Goal: Information Seeking & Learning: Learn about a topic

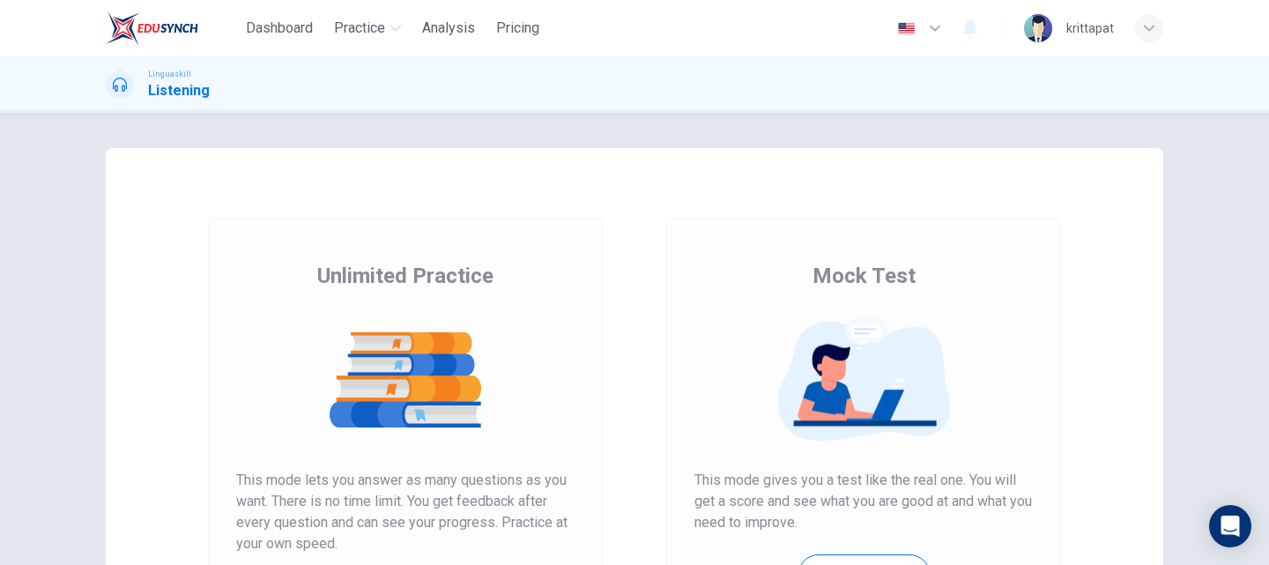
scroll to position [287, 0]
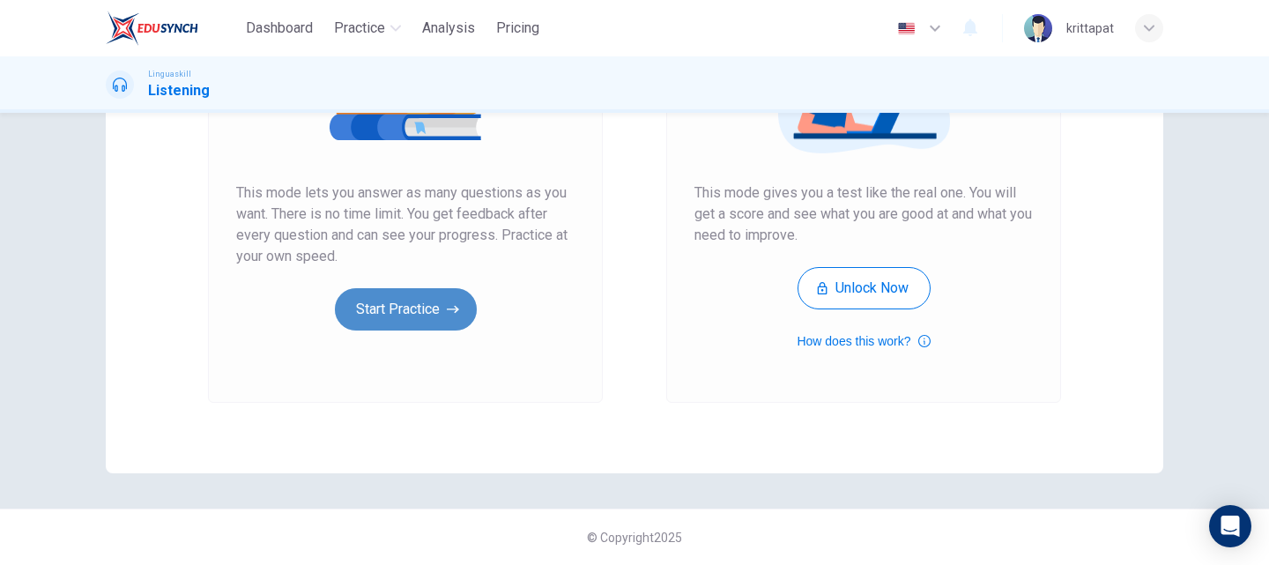
click at [377, 306] on button "Start Practice" at bounding box center [406, 309] width 142 height 42
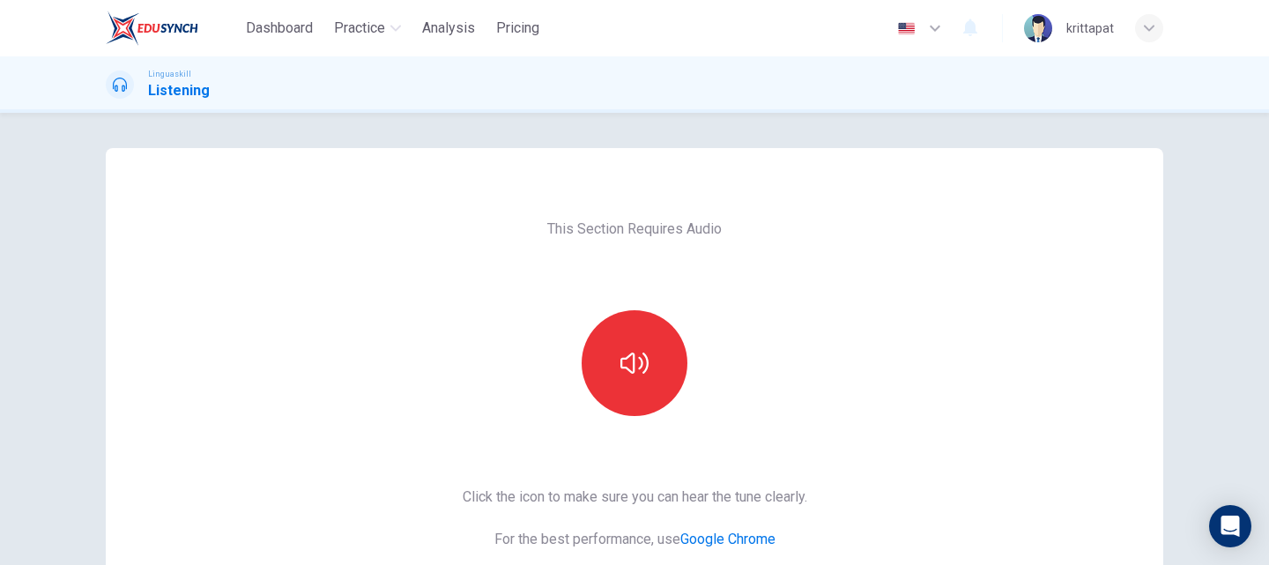
click at [386, 288] on div "This Section Requires Audio Click the icon to make sure you can hear the tune c…" at bounding box center [634, 454] width 1057 height 612
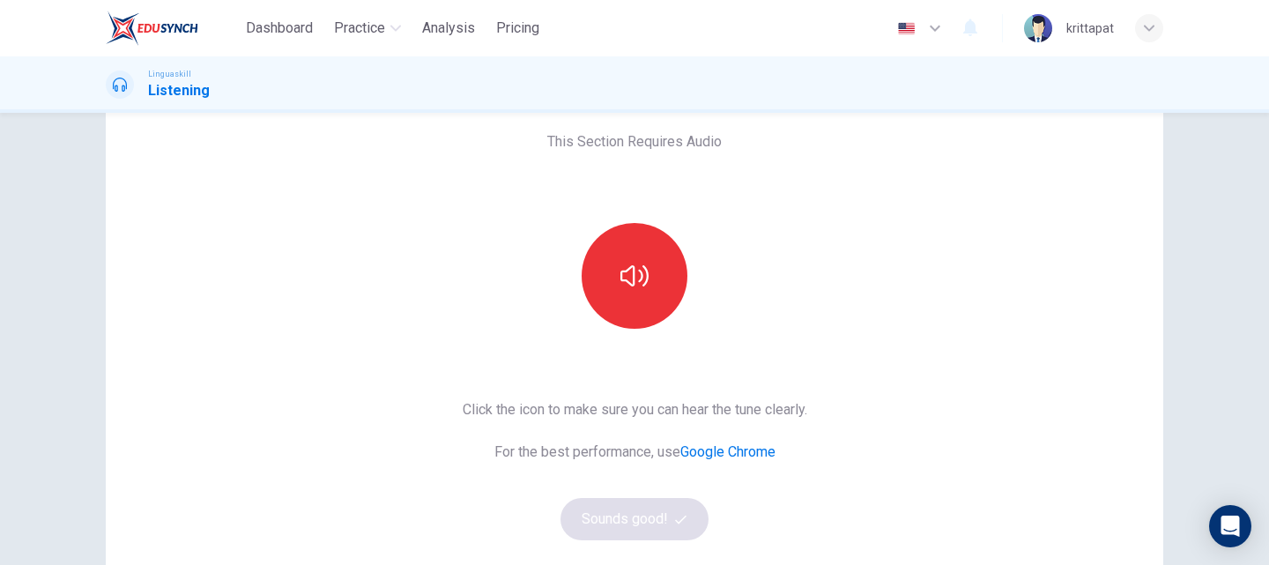
scroll to position [88, 0]
click at [649, 273] on button "button" at bounding box center [634, 275] width 106 height 106
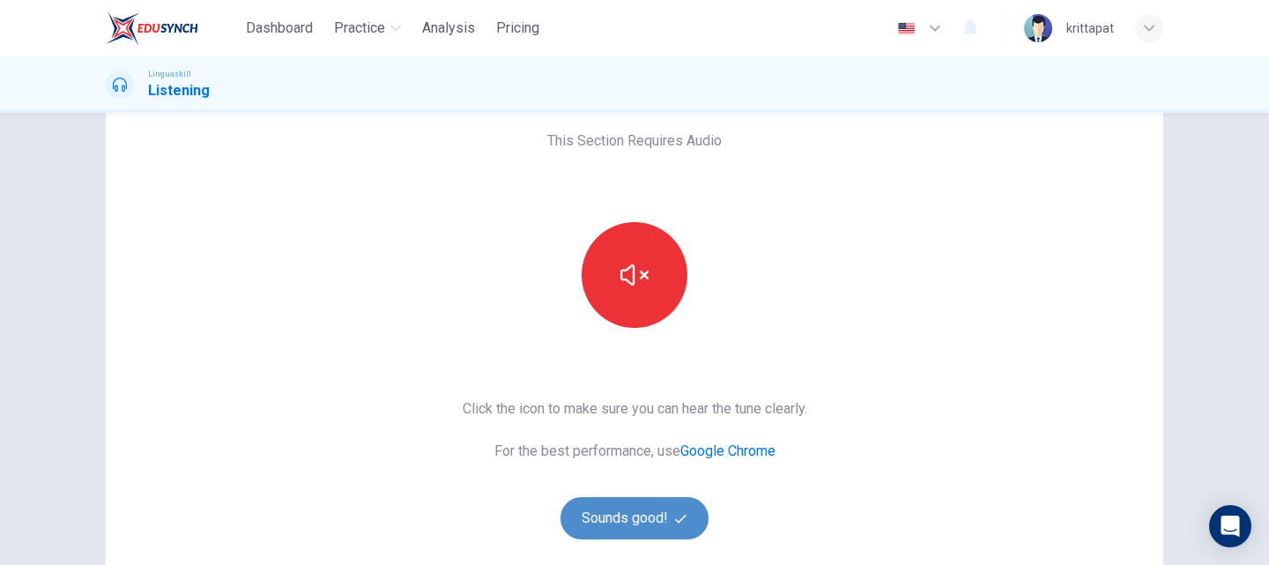
click at [657, 518] on button "Sounds good!" at bounding box center [634, 518] width 148 height 42
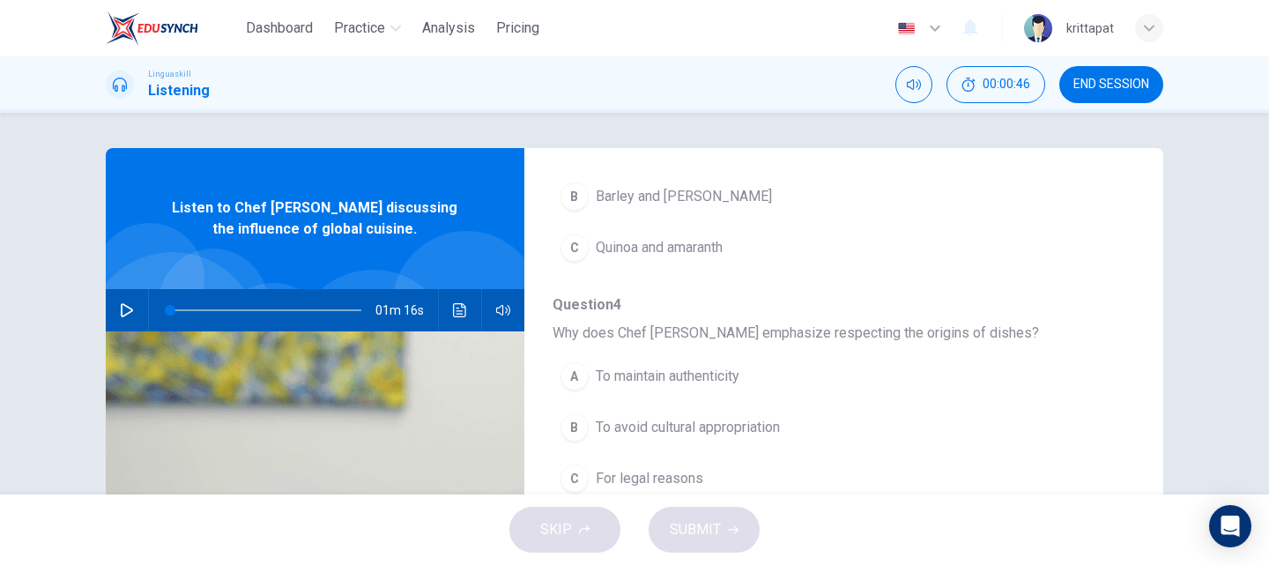
scroll to position [760, 0]
click at [134, 308] on button "button" at bounding box center [127, 310] width 28 height 42
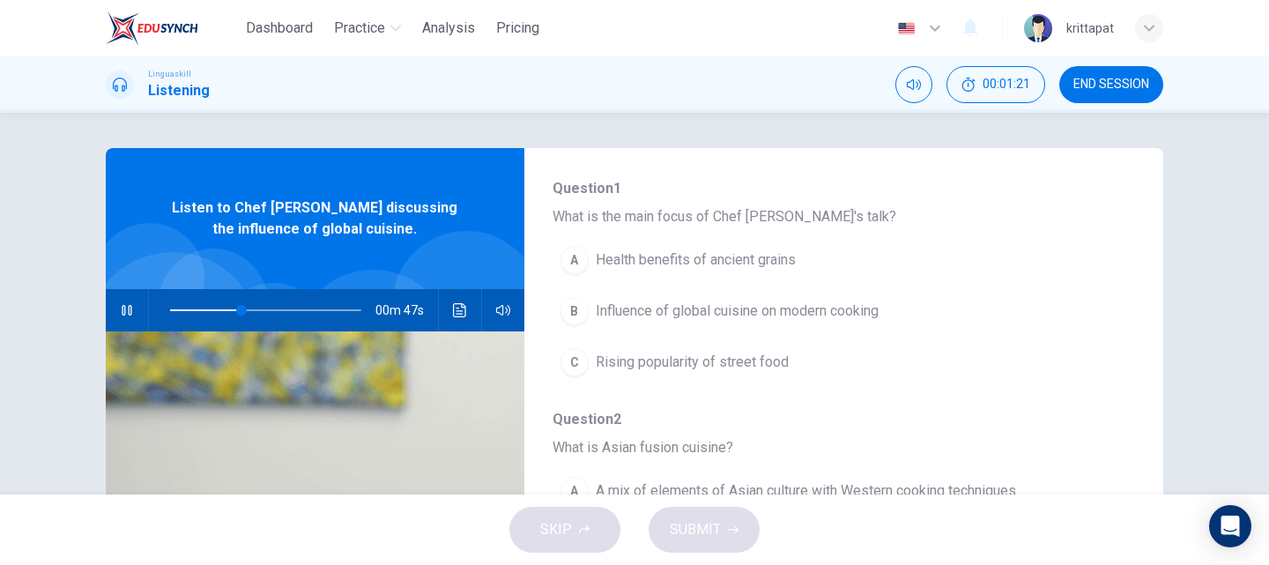
scroll to position [176, 0]
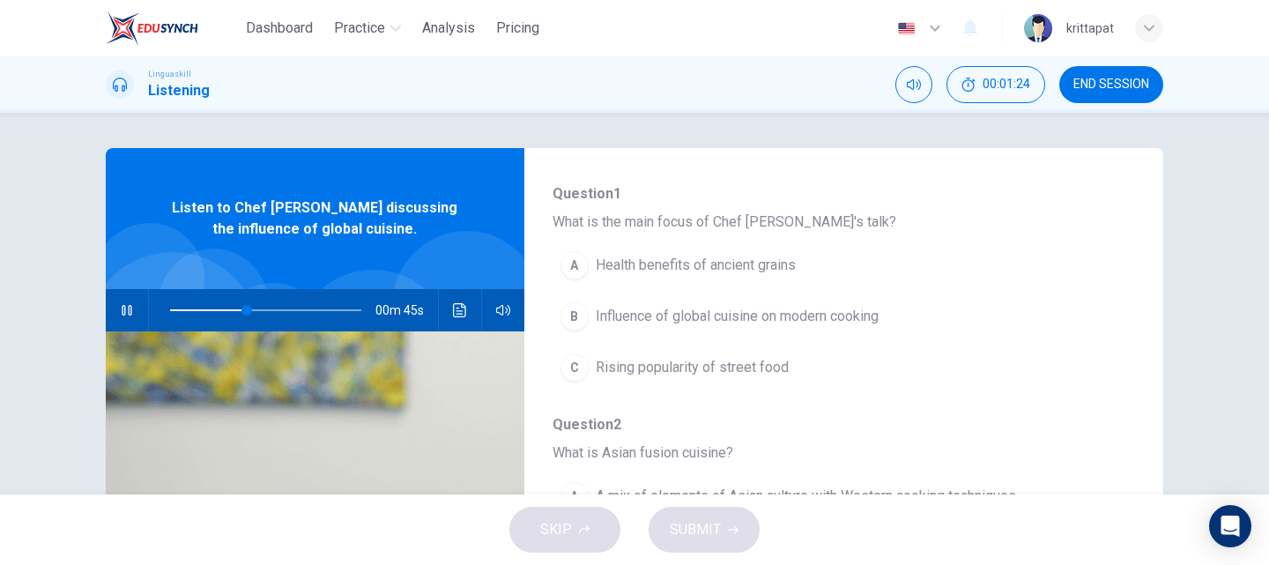
click at [572, 315] on div "B" at bounding box center [574, 316] width 28 height 28
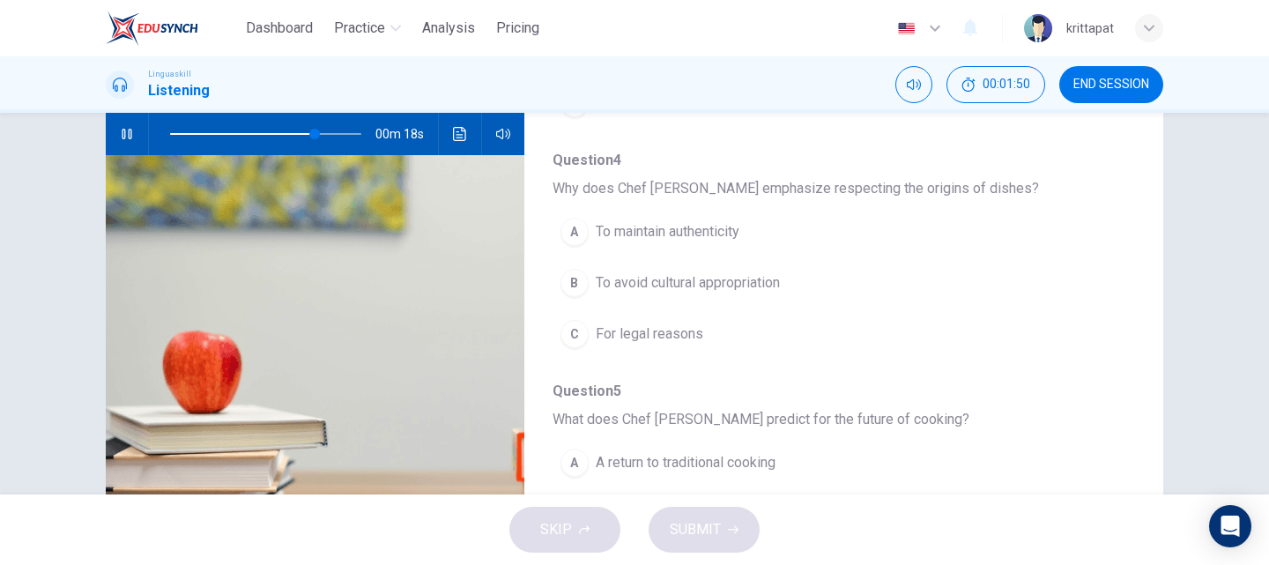
scroll to position [672, 0]
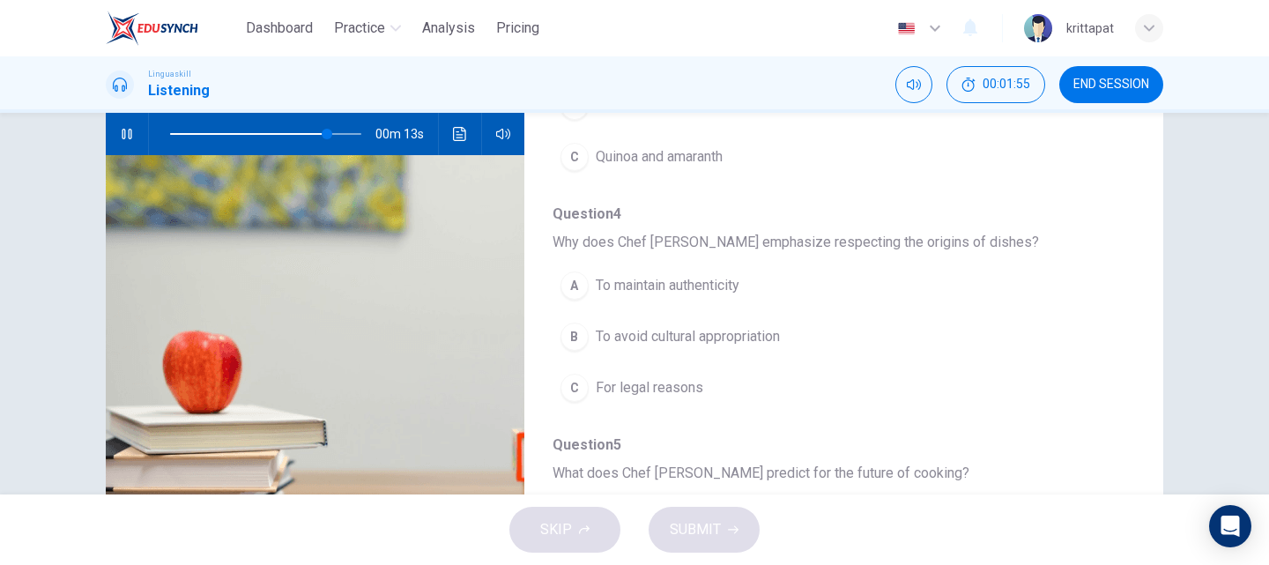
click at [577, 344] on div "B" at bounding box center [574, 336] width 28 height 28
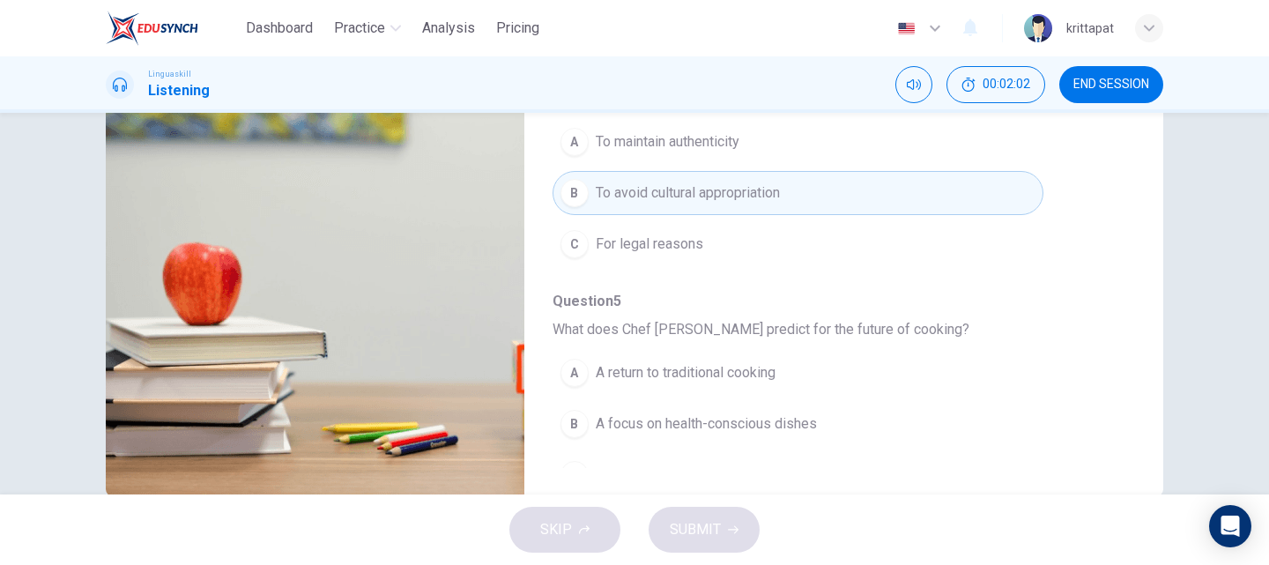
scroll to position [760, 0]
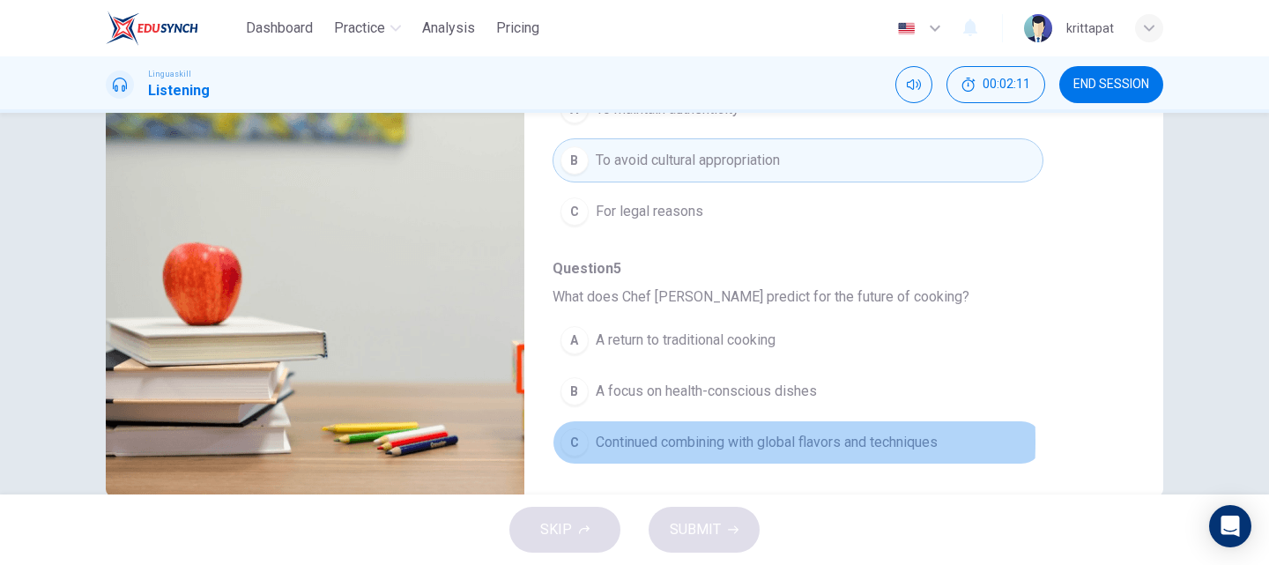
click at [561, 441] on div "C" at bounding box center [574, 442] width 28 height 28
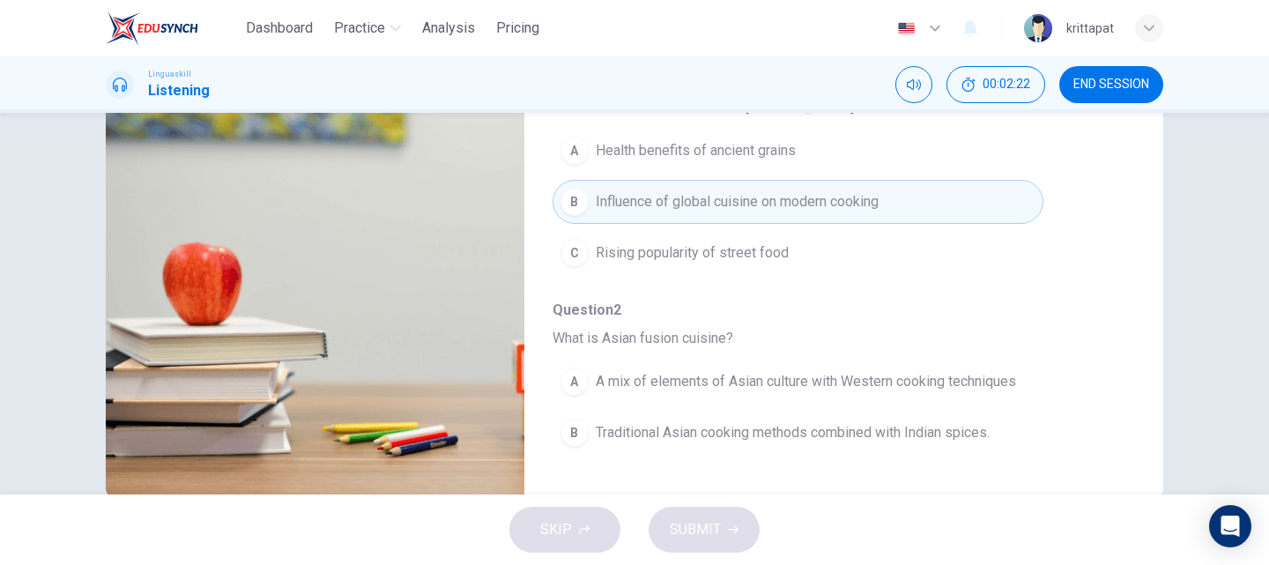
scroll to position [88, 0]
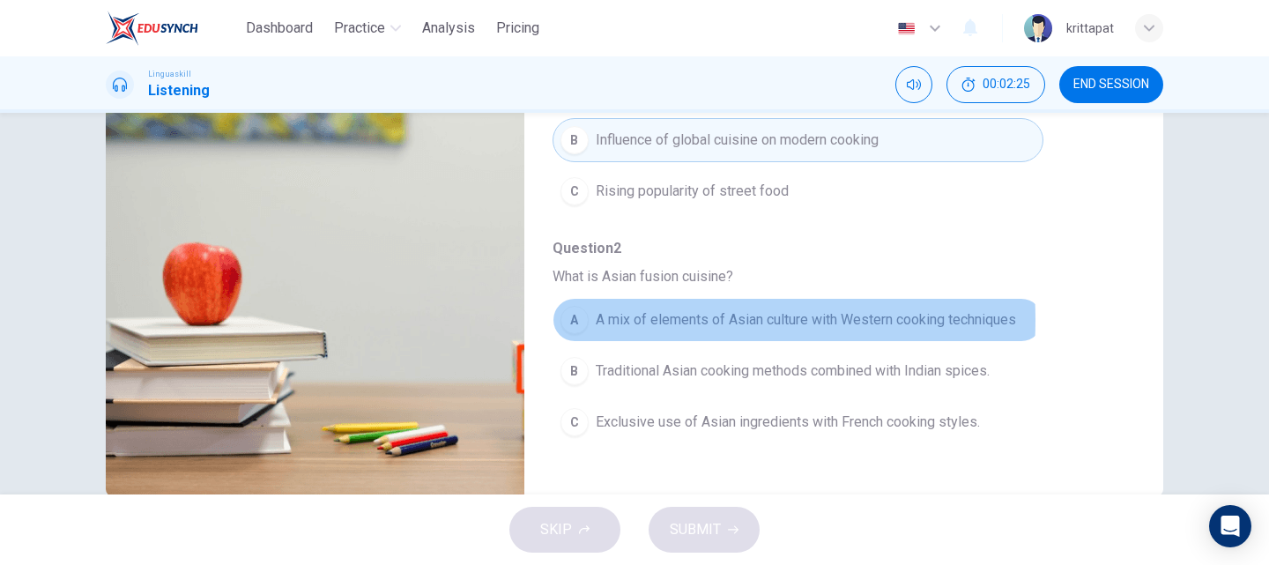
click at [615, 320] on span "A mix of elements of Asian culture with Western cooking techniques" at bounding box center [806, 319] width 420 height 21
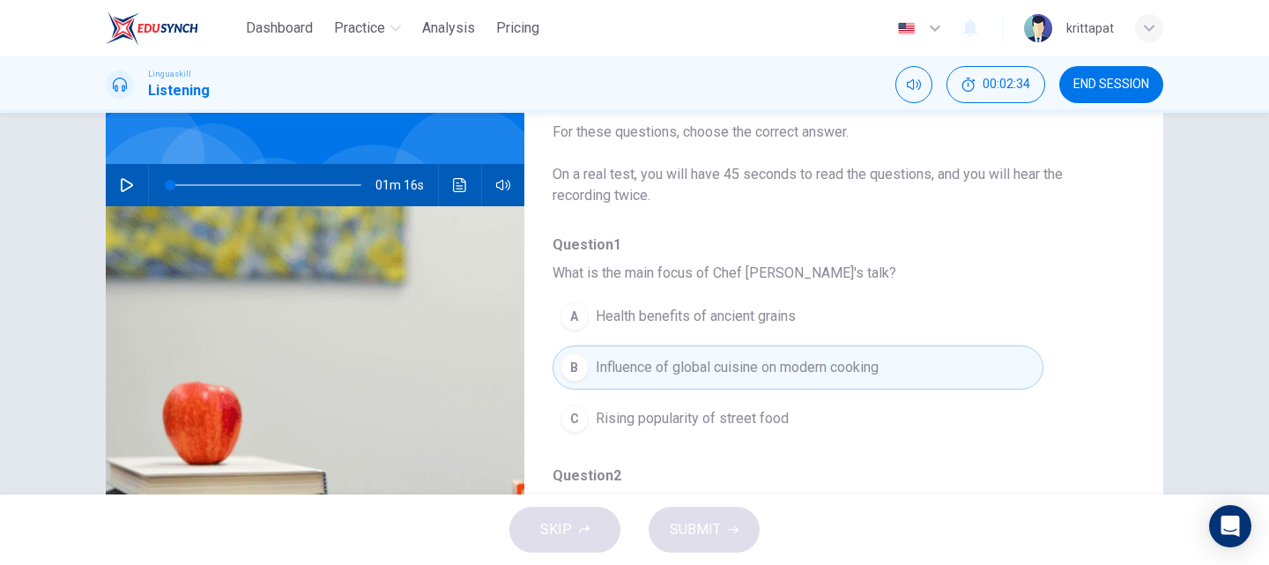
scroll to position [0, 0]
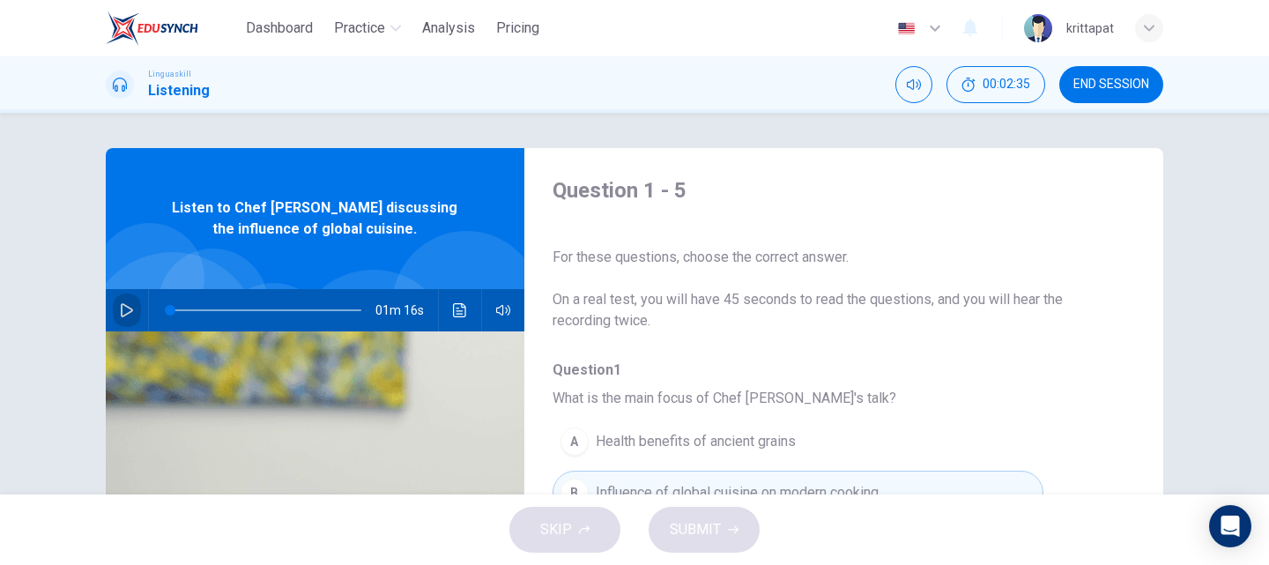
click at [127, 294] on button "button" at bounding box center [127, 310] width 28 height 42
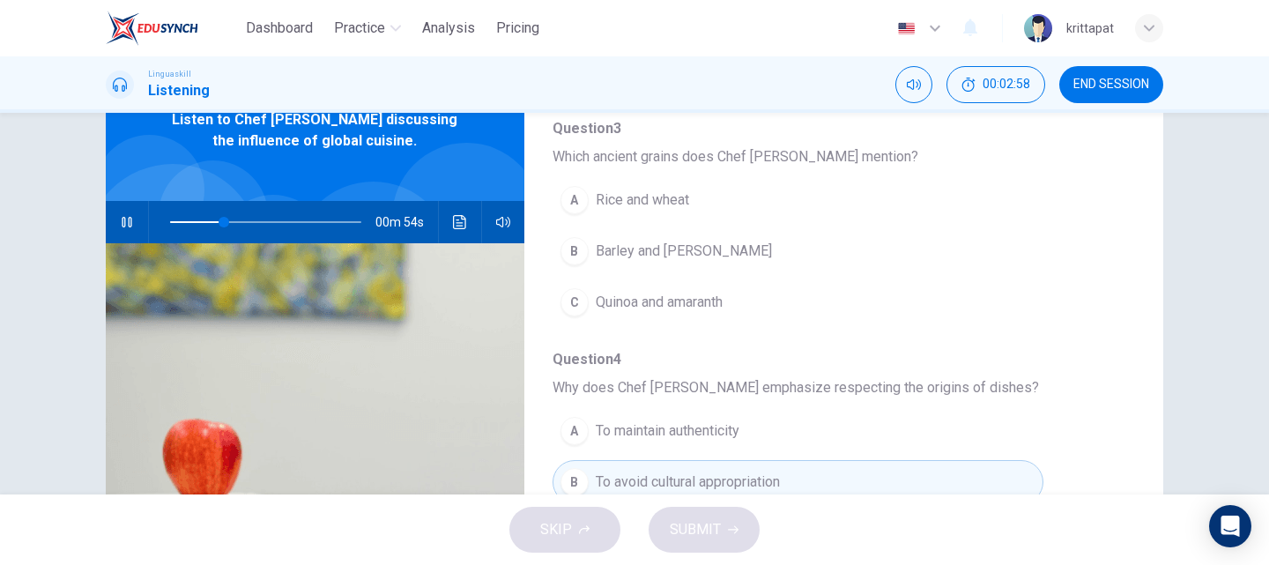
scroll to position [617, 0]
click at [569, 305] on div "C" at bounding box center [574, 300] width 28 height 28
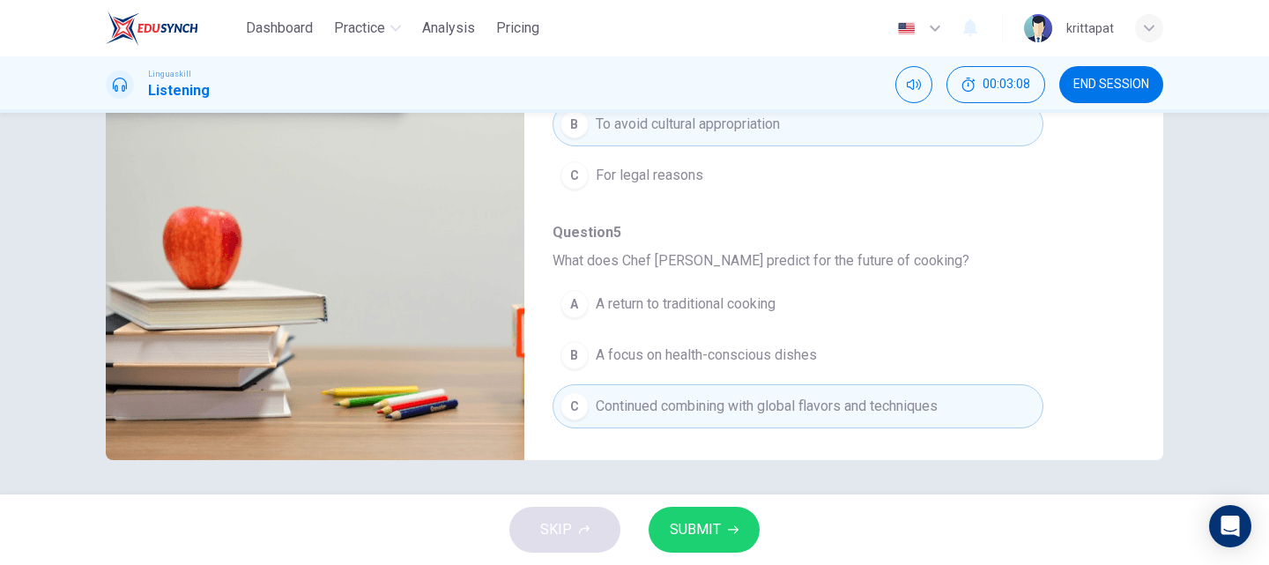
scroll to position [301, 0]
click at [702, 527] on span "SUBMIT" at bounding box center [695, 529] width 51 height 25
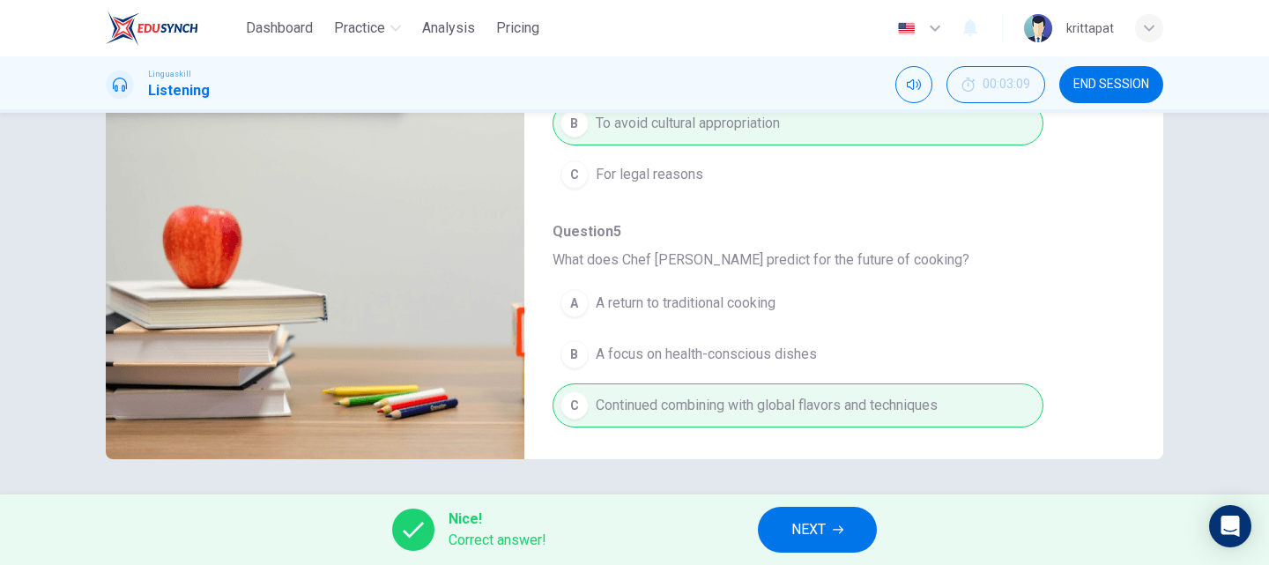
type input "52"
click at [842, 526] on icon "button" at bounding box center [838, 529] width 11 height 11
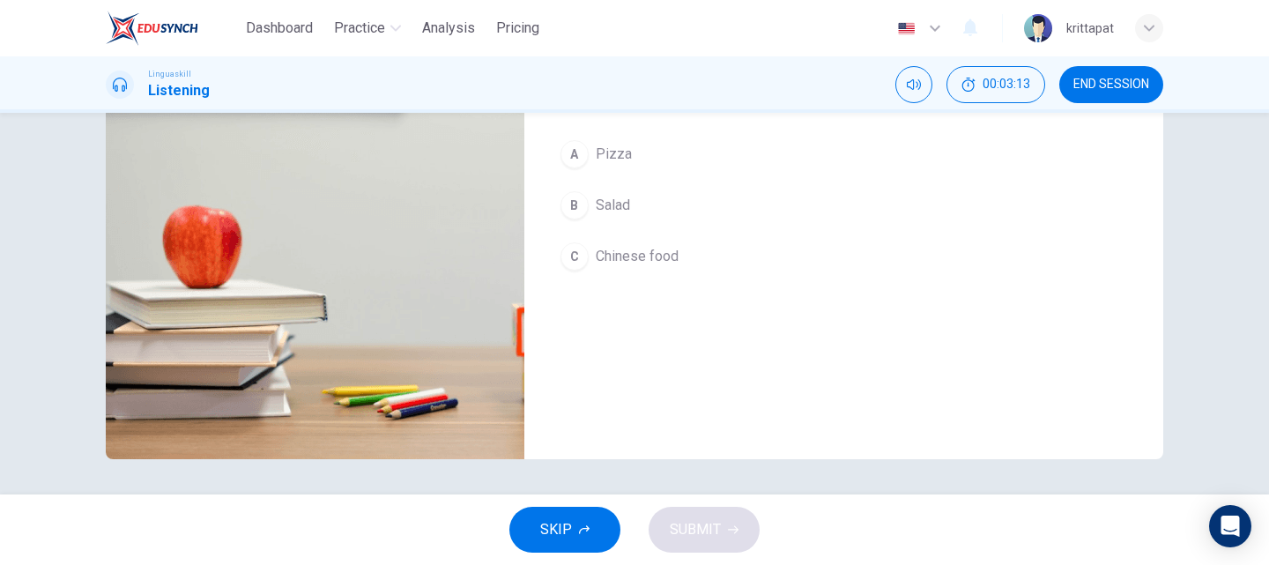
scroll to position [0, 0]
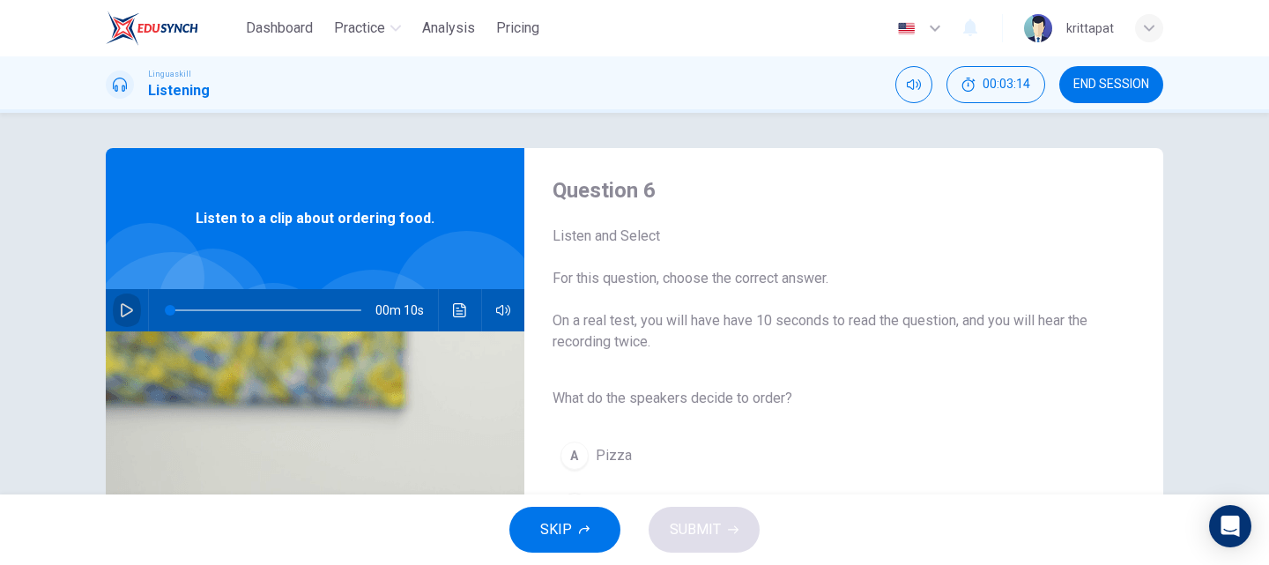
click at [119, 301] on button "button" at bounding box center [127, 310] width 28 height 42
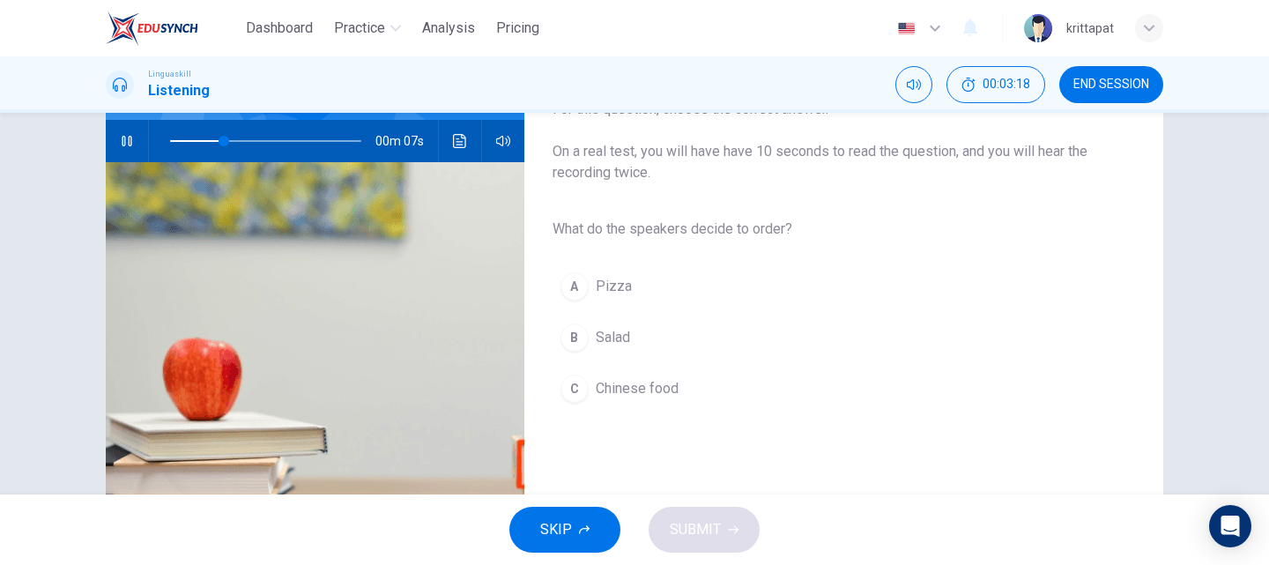
scroll to position [176, 0]
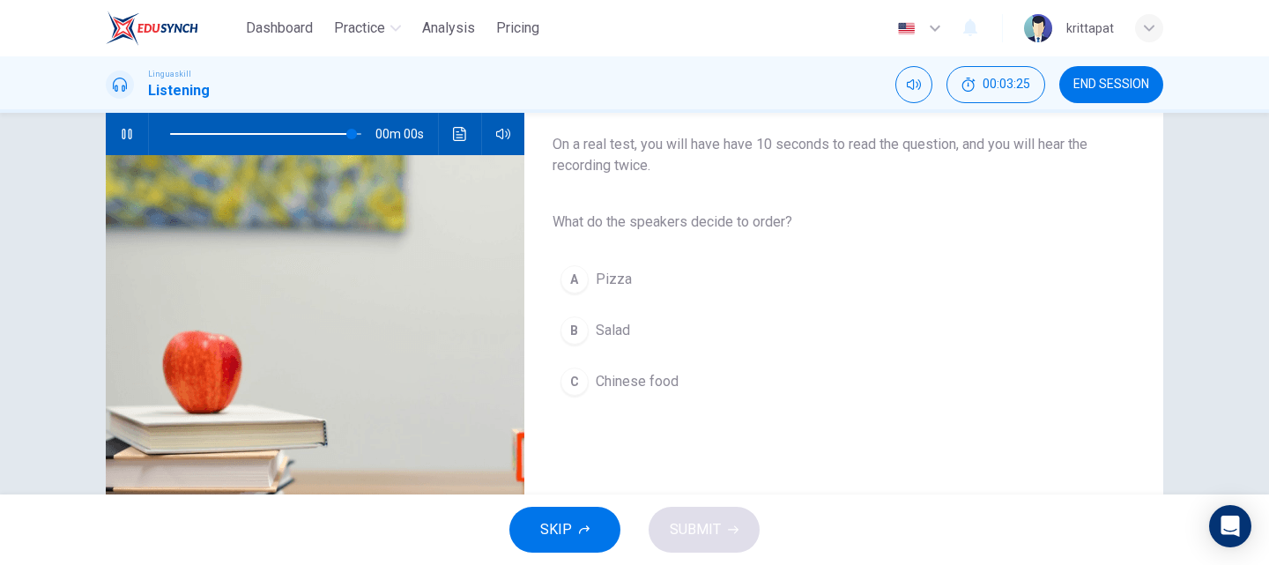
type input "0"
click at [560, 322] on div "B" at bounding box center [574, 330] width 28 height 28
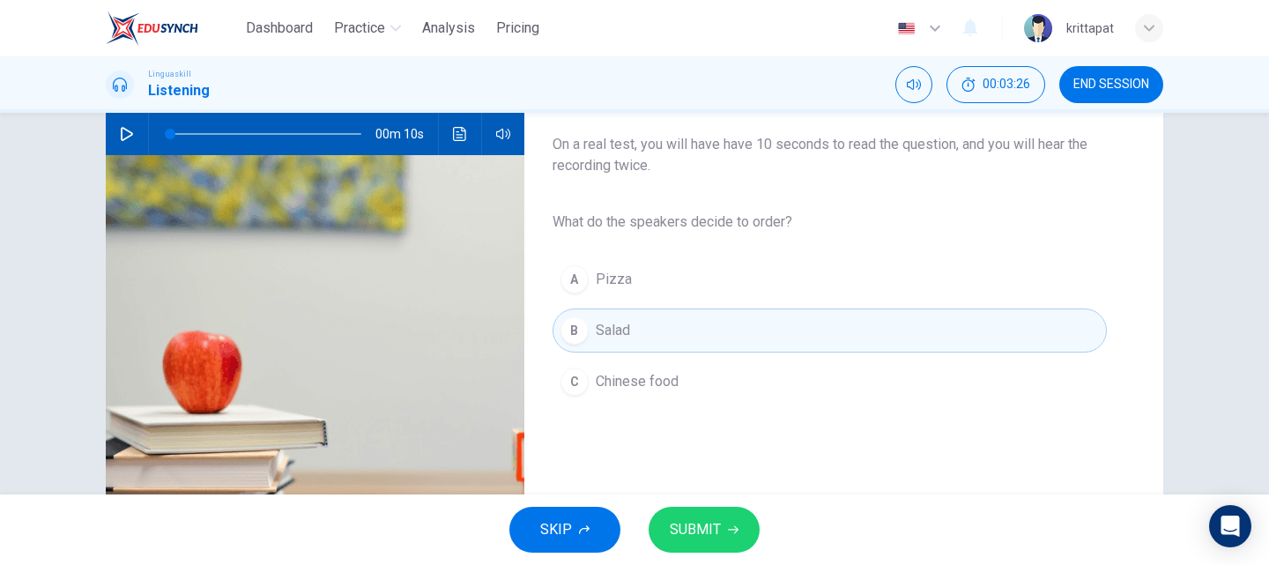
click at [697, 528] on span "SUBMIT" at bounding box center [695, 529] width 51 height 25
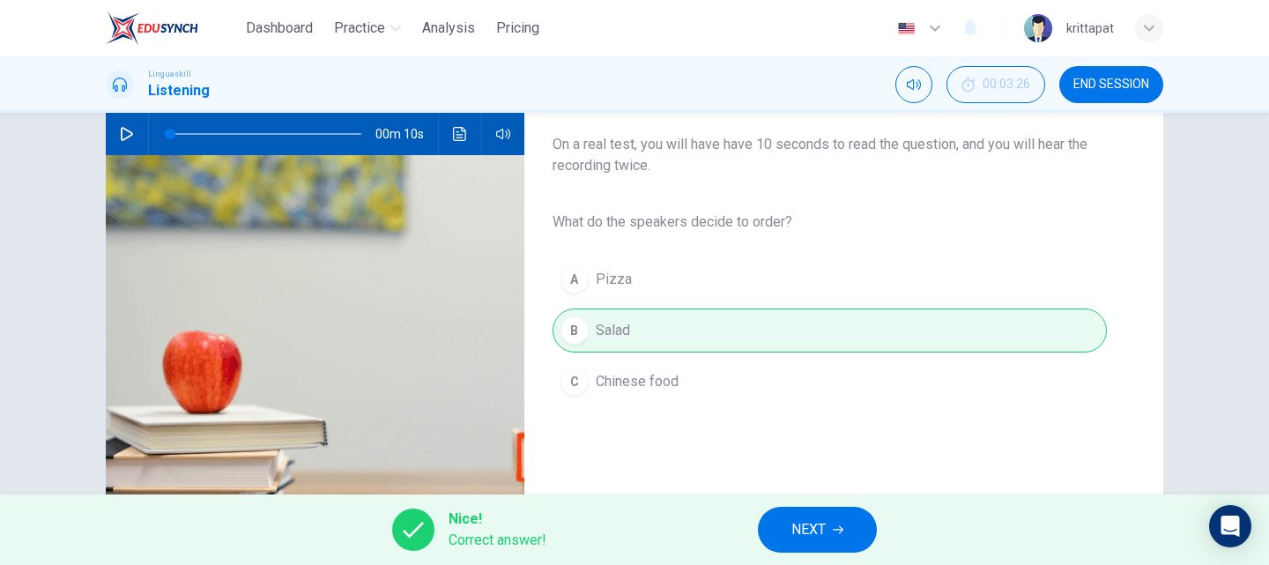
click at [820, 537] on span "NEXT" at bounding box center [808, 529] width 34 height 25
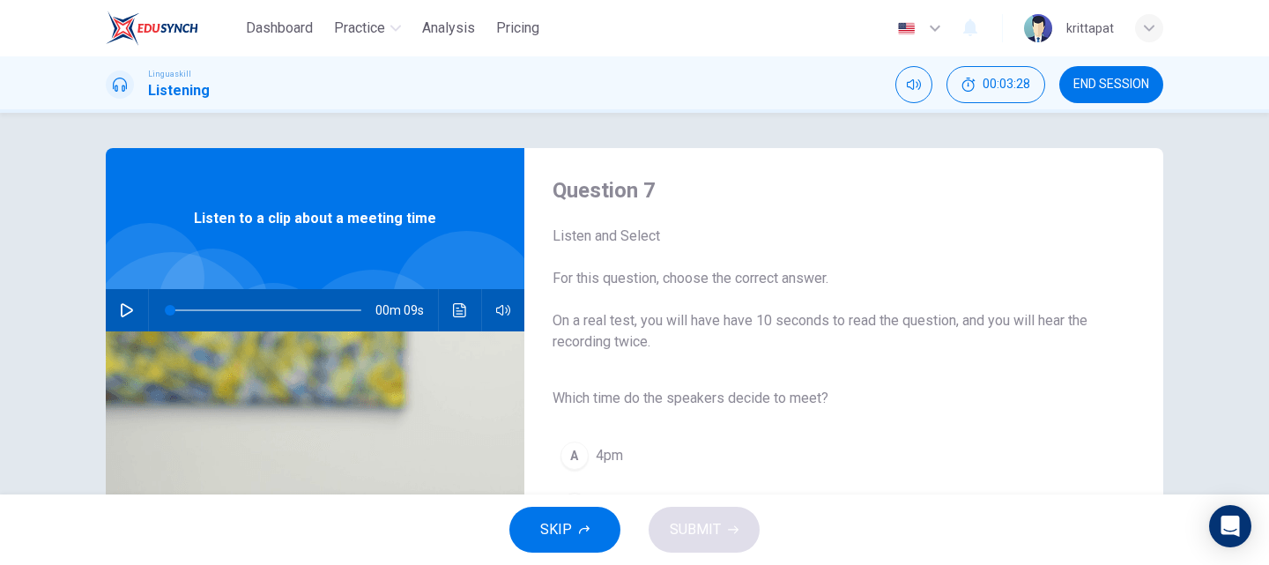
click at [120, 307] on icon "button" at bounding box center [127, 310] width 14 height 14
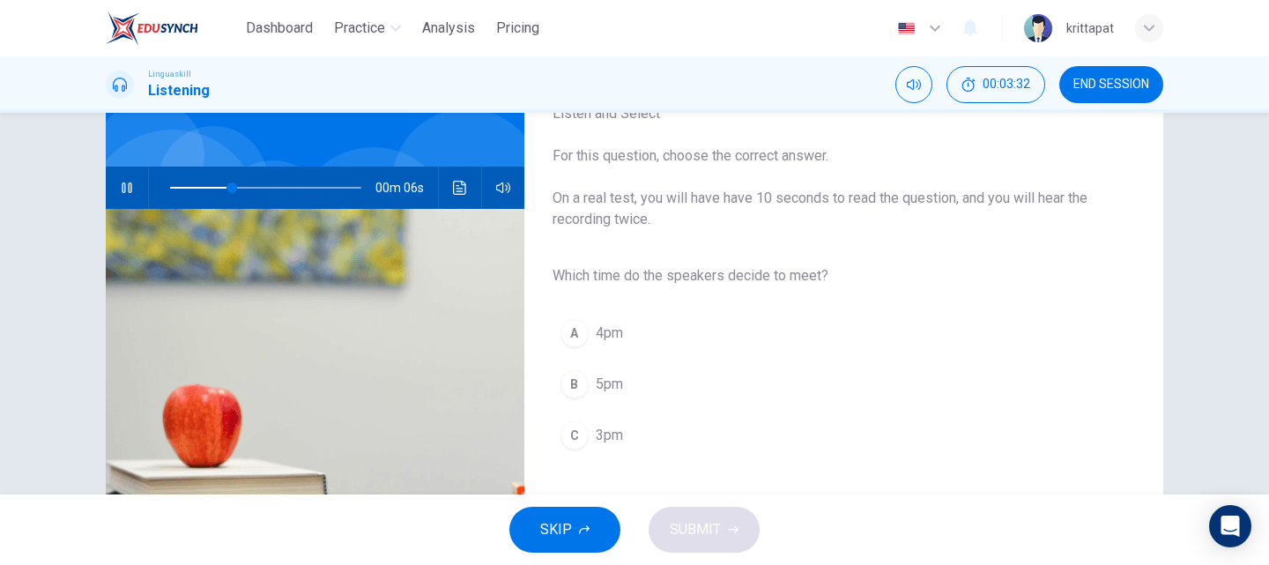
scroll to position [176, 0]
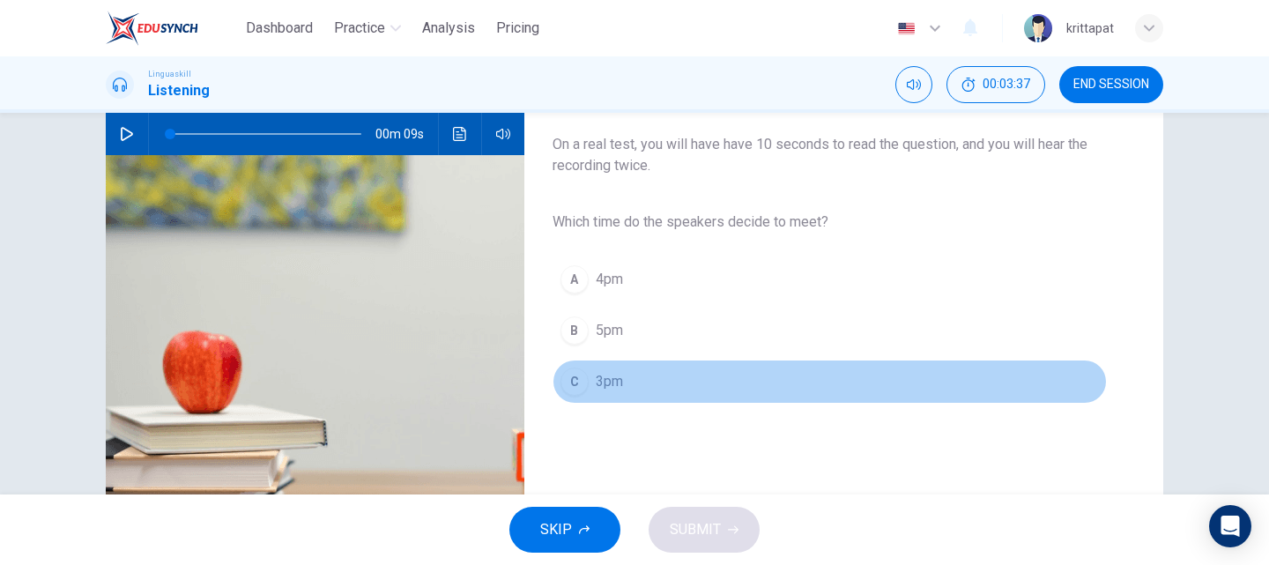
click at [571, 381] on div "C" at bounding box center [574, 381] width 28 height 28
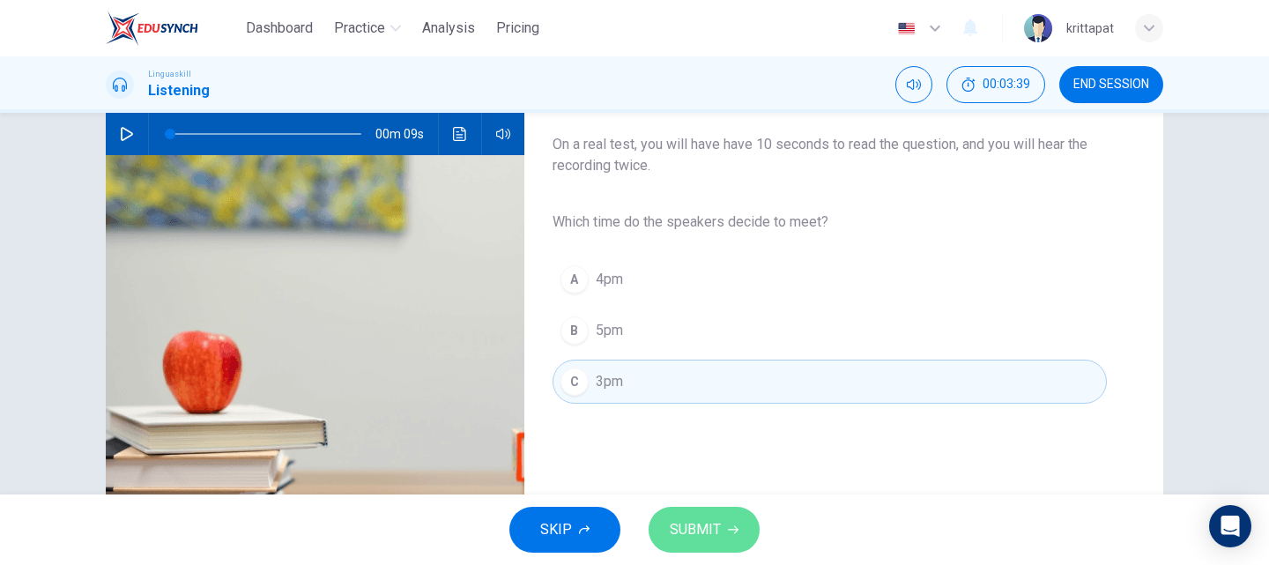
click at [733, 529] on icon "button" at bounding box center [733, 530] width 11 height 8
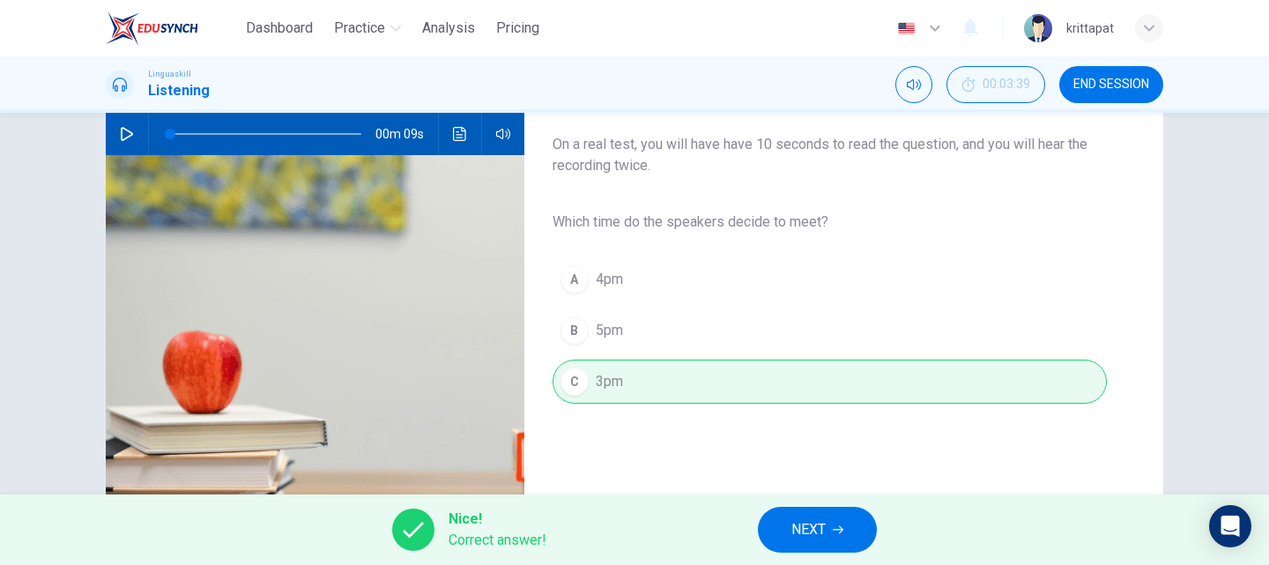
click at [836, 529] on icon "button" at bounding box center [838, 530] width 11 height 8
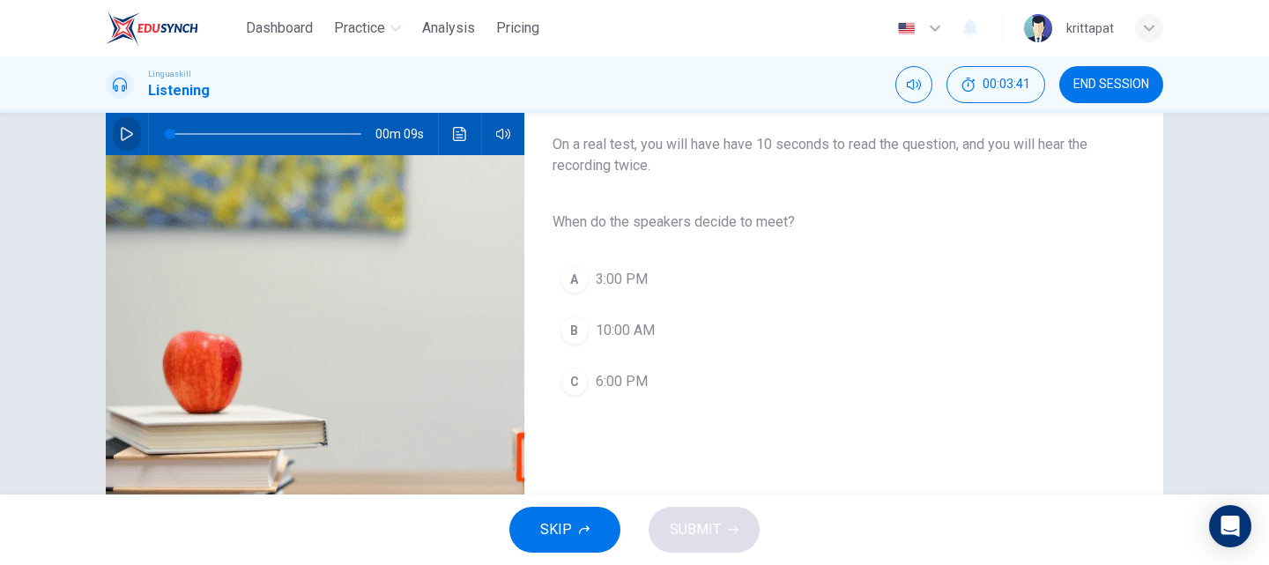
click at [124, 137] on icon "button" at bounding box center [127, 134] width 12 height 14
type input "0"
click at [566, 280] on div "A" at bounding box center [574, 279] width 28 height 28
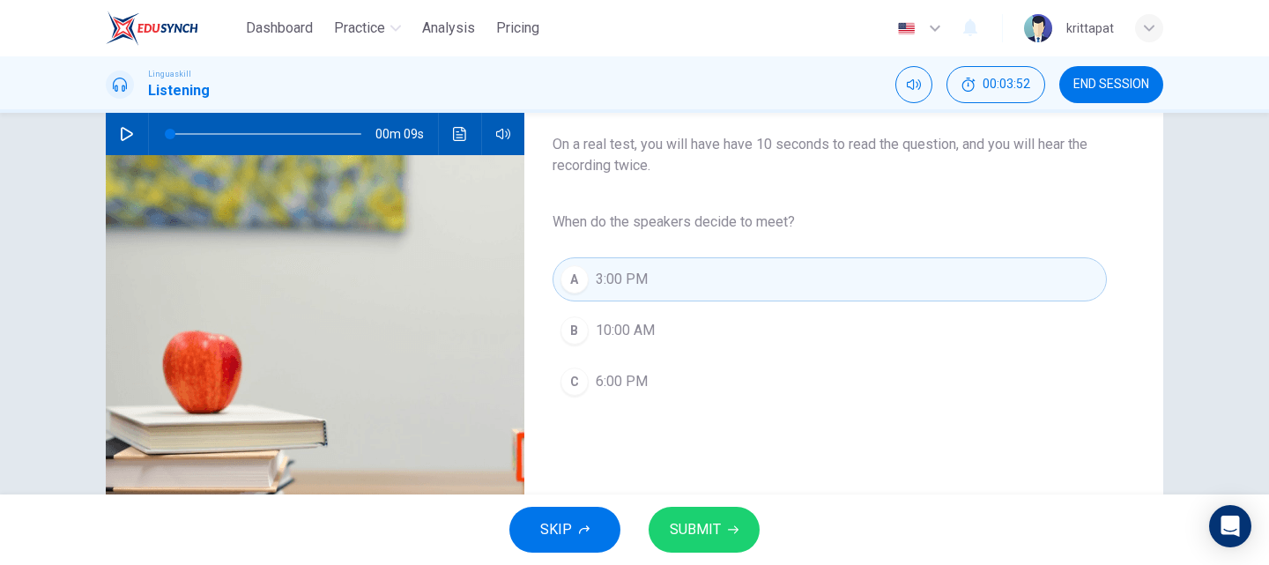
click at [719, 534] on span "SUBMIT" at bounding box center [695, 529] width 51 height 25
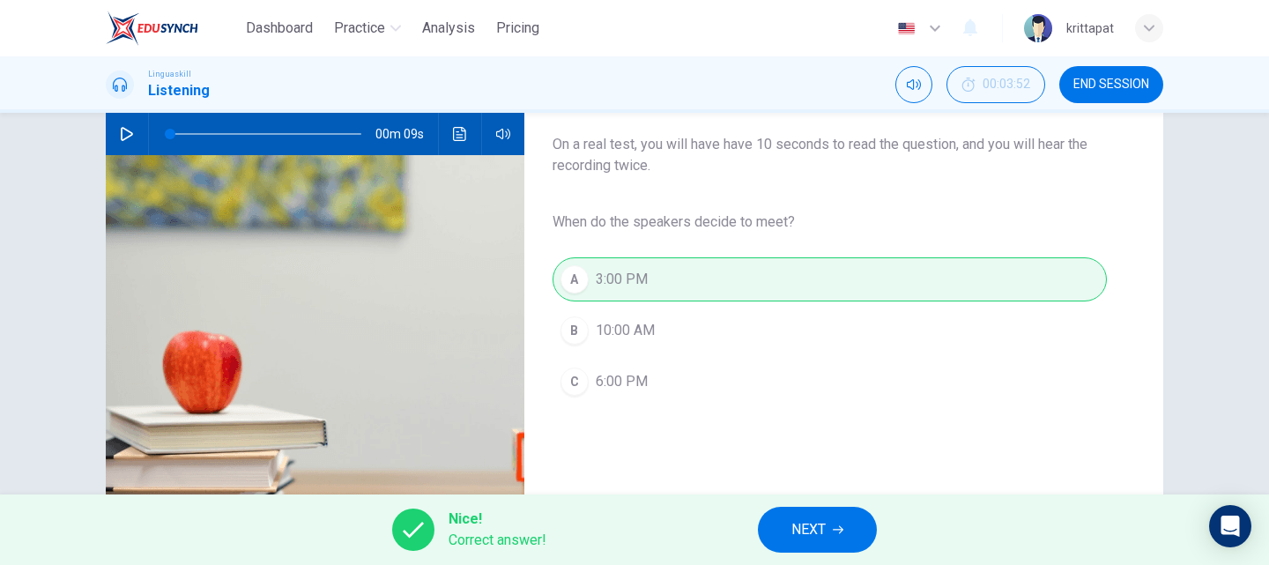
click at [841, 514] on button "NEXT" at bounding box center [817, 530] width 119 height 46
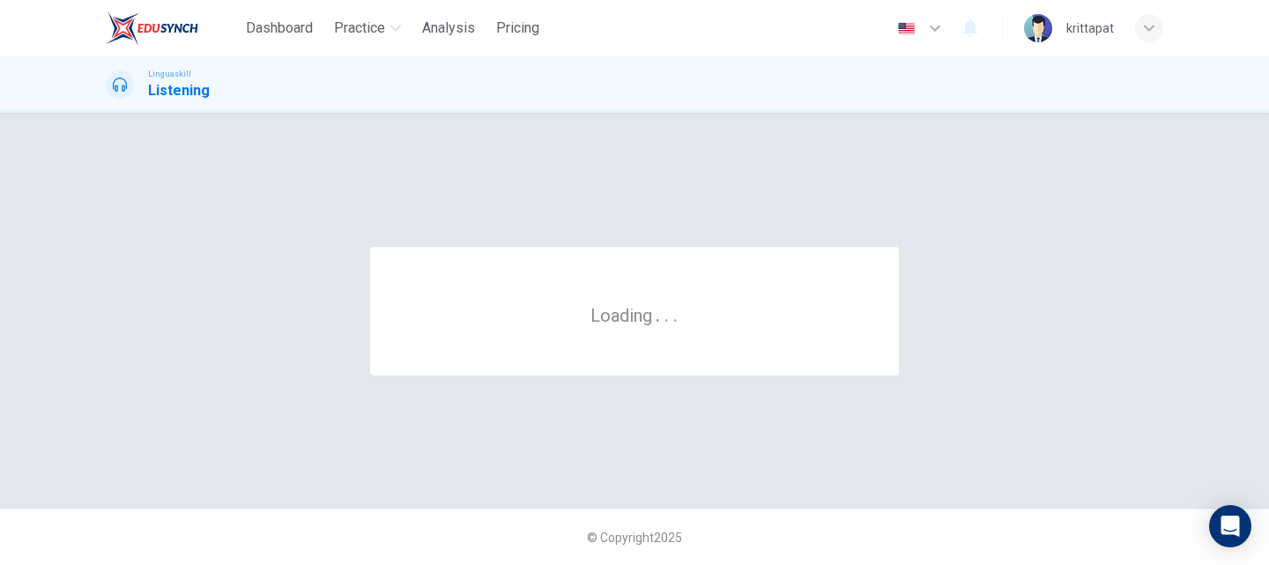
scroll to position [0, 0]
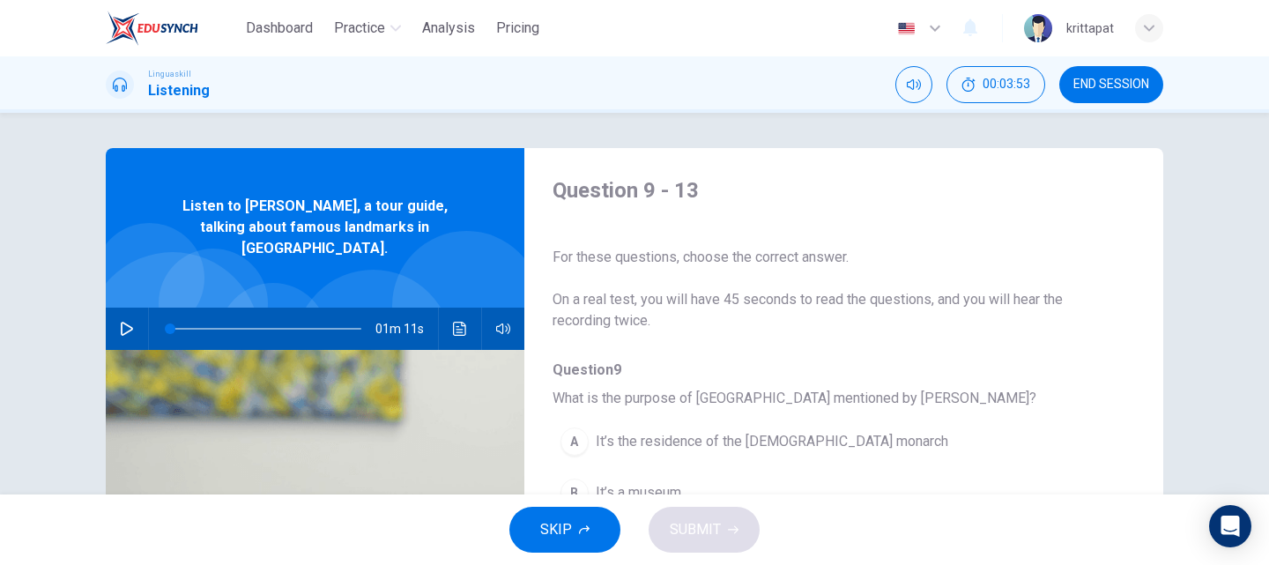
click at [121, 322] on icon "button" at bounding box center [127, 329] width 12 height 14
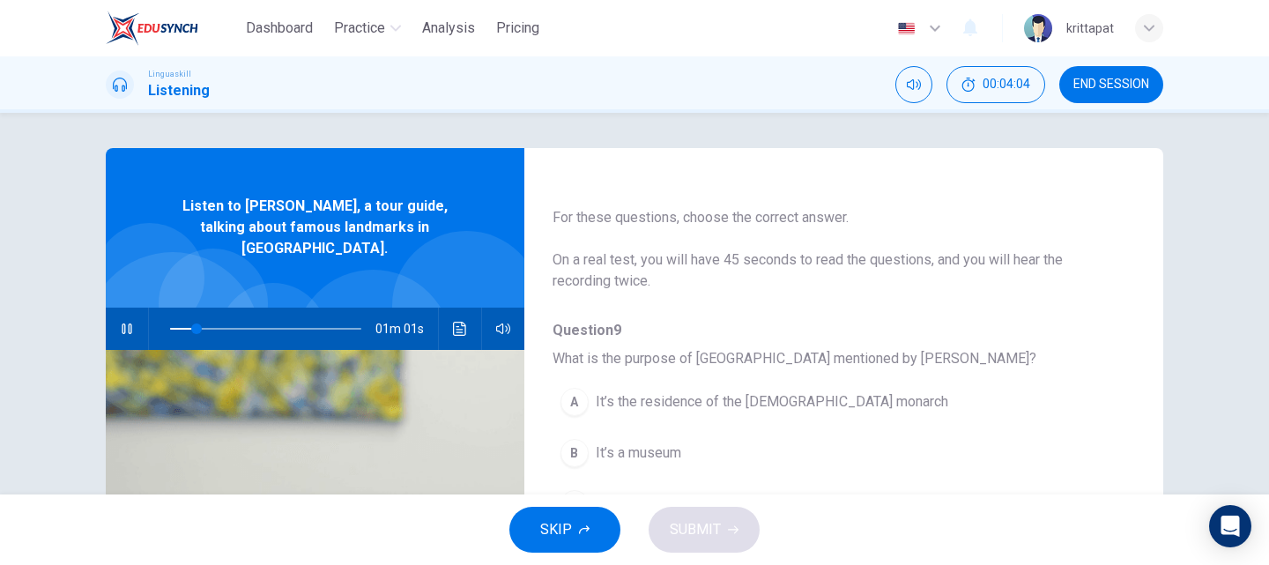
scroll to position [176, 0]
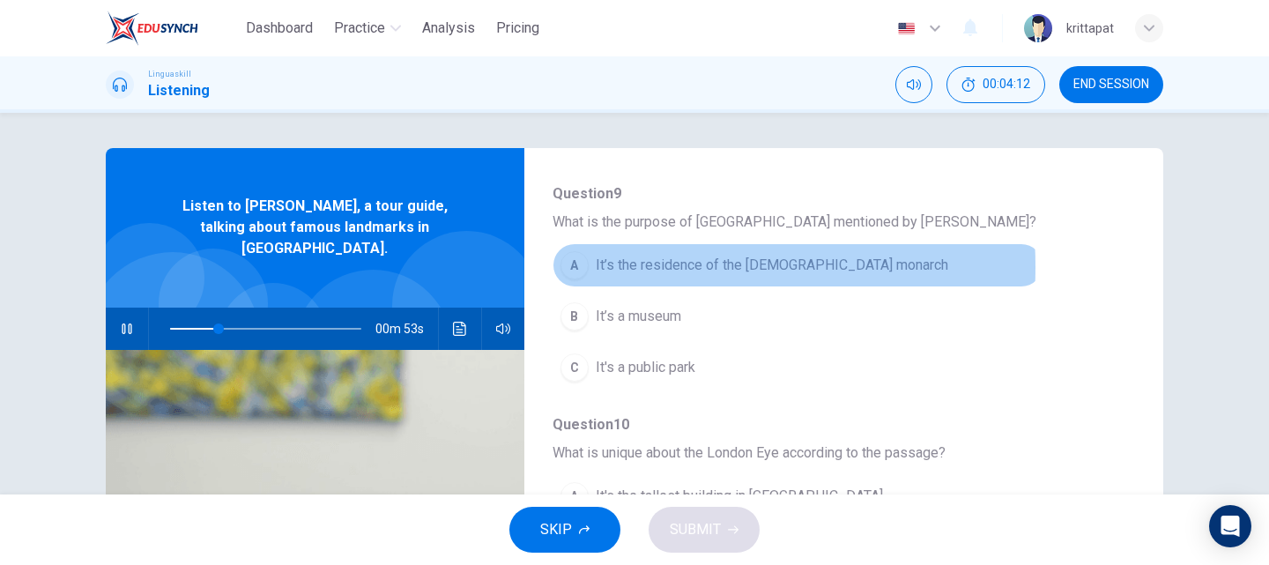
click at [579, 267] on div "A" at bounding box center [574, 265] width 28 height 28
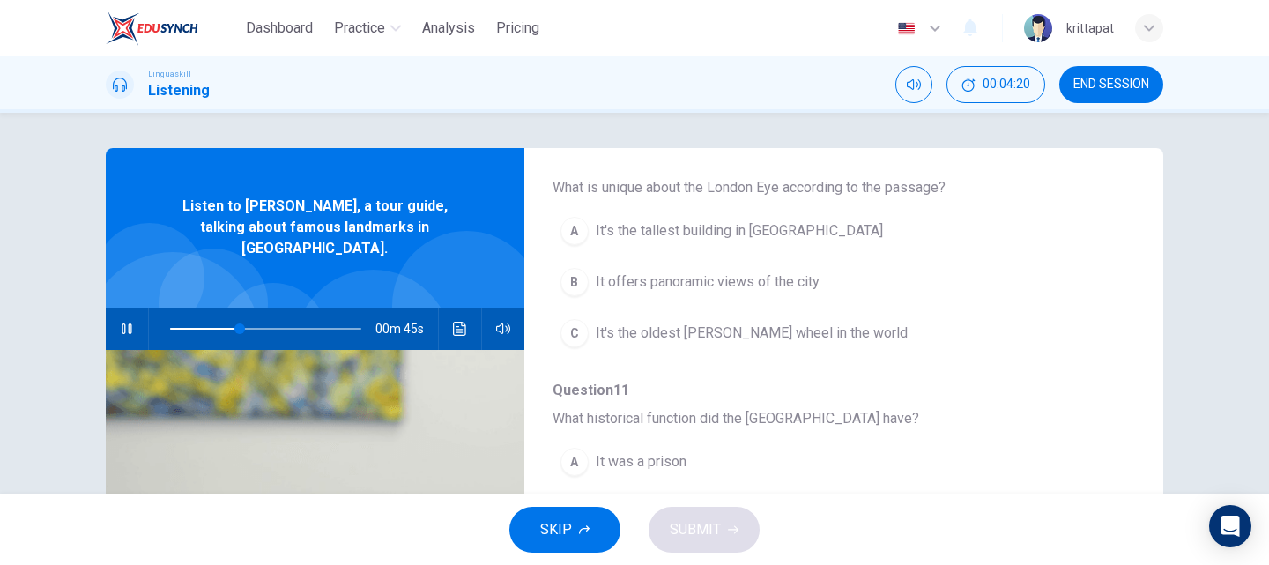
scroll to position [441, 0]
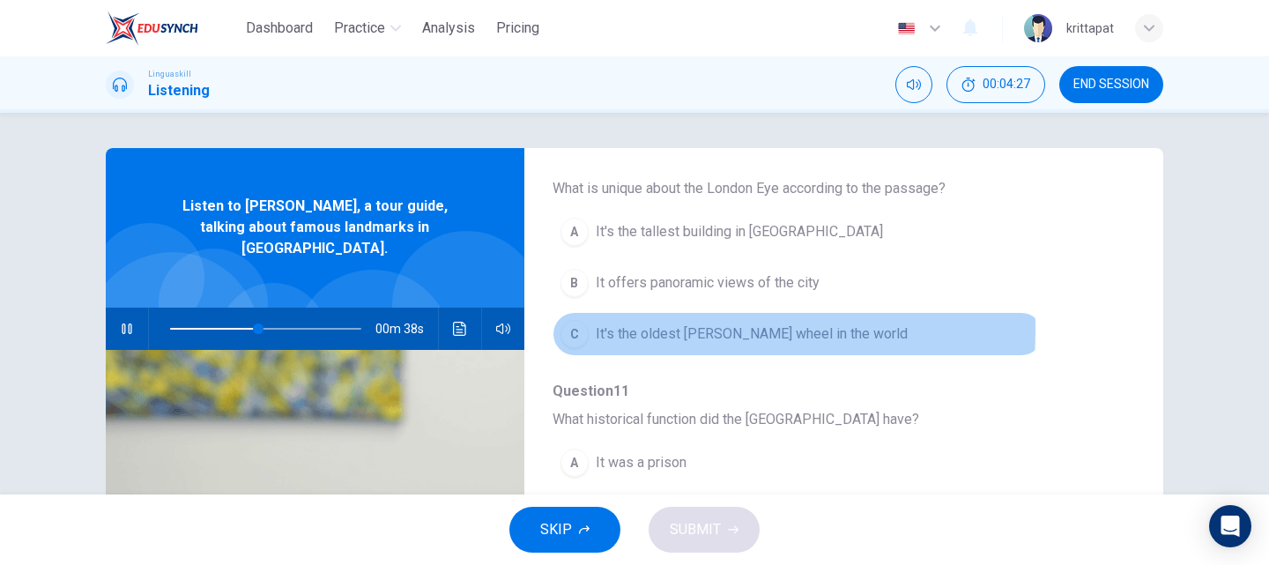
click at [577, 330] on div "C" at bounding box center [574, 334] width 28 height 28
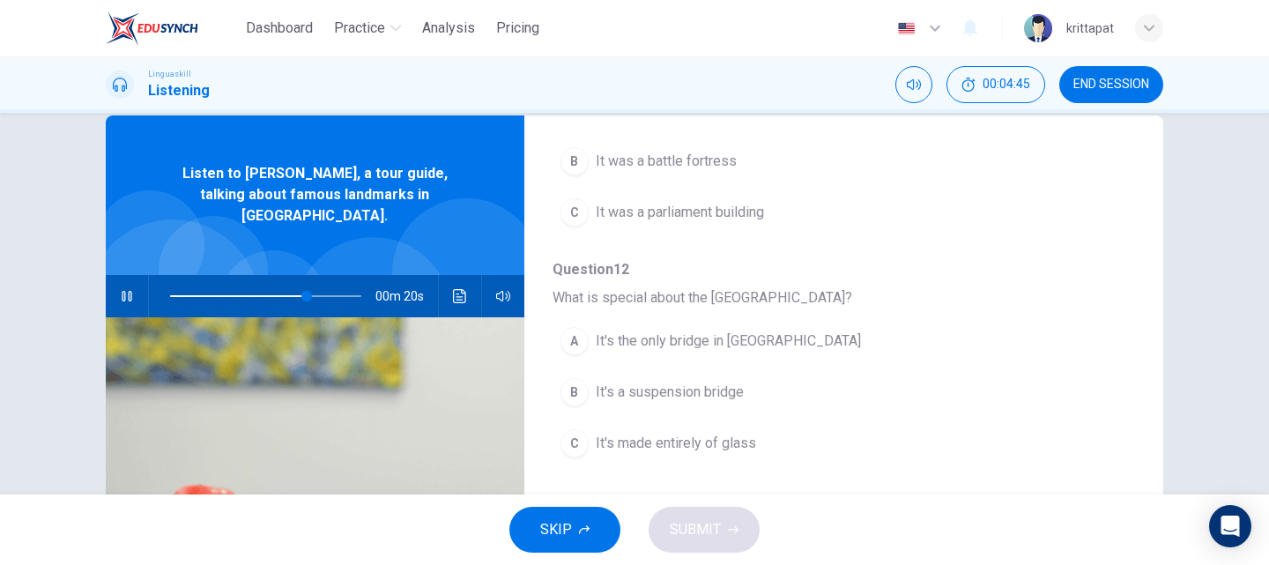
scroll to position [88, 0]
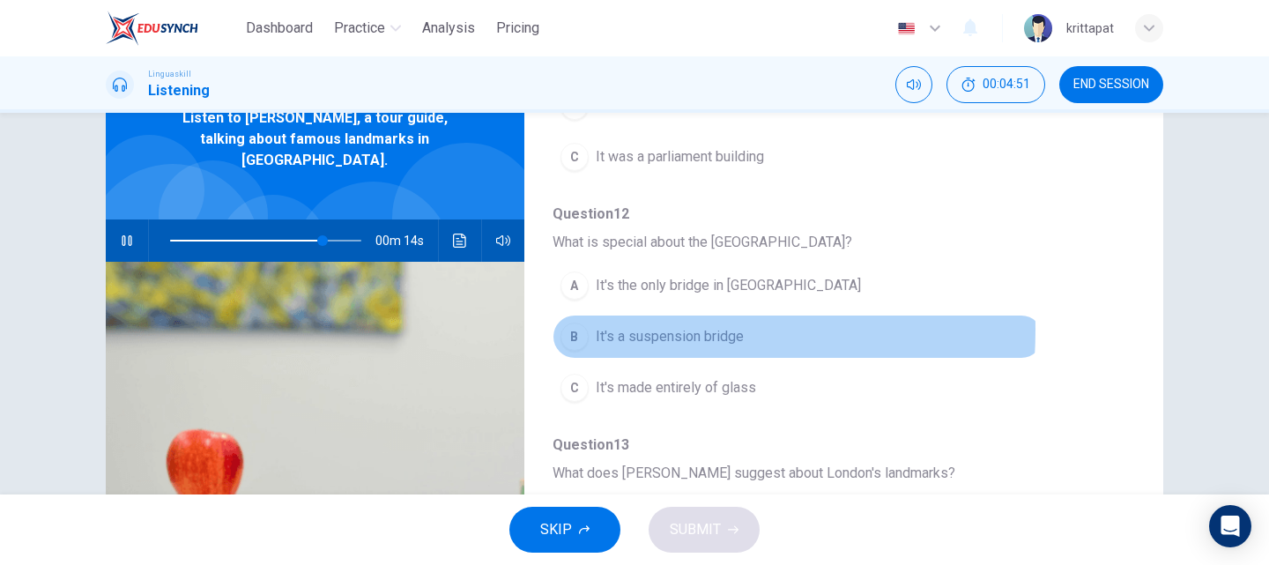
click at [567, 330] on div "B" at bounding box center [574, 336] width 28 height 28
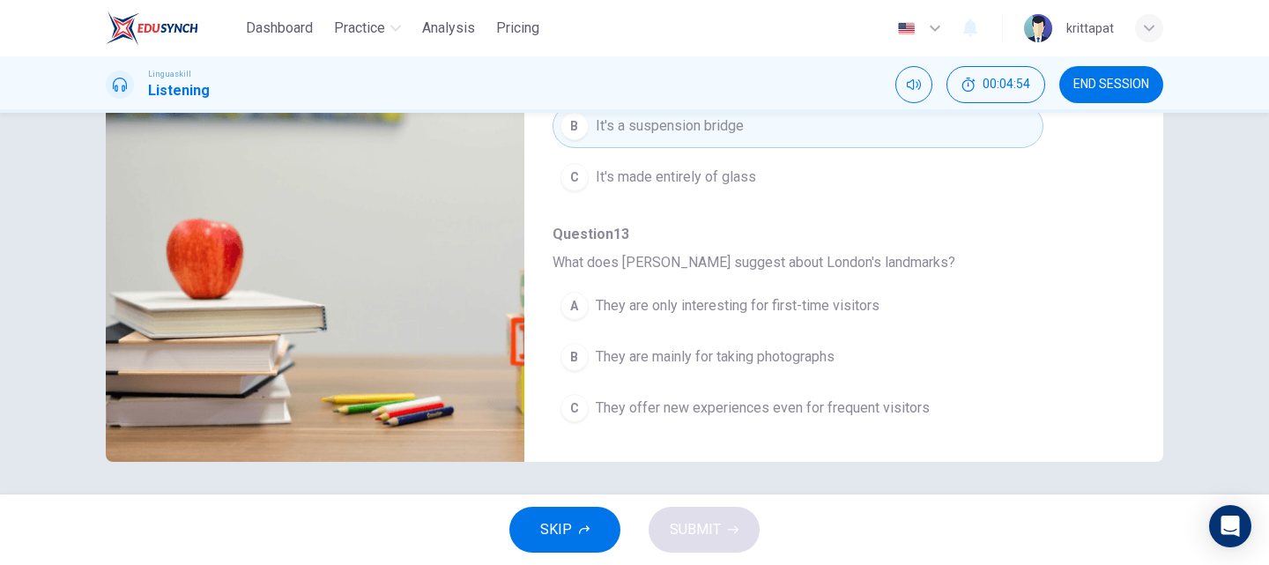
scroll to position [301, 0]
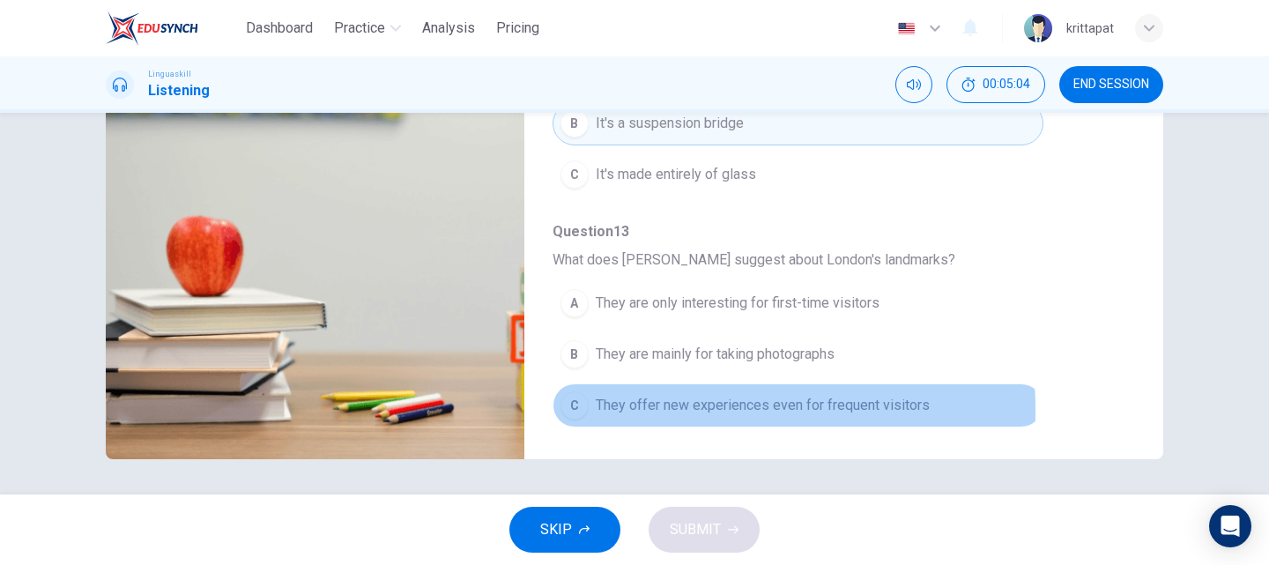
click at [566, 411] on div "C" at bounding box center [574, 405] width 28 height 28
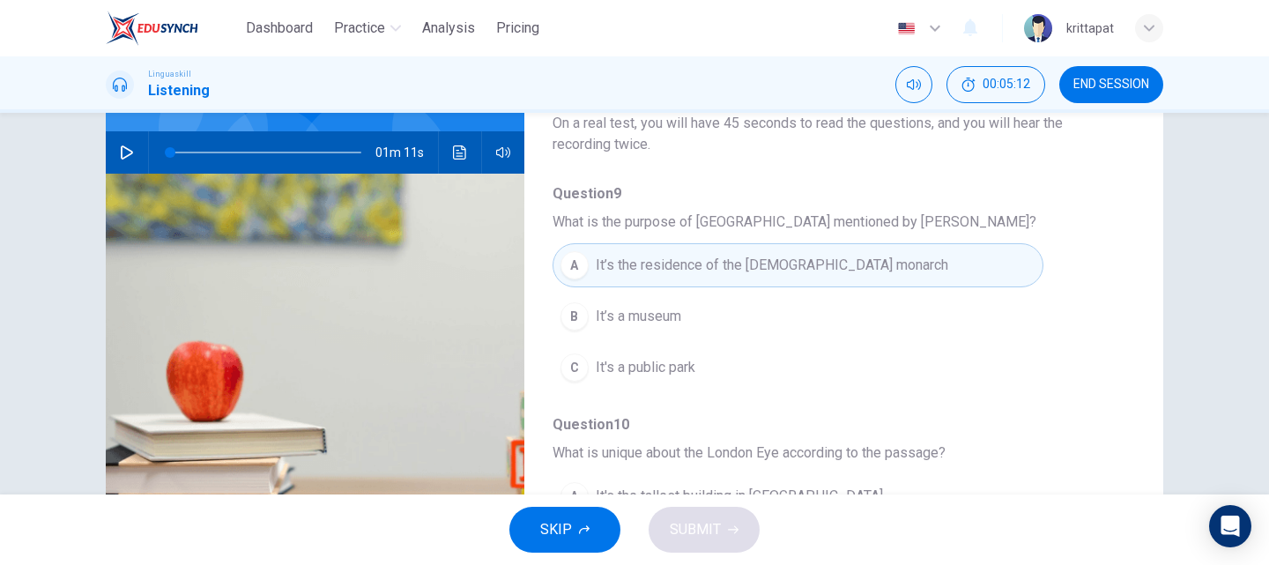
scroll to position [0, 0]
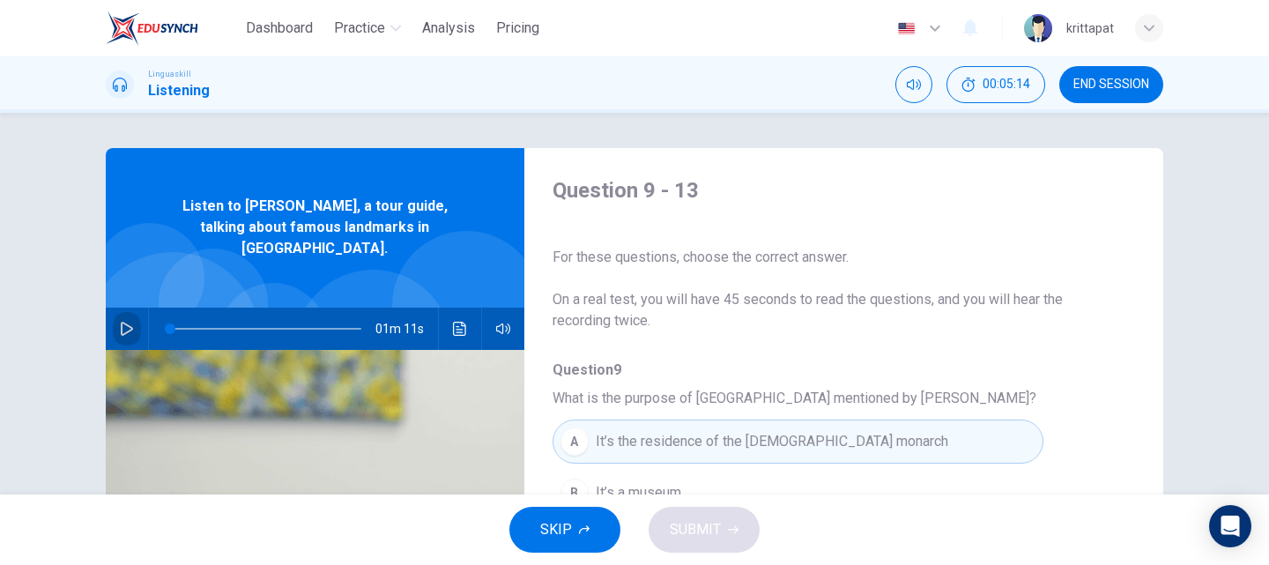
click at [120, 322] on icon "button" at bounding box center [127, 329] width 14 height 14
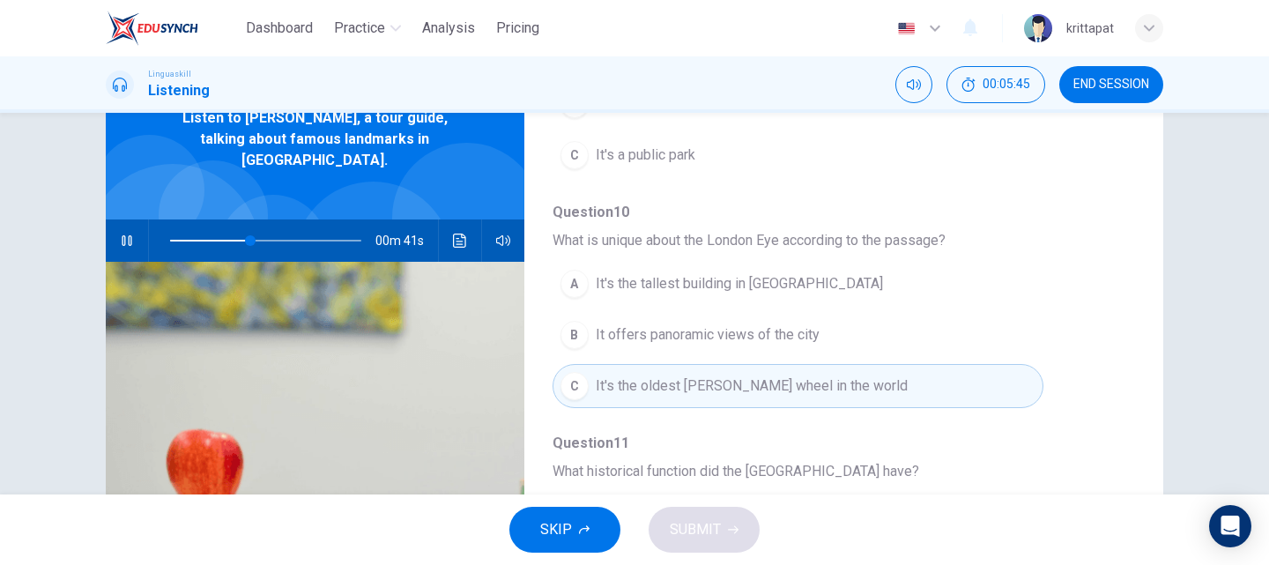
scroll to position [264, 0]
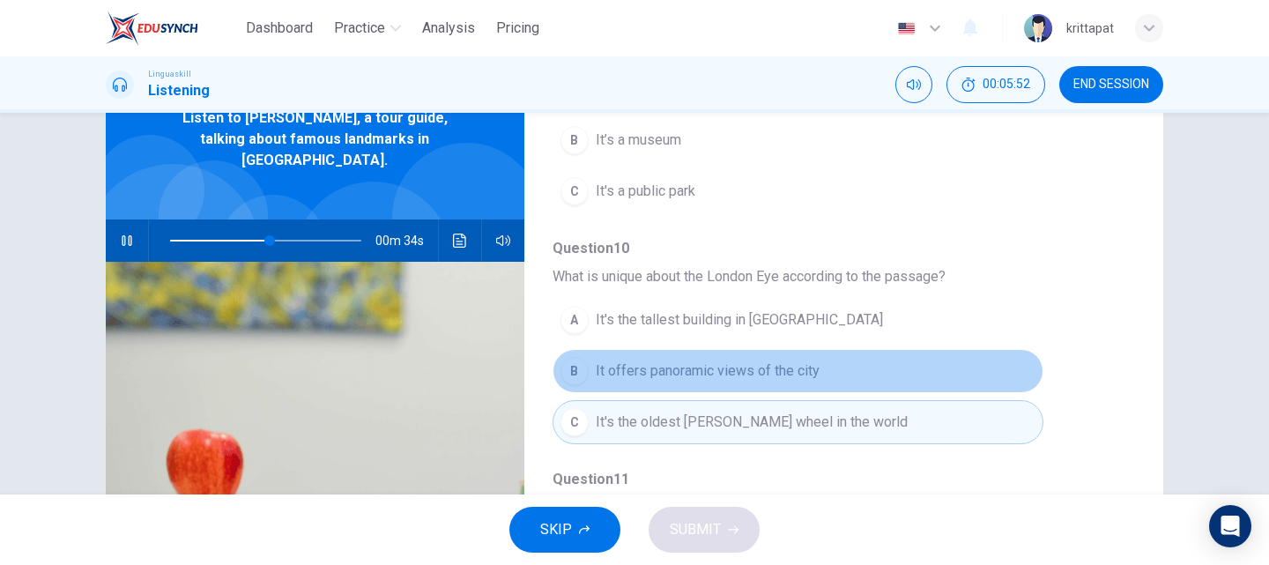
click at [818, 374] on button "B It offers panoramic views of the city" at bounding box center [797, 371] width 491 height 44
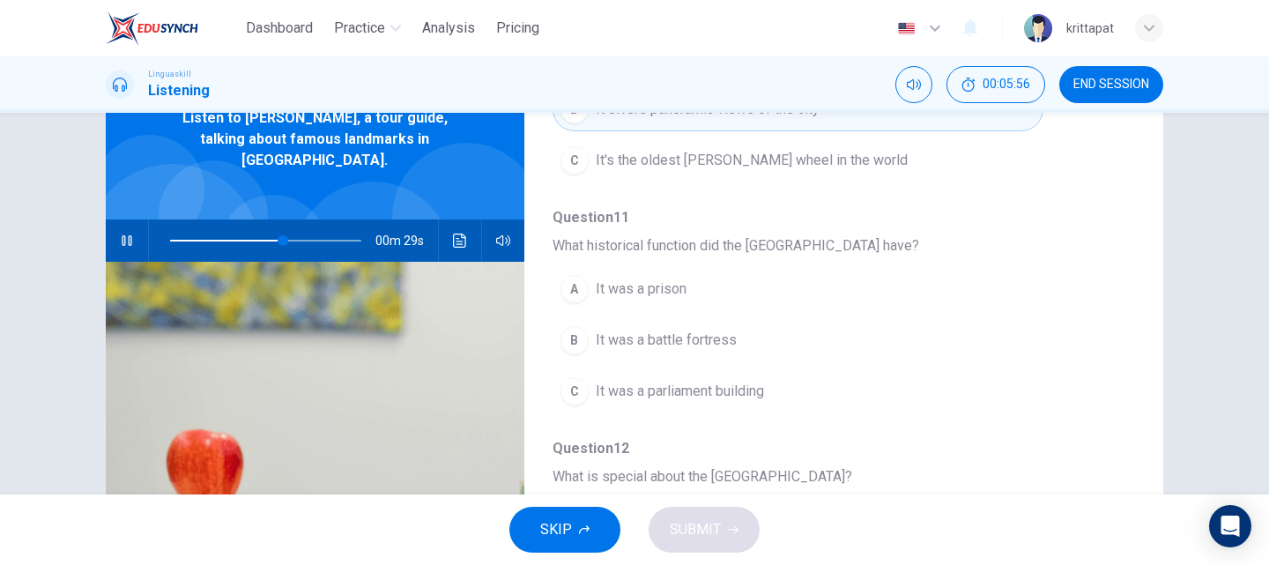
scroll to position [529, 0]
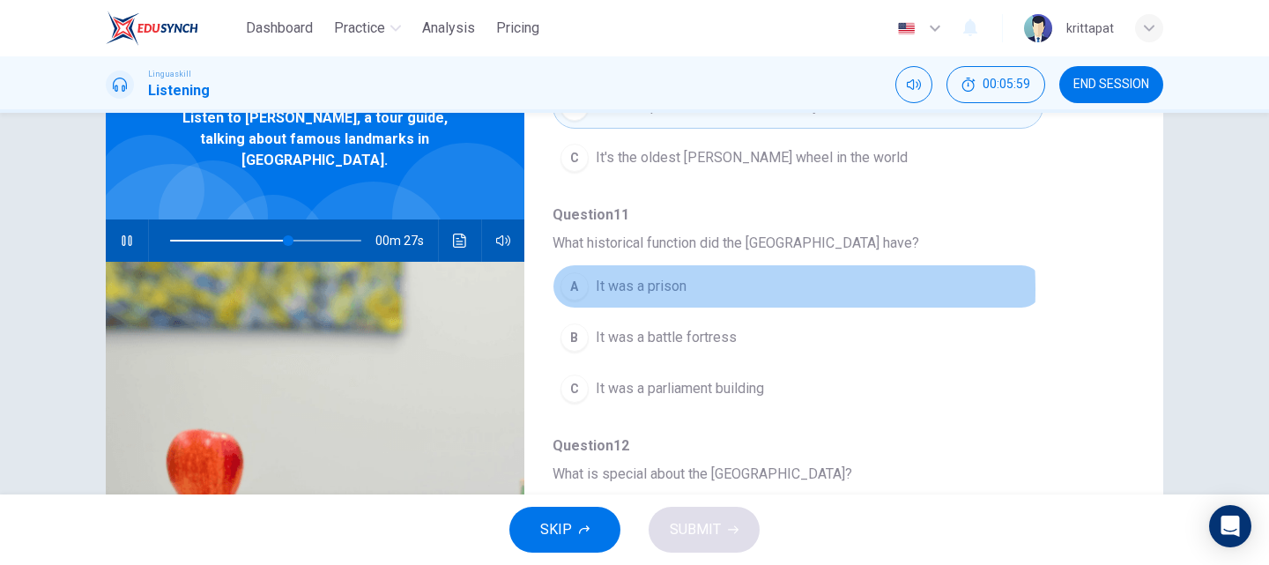
click at [615, 289] on span "It was a prison" at bounding box center [641, 286] width 91 height 21
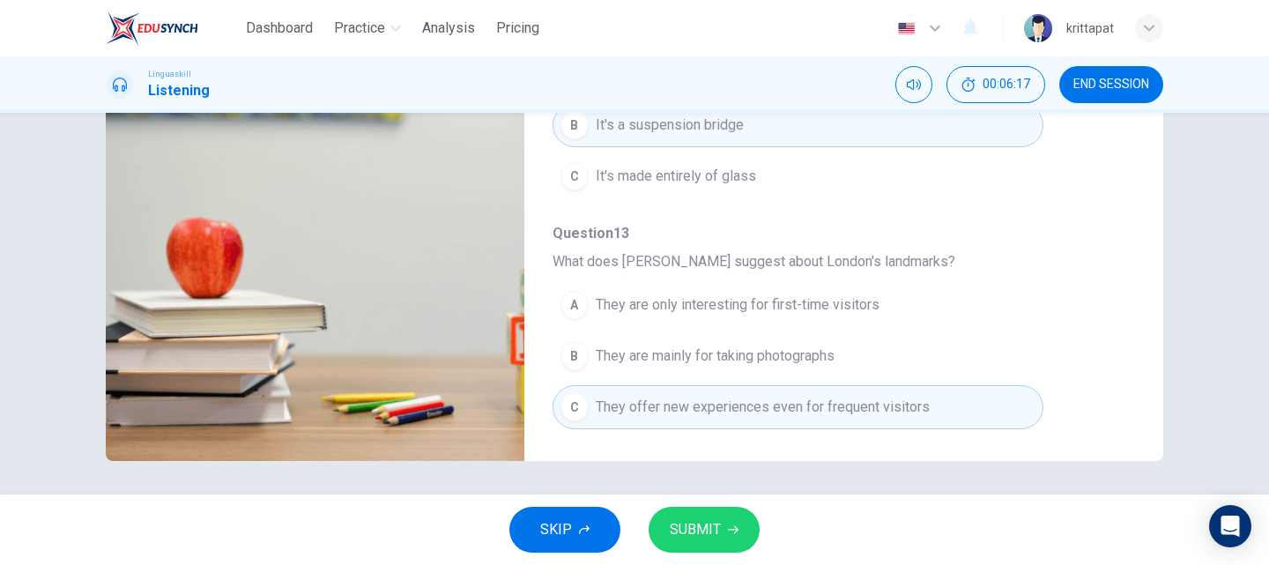
scroll to position [301, 0]
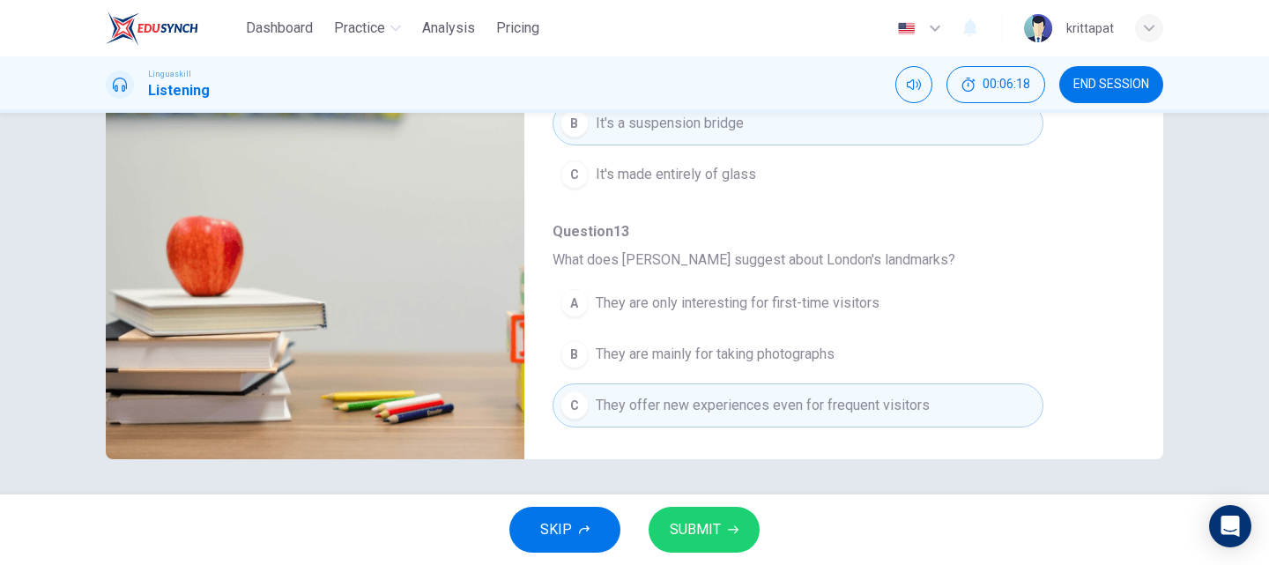
click at [691, 520] on span "SUBMIT" at bounding box center [695, 529] width 51 height 25
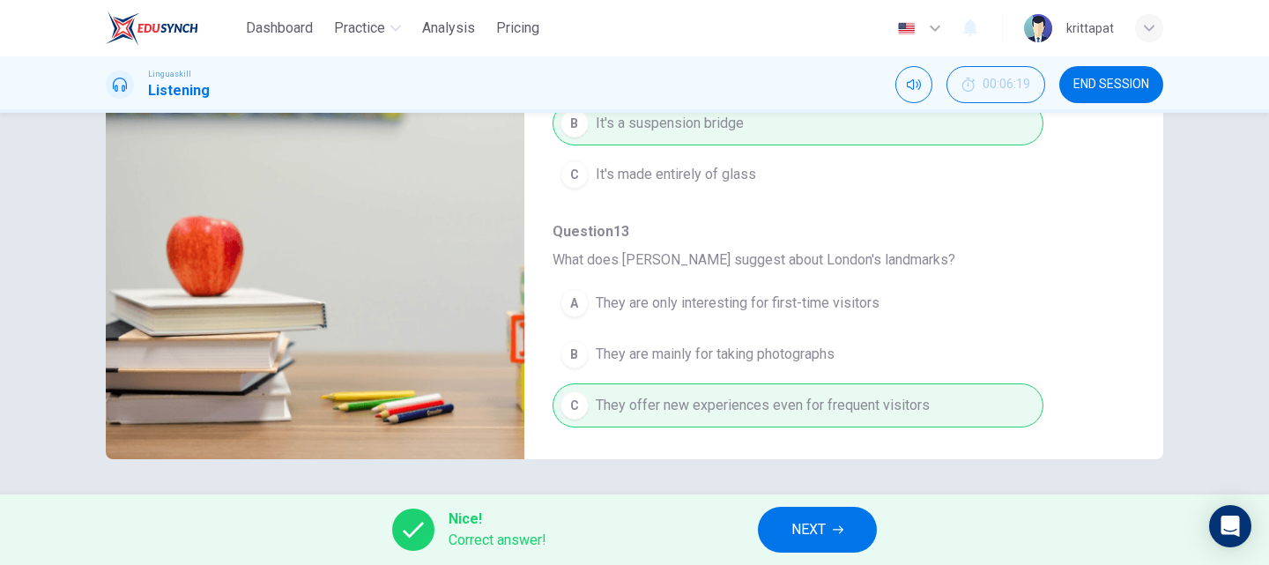
type input "95"
click at [778, 534] on button "NEXT" at bounding box center [817, 530] width 119 height 46
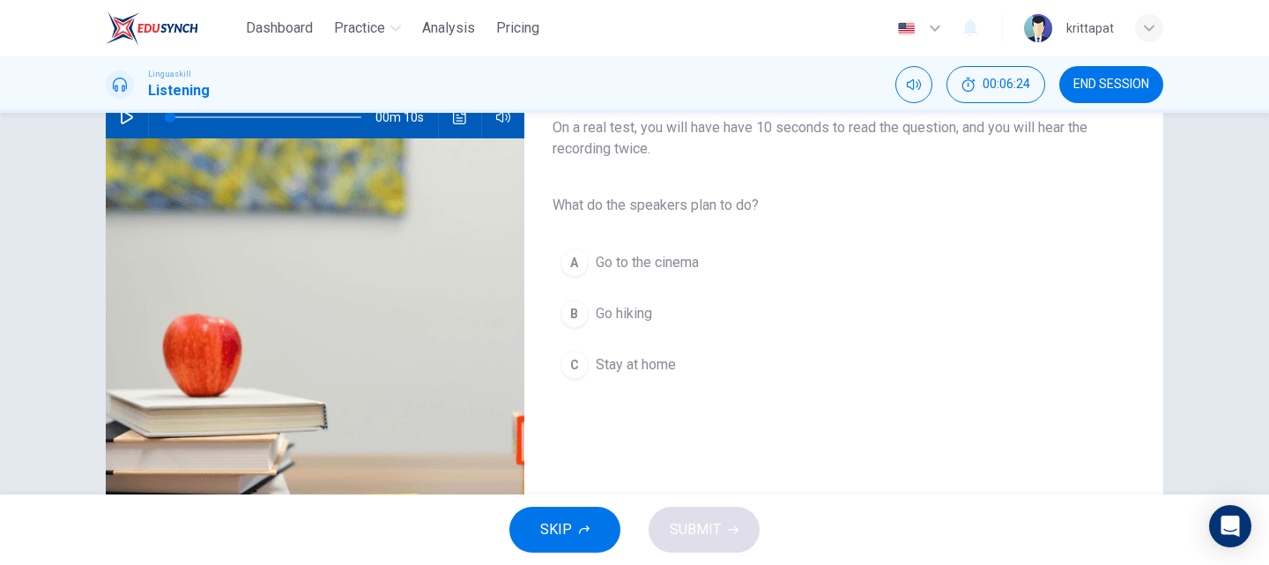
scroll to position [0, 0]
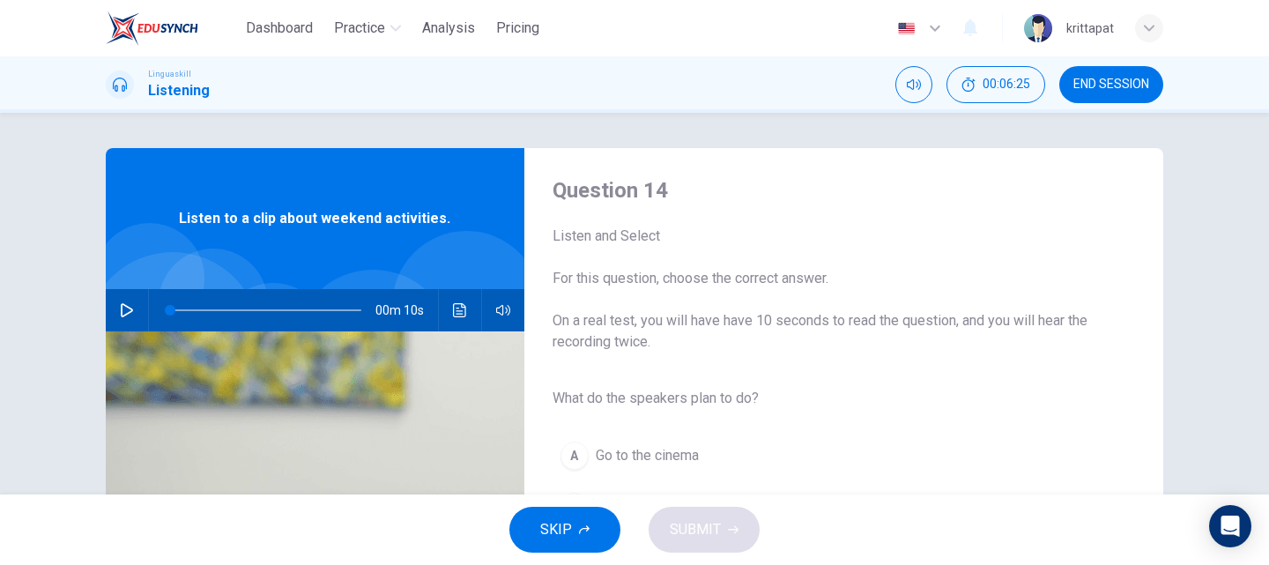
click at [122, 308] on icon "button" at bounding box center [127, 310] width 14 height 14
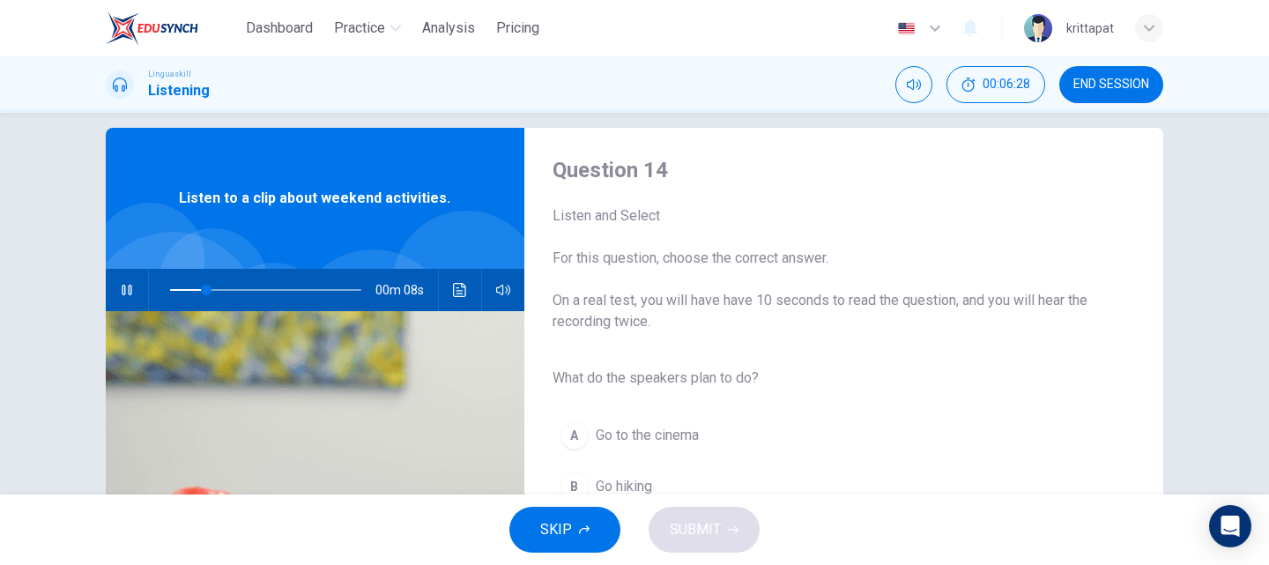
scroll to position [176, 0]
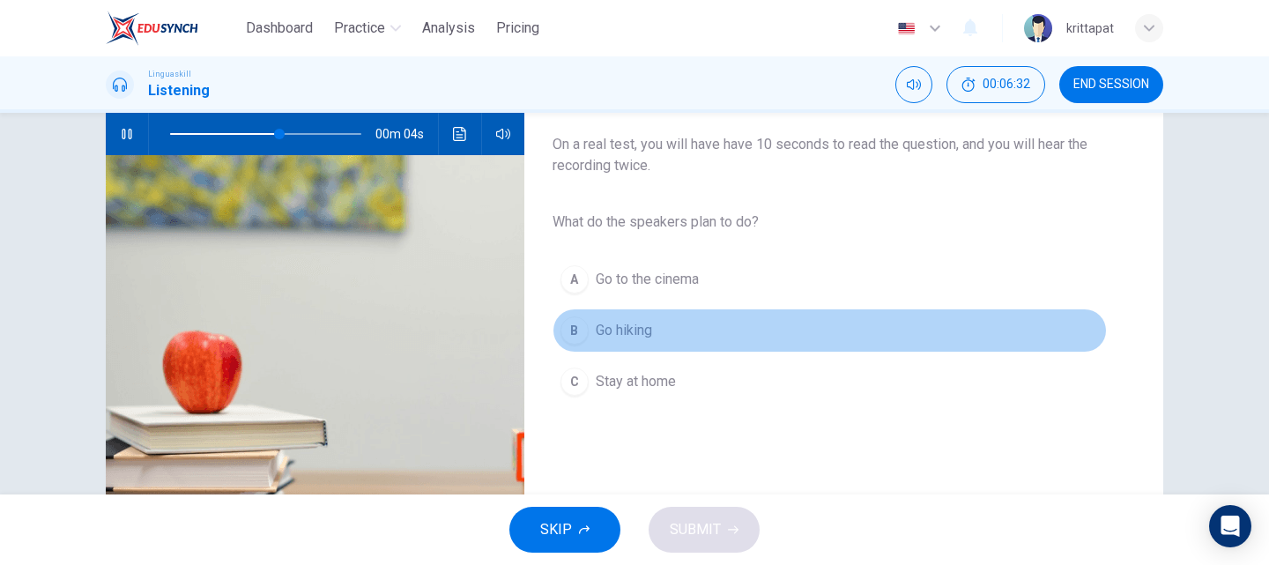
click at [577, 330] on div "B" at bounding box center [574, 330] width 28 height 28
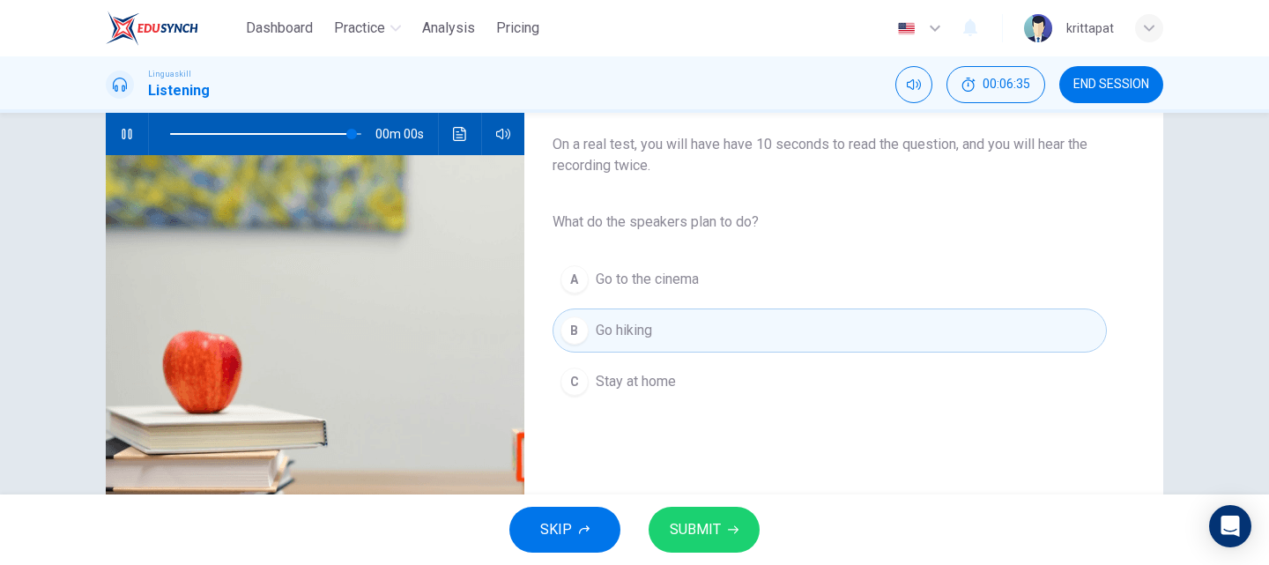
click at [726, 527] on button "SUBMIT" at bounding box center [703, 530] width 111 height 46
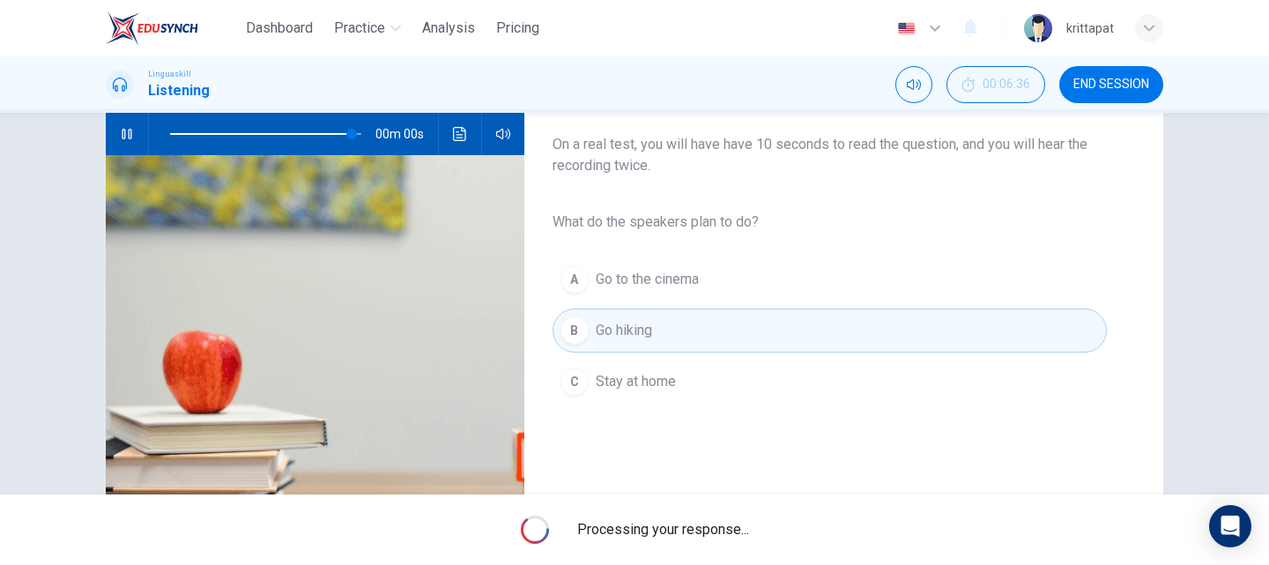
type input "0"
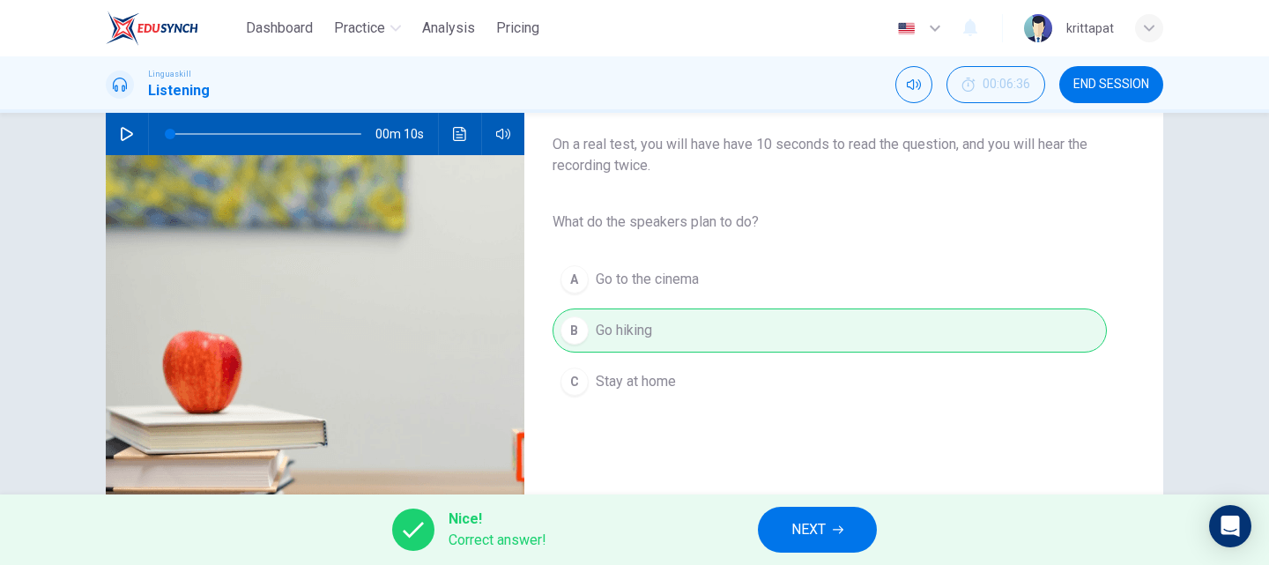
click at [797, 535] on span "NEXT" at bounding box center [808, 529] width 34 height 25
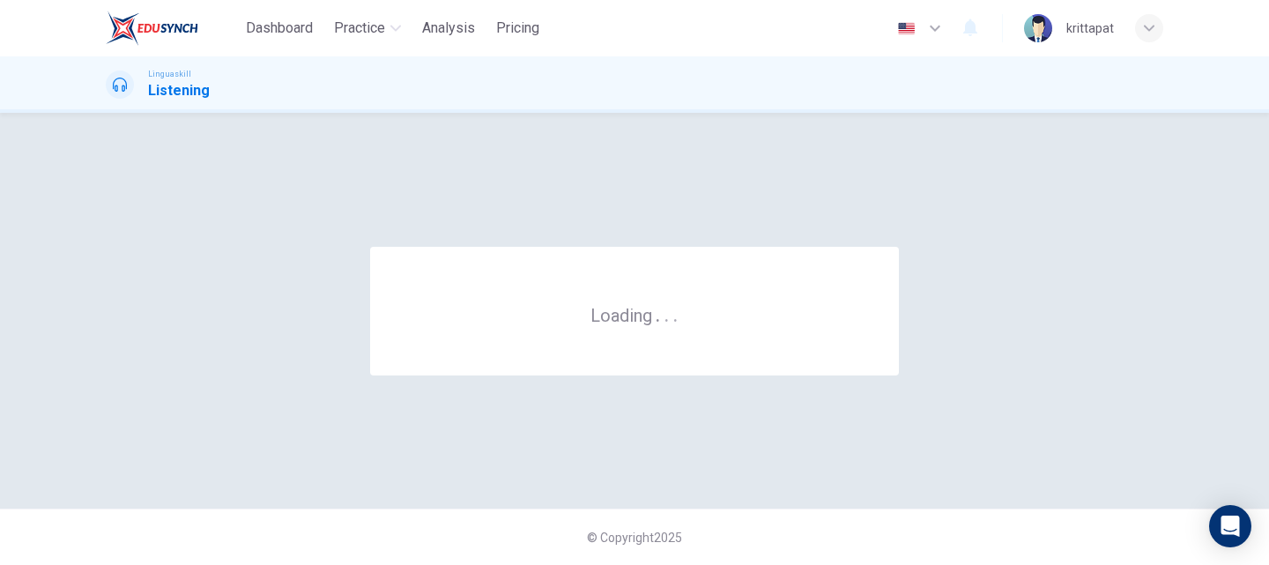
scroll to position [0, 0]
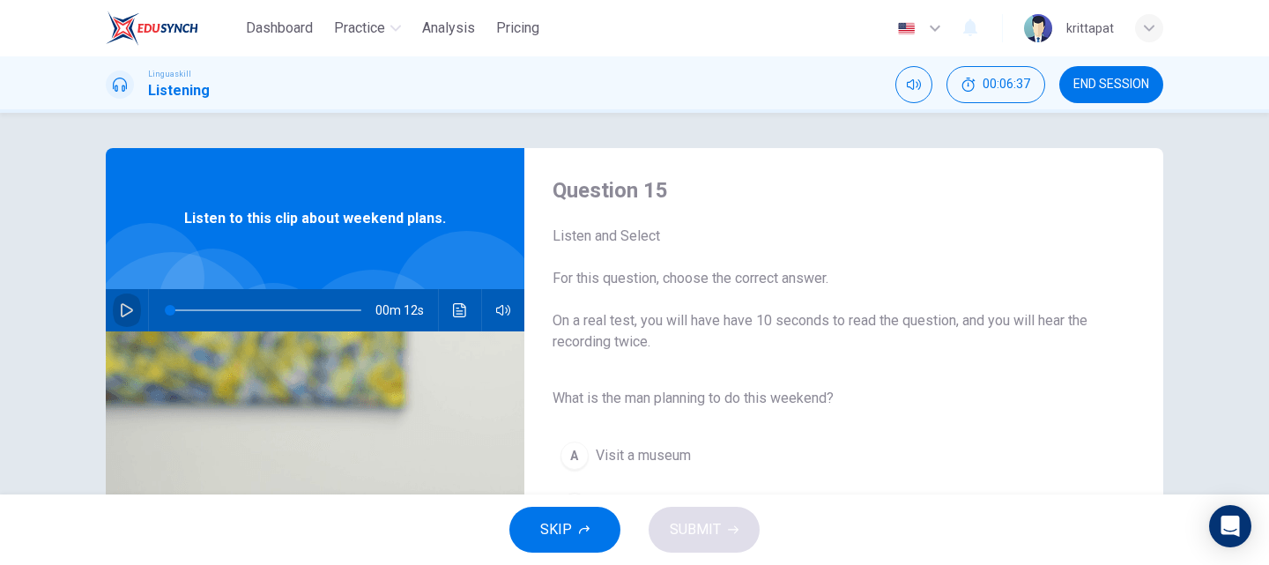
click at [126, 311] on icon "button" at bounding box center [127, 310] width 12 height 14
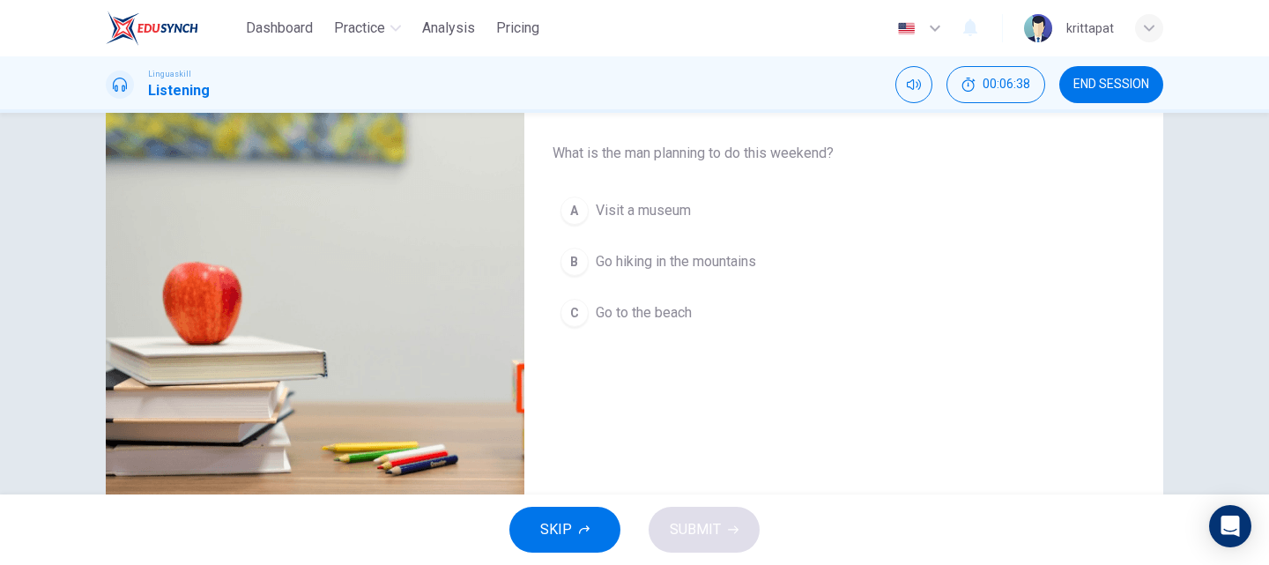
scroll to position [264, 0]
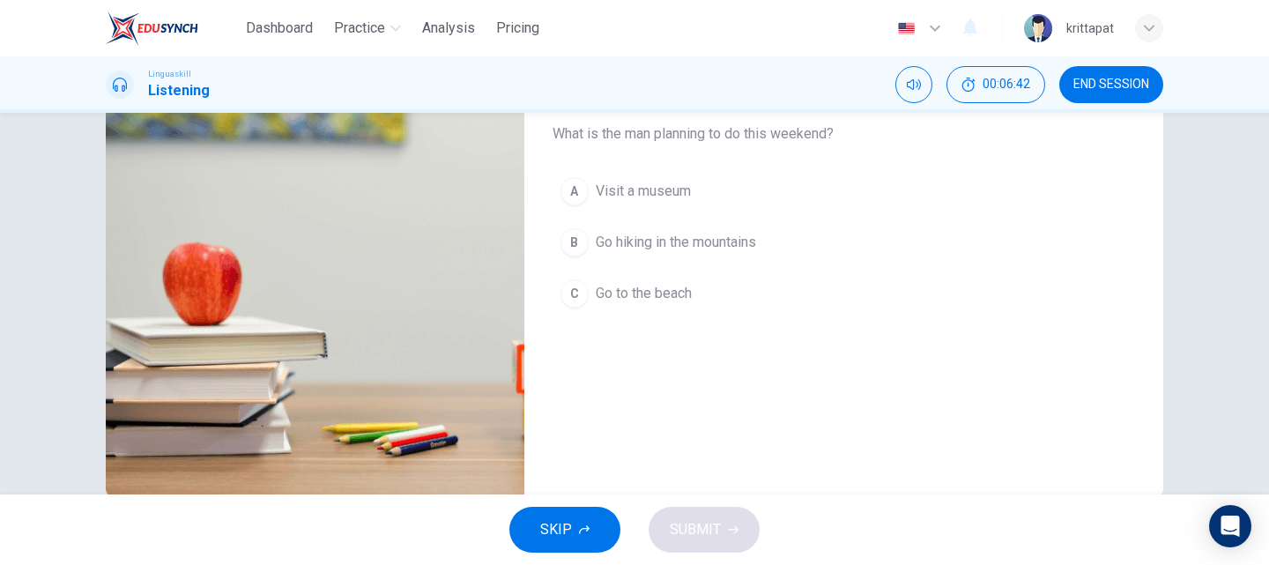
click at [579, 245] on div "B" at bounding box center [574, 242] width 28 height 28
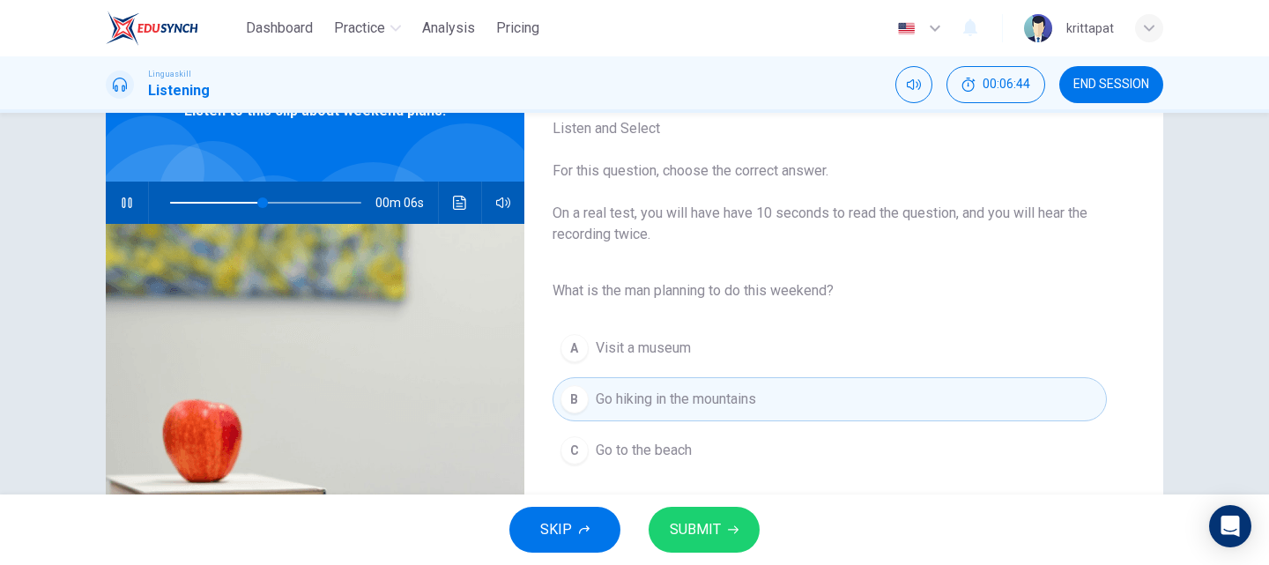
scroll to position [88, 0]
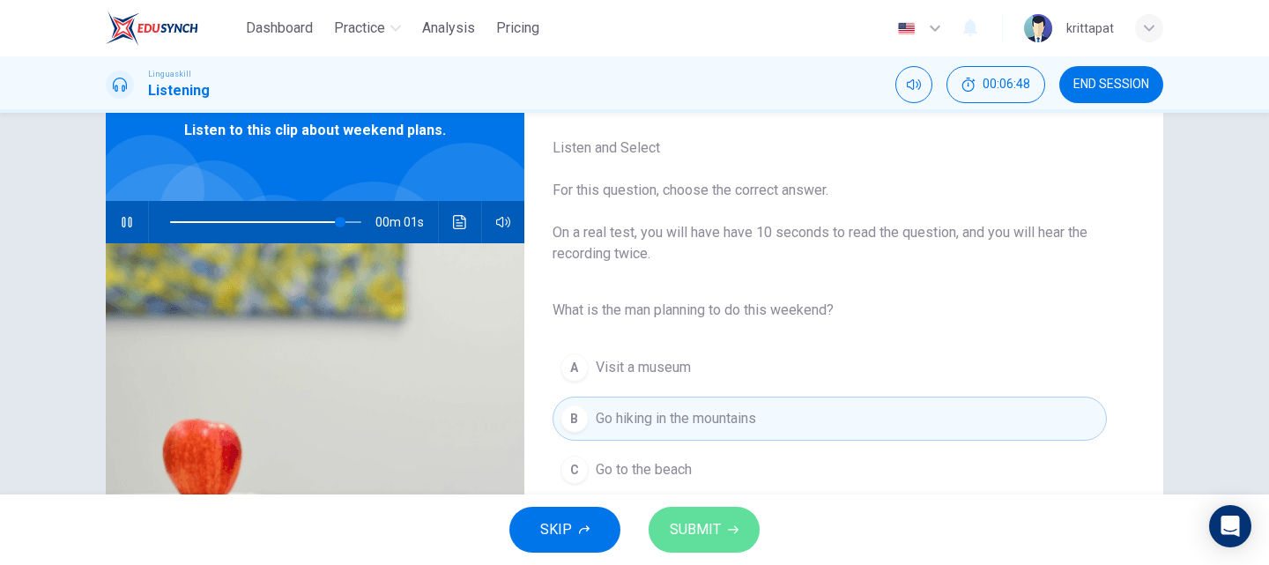
click at [703, 538] on span "SUBMIT" at bounding box center [695, 529] width 51 height 25
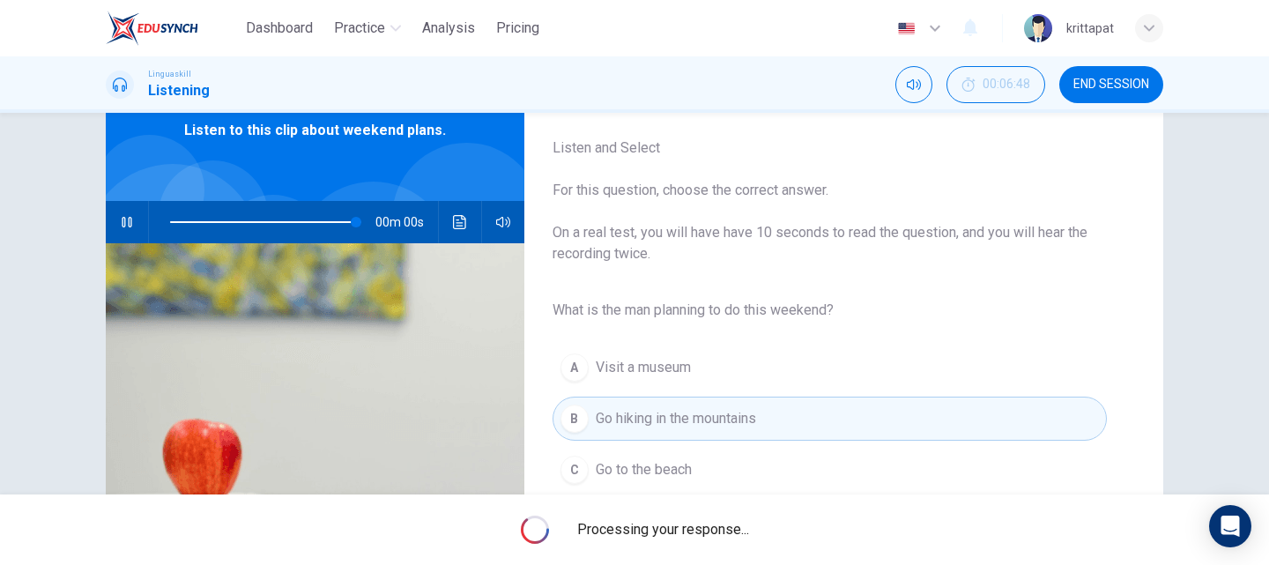
type input "0"
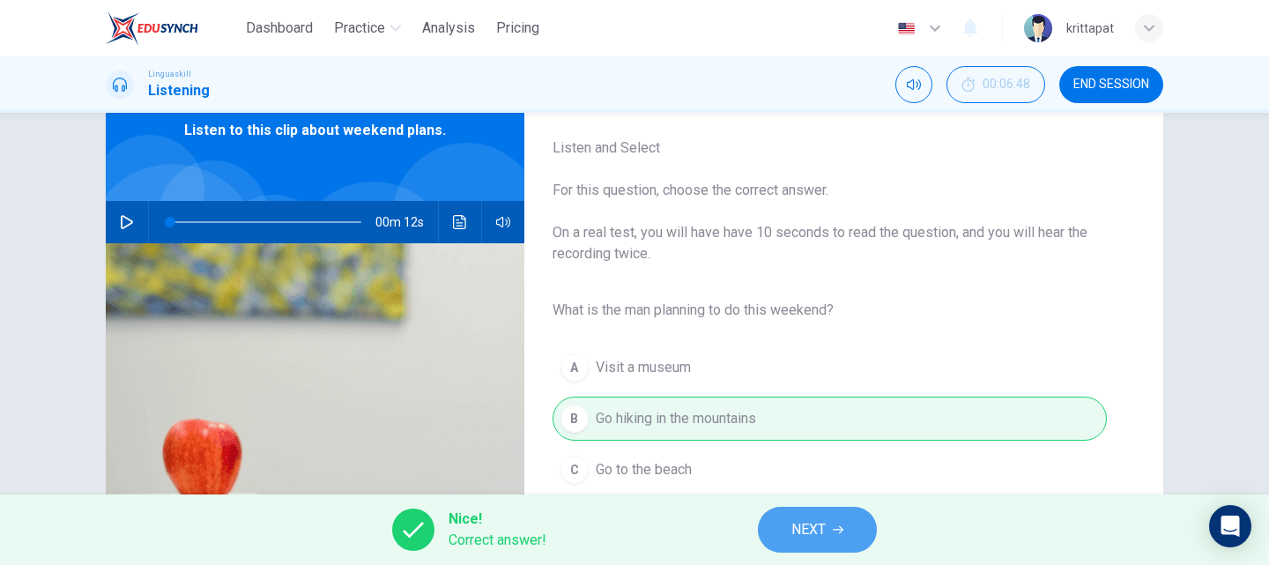
click at [784, 528] on button "NEXT" at bounding box center [817, 530] width 119 height 46
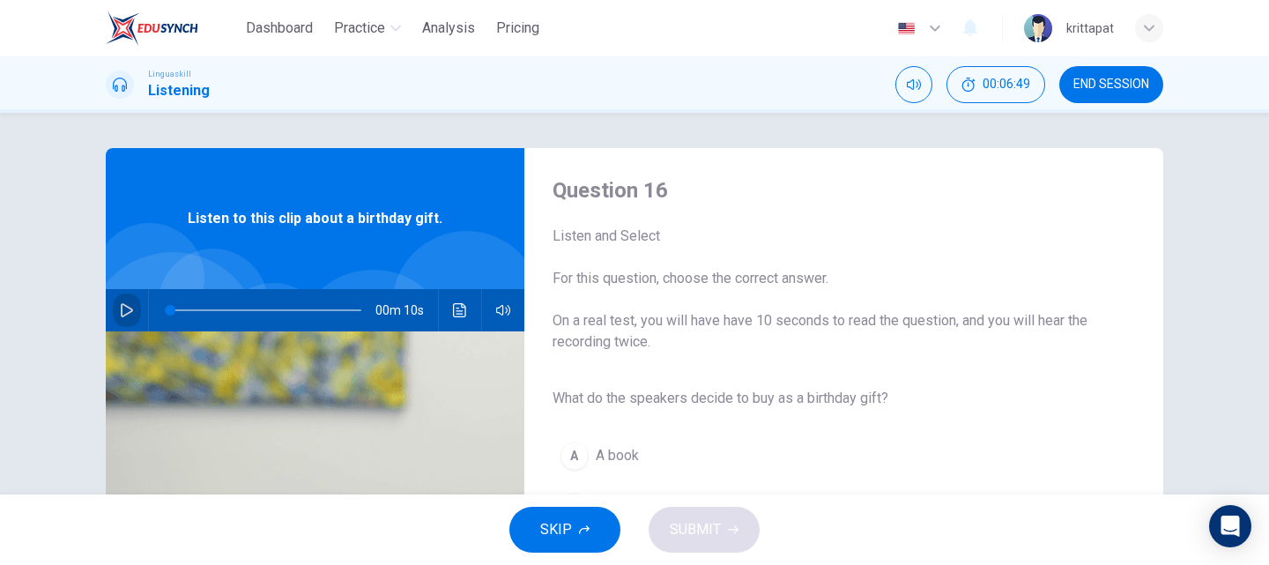
click at [121, 307] on icon "button" at bounding box center [127, 310] width 12 height 14
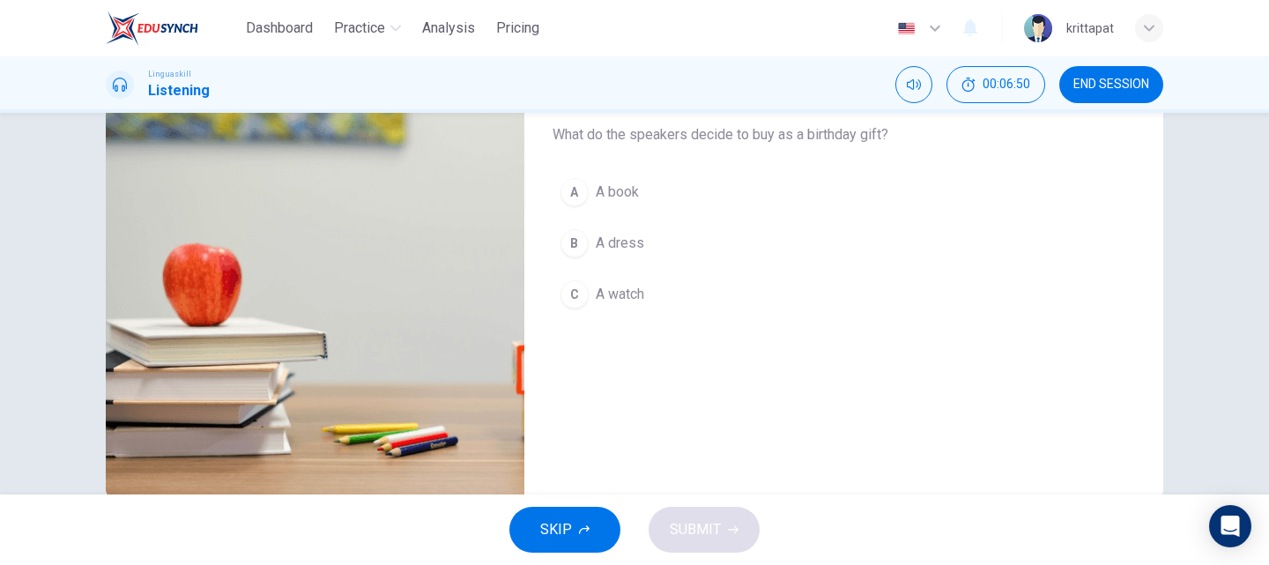
scroll to position [264, 0]
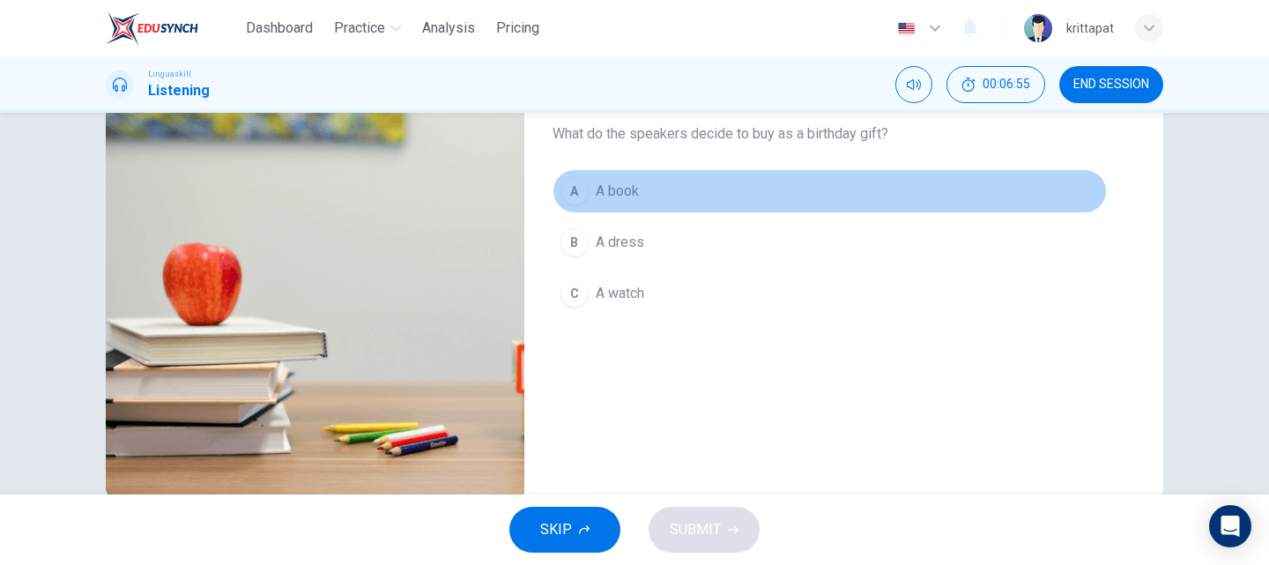
click at [569, 188] on div "A" at bounding box center [574, 191] width 28 height 28
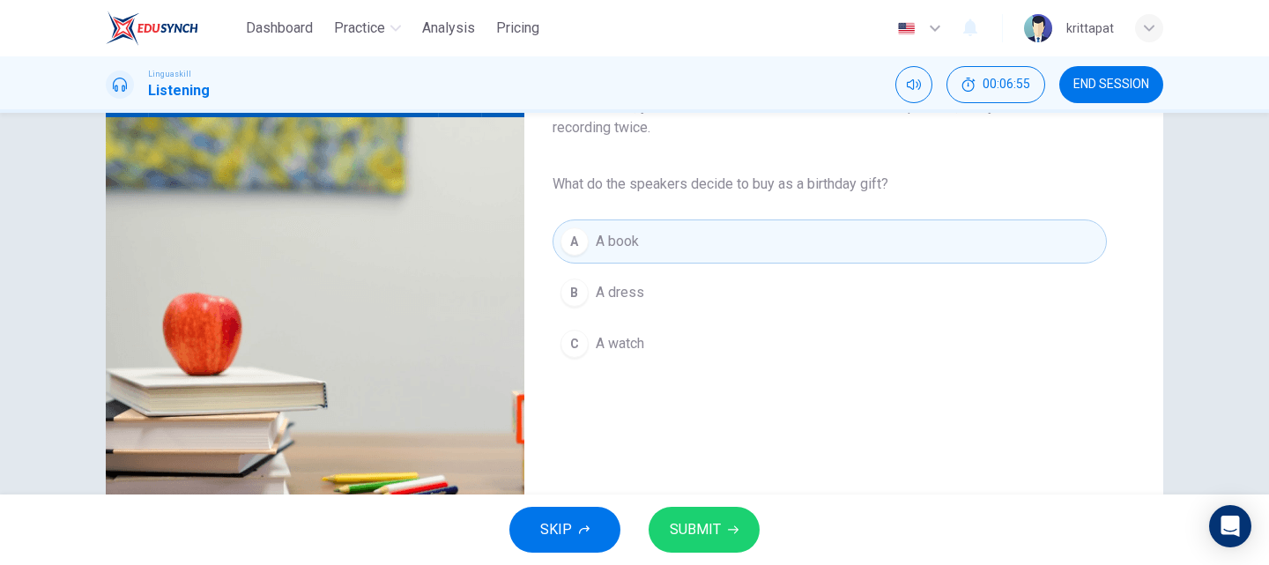
scroll to position [88, 0]
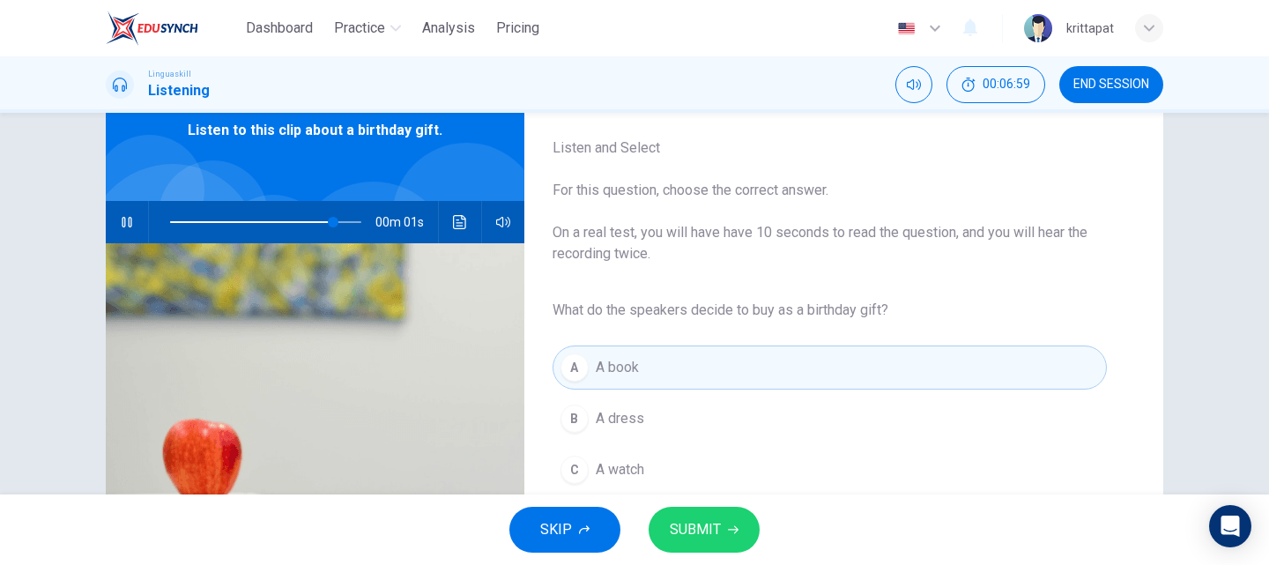
click at [711, 528] on span "SUBMIT" at bounding box center [695, 529] width 51 height 25
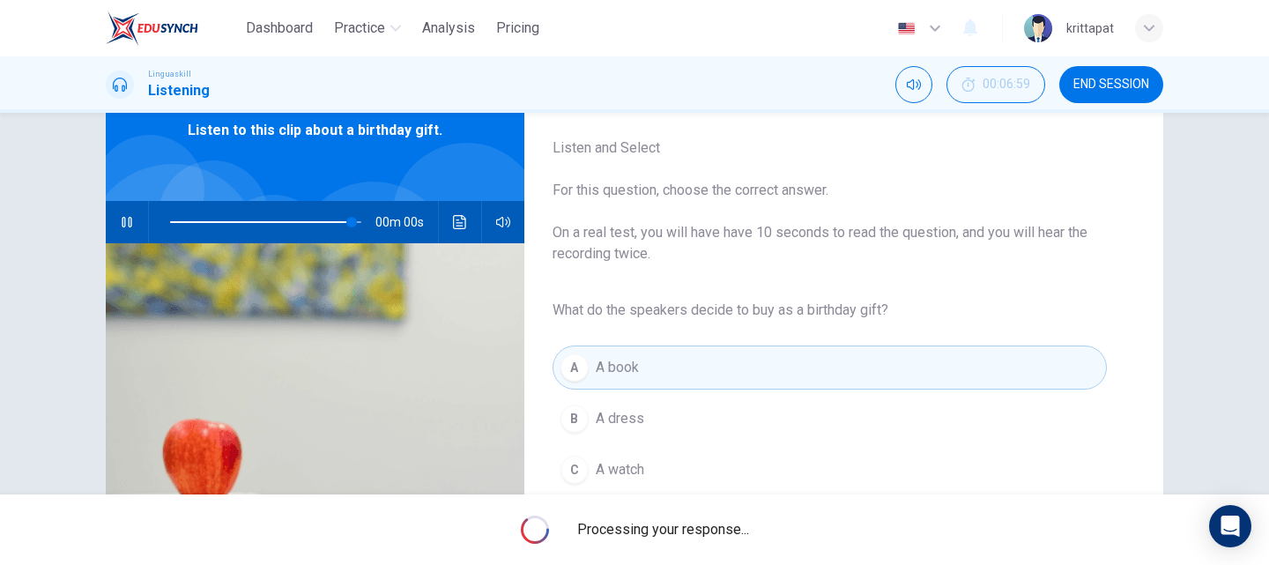
type input "0"
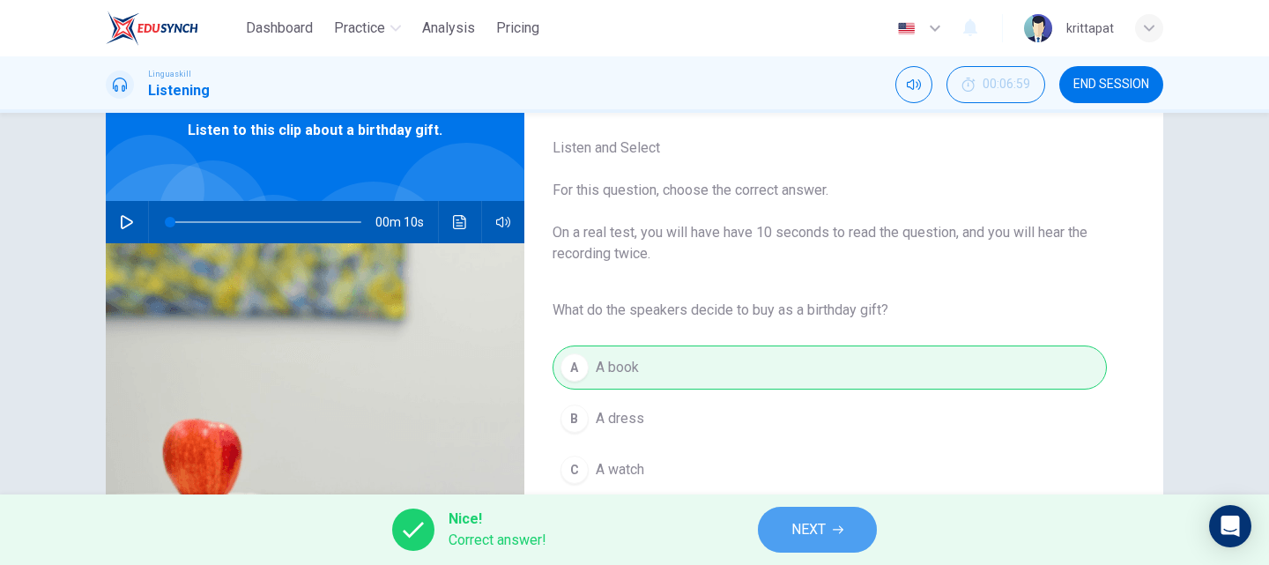
click at [802, 526] on span "NEXT" at bounding box center [808, 529] width 34 height 25
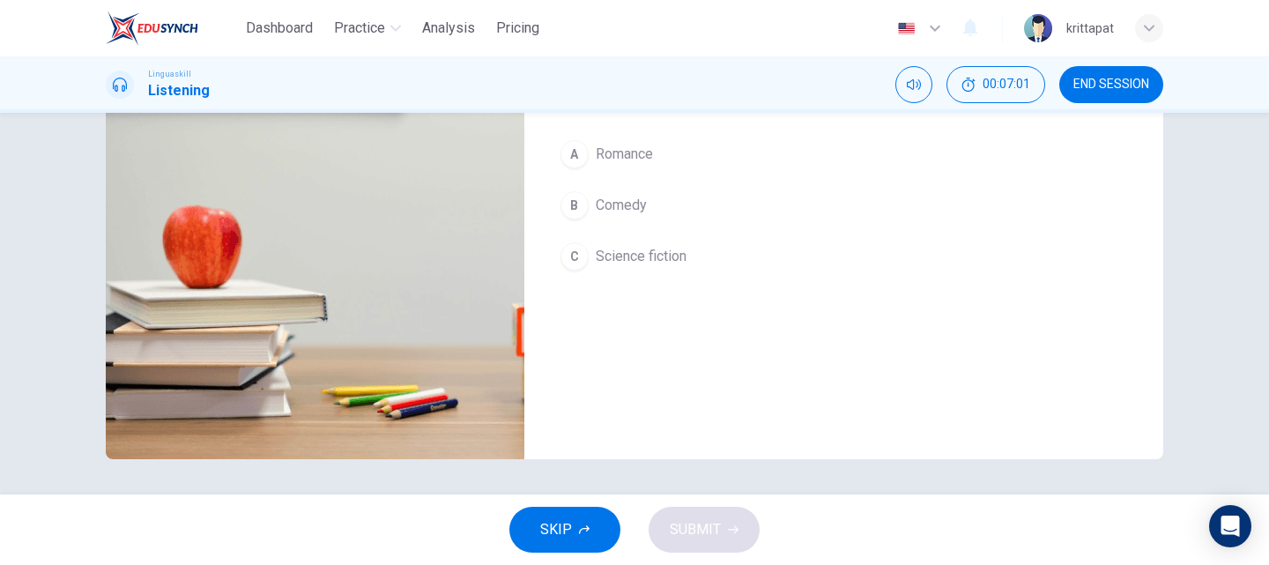
scroll to position [0, 0]
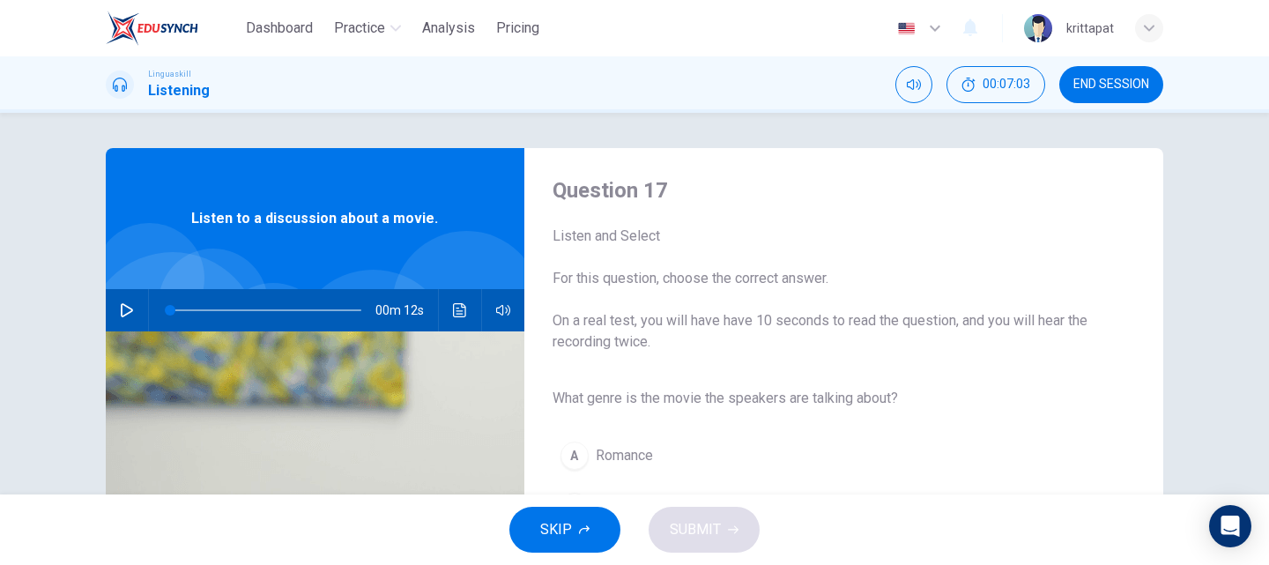
click at [125, 313] on icon "button" at bounding box center [127, 310] width 12 height 14
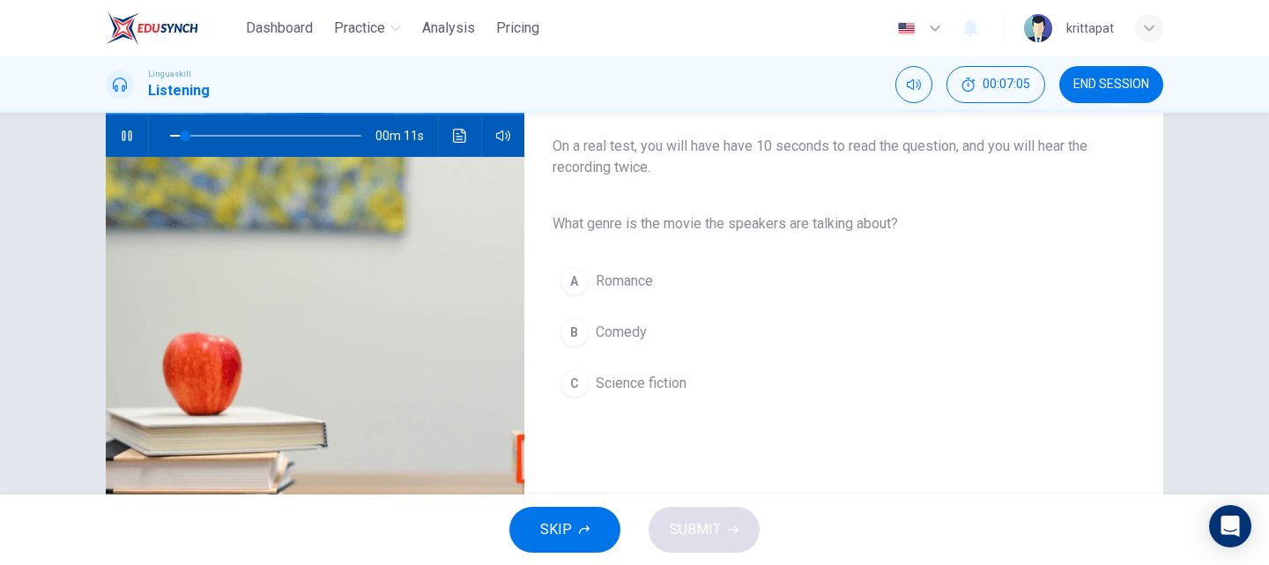
scroll to position [176, 0]
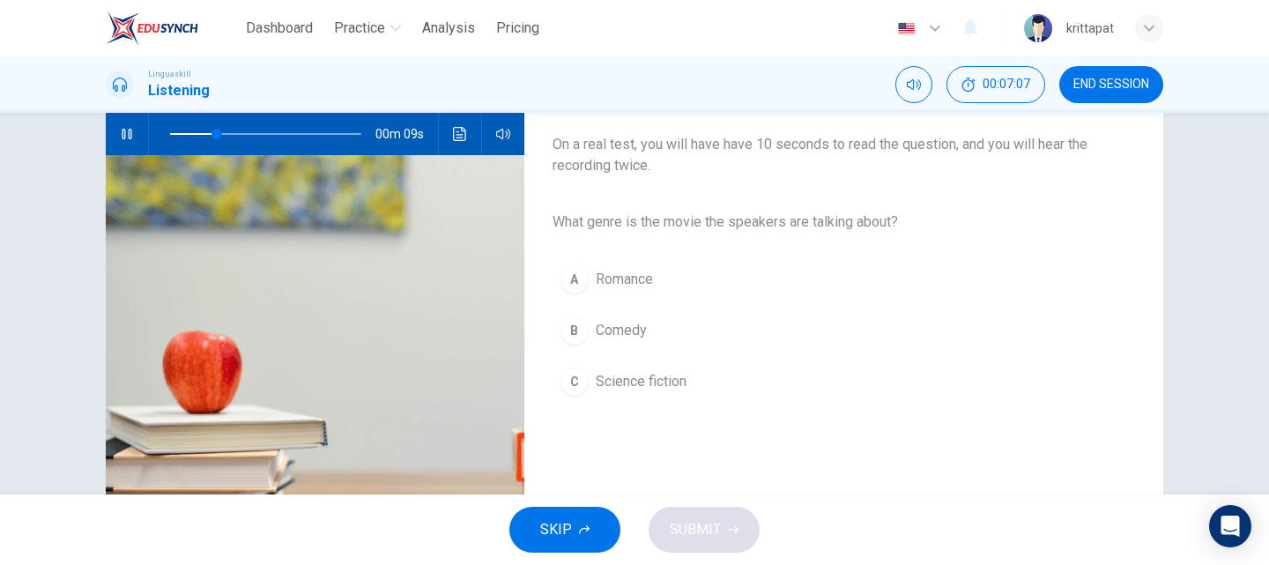
click at [567, 381] on div "C" at bounding box center [574, 381] width 28 height 28
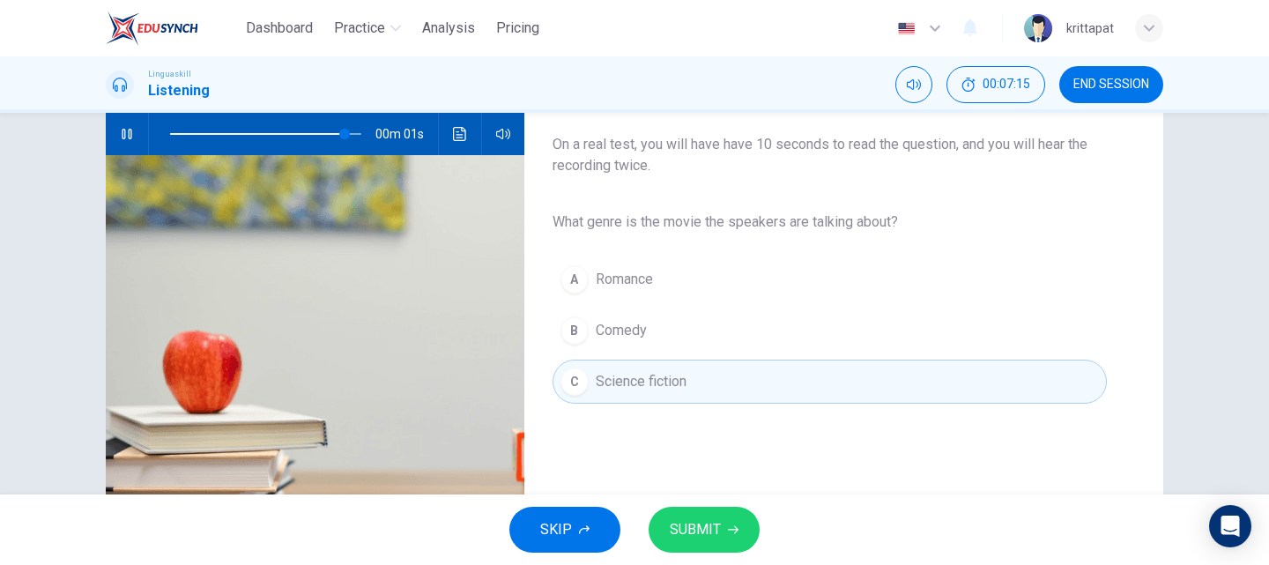
click at [701, 532] on span "SUBMIT" at bounding box center [695, 529] width 51 height 25
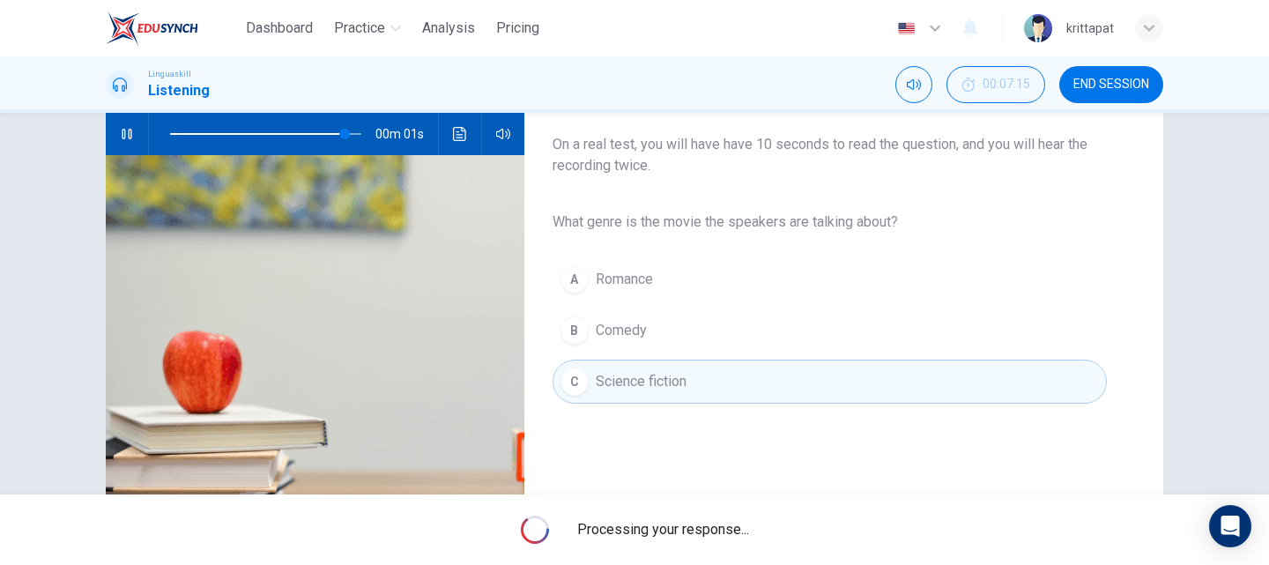
type input "0"
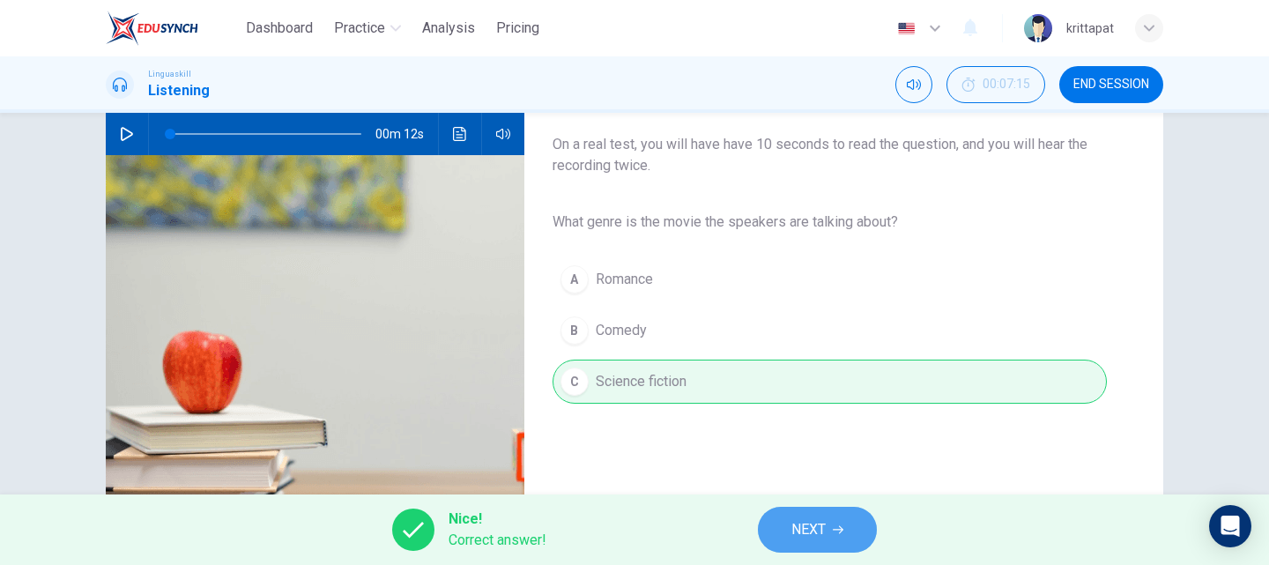
click at [822, 537] on span "NEXT" at bounding box center [808, 529] width 34 height 25
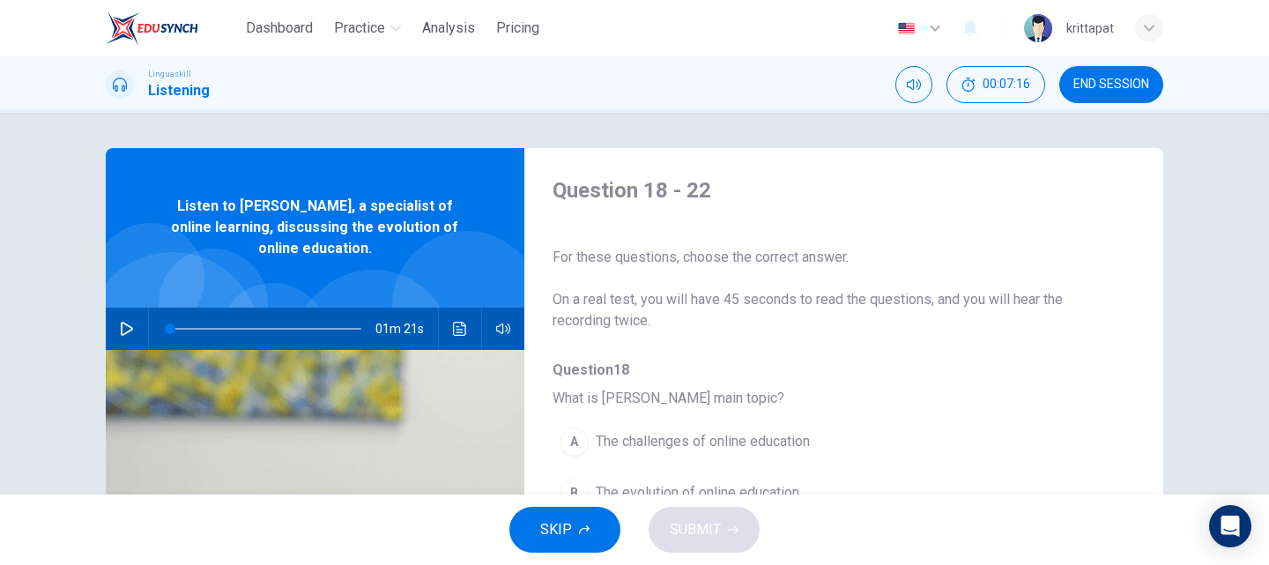
click at [120, 330] on icon "button" at bounding box center [127, 329] width 14 height 14
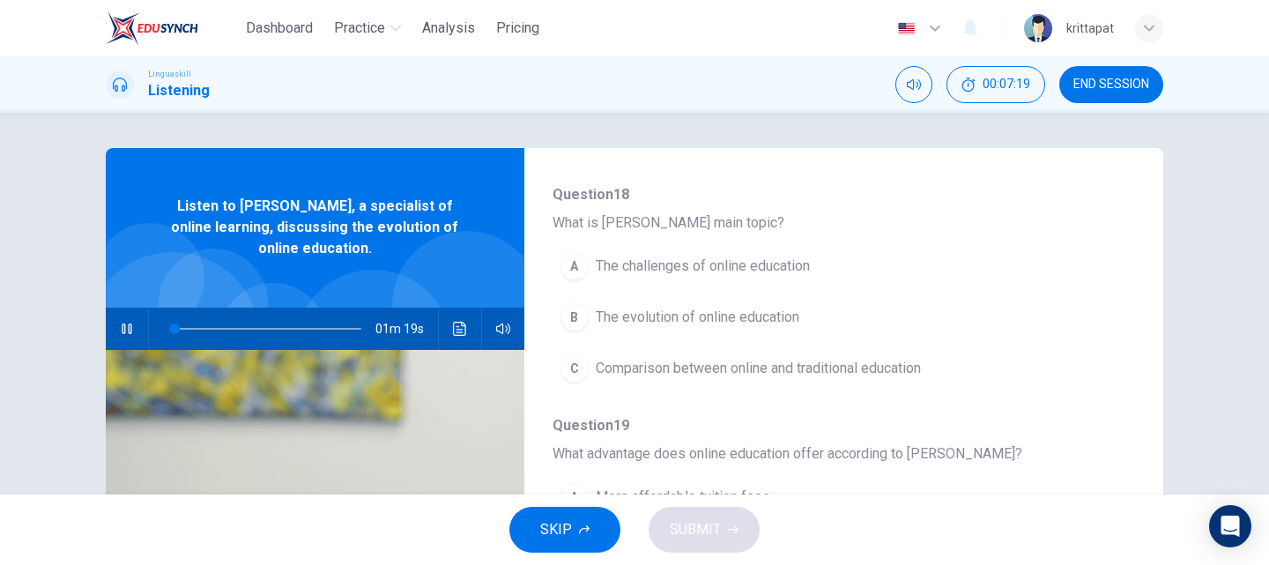
scroll to position [176, 0]
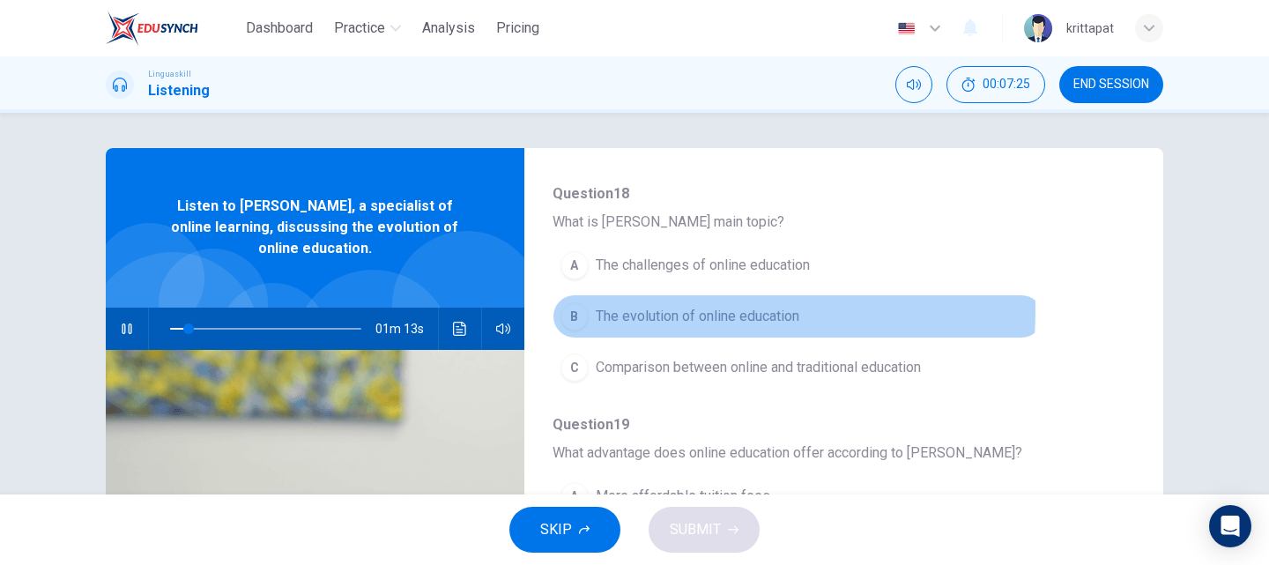
click at [577, 308] on div "B" at bounding box center [574, 316] width 28 height 28
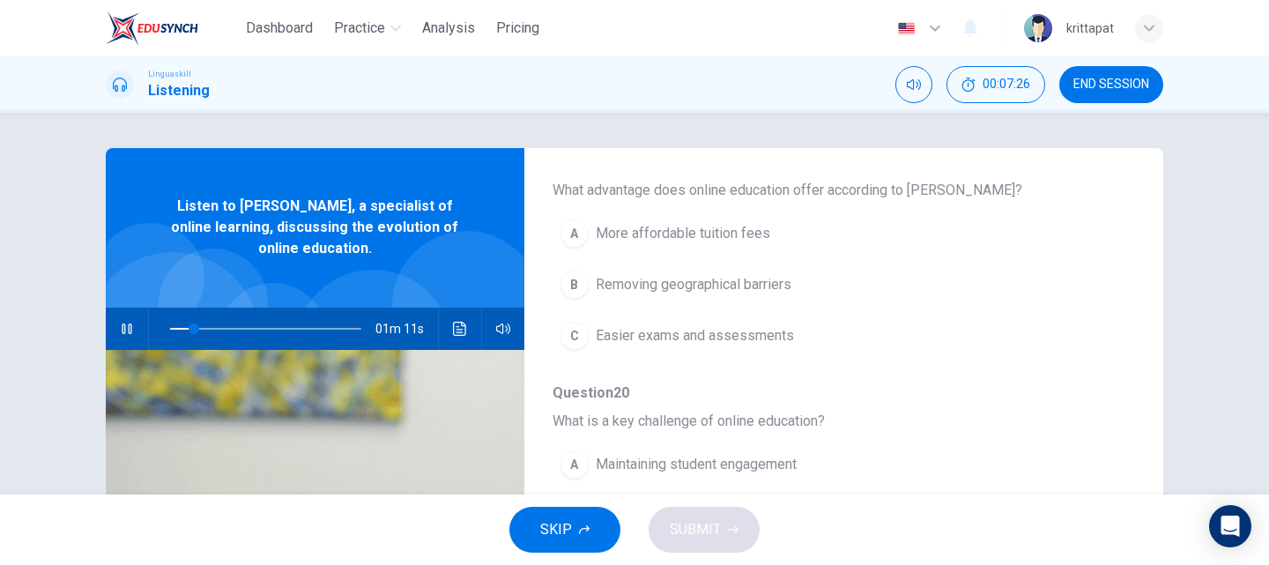
scroll to position [441, 0]
click at [682, 343] on span "Easier exams and assessments" at bounding box center [695, 333] width 198 height 21
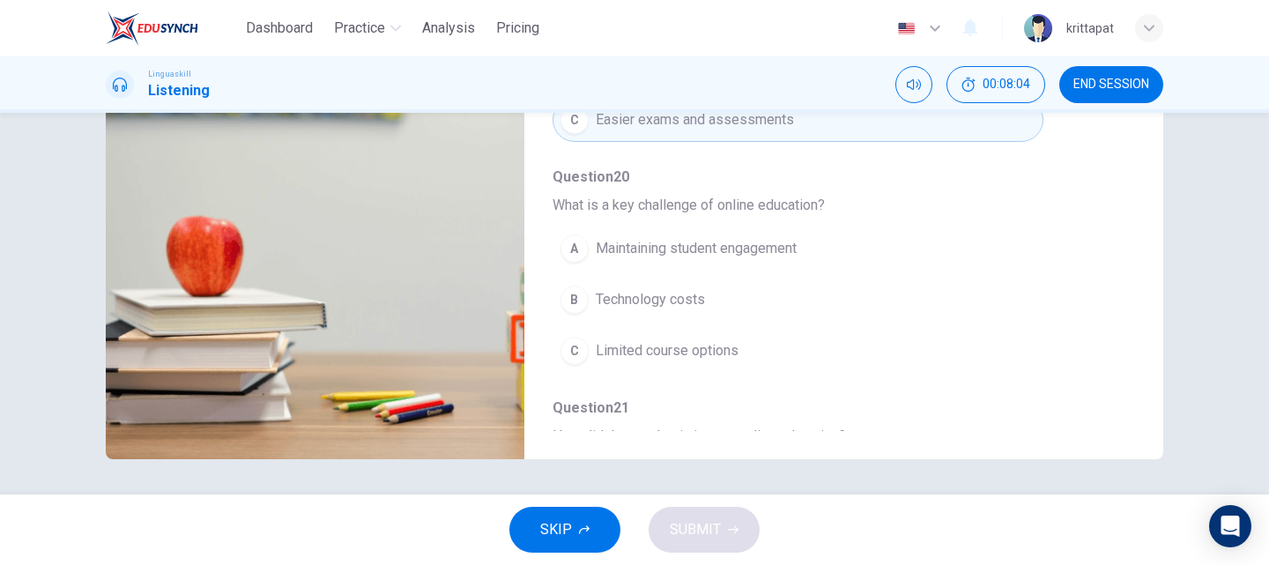
scroll to position [408, 0]
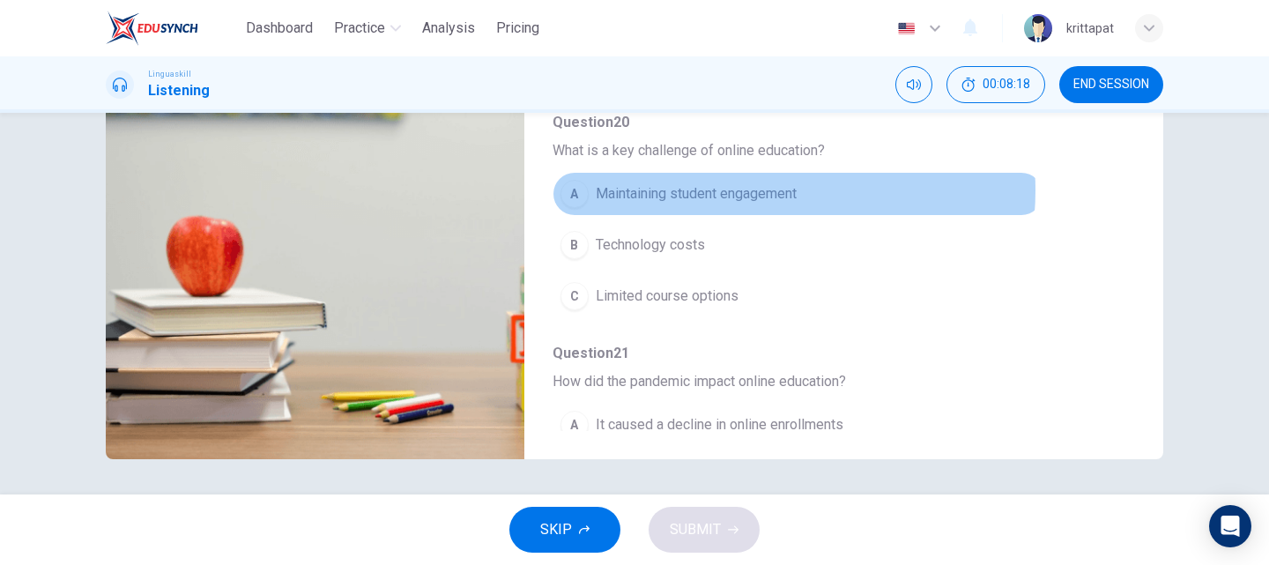
click at [734, 190] on span "Maintaining student engagement" at bounding box center [696, 193] width 201 height 21
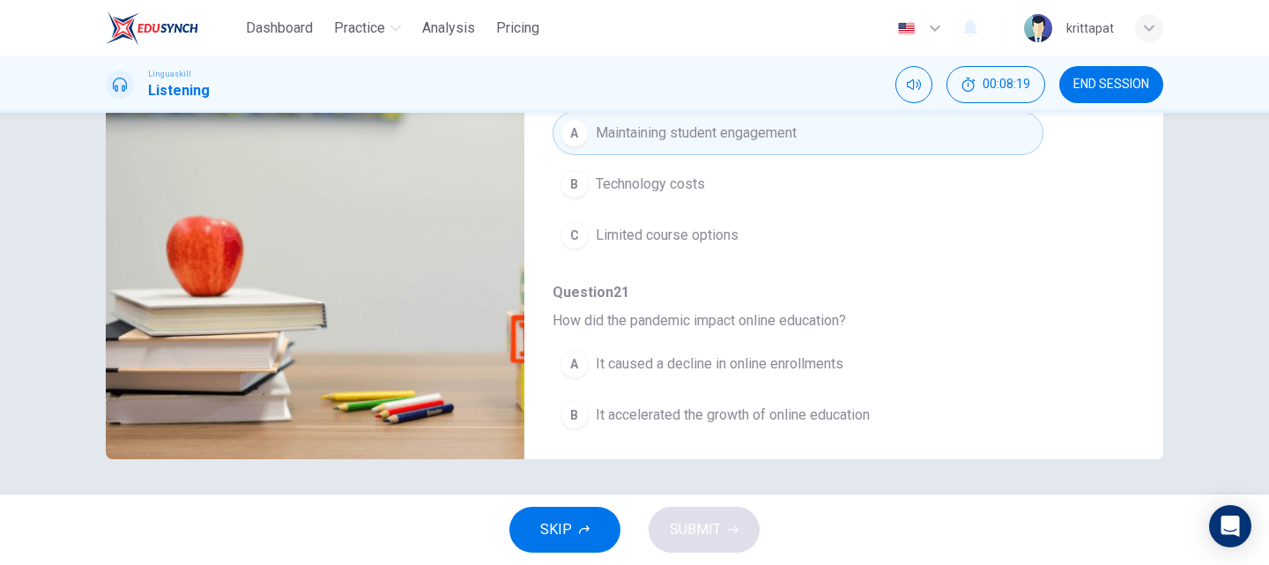
scroll to position [584, 0]
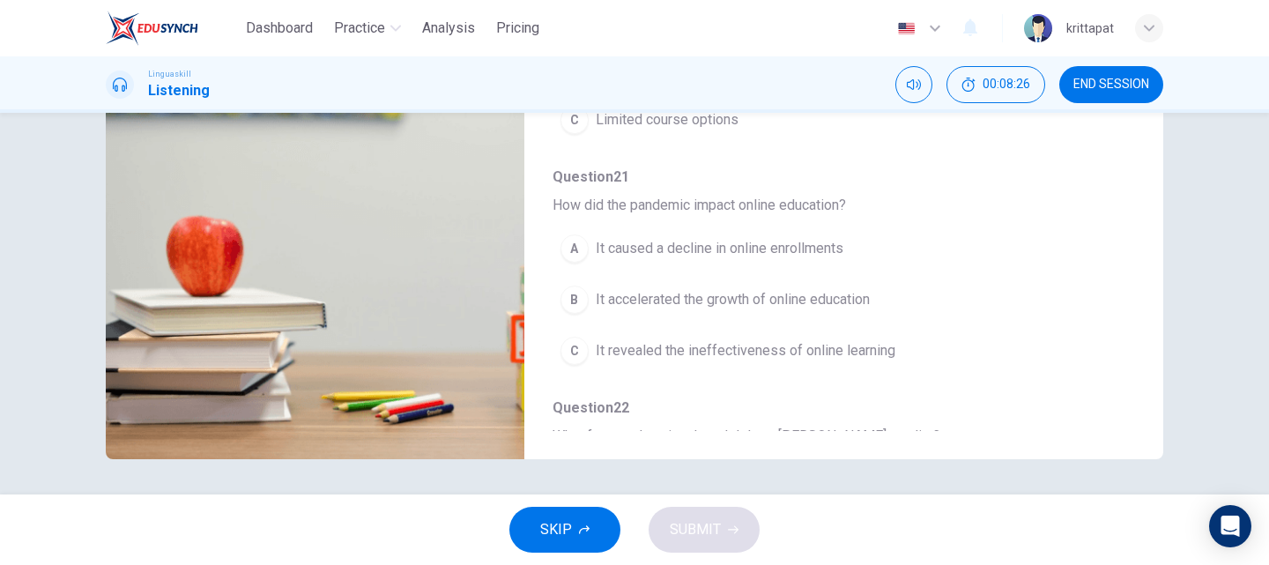
click at [759, 311] on button "B It accelerated the growth of online education" at bounding box center [797, 300] width 491 height 44
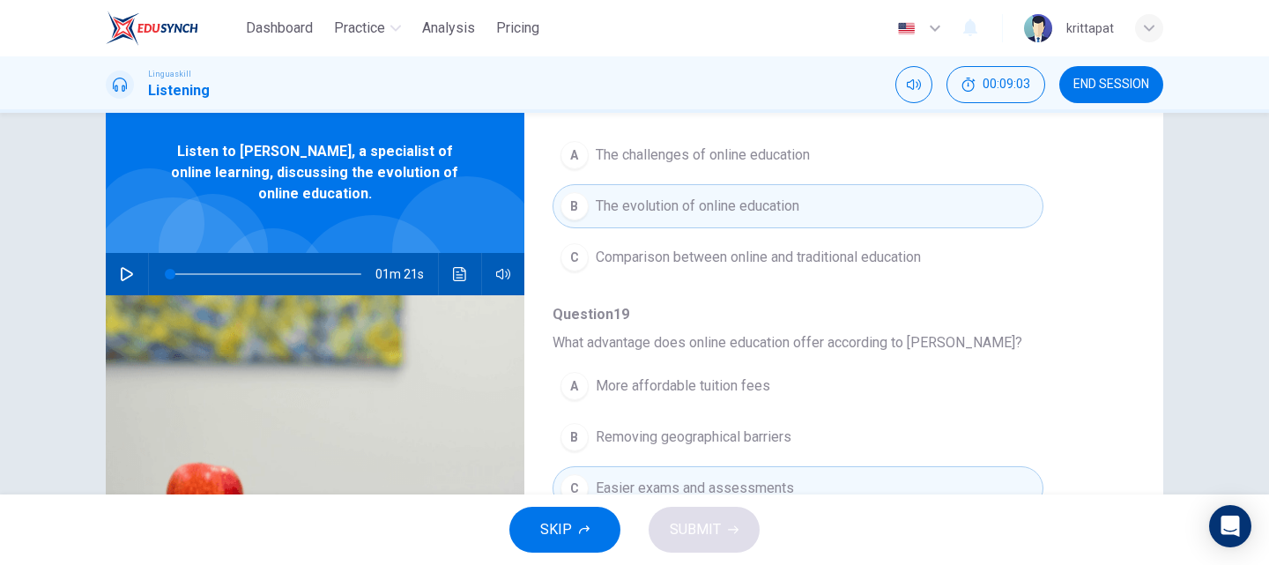
scroll to position [0, 0]
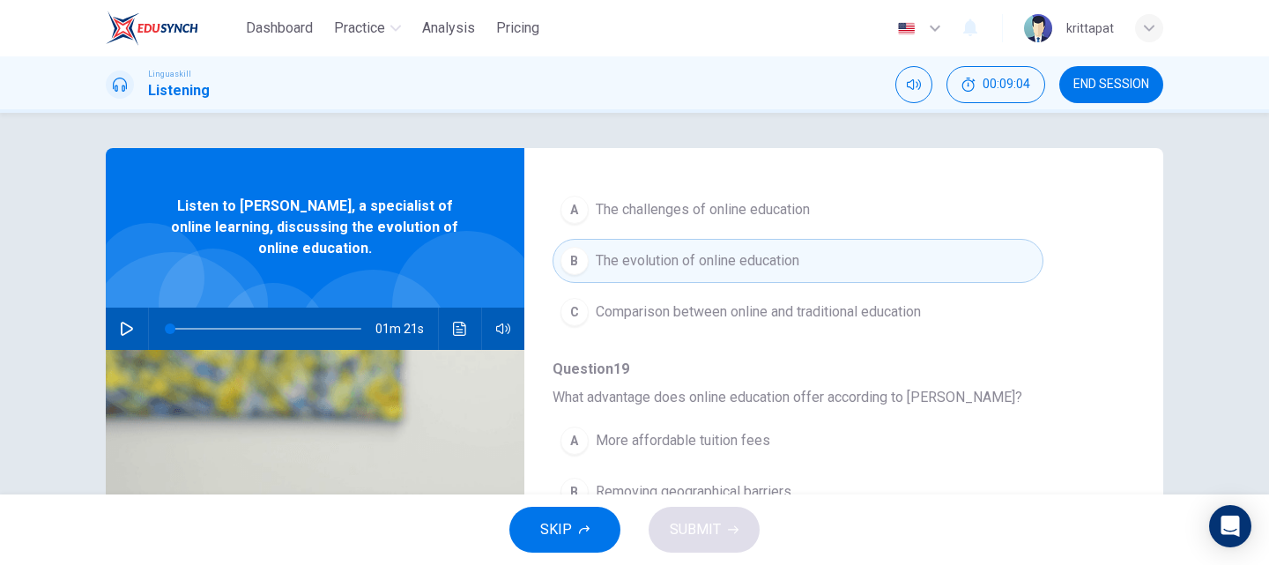
click at [124, 325] on icon "button" at bounding box center [127, 329] width 12 height 14
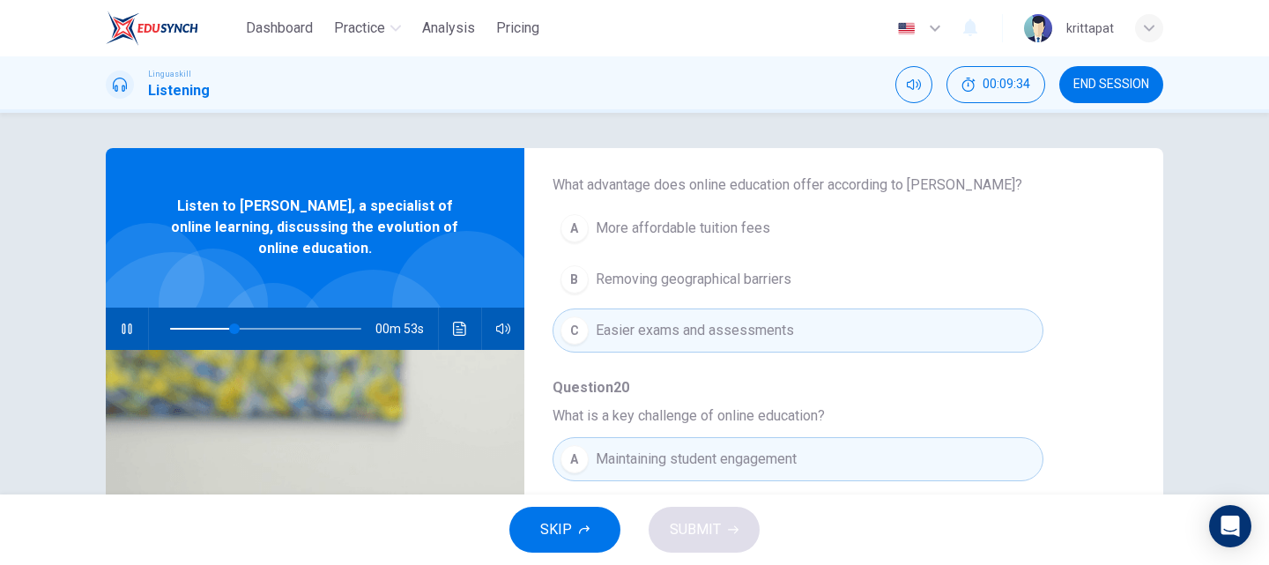
scroll to position [441, 0]
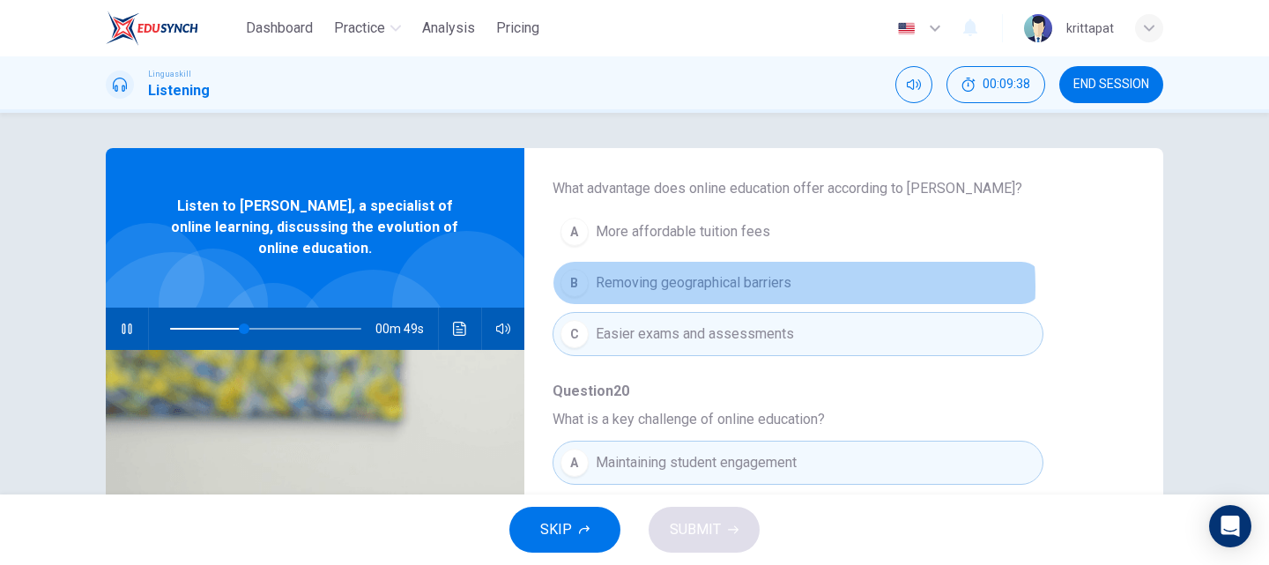
click at [752, 286] on span "Removing geographical barriers" at bounding box center [694, 282] width 196 height 21
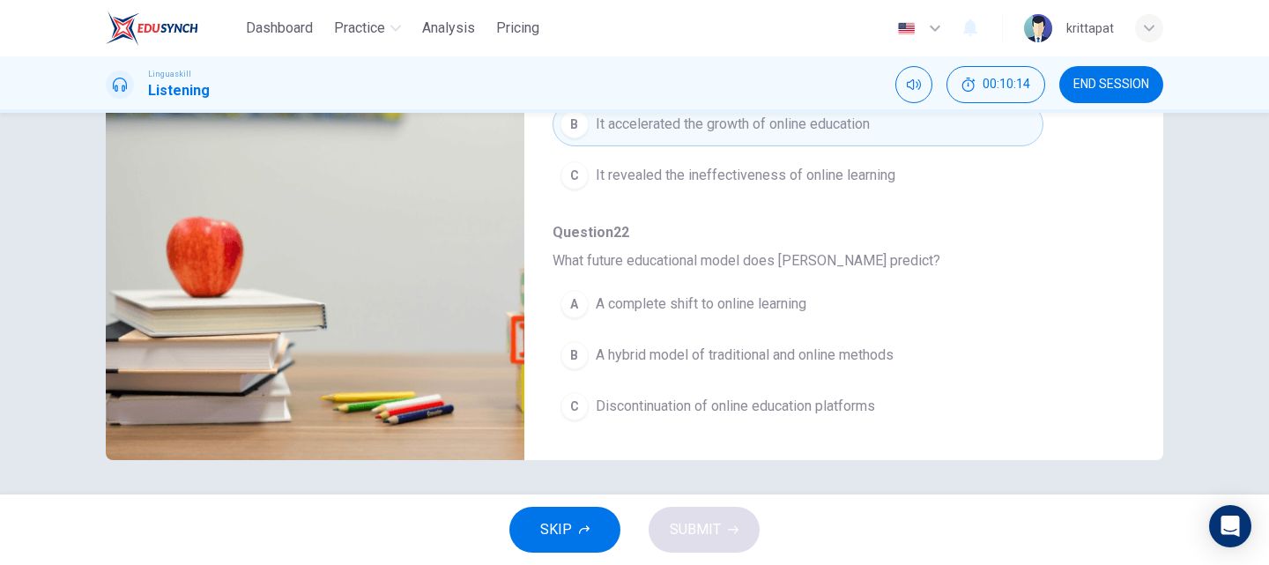
scroll to position [301, 0]
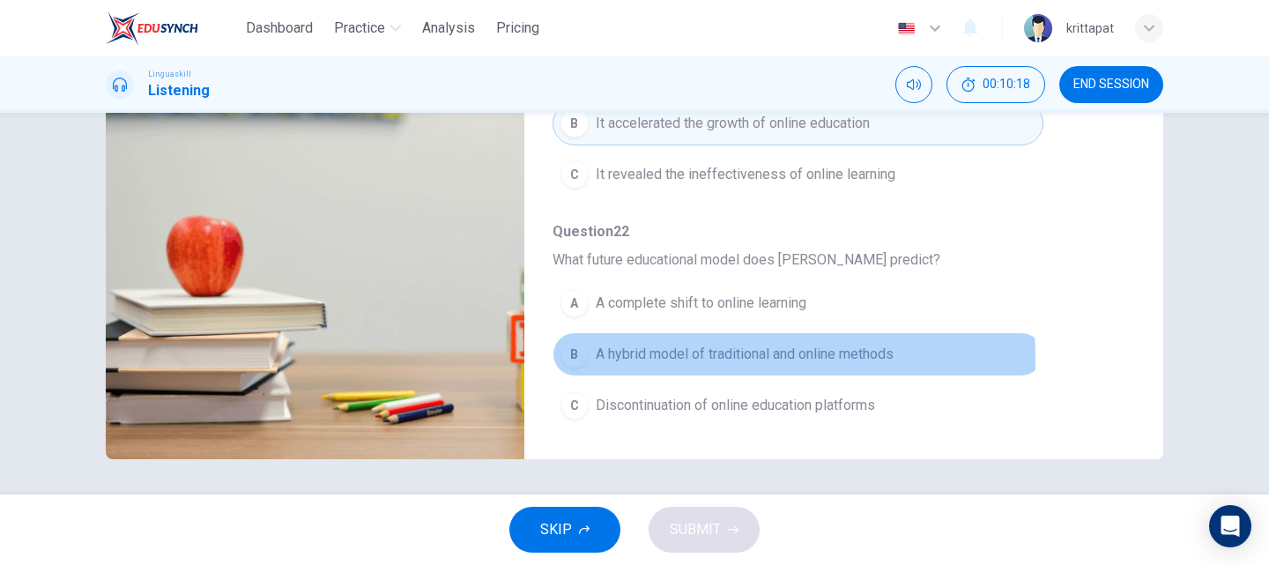
click at [685, 359] on span "A hybrid model of traditional and online methods" at bounding box center [745, 354] width 298 height 21
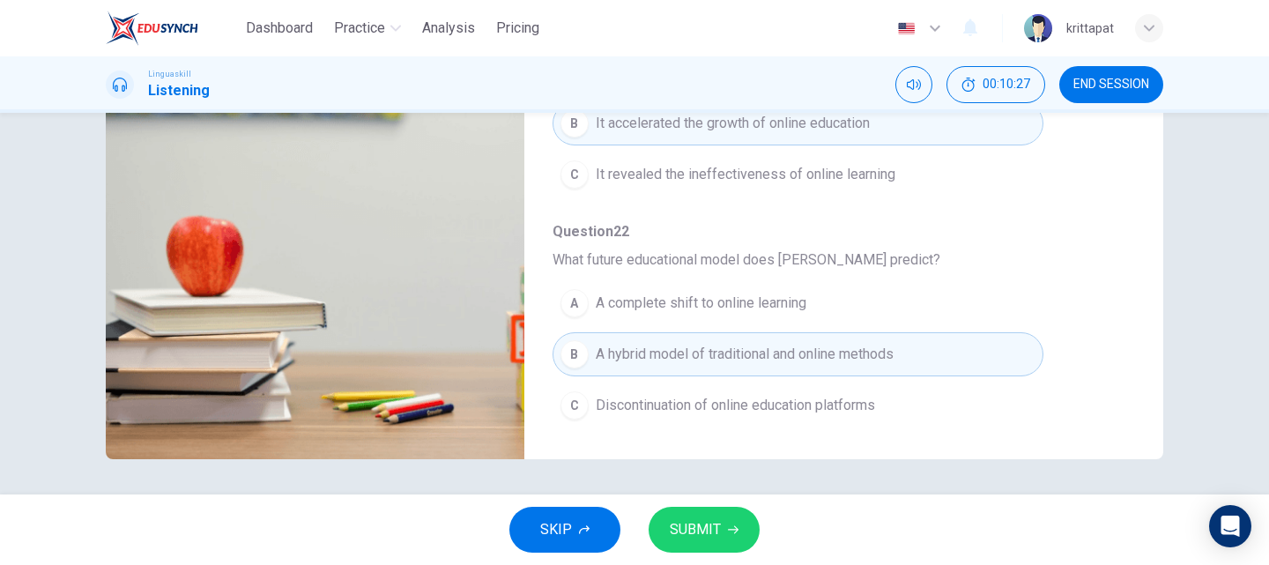
click at [725, 539] on button "SUBMIT" at bounding box center [703, 530] width 111 height 46
type input "0"
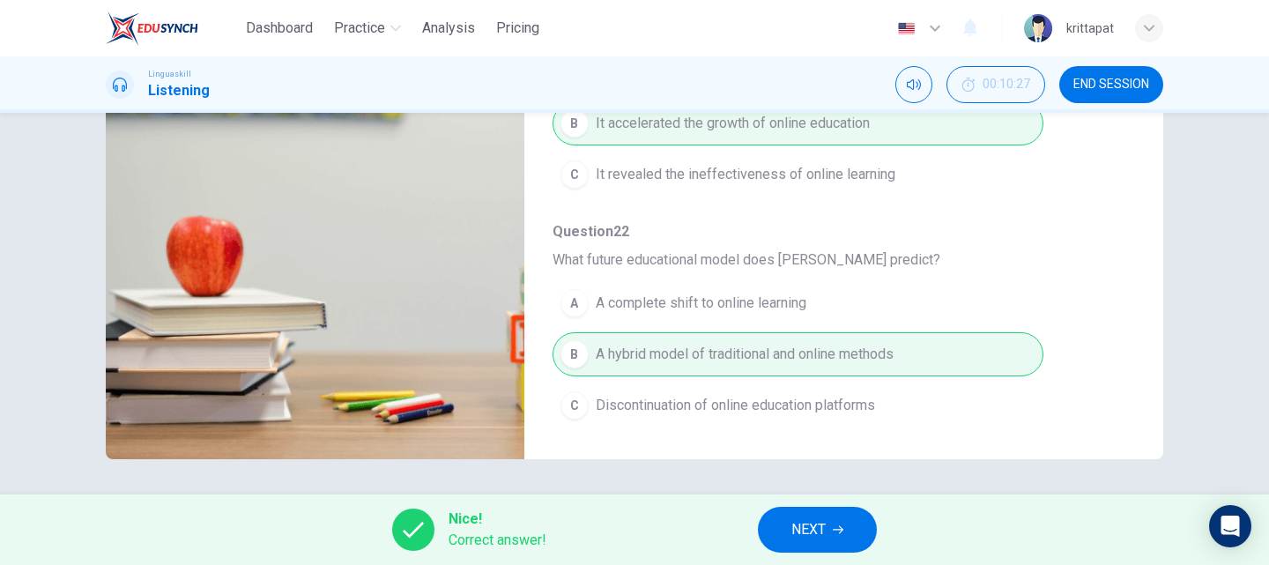
click at [783, 536] on button "NEXT" at bounding box center [817, 530] width 119 height 46
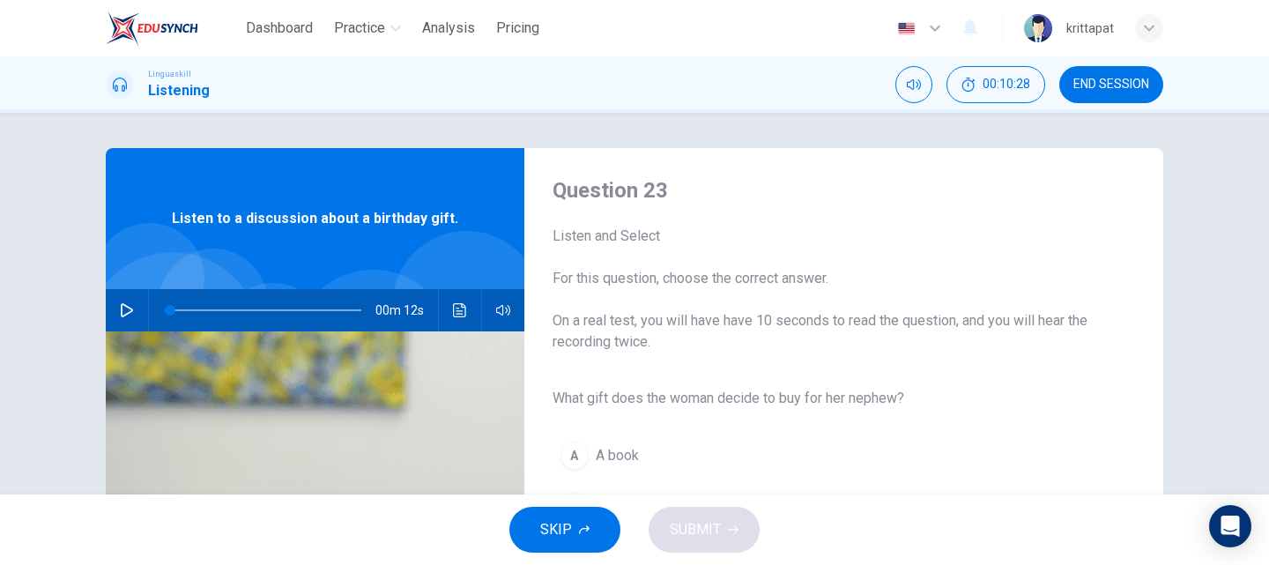
click at [120, 307] on icon "button" at bounding box center [127, 310] width 14 height 14
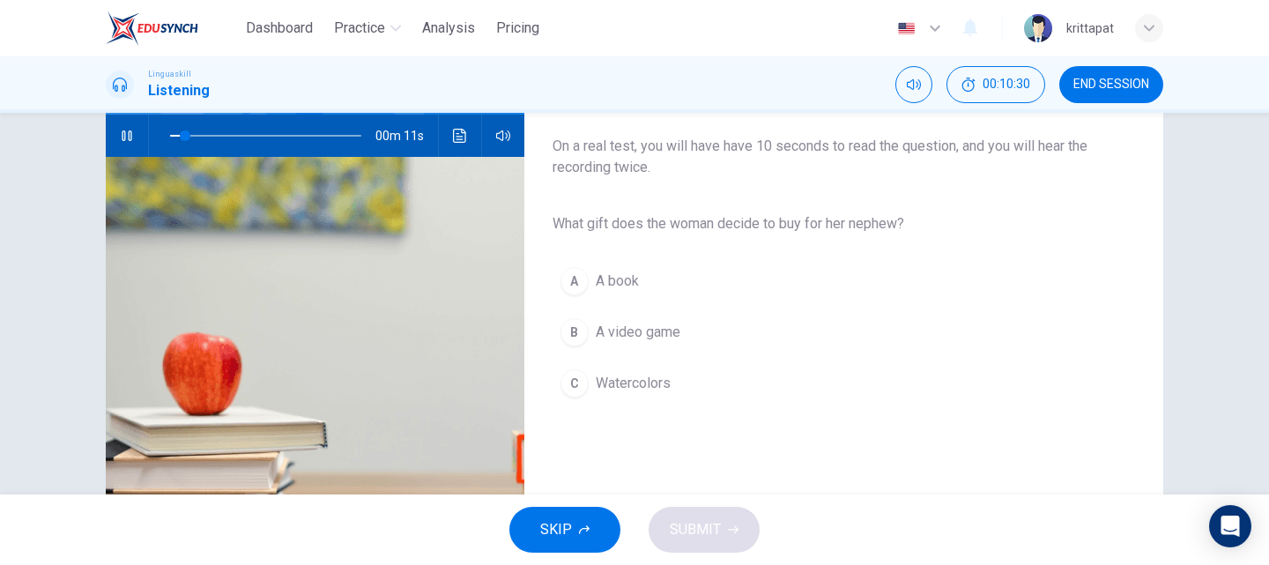
scroll to position [176, 0]
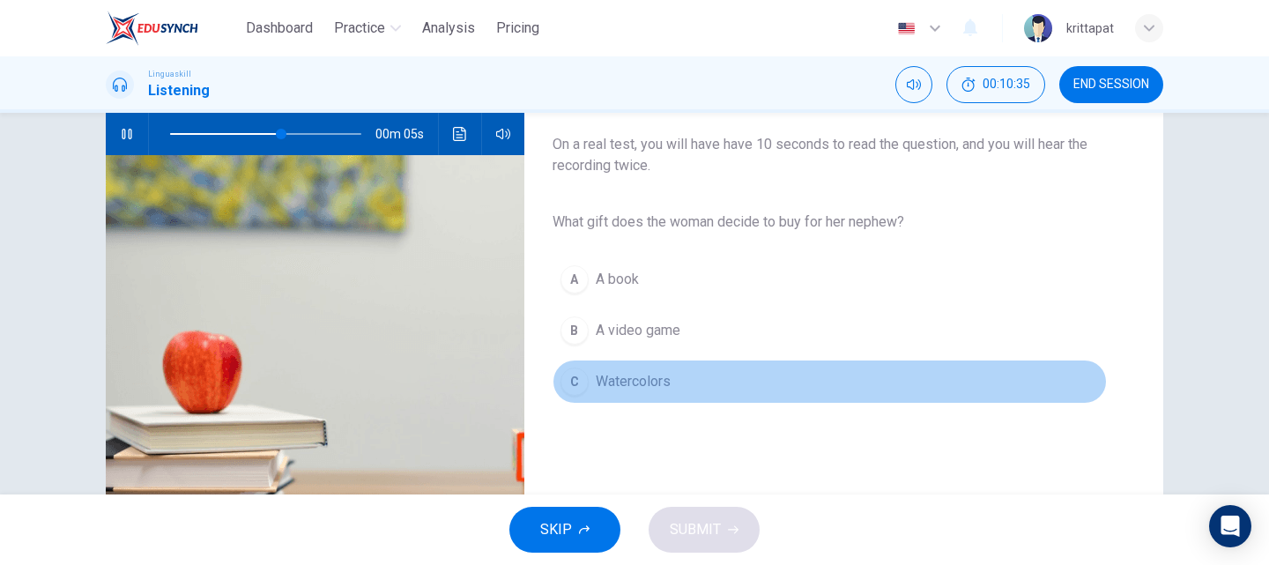
click at [578, 387] on div "C" at bounding box center [574, 381] width 28 height 28
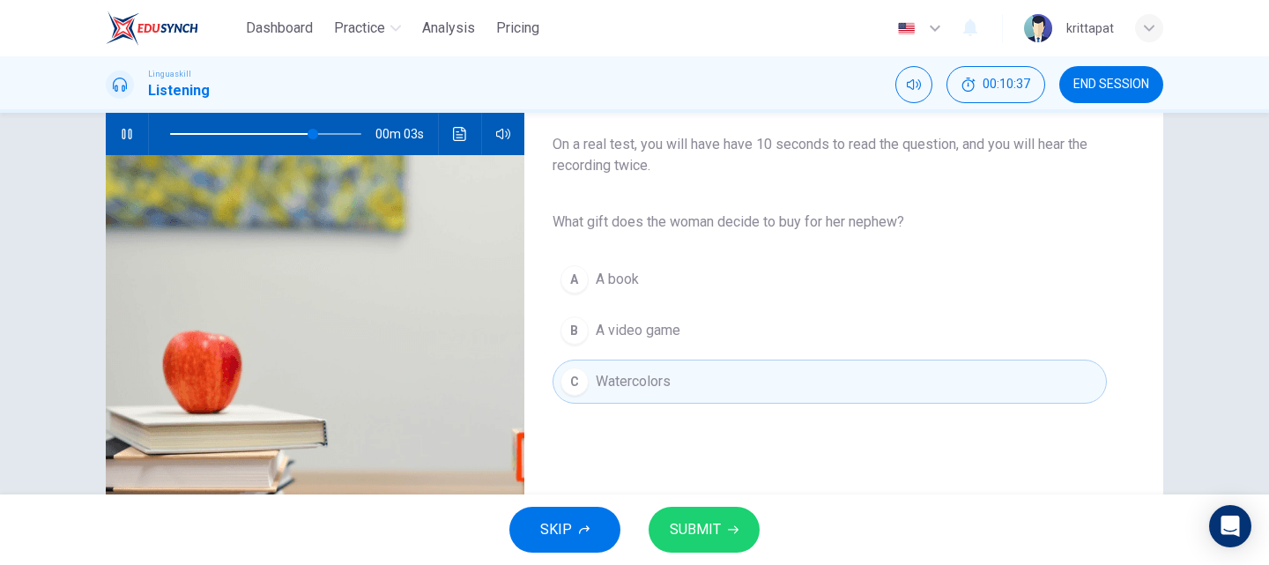
click at [704, 539] on span "SUBMIT" at bounding box center [695, 529] width 51 height 25
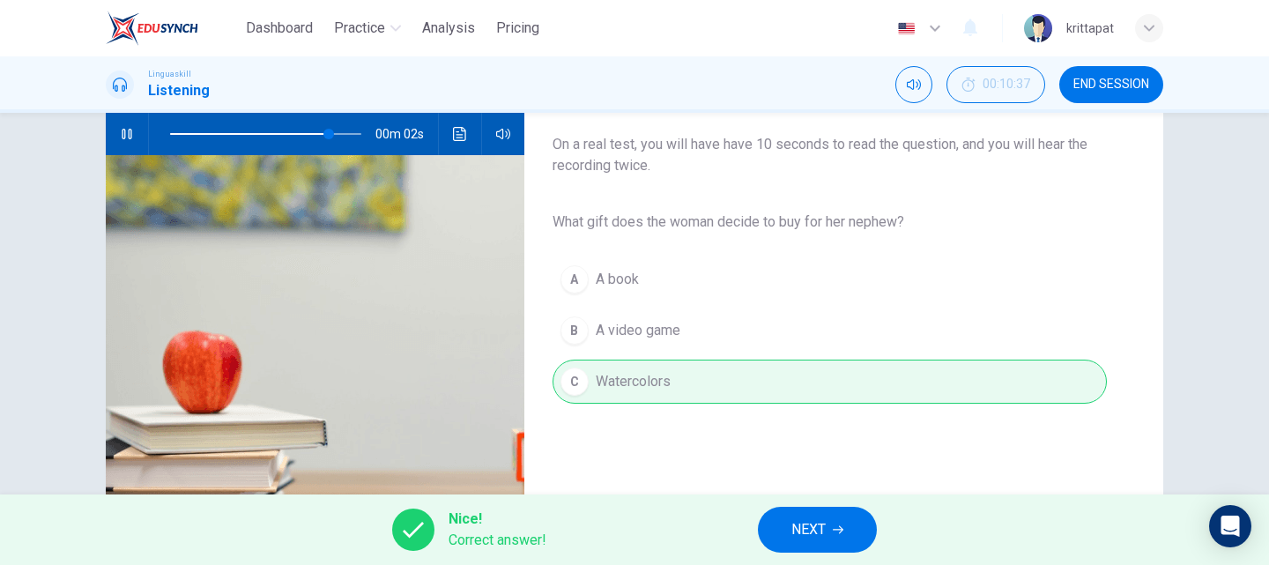
type input "91"
click at [804, 525] on span "NEXT" at bounding box center [808, 529] width 34 height 25
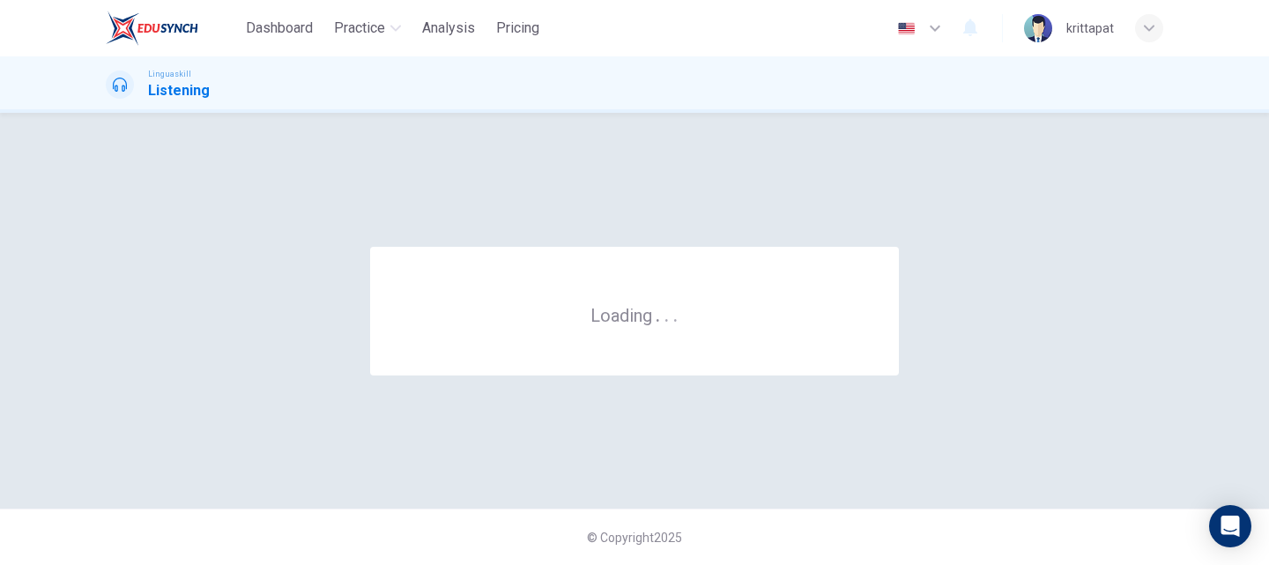
scroll to position [0, 0]
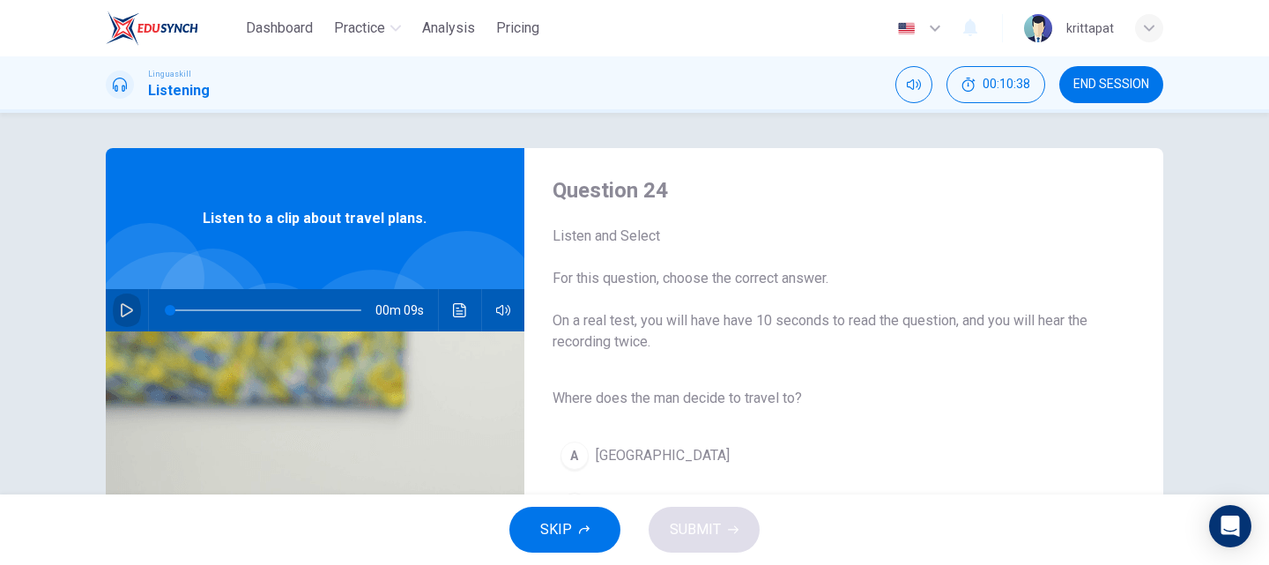
click at [120, 314] on icon "button" at bounding box center [127, 310] width 14 height 14
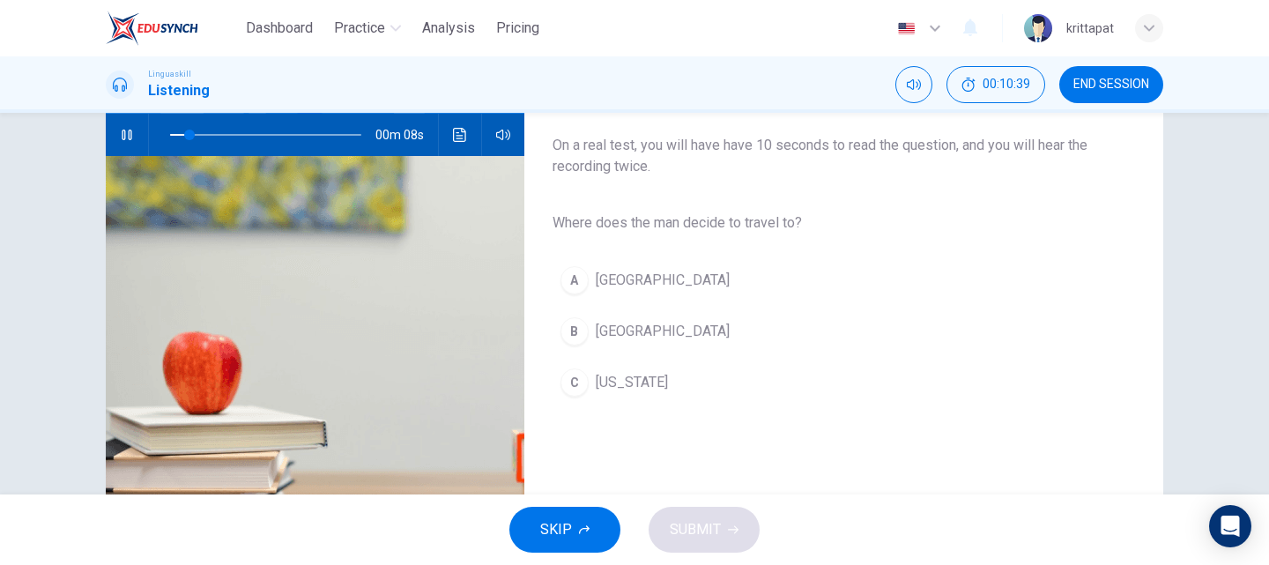
scroll to position [176, 0]
click at [575, 324] on div "B" at bounding box center [574, 330] width 28 height 28
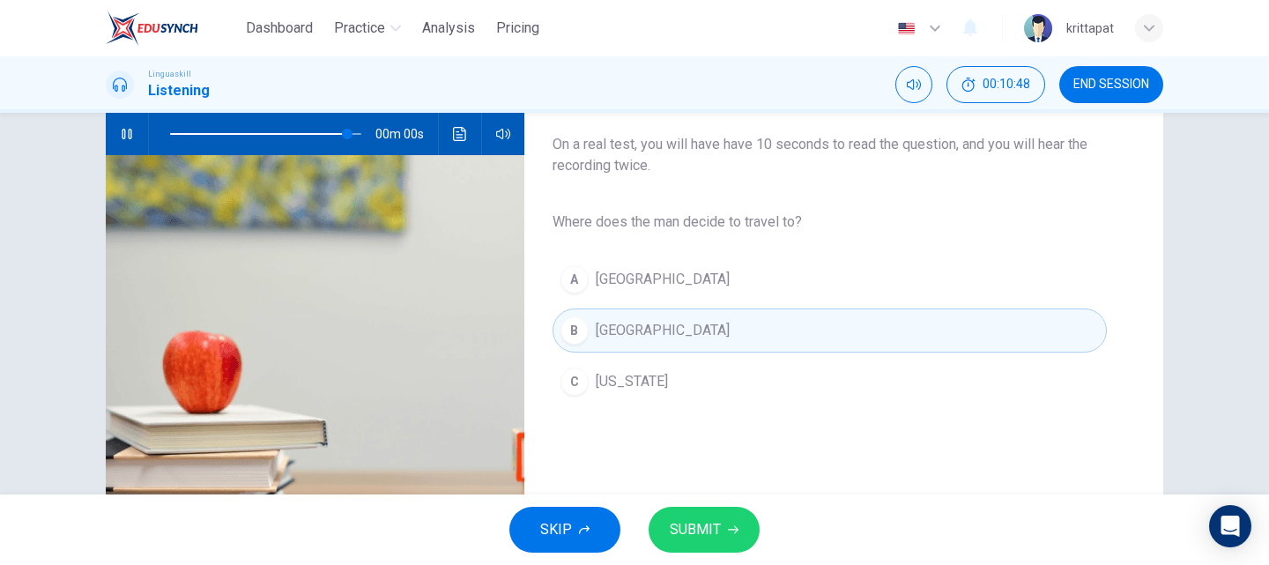
type input "0"
click at [701, 536] on span "SUBMIT" at bounding box center [695, 529] width 51 height 25
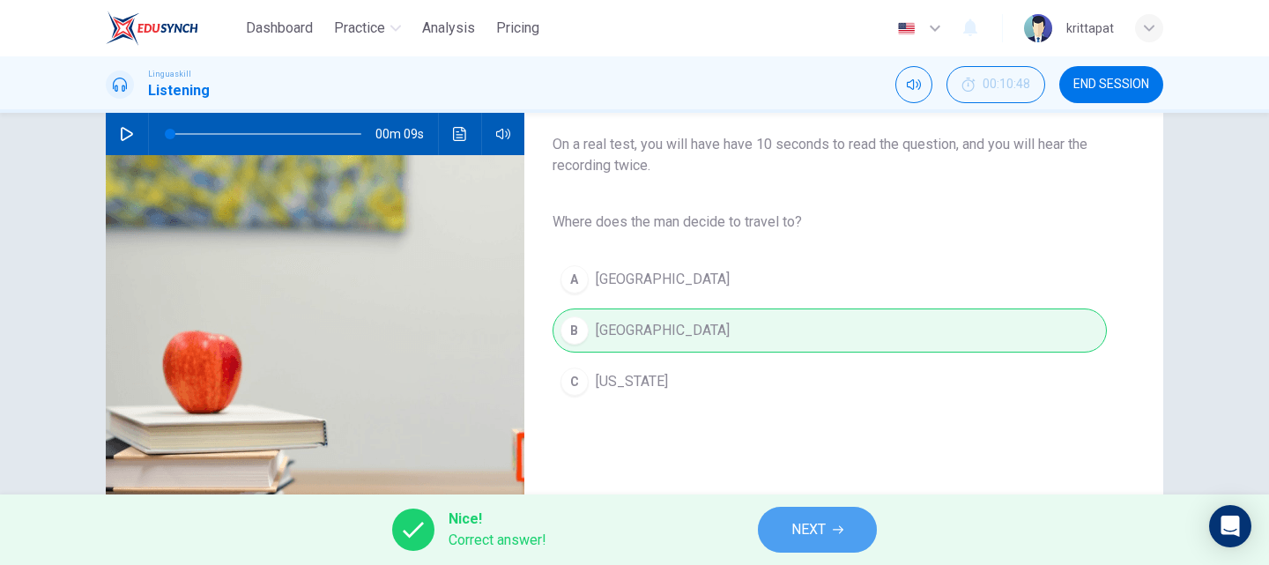
click at [807, 531] on span "NEXT" at bounding box center [808, 529] width 34 height 25
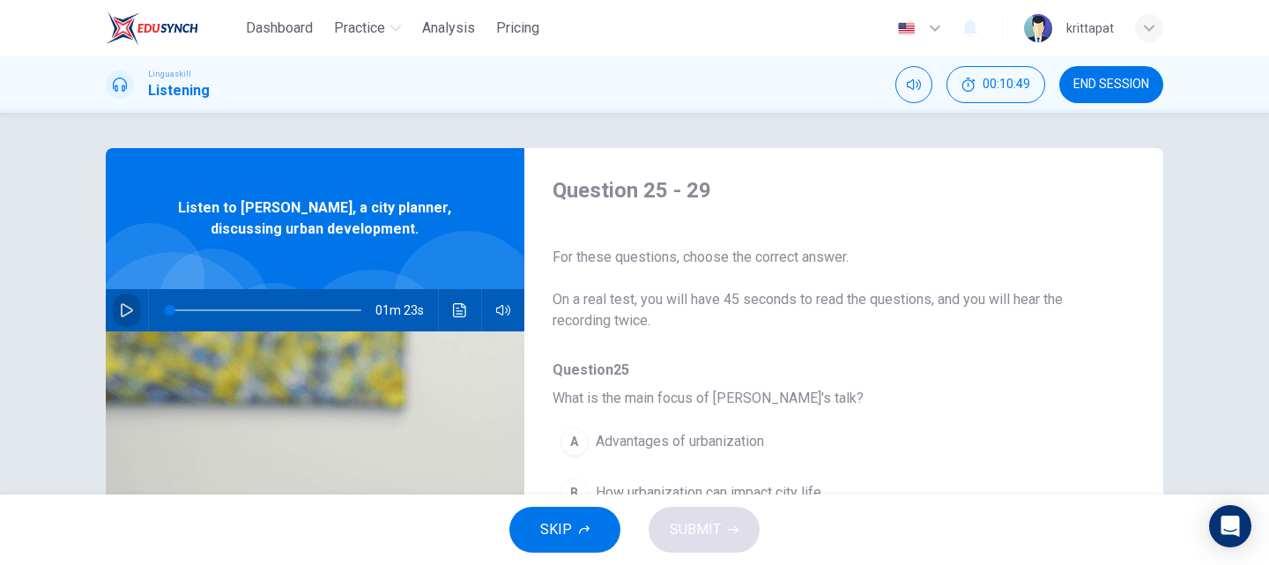
click at [120, 307] on icon "button" at bounding box center [127, 310] width 14 height 14
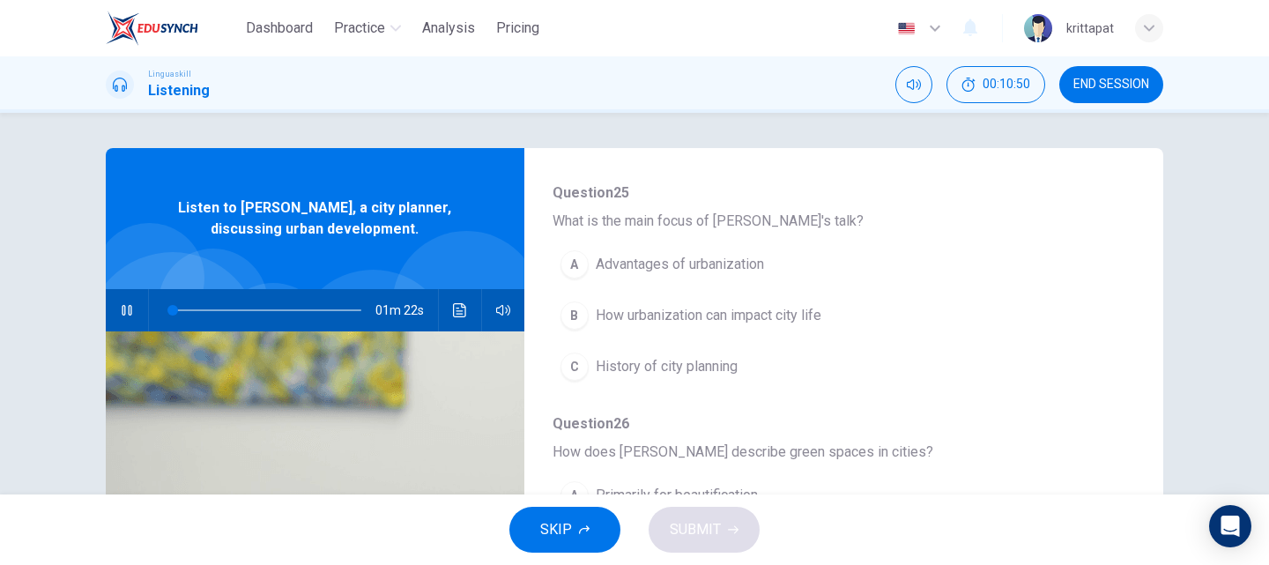
scroll to position [176, 0]
click at [670, 322] on span "How urbanization can impact city life" at bounding box center [709, 316] width 226 height 21
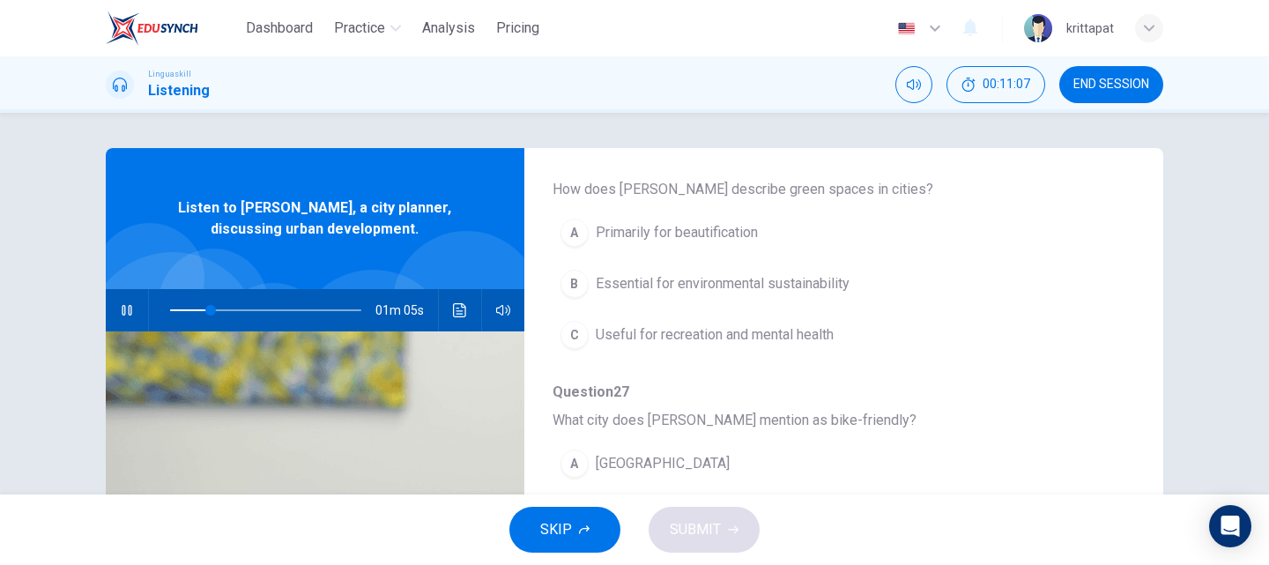
scroll to position [441, 0]
click at [656, 284] on span "Essential for environmental sustainability" at bounding box center [723, 282] width 254 height 21
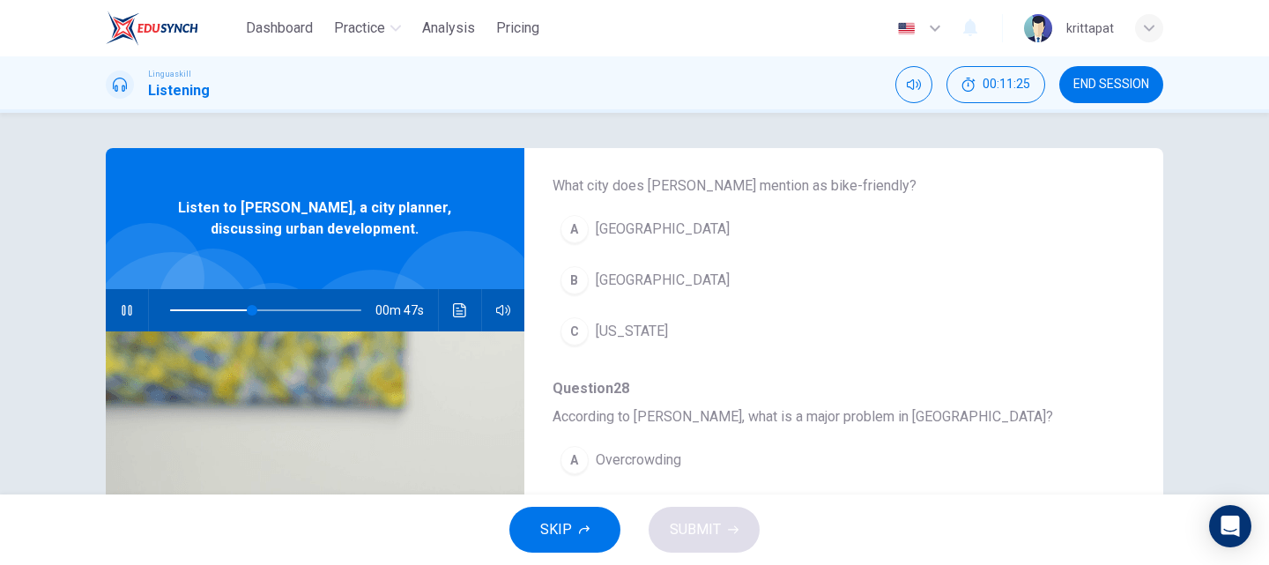
scroll to position [672, 0]
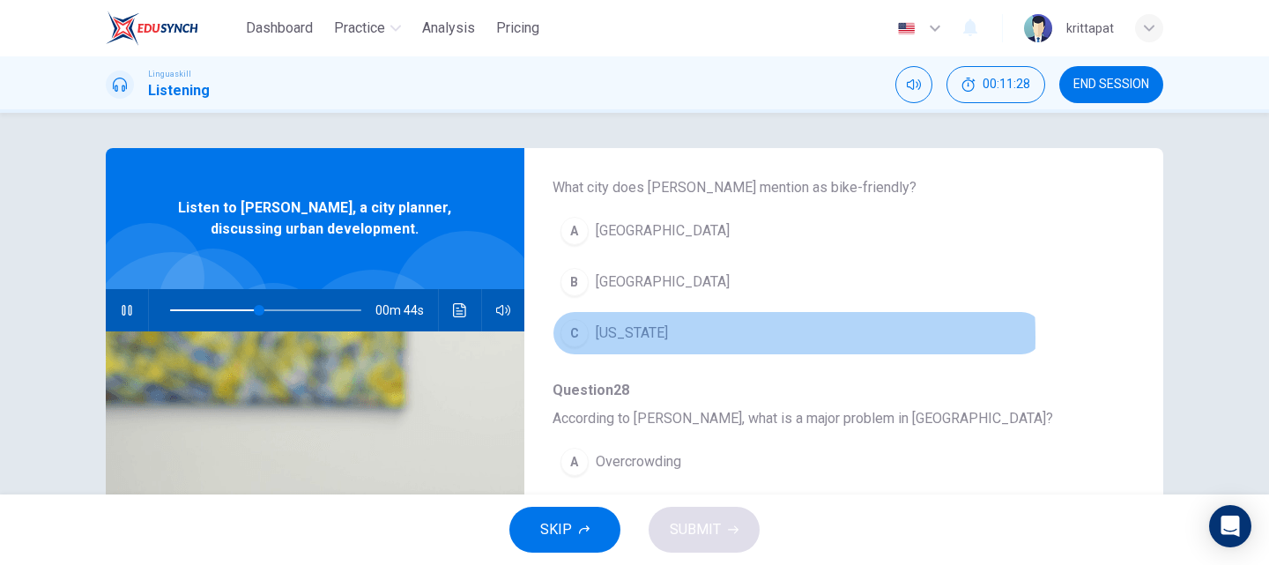
click at [579, 337] on div "C" at bounding box center [574, 333] width 28 height 28
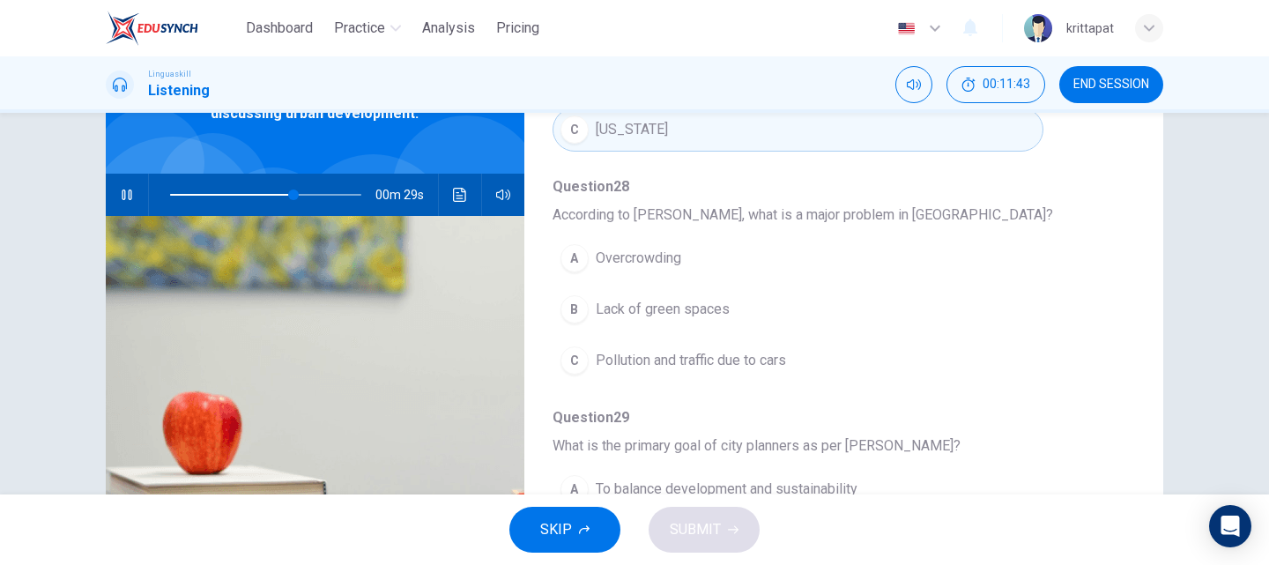
scroll to position [176, 0]
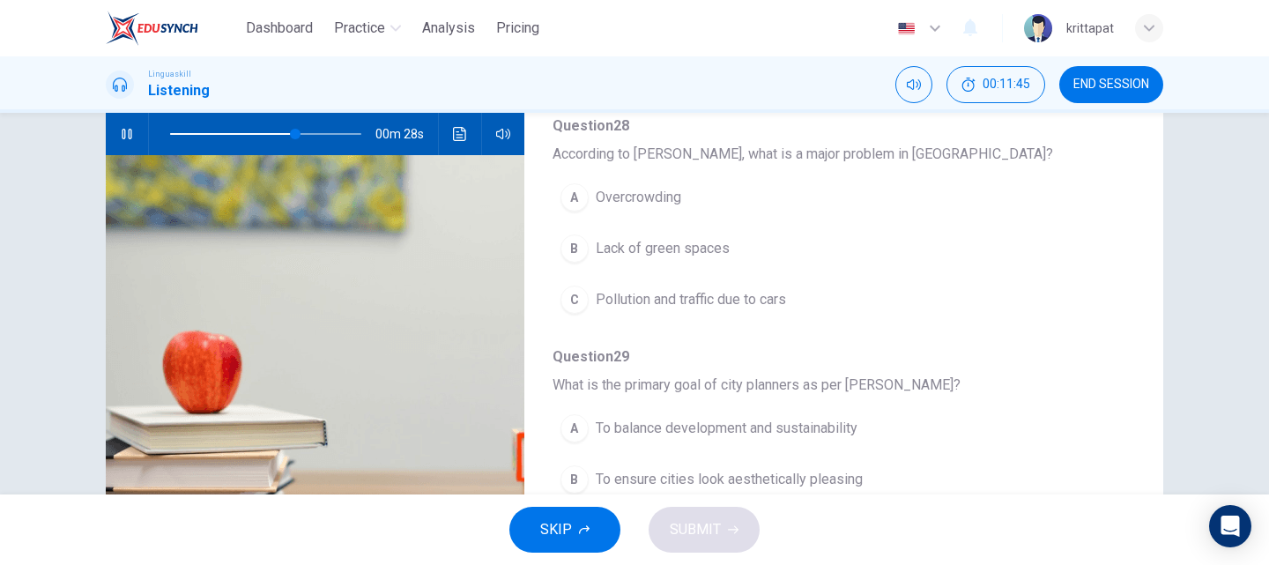
click at [707, 300] on span "Pollution and traffic due to cars" at bounding box center [691, 299] width 190 height 21
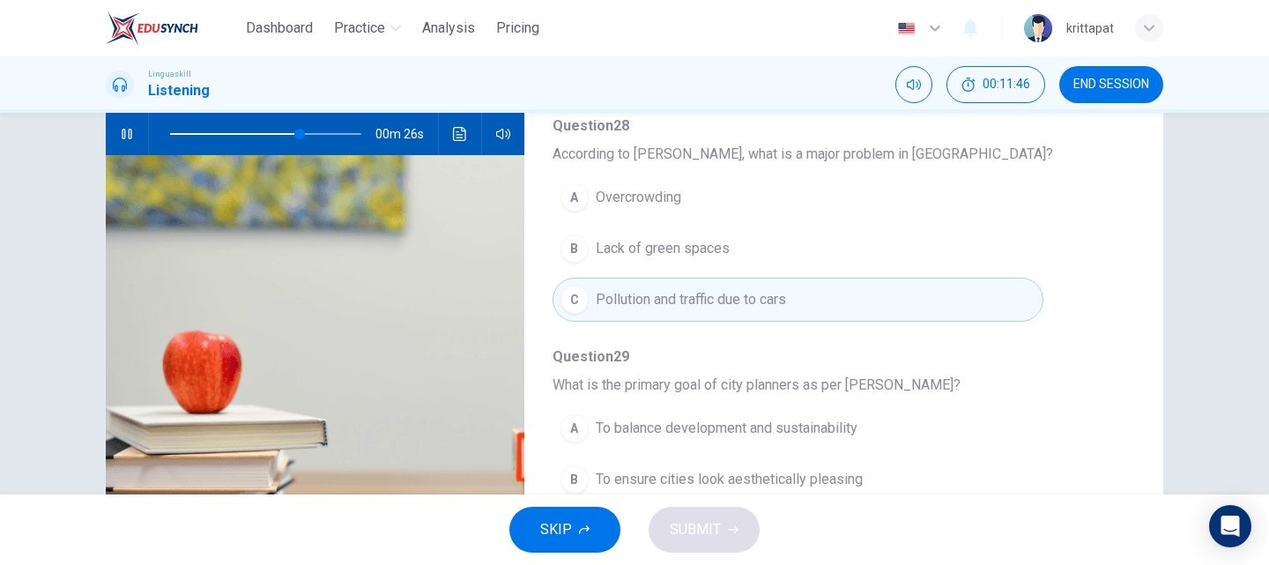
scroll to position [496, 0]
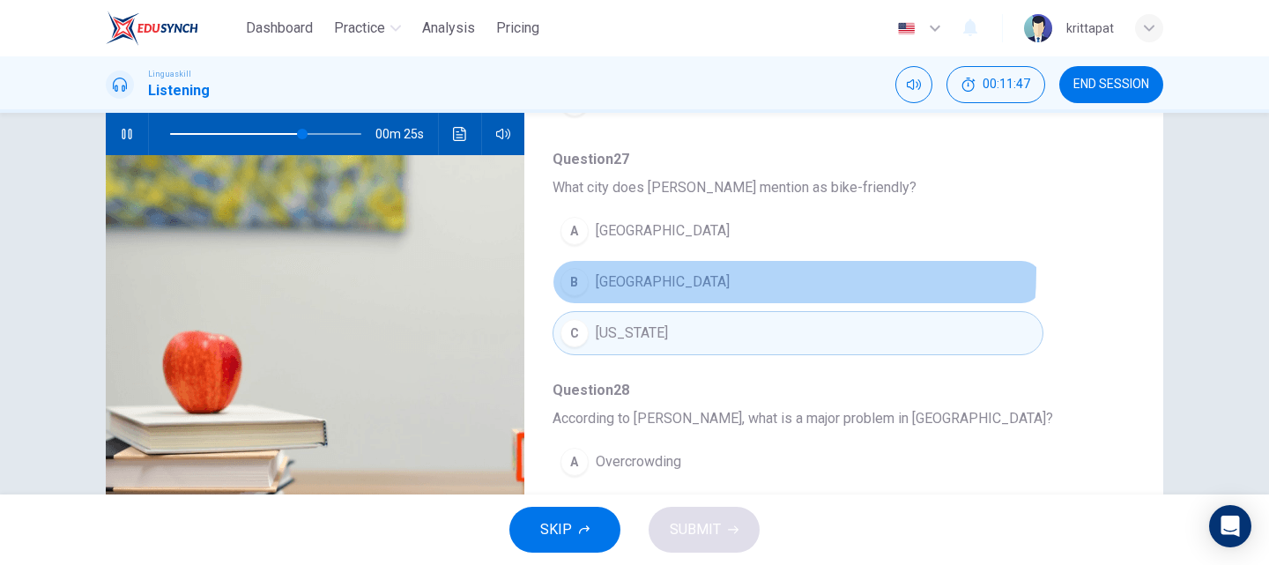
click at [641, 270] on button "B Copenhagen" at bounding box center [797, 282] width 491 height 44
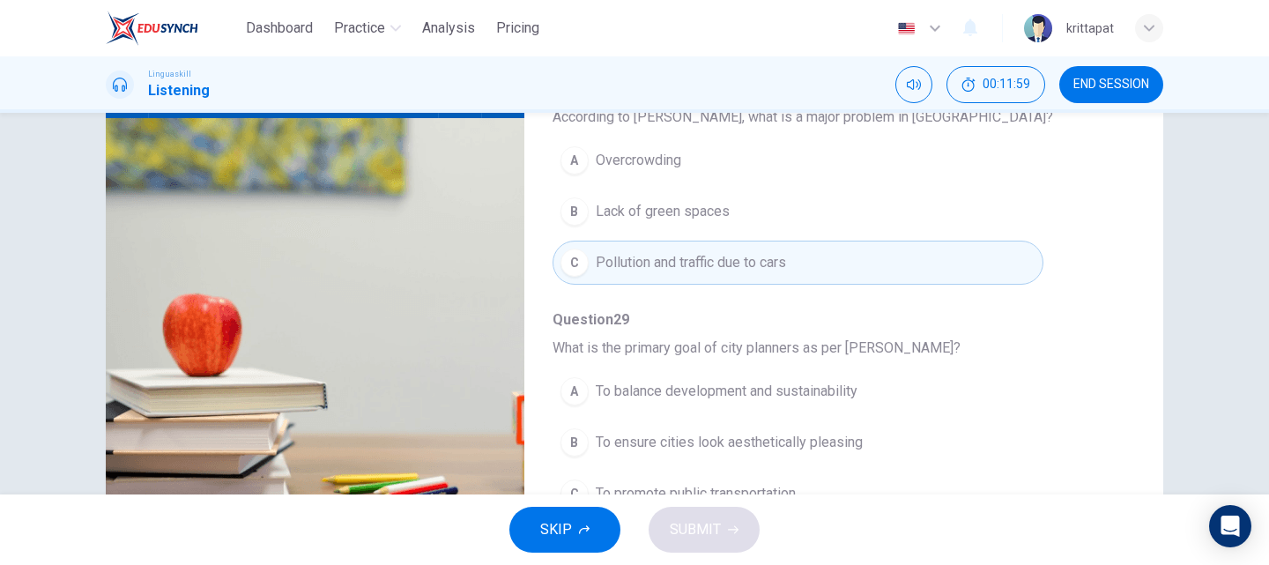
scroll to position [301, 0]
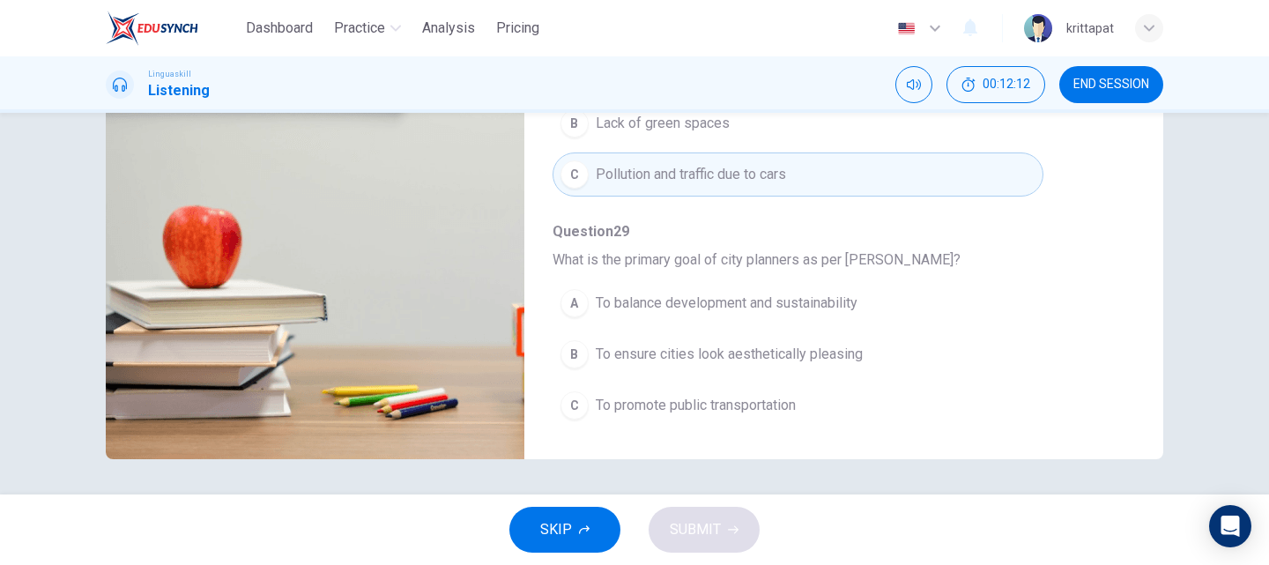
click at [664, 307] on span "To balance development and sustainability" at bounding box center [727, 303] width 262 height 21
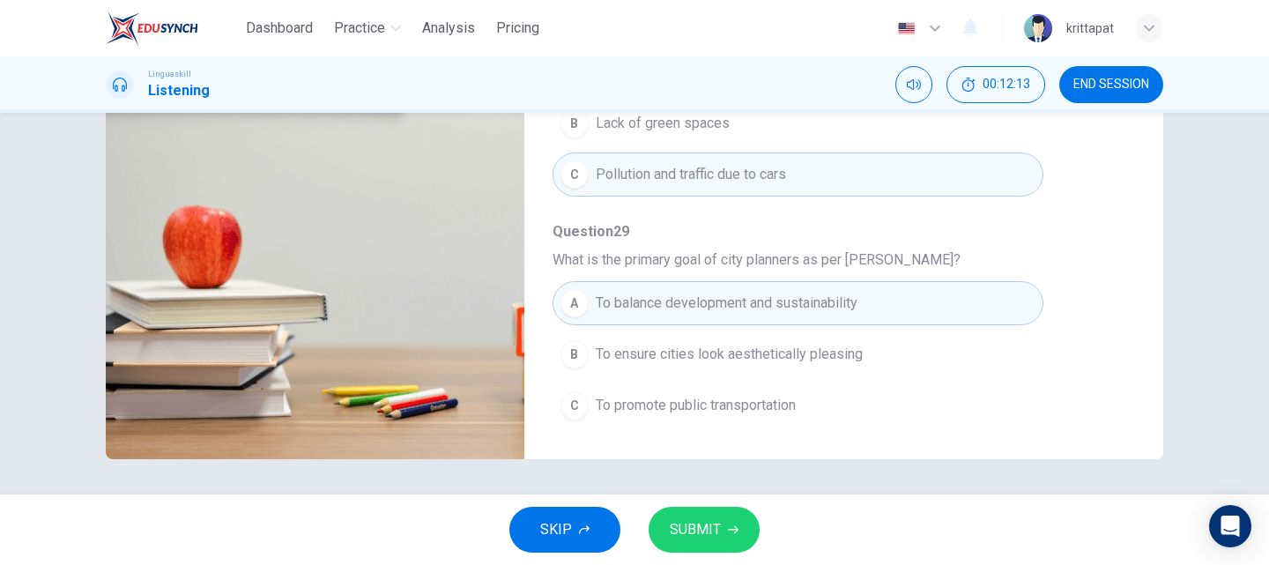
type input "0"
click at [725, 541] on button "SUBMIT" at bounding box center [703, 530] width 111 height 46
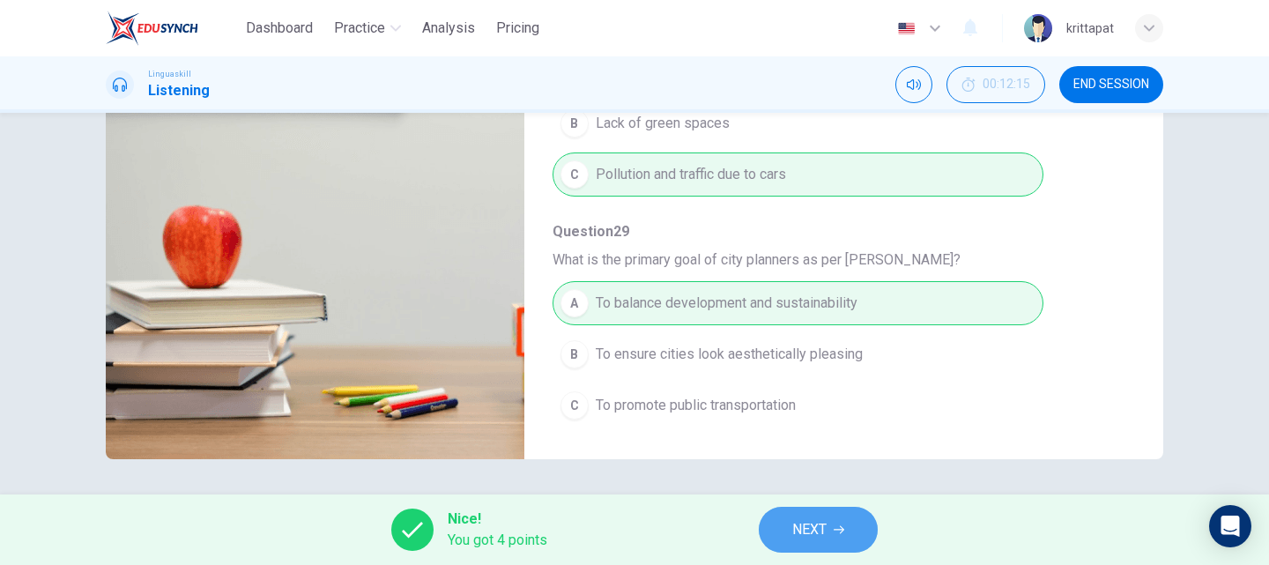
click at [804, 543] on button "NEXT" at bounding box center [818, 530] width 119 height 46
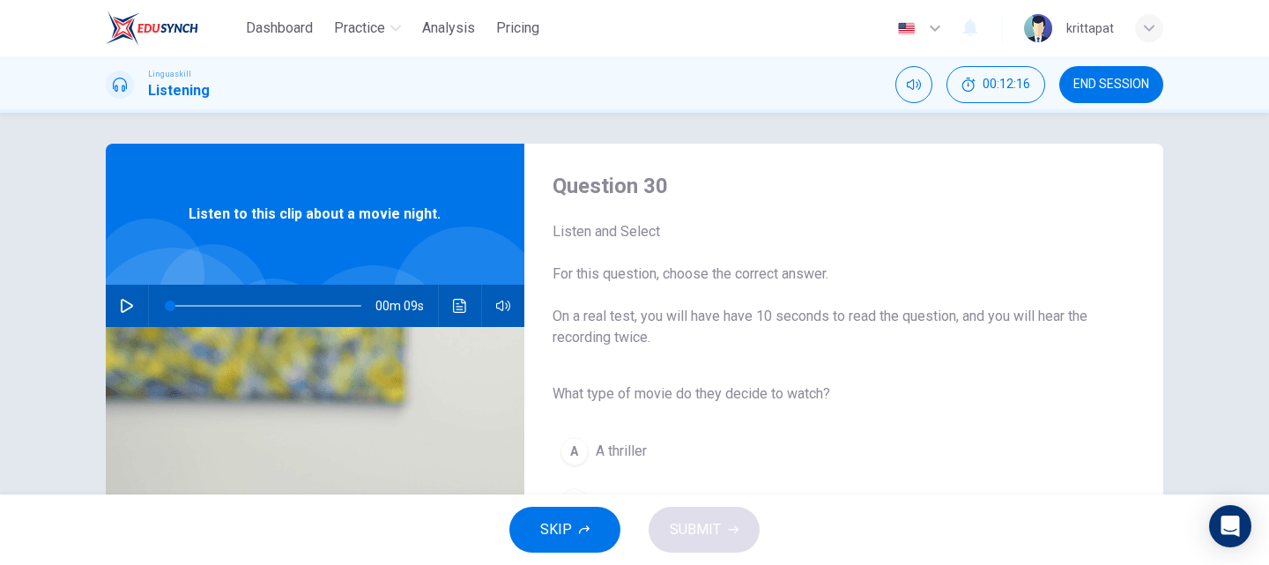
scroll to position [0, 0]
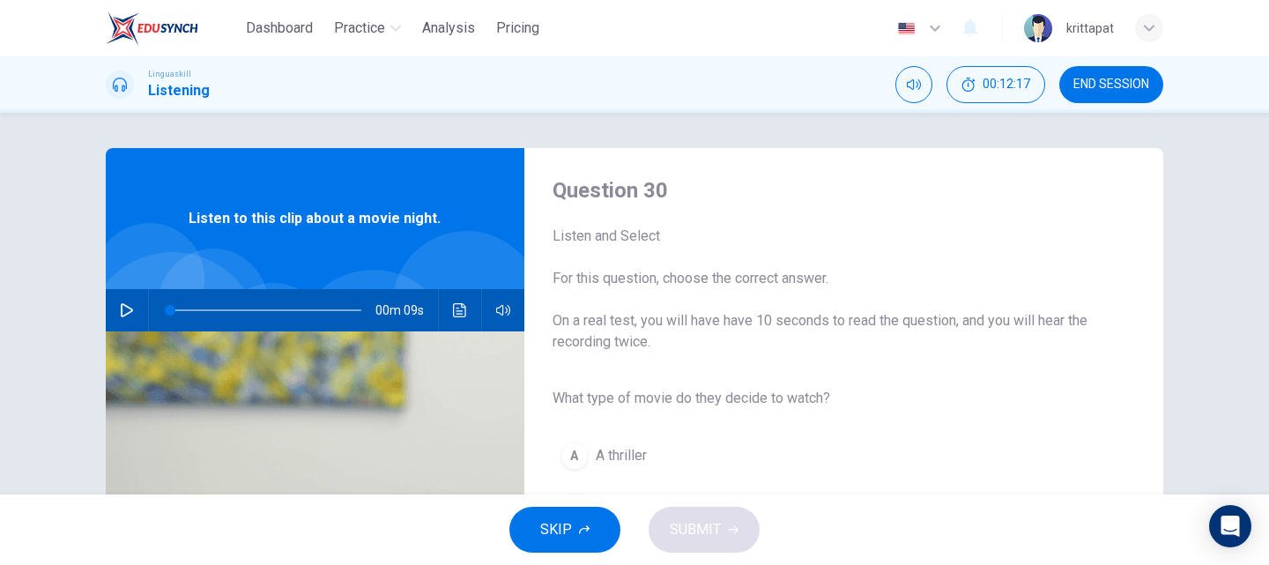
click at [126, 307] on icon "button" at bounding box center [127, 310] width 14 height 14
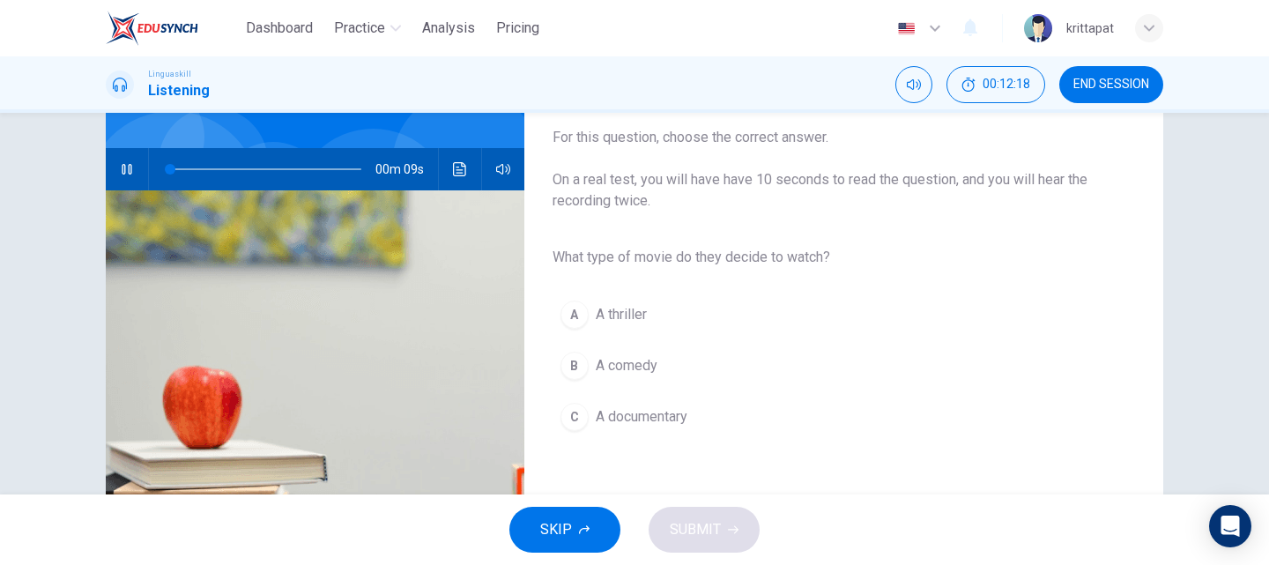
scroll to position [176, 0]
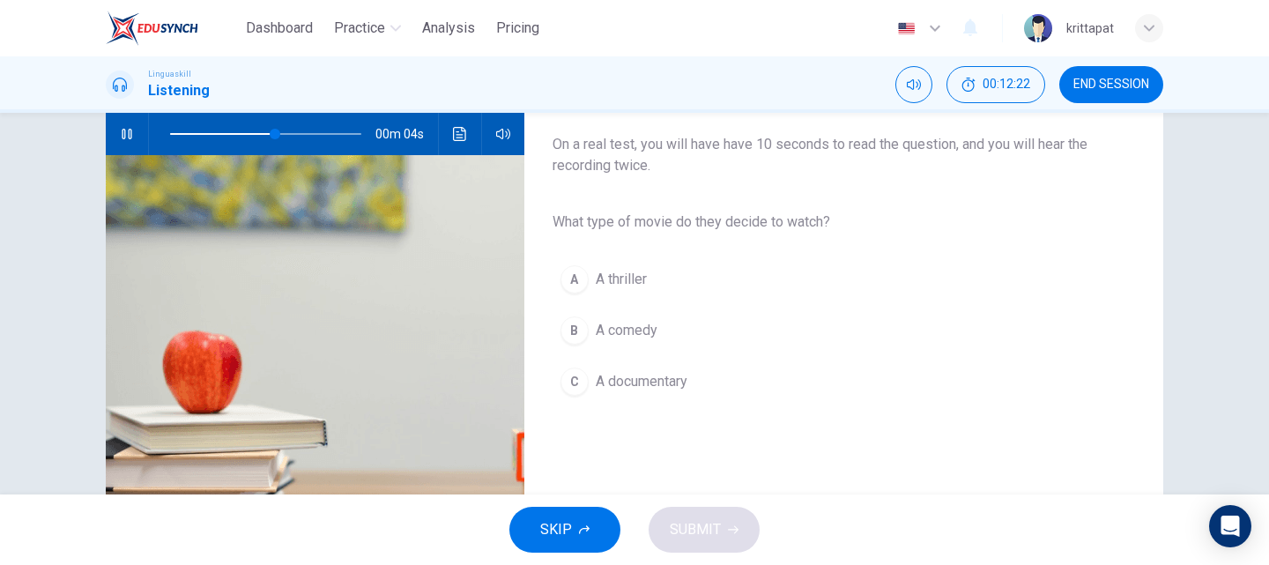
click at [588, 329] on button "B A comedy" at bounding box center [829, 330] width 554 height 44
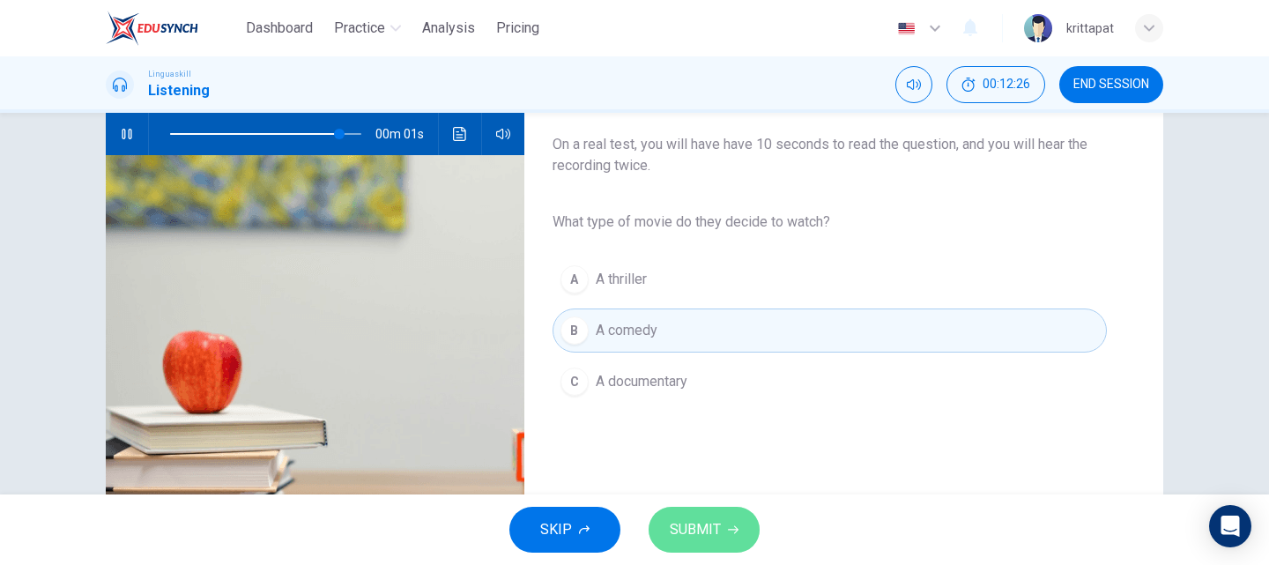
click at [696, 534] on span "SUBMIT" at bounding box center [695, 529] width 51 height 25
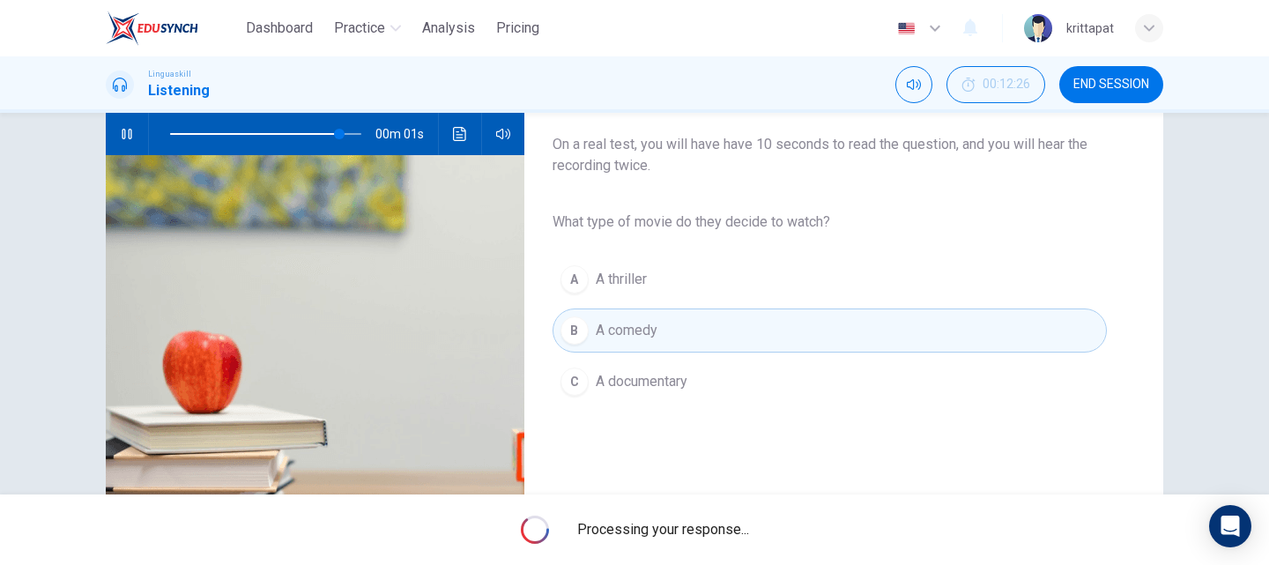
type input "0"
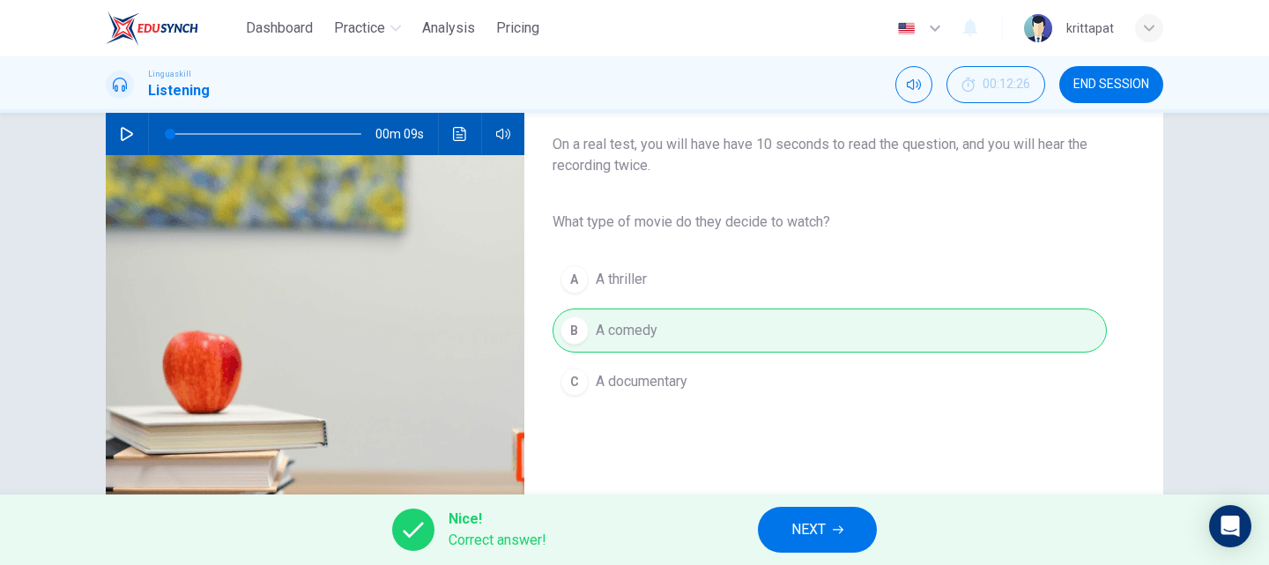
click at [831, 539] on button "NEXT" at bounding box center [817, 530] width 119 height 46
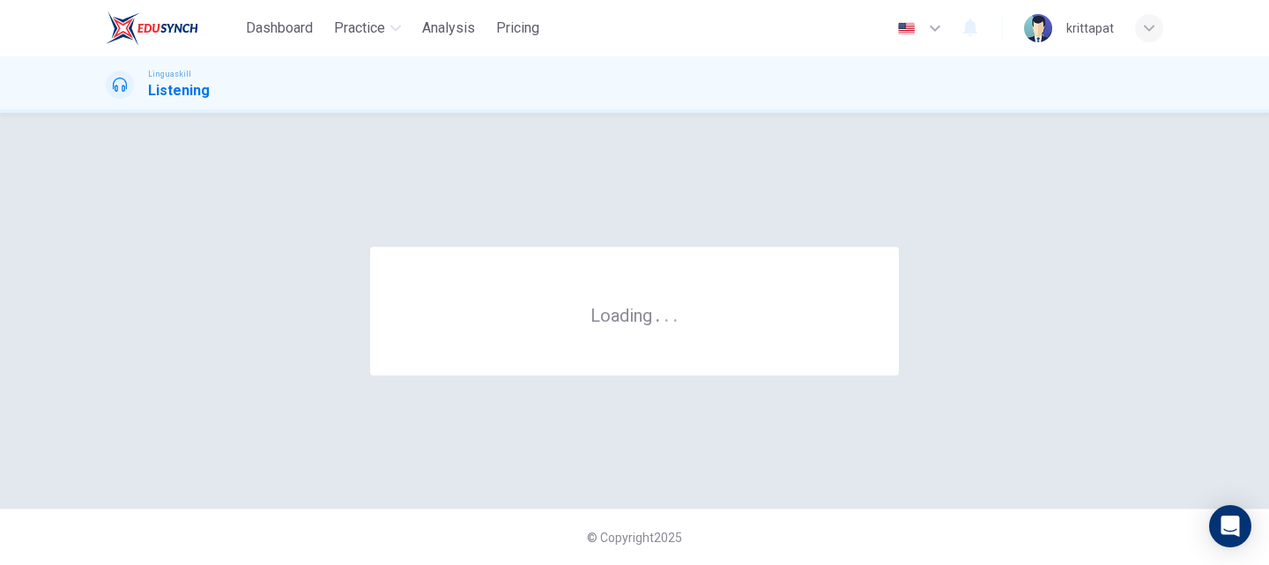
scroll to position [0, 0]
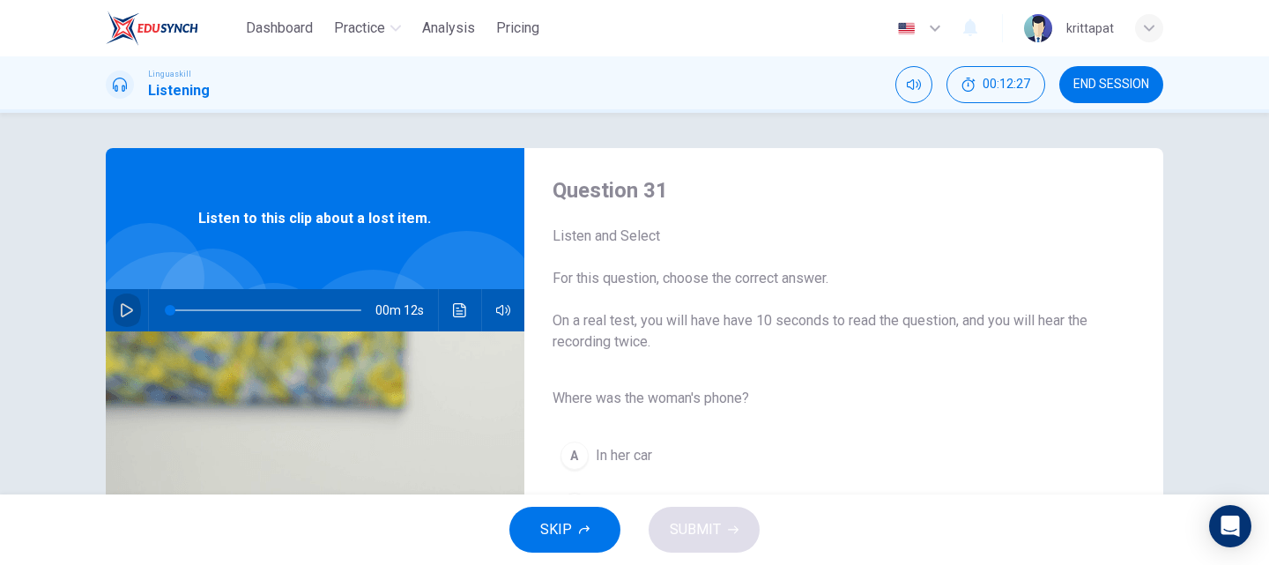
click at [120, 316] on icon "button" at bounding box center [127, 310] width 14 height 14
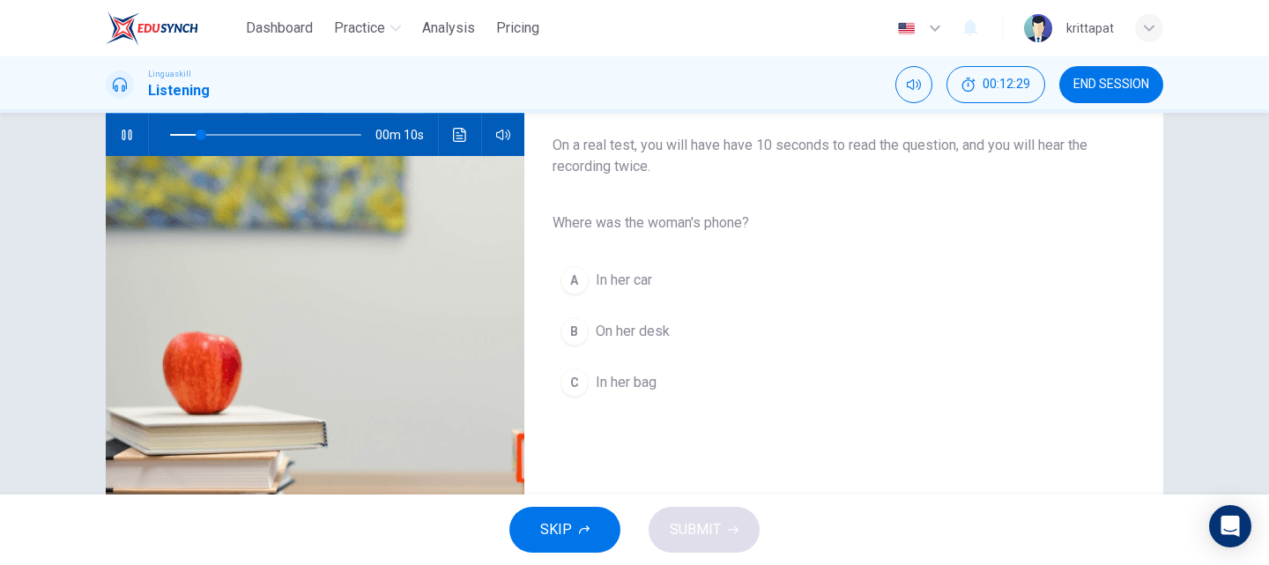
scroll to position [176, 0]
click at [572, 391] on div "C" at bounding box center [574, 381] width 28 height 28
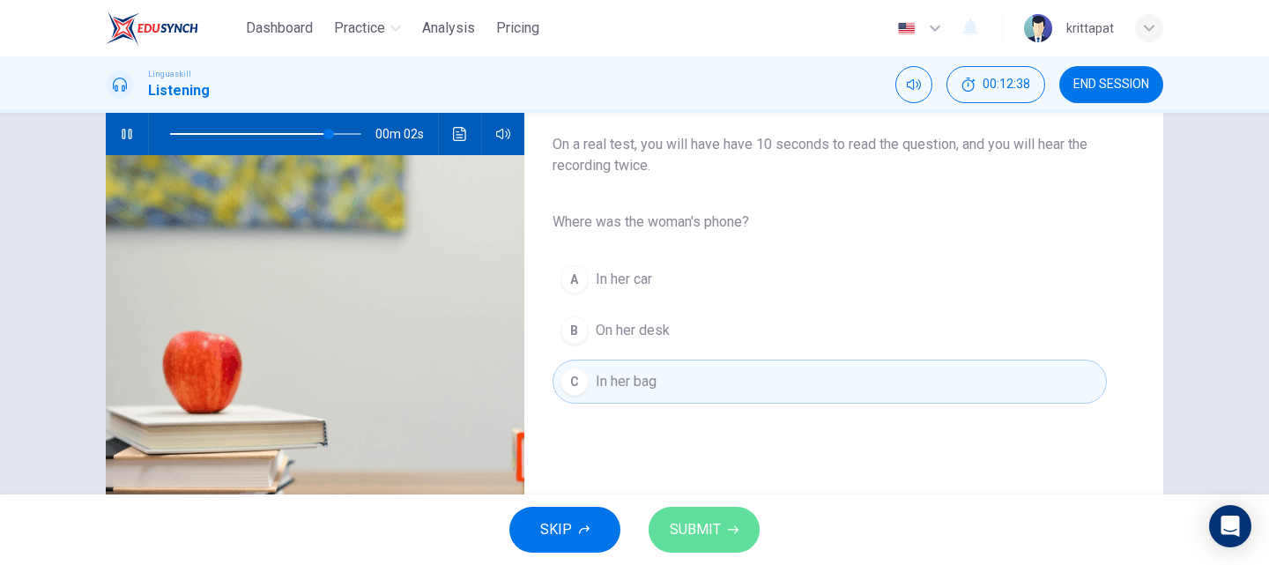
click at [720, 530] on button "SUBMIT" at bounding box center [703, 530] width 111 height 46
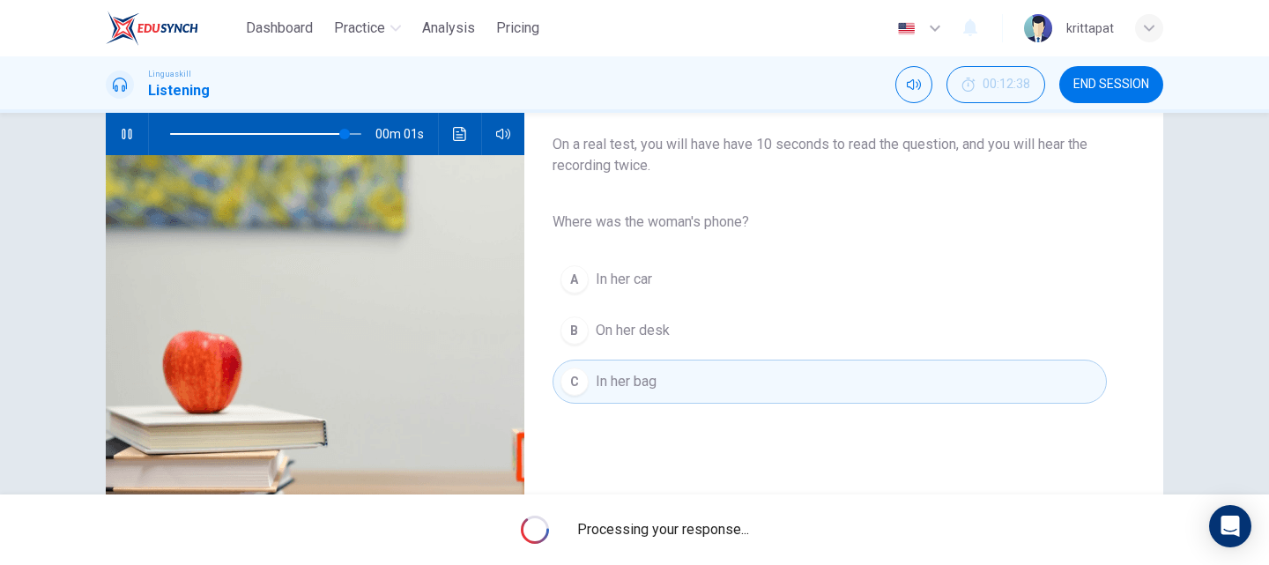
type input "0"
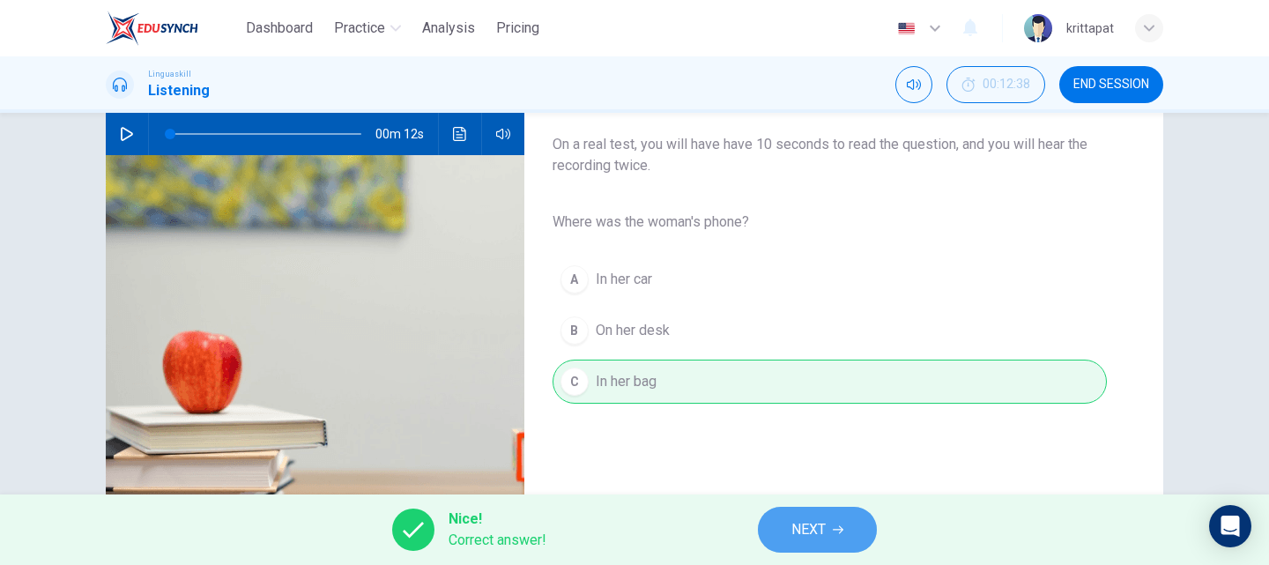
click at [824, 529] on span "NEXT" at bounding box center [808, 529] width 34 height 25
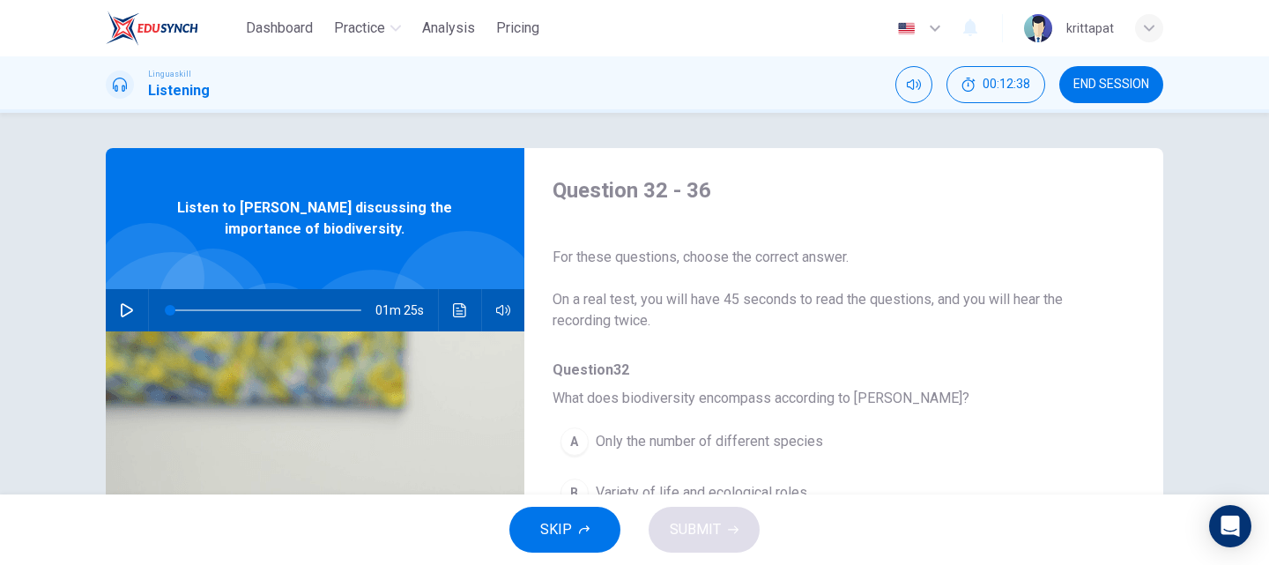
click at [122, 313] on icon "button" at bounding box center [127, 310] width 14 height 14
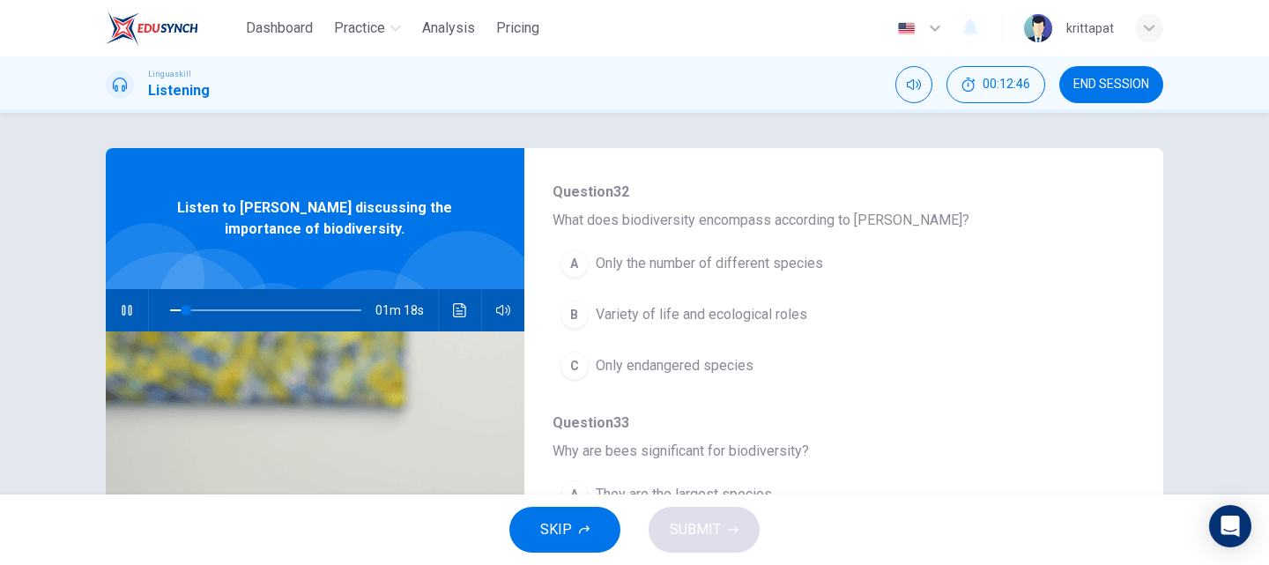
scroll to position [176, 0]
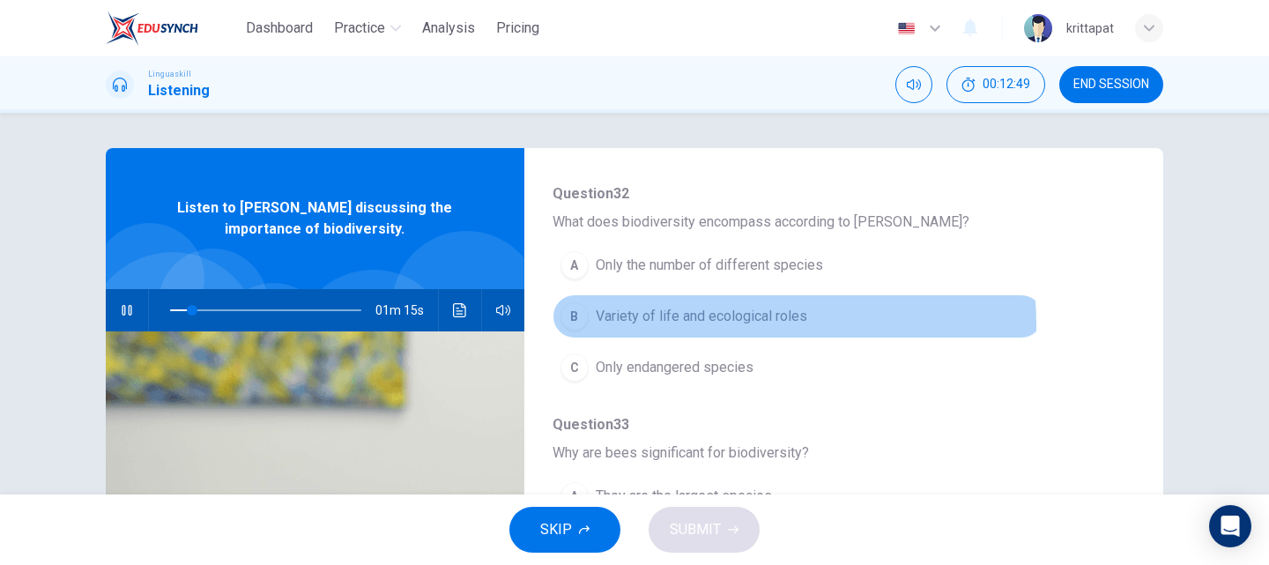
click at [673, 325] on span "Variety of life and ecological roles" at bounding box center [701, 316] width 211 height 21
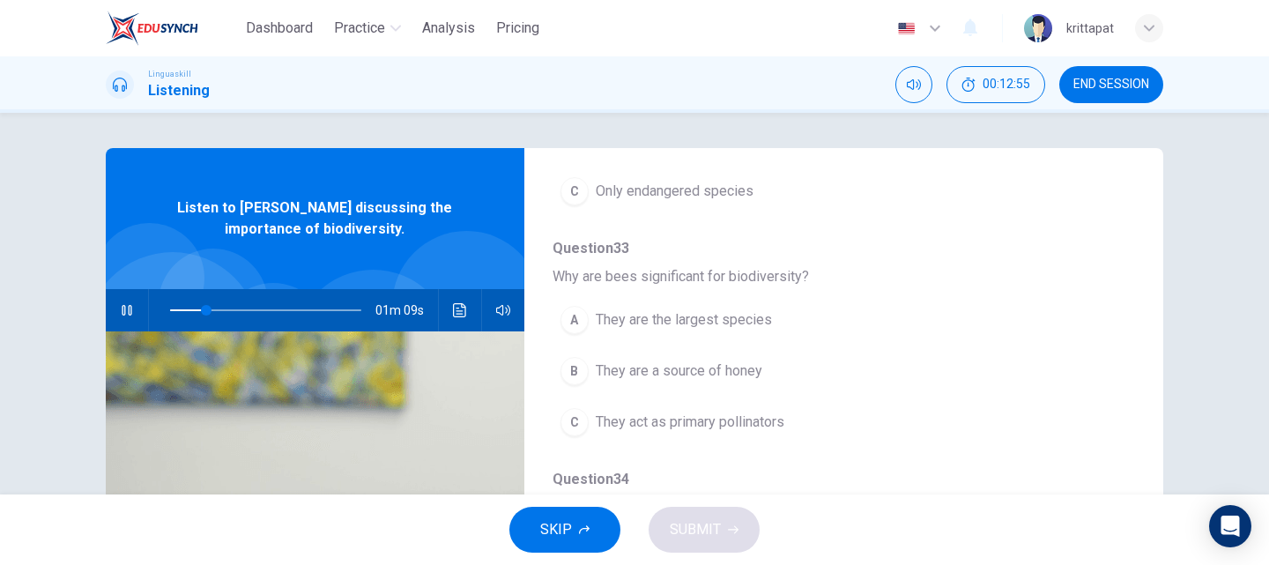
scroll to position [441, 0]
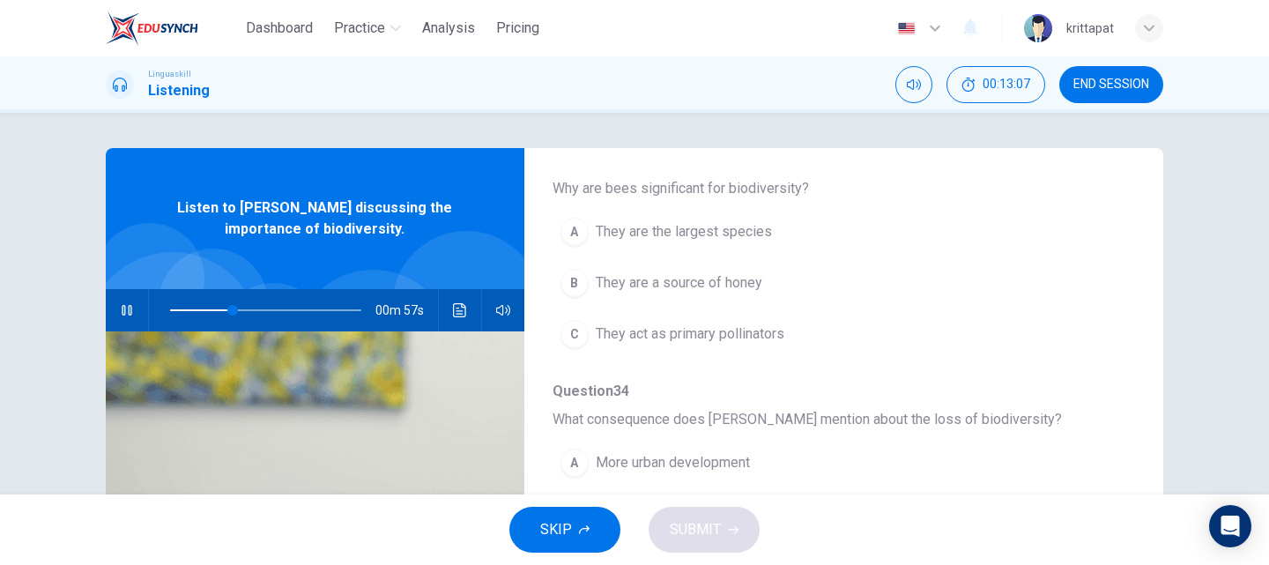
click at [622, 337] on span "They act as primary pollinators" at bounding box center [690, 333] width 189 height 21
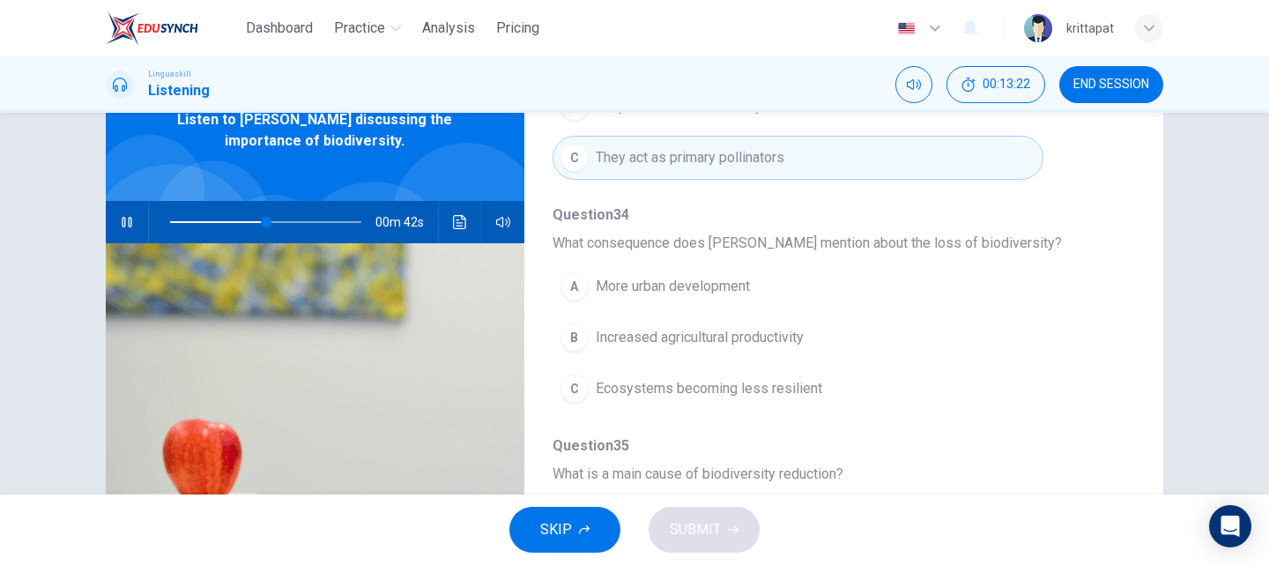
scroll to position [617, 0]
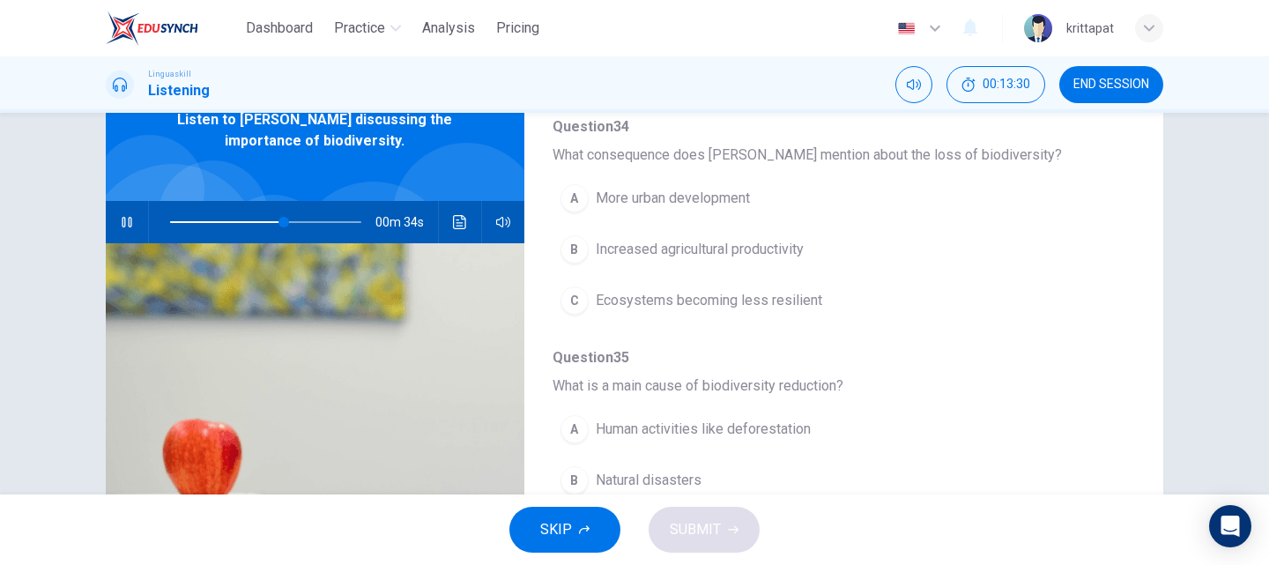
click at [684, 206] on span "More urban development" at bounding box center [673, 198] width 154 height 21
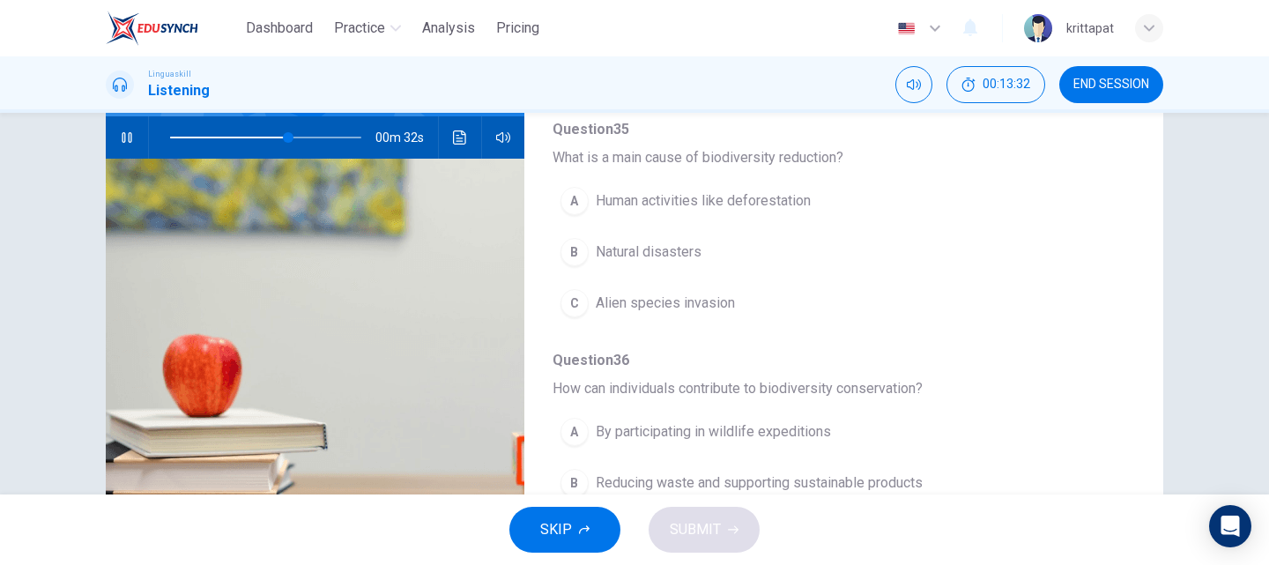
scroll to position [176, 0]
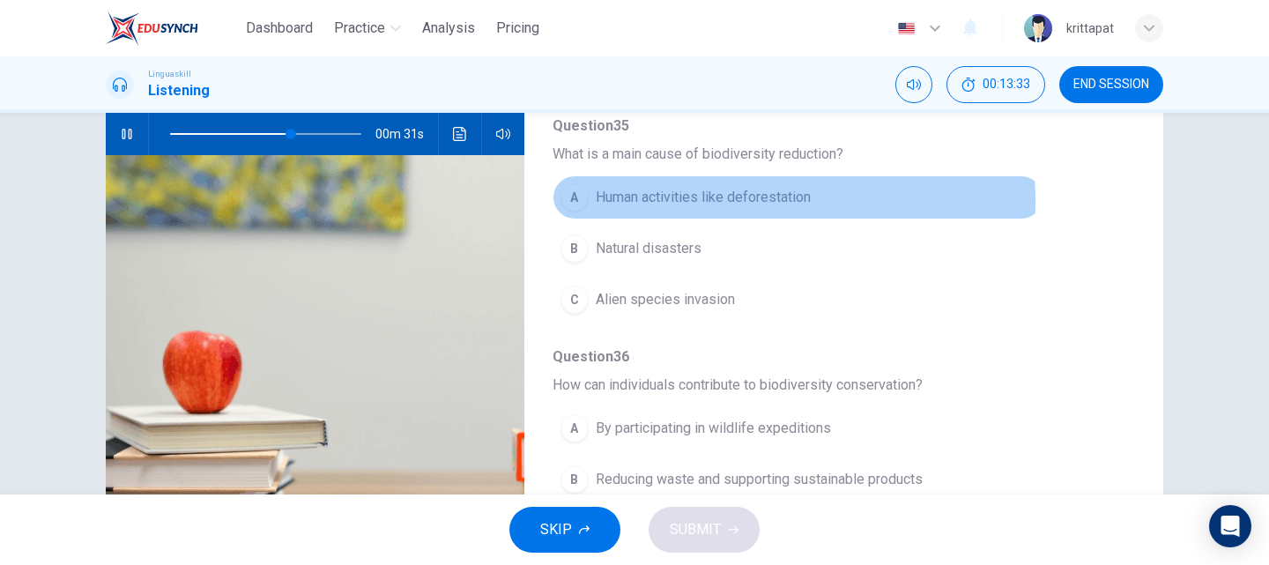
click at [685, 200] on span "Human activities like deforestation" at bounding box center [703, 197] width 215 height 21
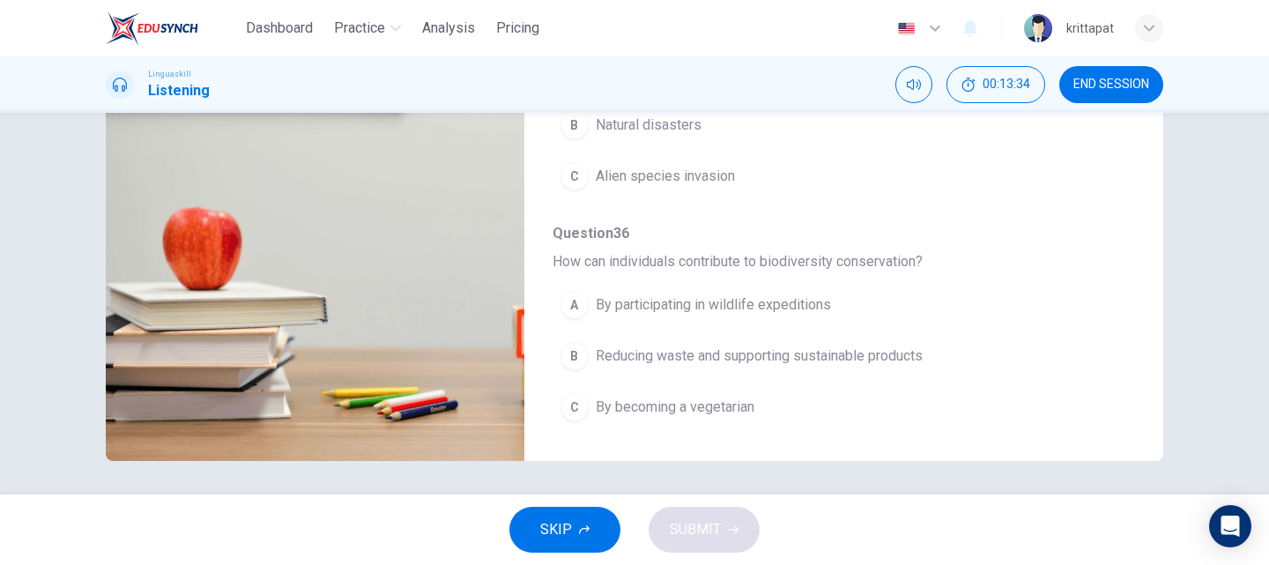
scroll to position [301, 0]
click at [560, 354] on div "B" at bounding box center [574, 354] width 28 height 28
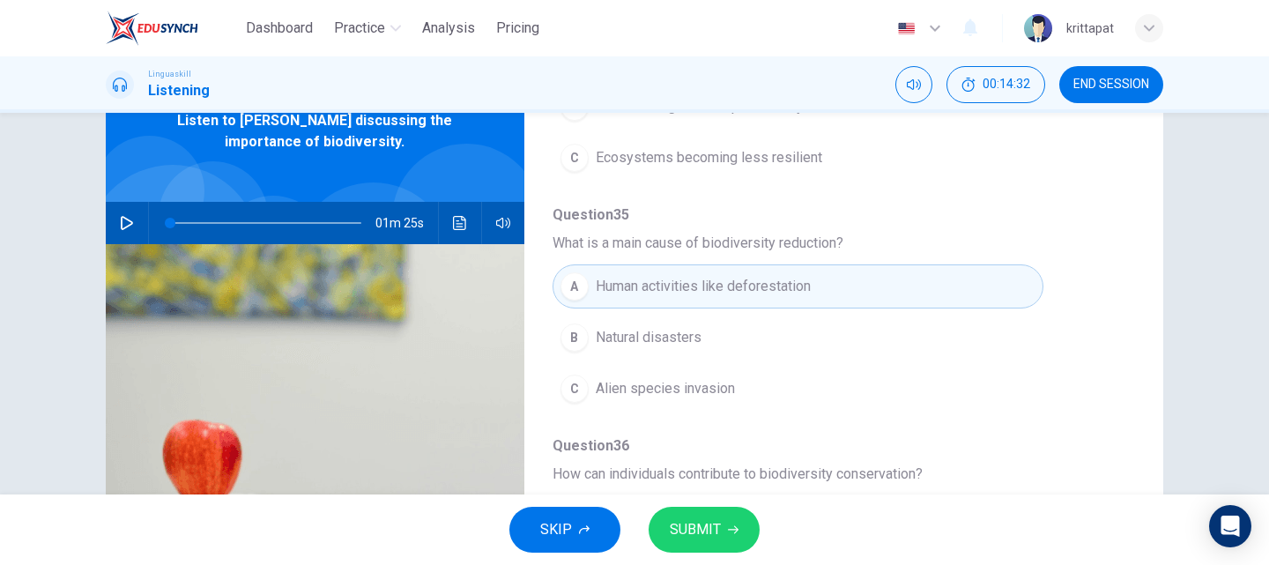
scroll to position [88, 0]
click at [120, 222] on icon "button" at bounding box center [127, 222] width 14 height 14
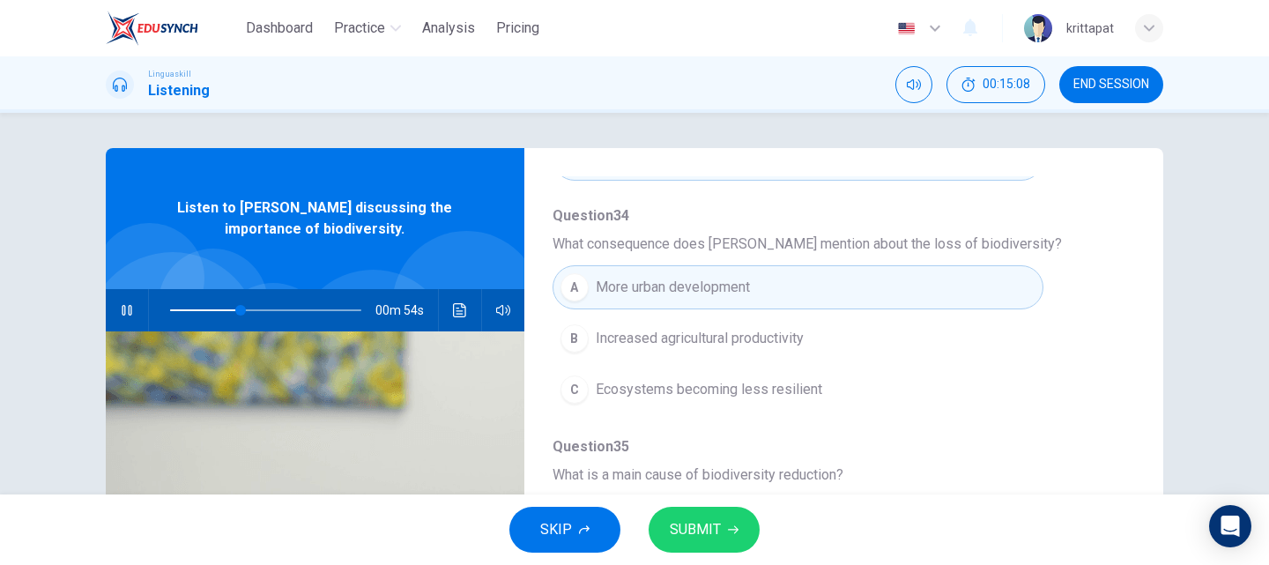
scroll to position [617, 0]
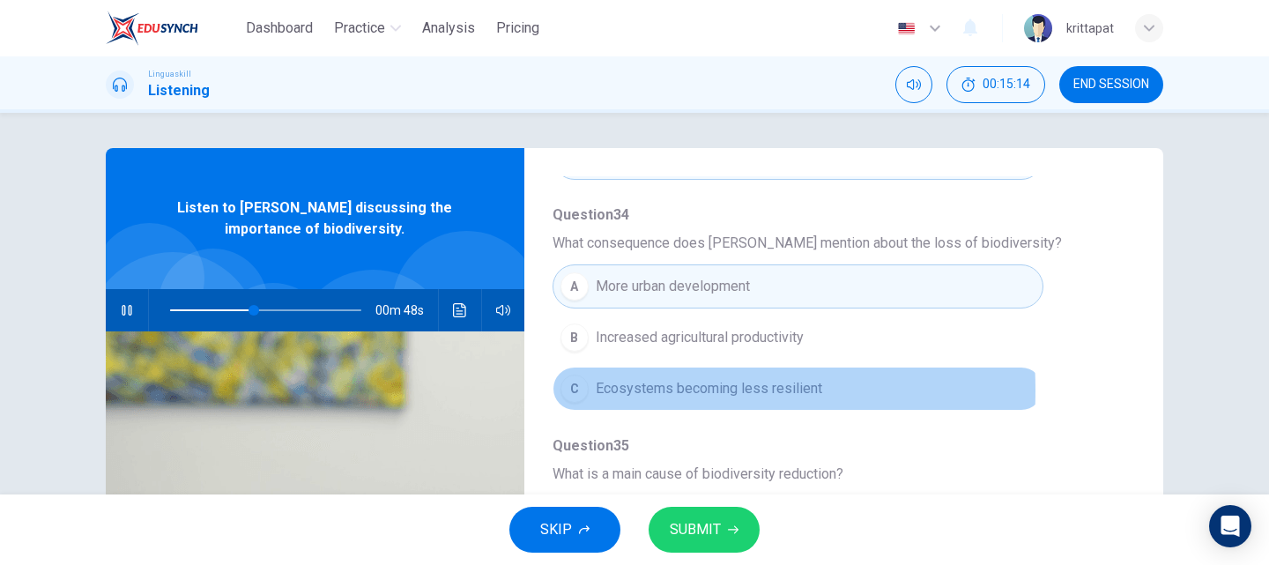
click at [568, 390] on div "C" at bounding box center [574, 388] width 28 height 28
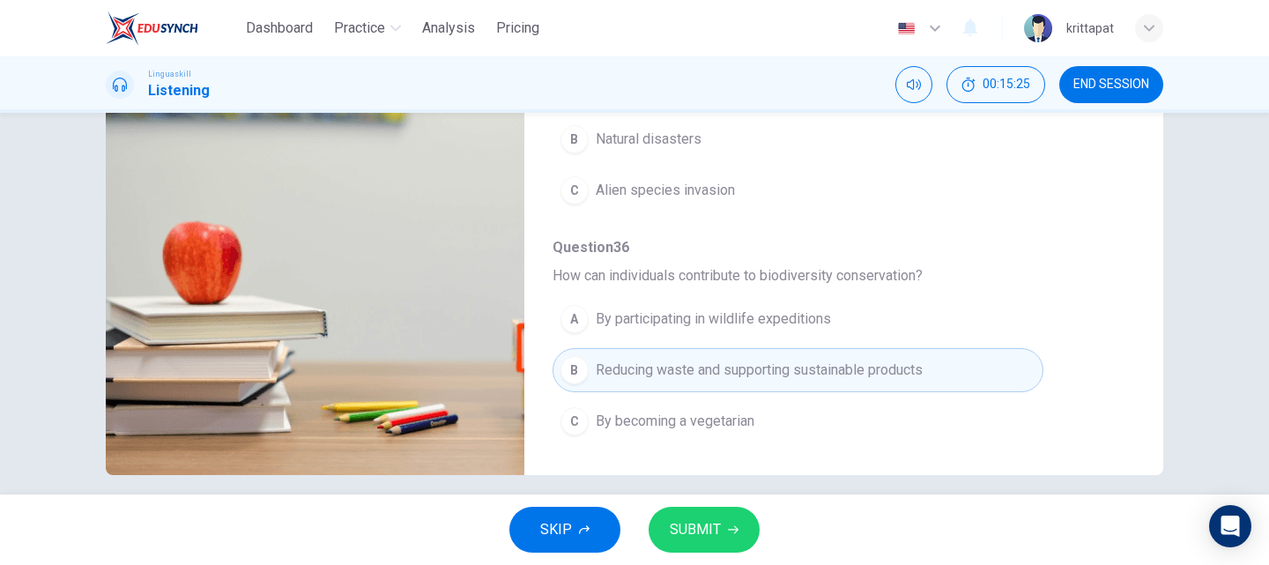
scroll to position [301, 0]
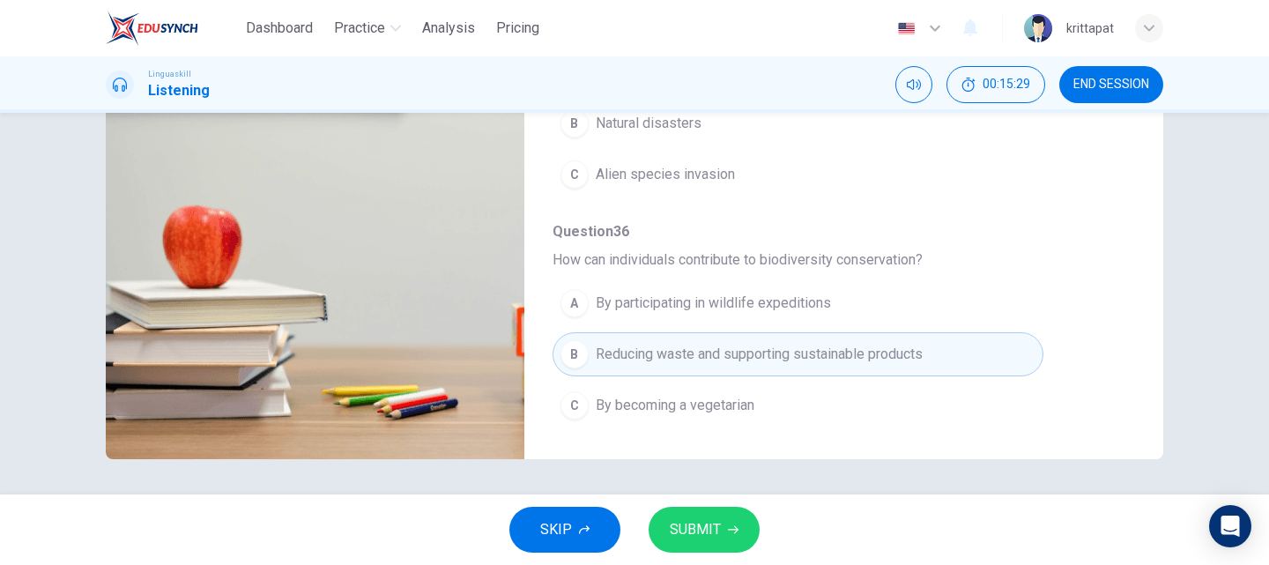
click at [702, 532] on span "SUBMIT" at bounding box center [695, 529] width 51 height 25
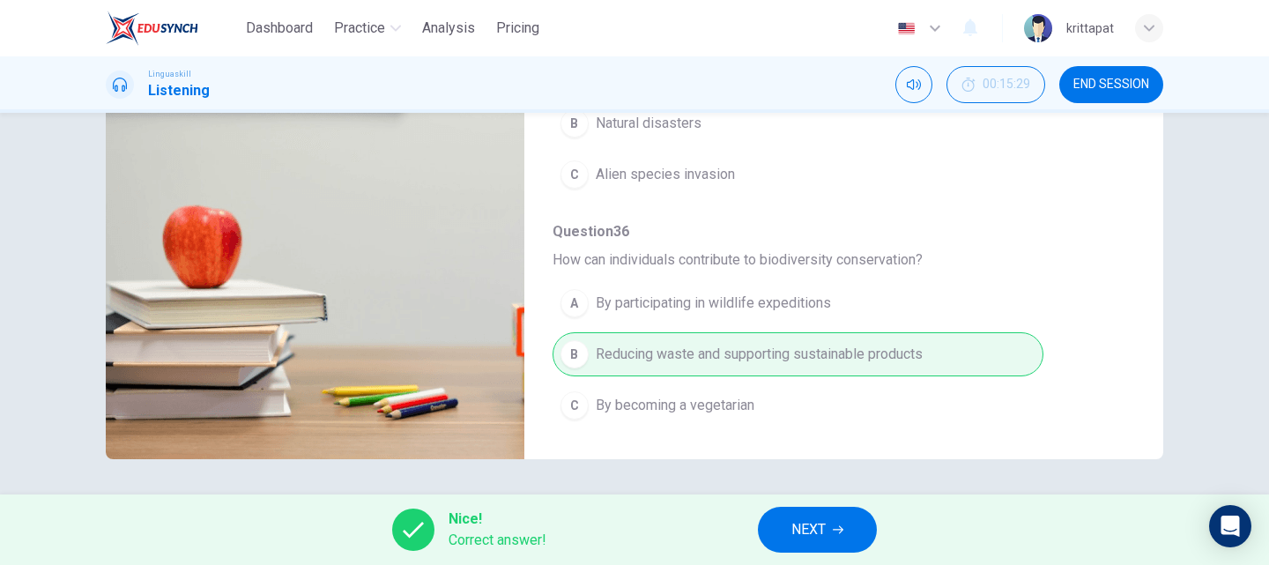
type input "67"
click at [816, 537] on span "NEXT" at bounding box center [808, 529] width 34 height 25
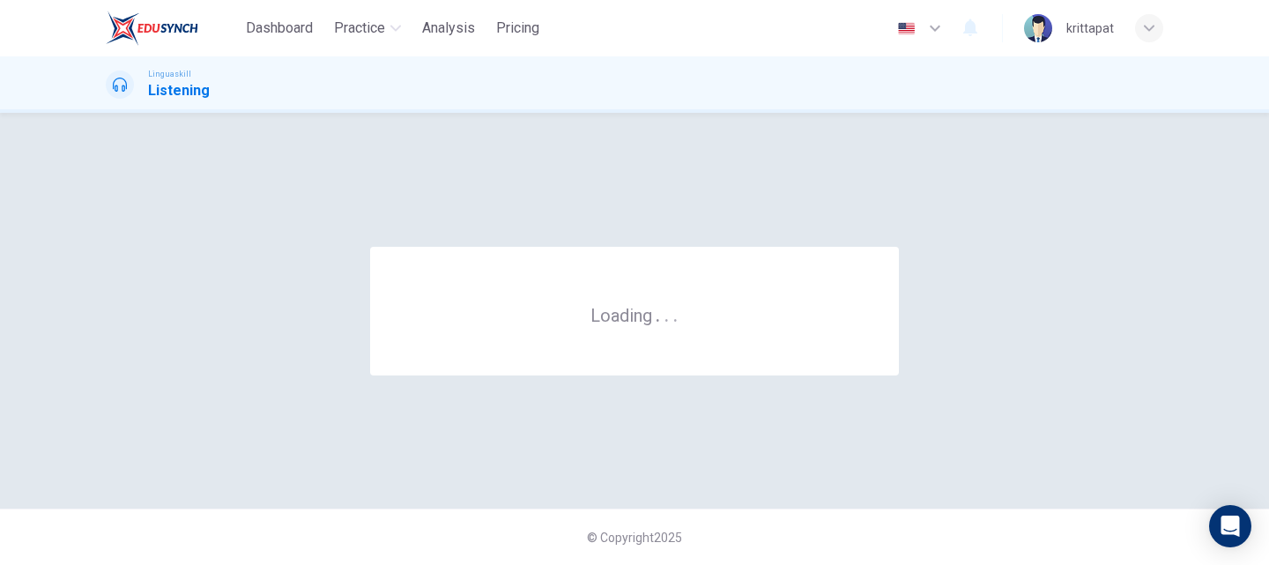
scroll to position [0, 0]
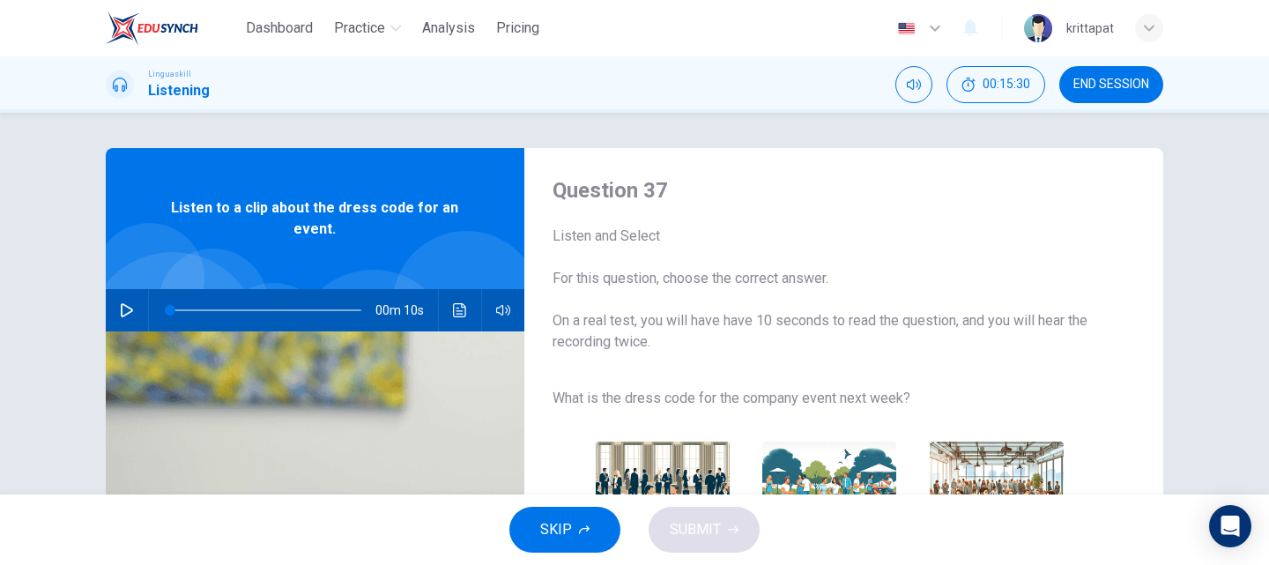
click at [121, 306] on icon "button" at bounding box center [127, 310] width 12 height 14
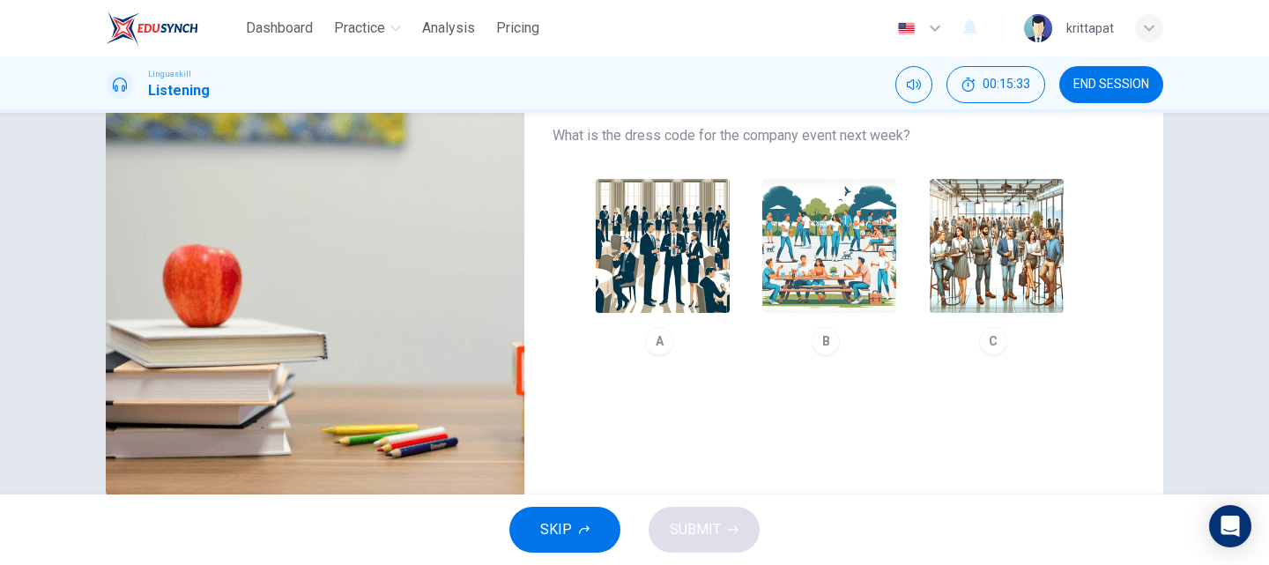
scroll to position [264, 0]
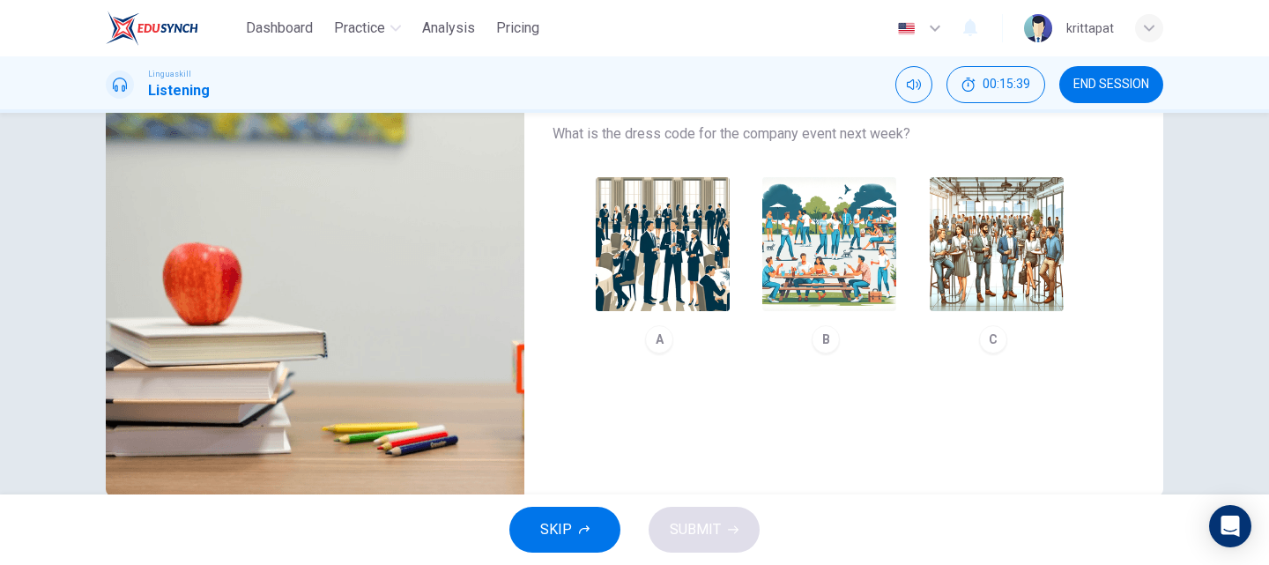
click at [988, 348] on div "C" at bounding box center [993, 339] width 28 height 28
type input "0"
click at [685, 536] on span "SUBMIT" at bounding box center [695, 529] width 51 height 25
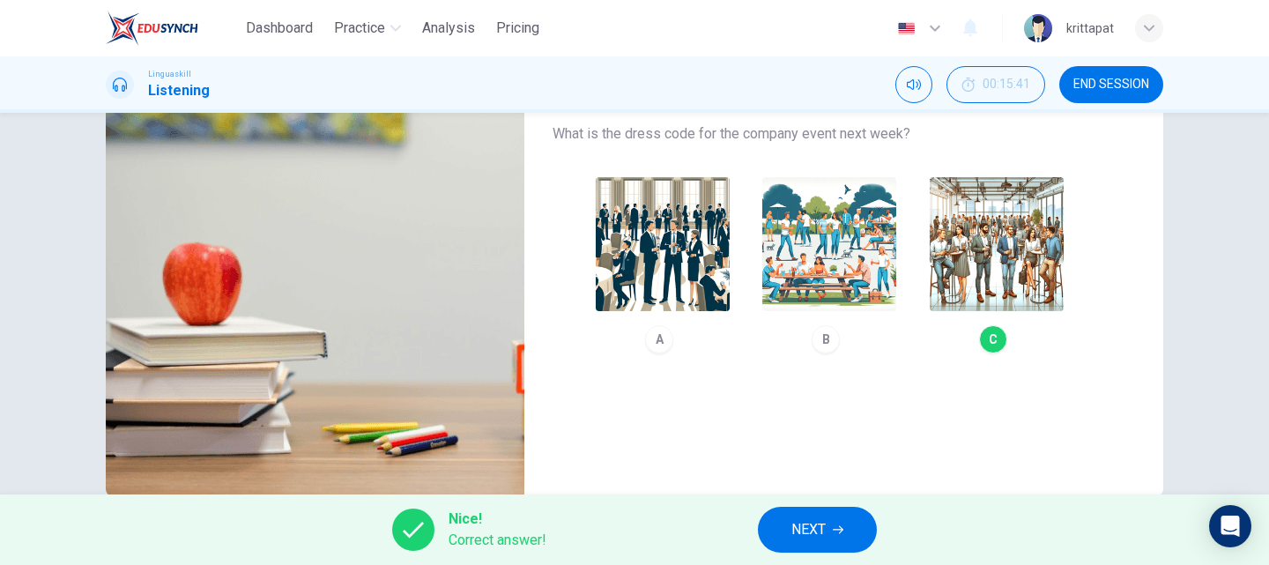
drag, startPoint x: 685, startPoint y: 536, endPoint x: 696, endPoint y: 535, distance: 11.5
click at [686, 536] on div "Nice! Correct answer! NEXT" at bounding box center [634, 529] width 1269 height 70
click at [811, 525] on span "NEXT" at bounding box center [808, 529] width 34 height 25
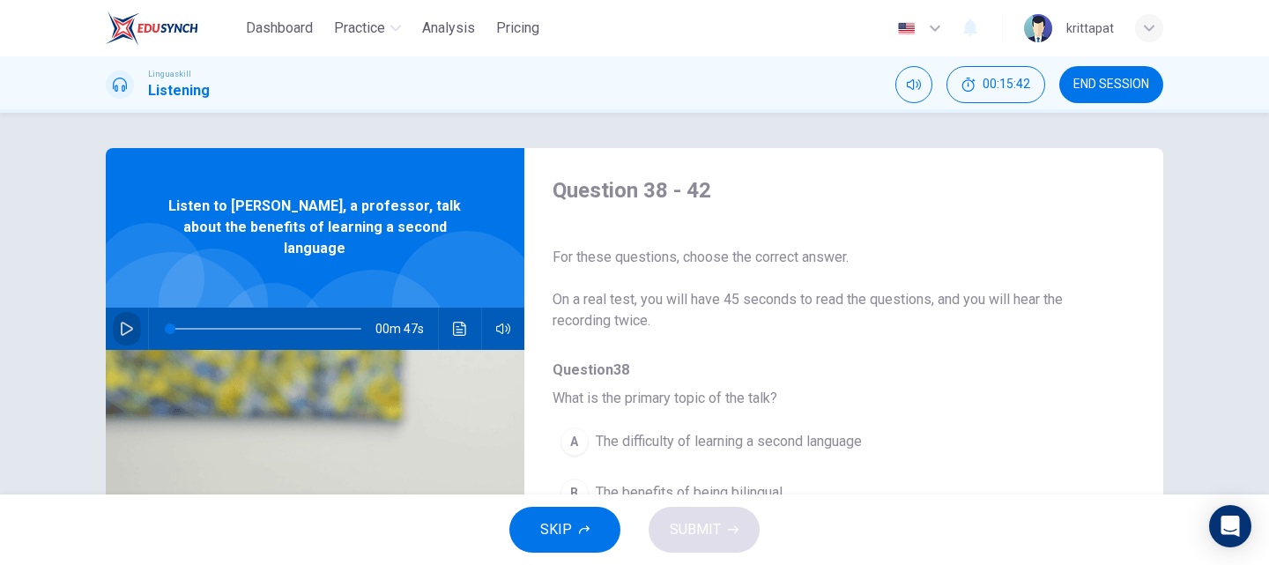
click at [124, 322] on icon "button" at bounding box center [127, 329] width 14 height 14
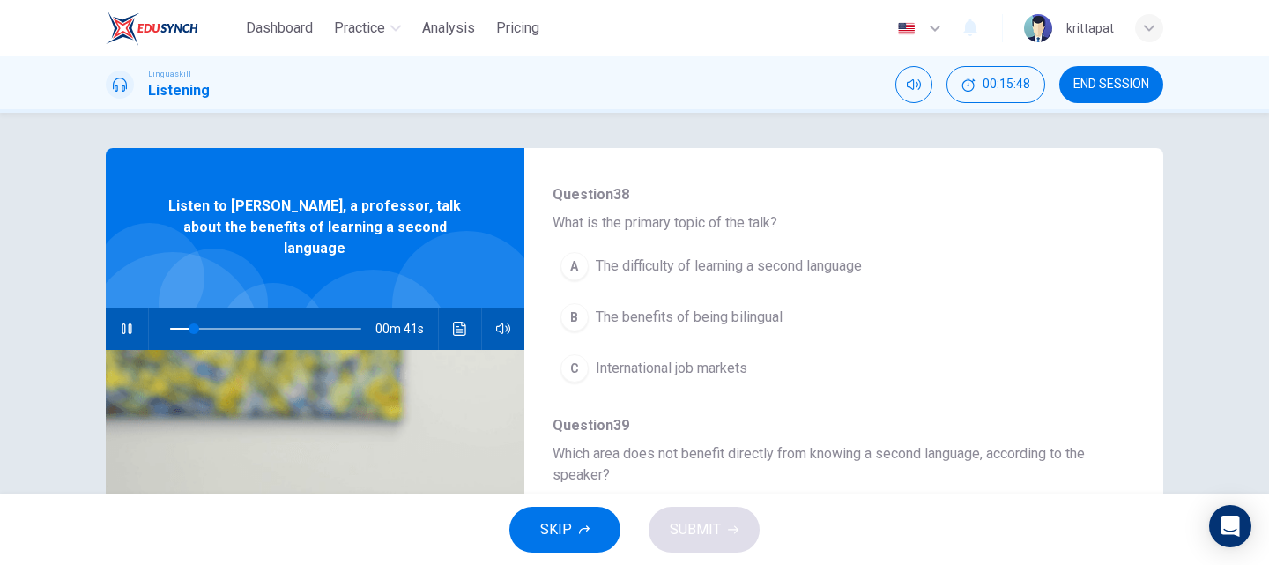
scroll to position [176, 0]
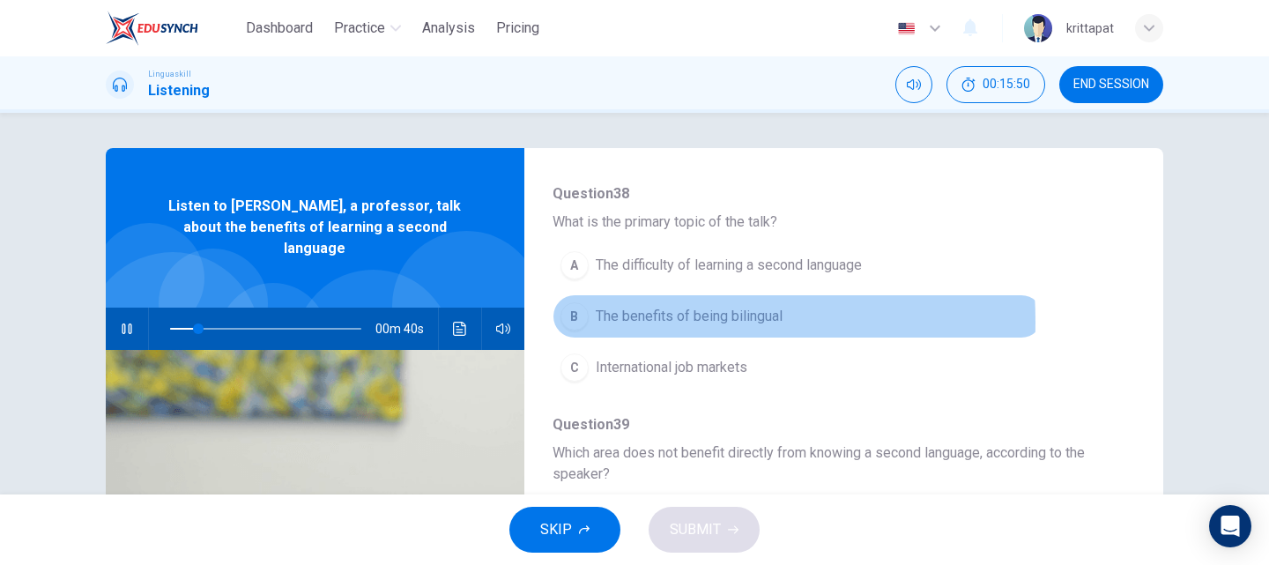
click at [573, 322] on div "B" at bounding box center [574, 316] width 28 height 28
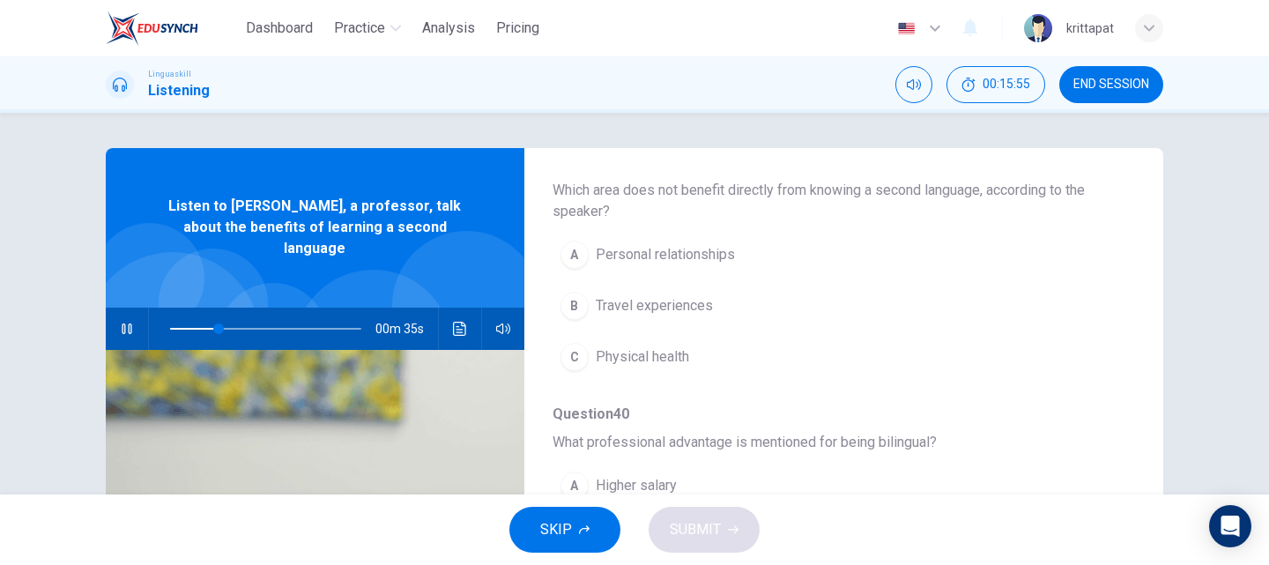
scroll to position [441, 0]
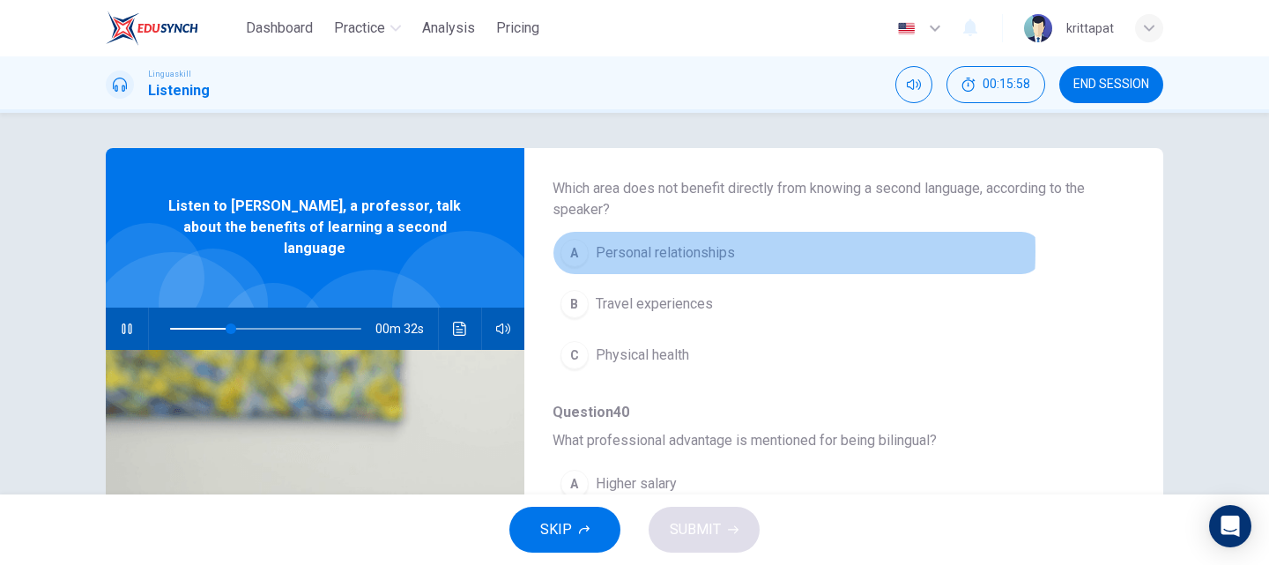
click at [656, 251] on span "Personal relationships" at bounding box center [665, 252] width 139 height 21
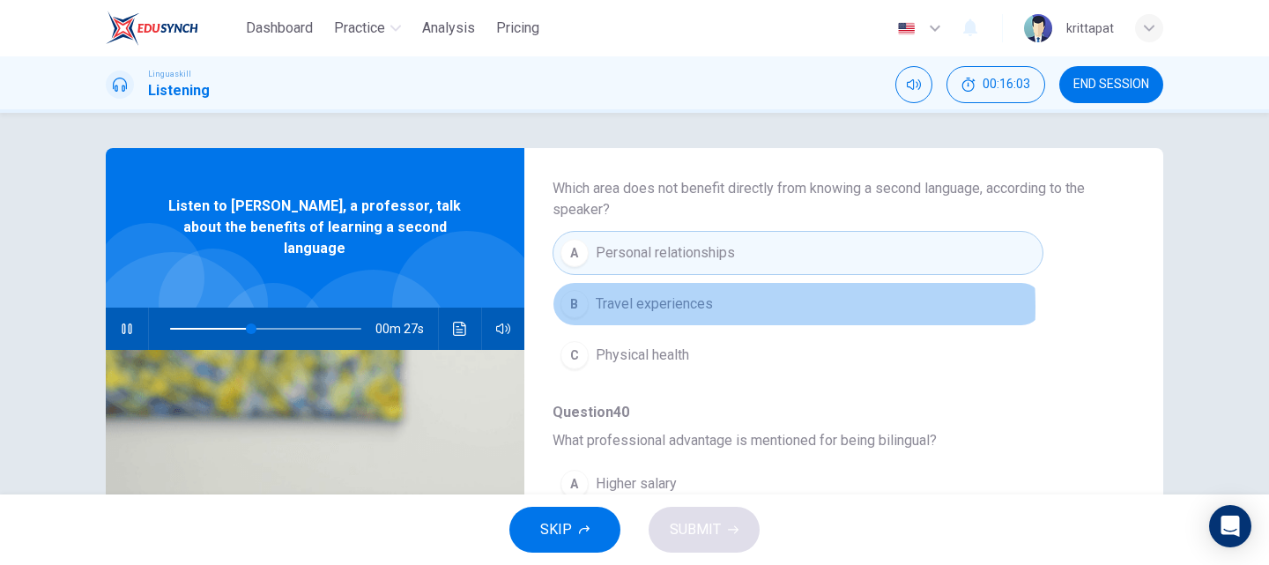
click at [634, 307] on span "Travel experiences" at bounding box center [654, 303] width 117 height 21
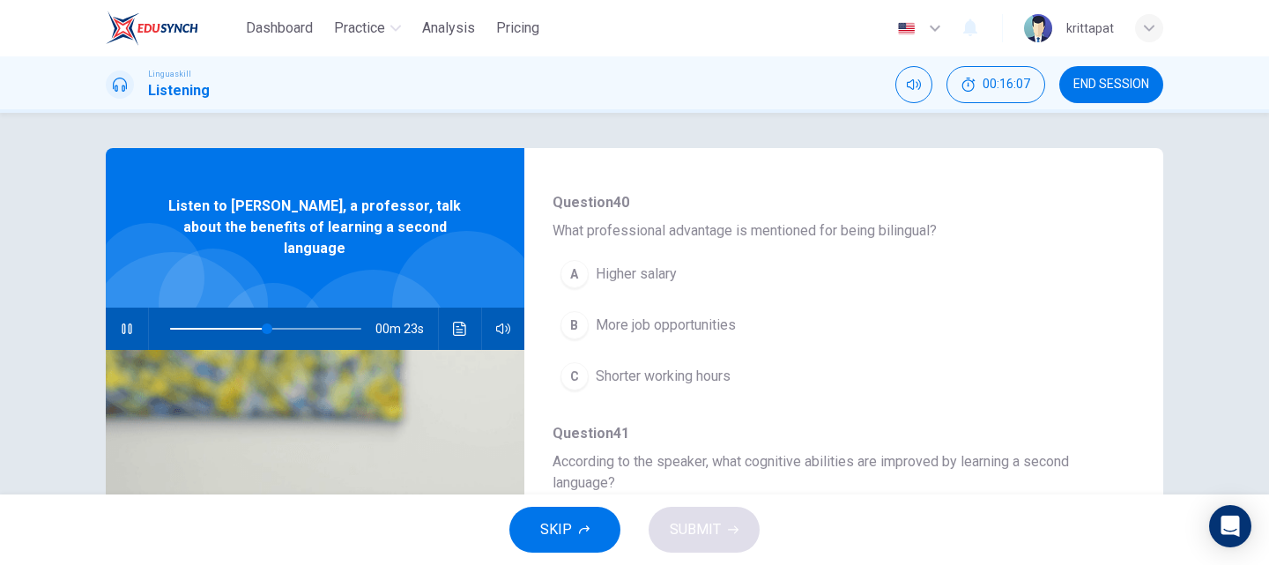
scroll to position [705, 0]
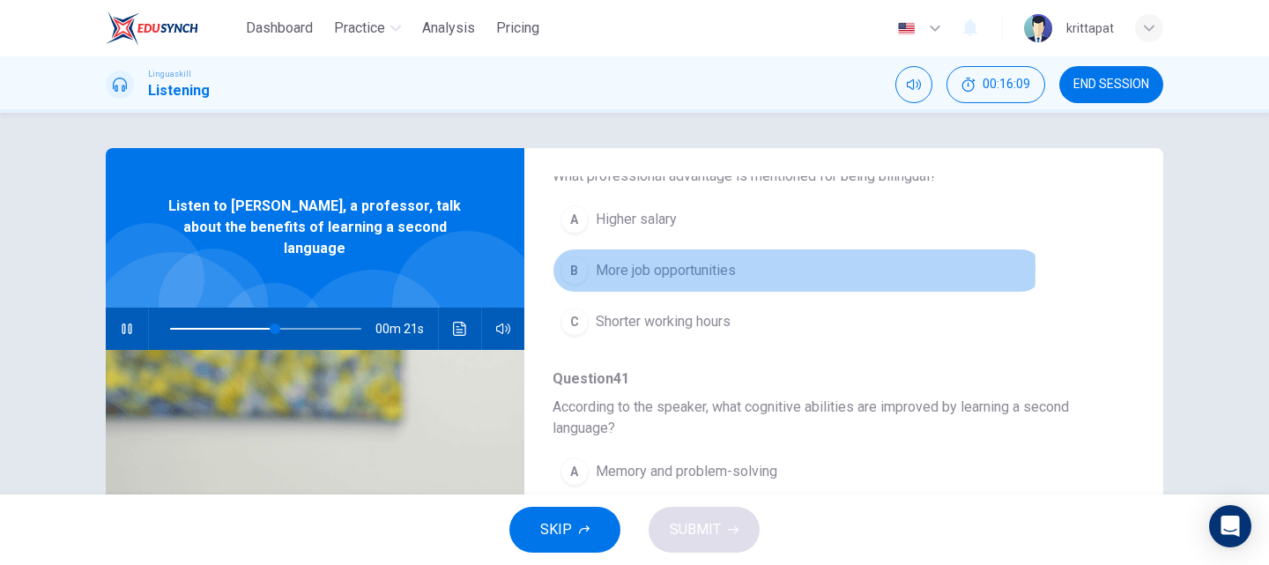
click at [672, 269] on span "More job opportunities" at bounding box center [666, 270] width 140 height 21
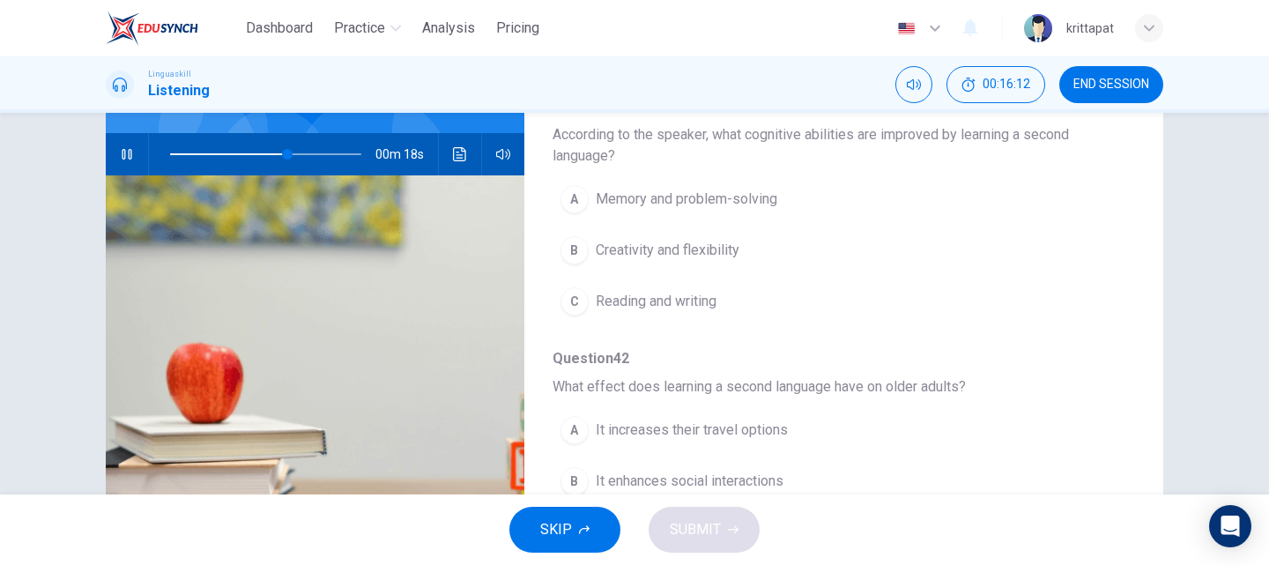
scroll to position [176, 0]
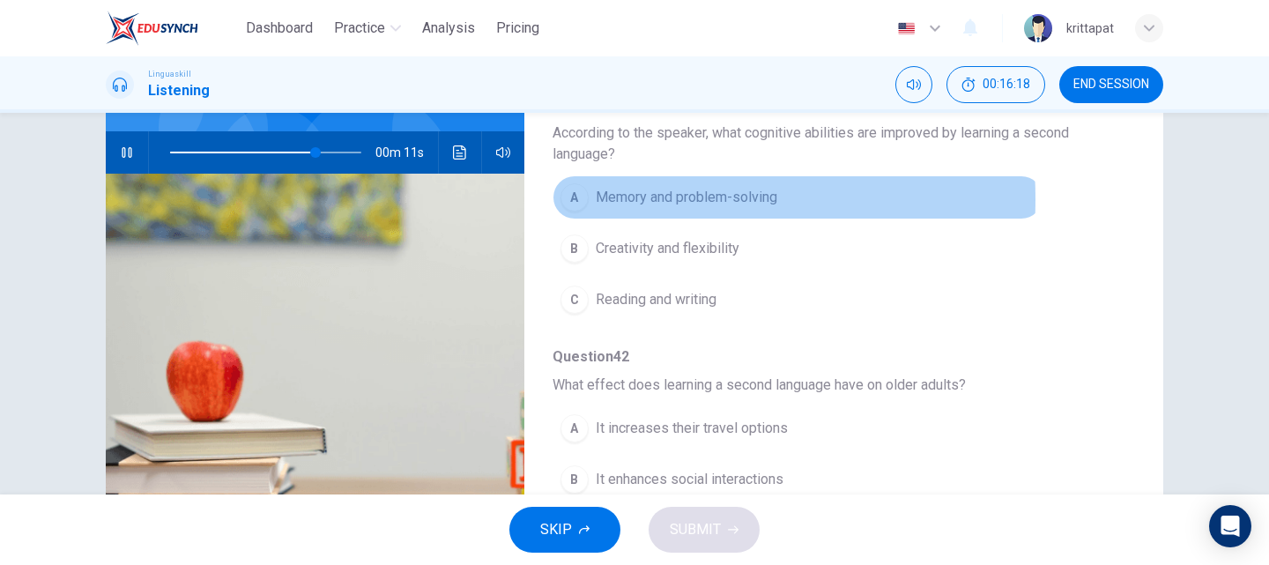
click at [576, 199] on div "A" at bounding box center [574, 197] width 28 height 28
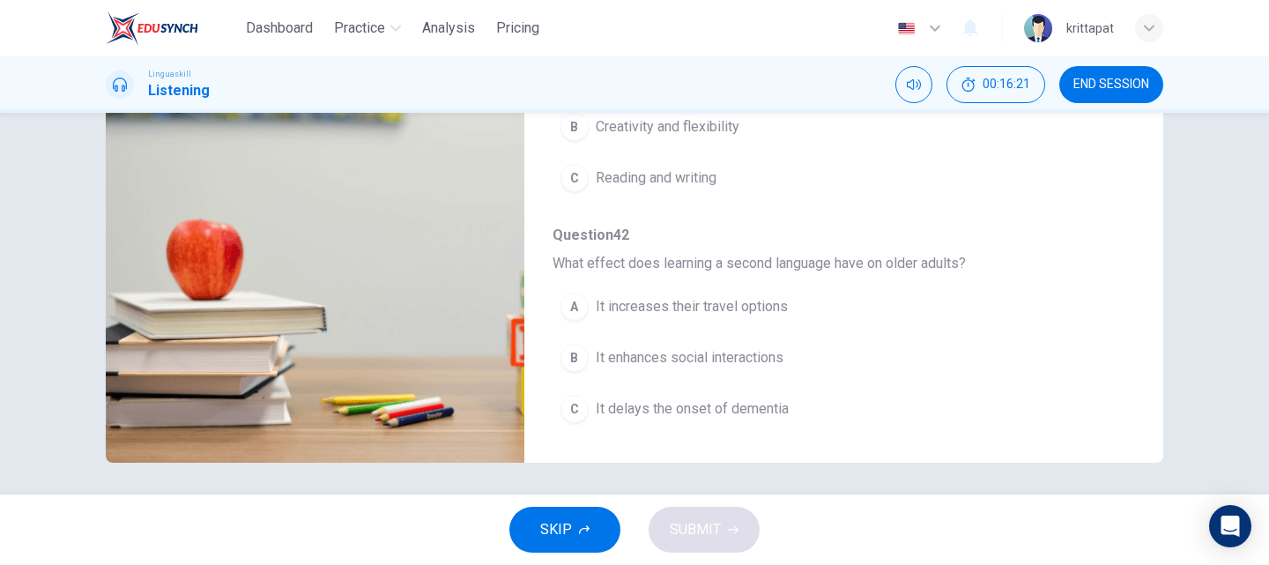
scroll to position [301, 0]
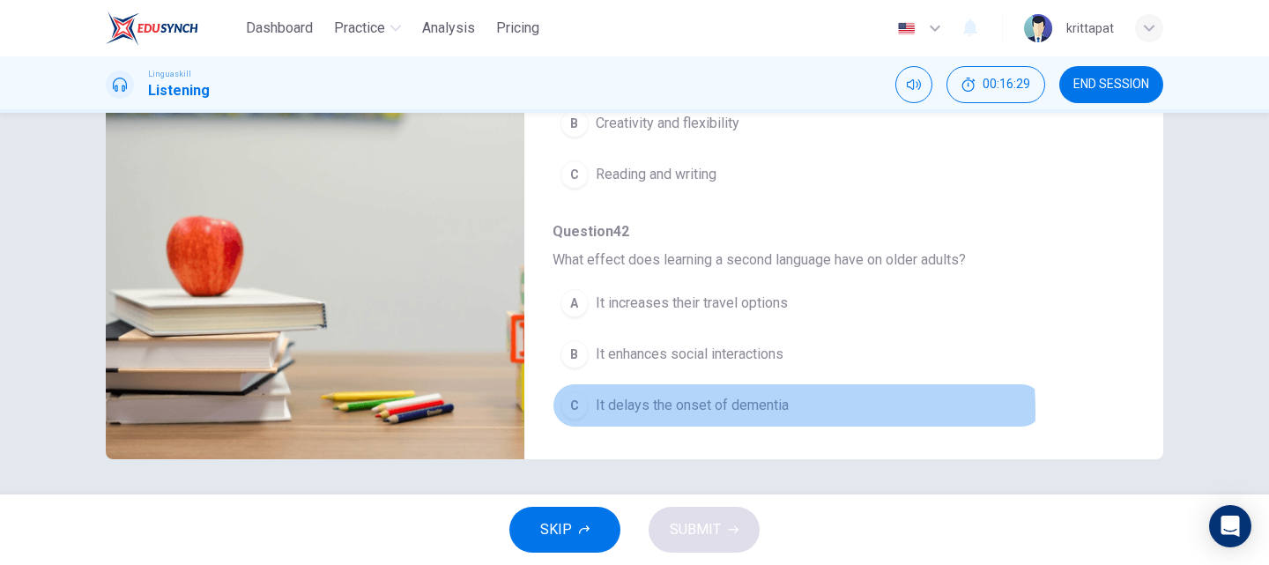
click at [685, 411] on span "It delays the onset of dementia" at bounding box center [692, 405] width 193 height 21
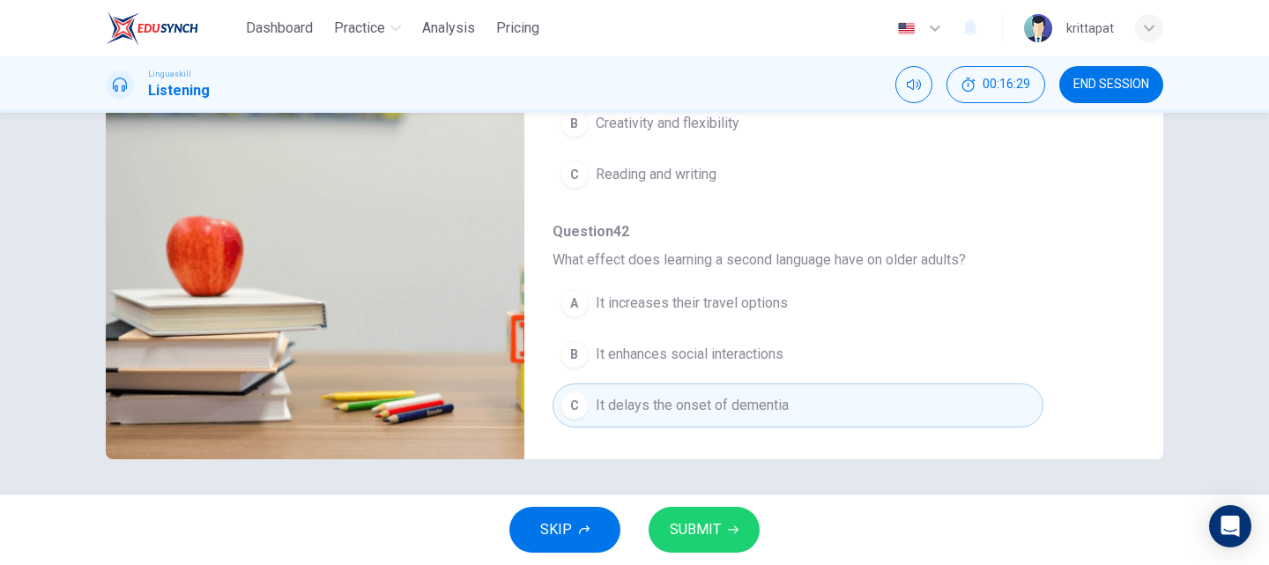
type input "0"
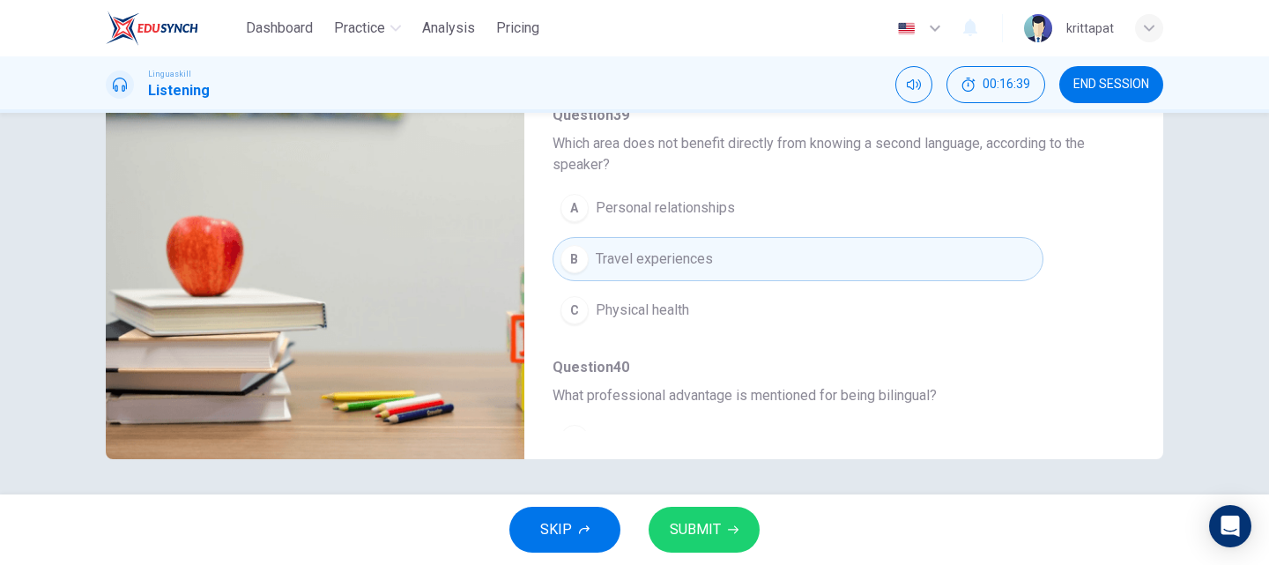
scroll to position [186, 0]
click at [646, 312] on span "Physical health" at bounding box center [642, 308] width 93 height 21
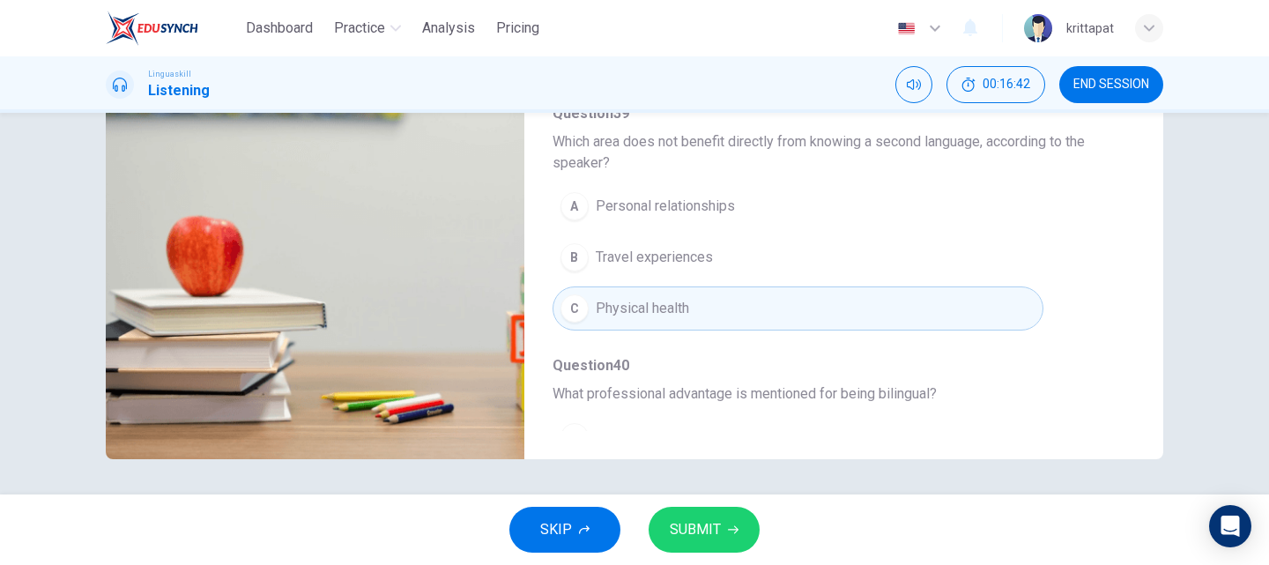
click at [692, 534] on span "SUBMIT" at bounding box center [695, 529] width 51 height 25
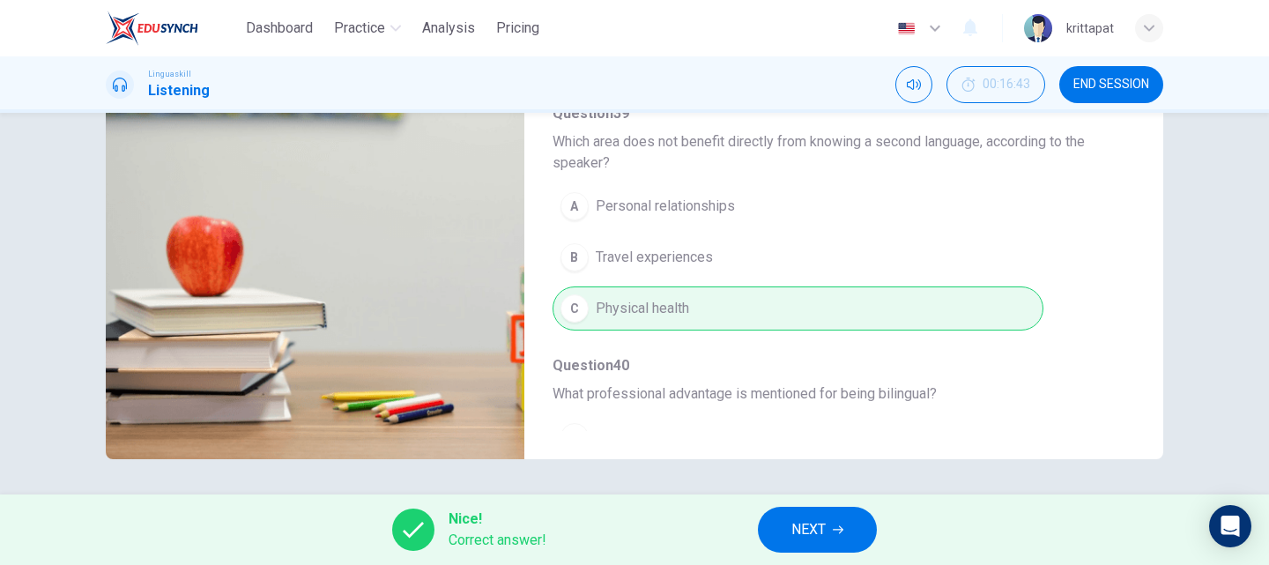
click at [853, 537] on button "NEXT" at bounding box center [817, 530] width 119 height 46
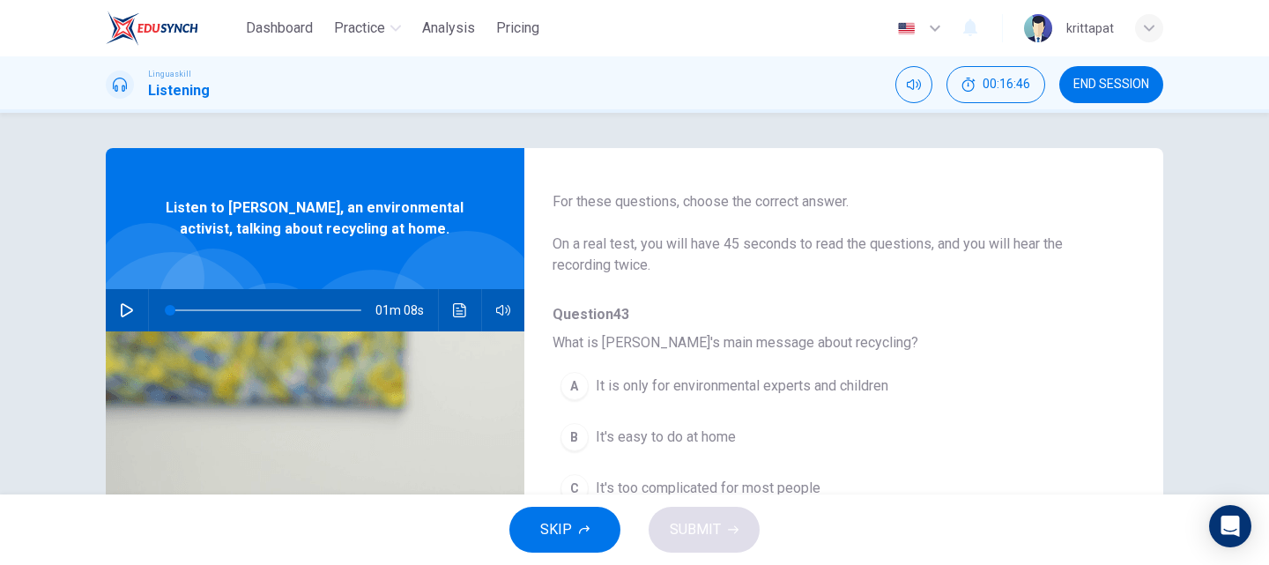
scroll to position [88, 0]
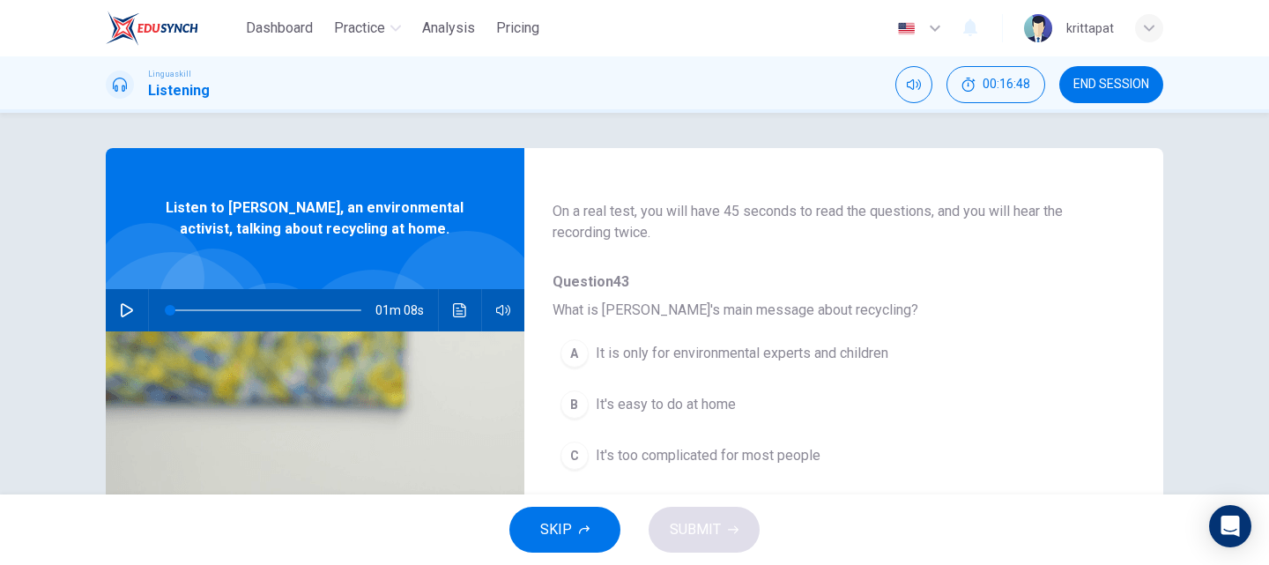
click at [122, 307] on icon "button" at bounding box center [127, 310] width 12 height 14
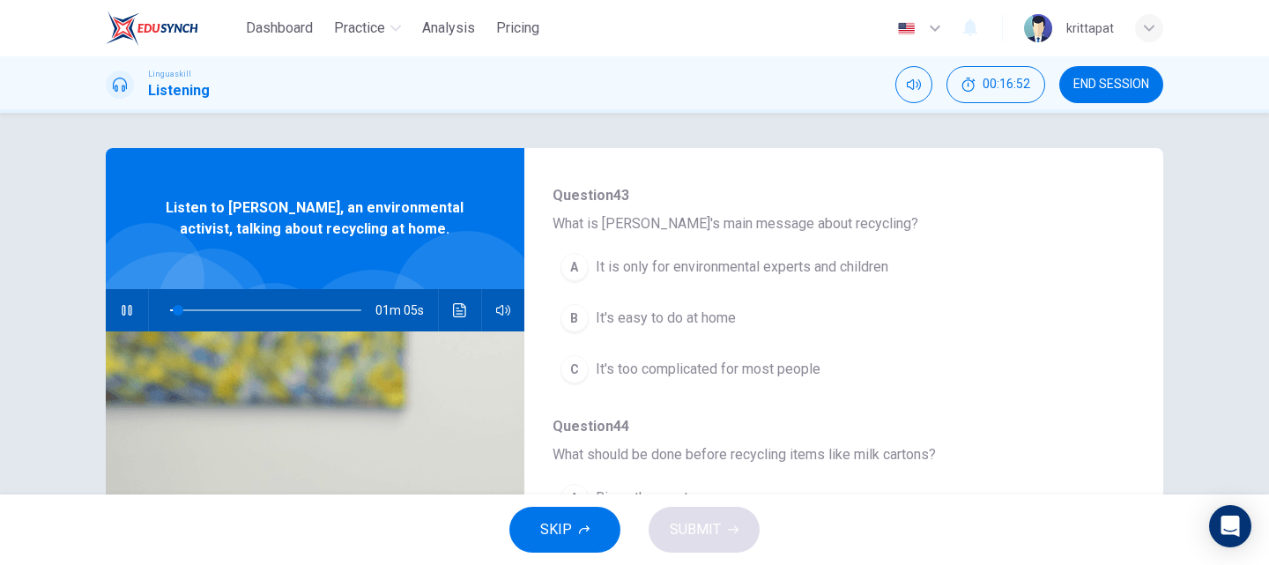
scroll to position [176, 0]
click at [578, 316] on div "B" at bounding box center [574, 316] width 28 height 28
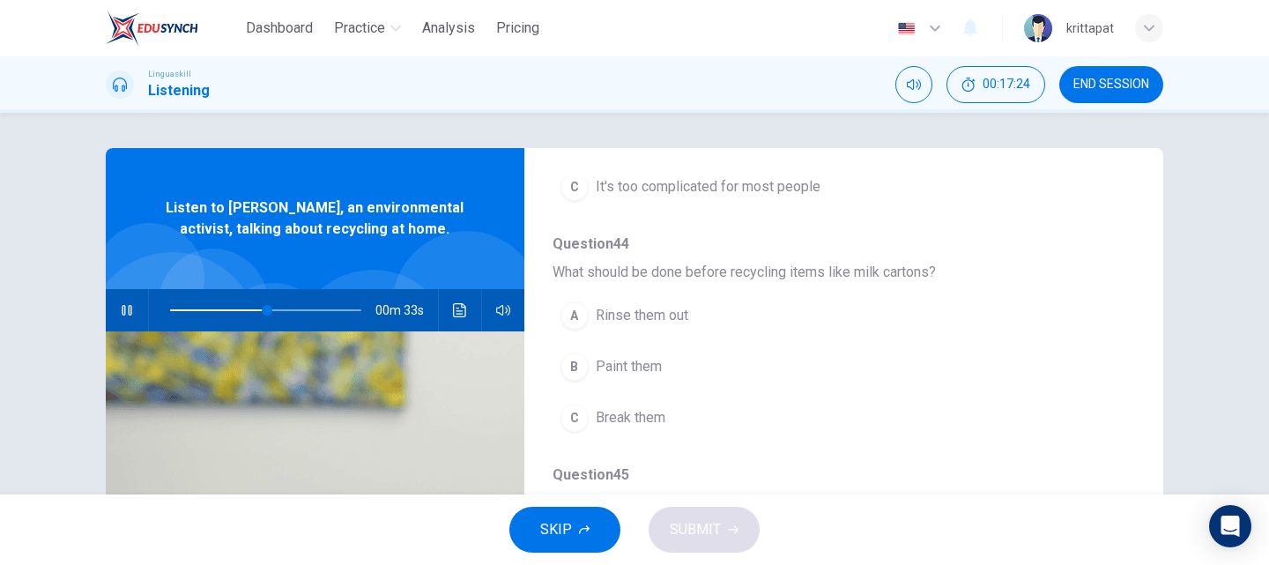
scroll to position [408, 0]
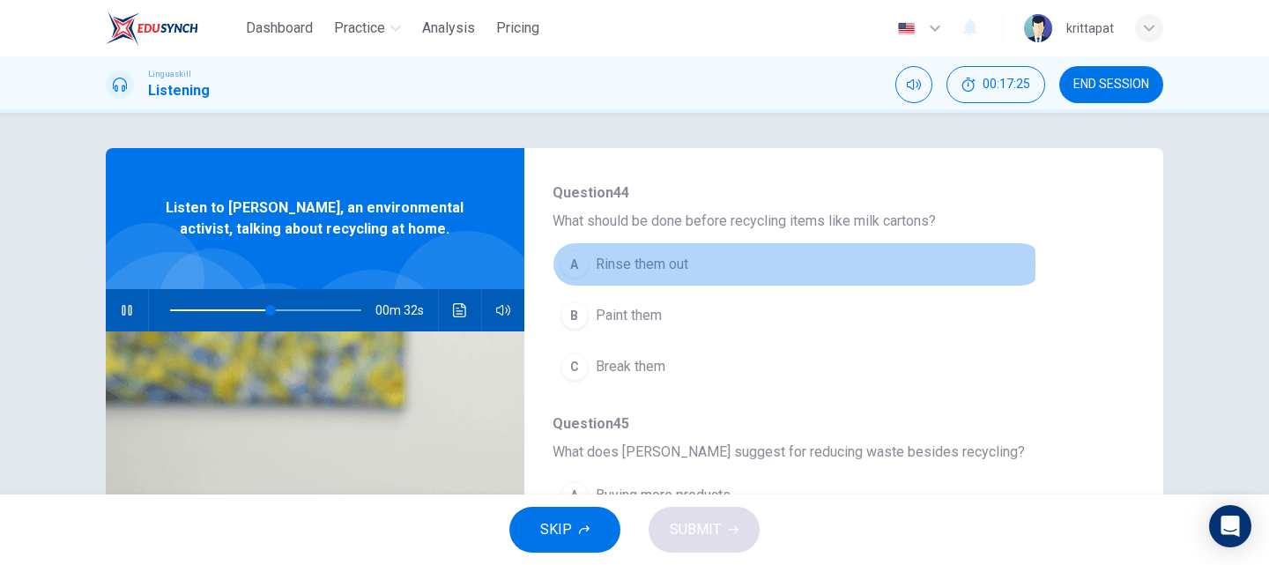
click at [571, 265] on div "A" at bounding box center [574, 264] width 28 height 28
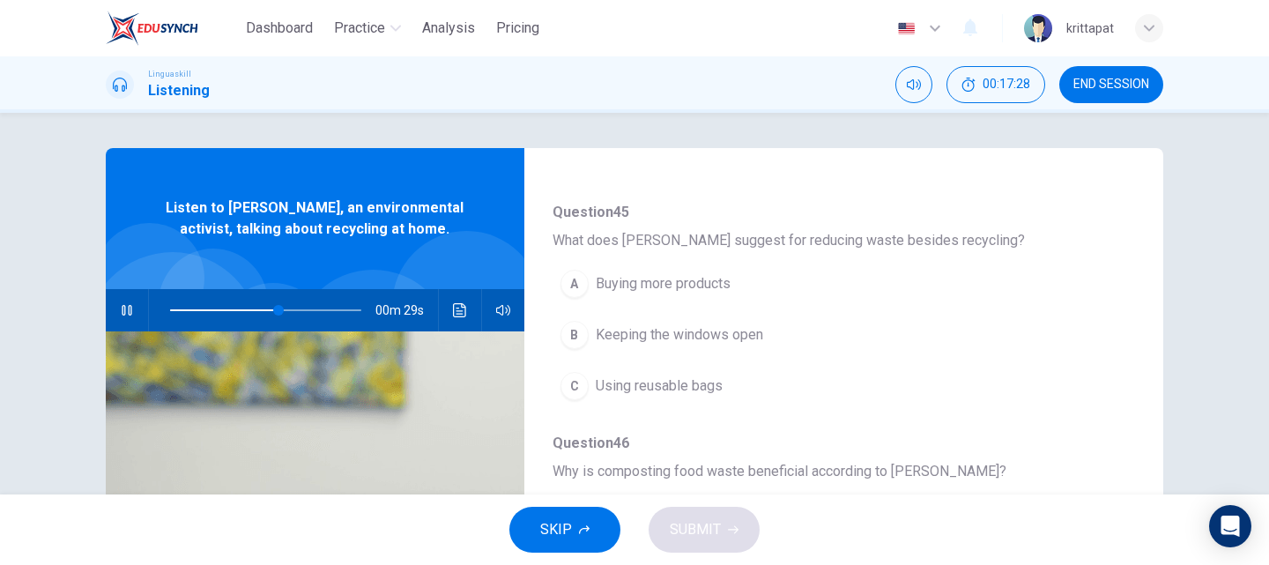
scroll to position [672, 0]
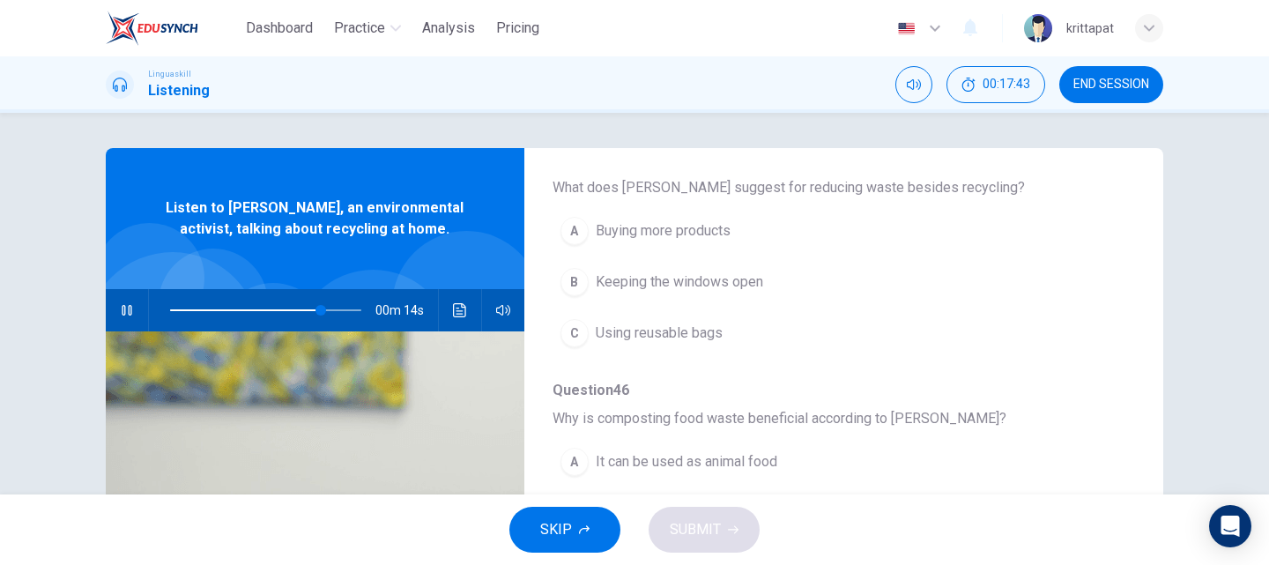
click at [668, 342] on span "Using reusable bags" at bounding box center [659, 332] width 127 height 21
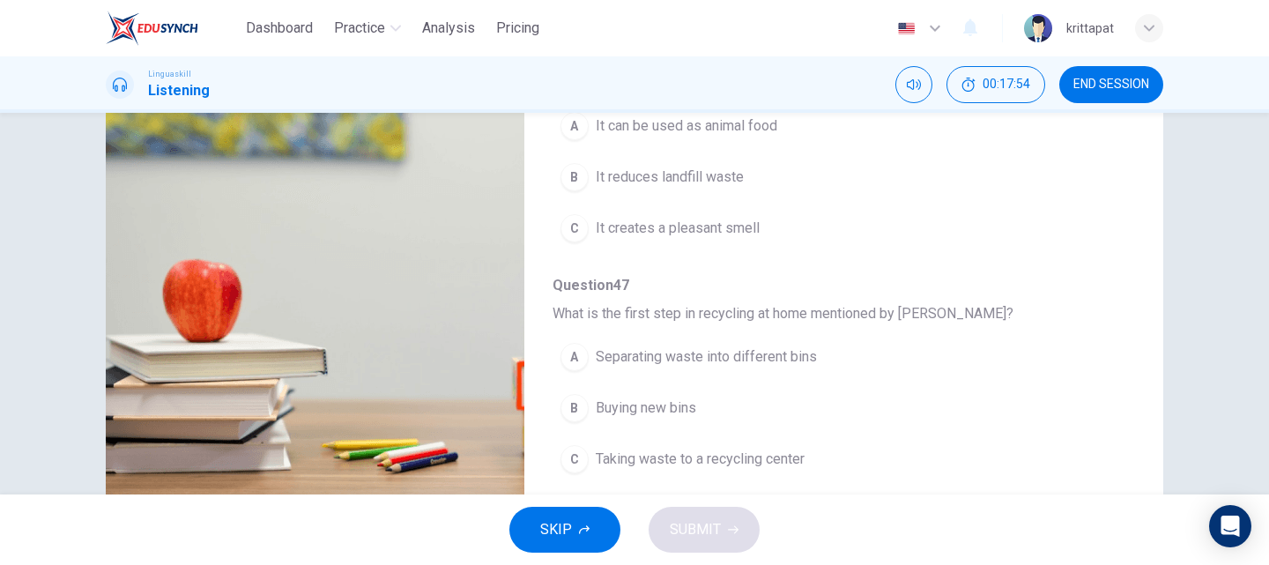
scroll to position [301, 0]
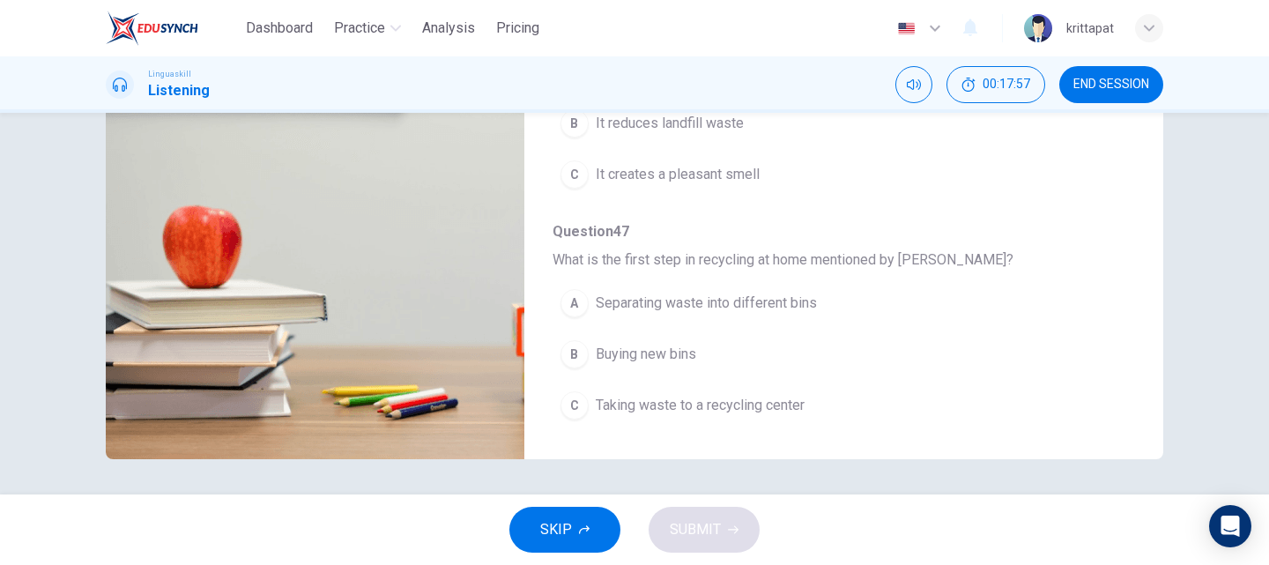
type input "0"
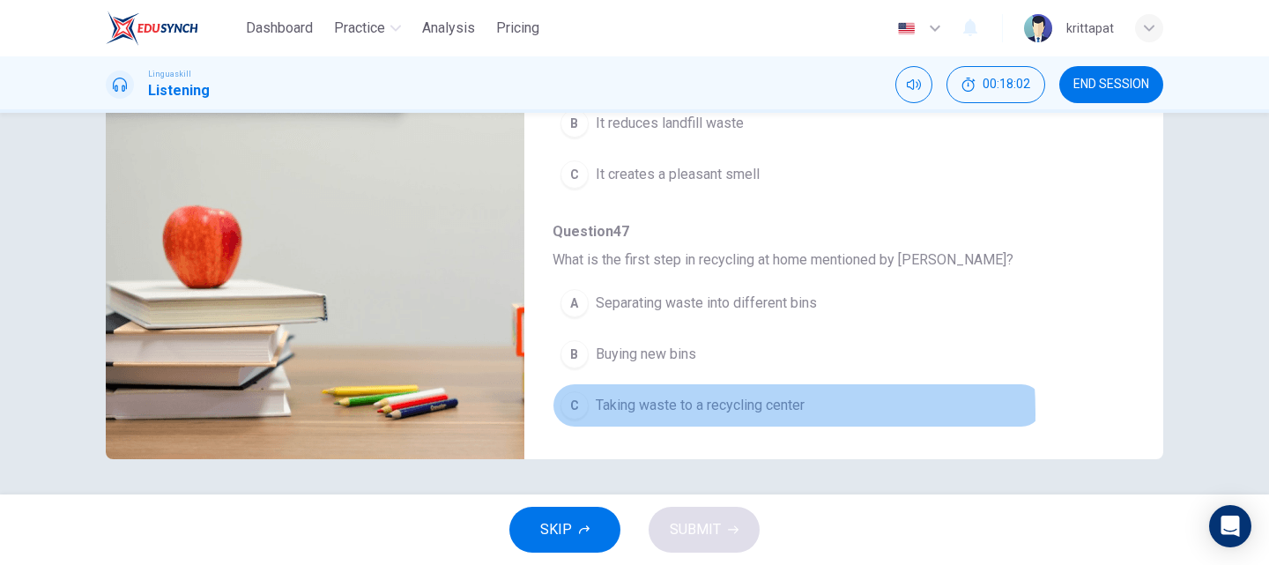
click at [580, 414] on div "C" at bounding box center [574, 405] width 28 height 28
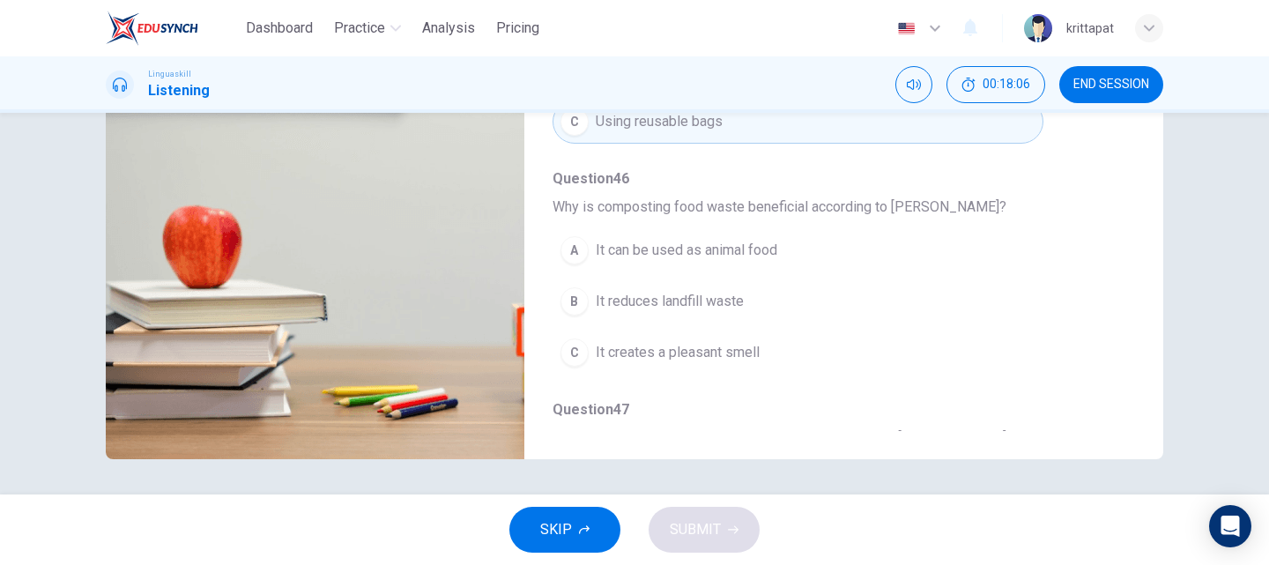
scroll to position [584, 0]
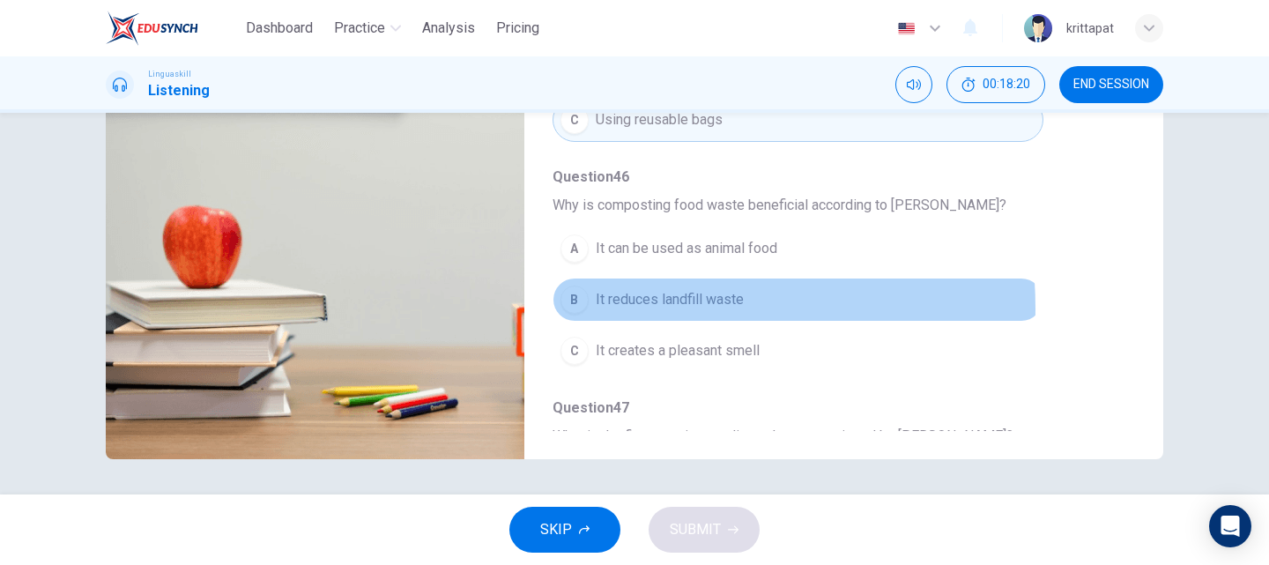
click at [599, 308] on span "It reduces landfill waste" at bounding box center [670, 299] width 148 height 21
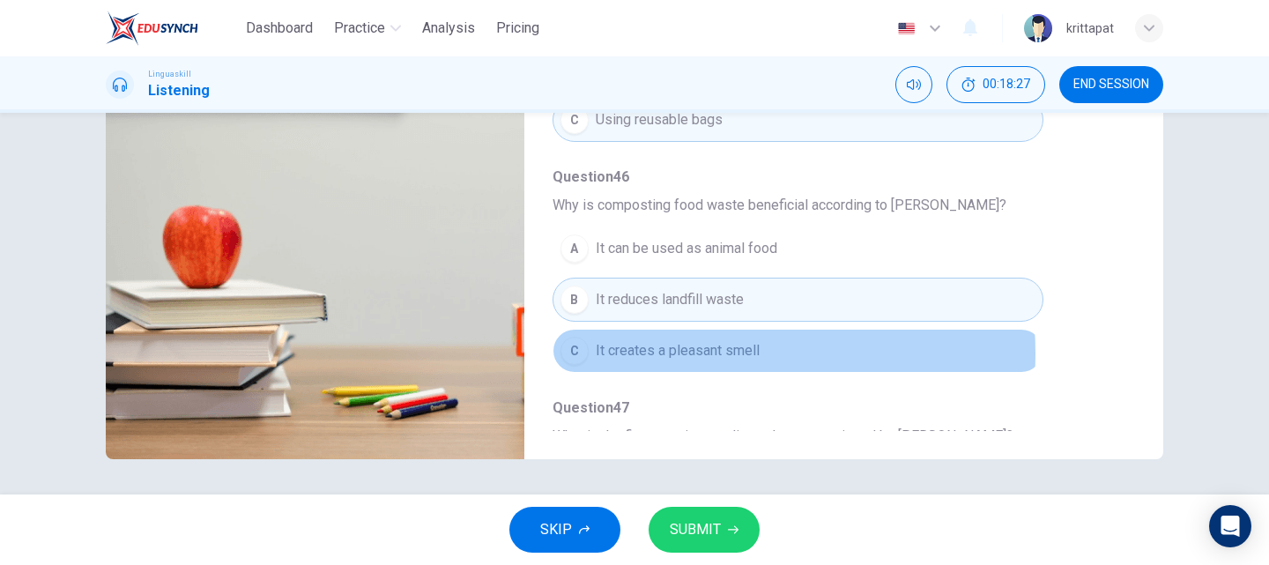
click at [673, 353] on span "It creates a pleasant smell" at bounding box center [678, 350] width 164 height 21
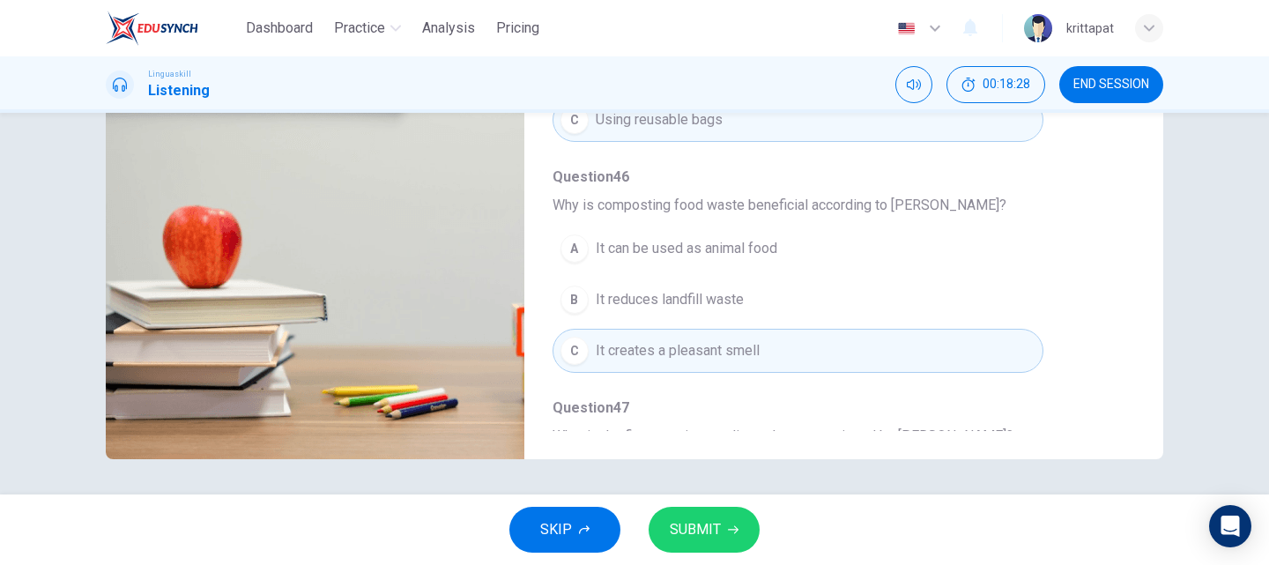
click at [671, 309] on span "It reduces landfill waste" at bounding box center [670, 299] width 148 height 21
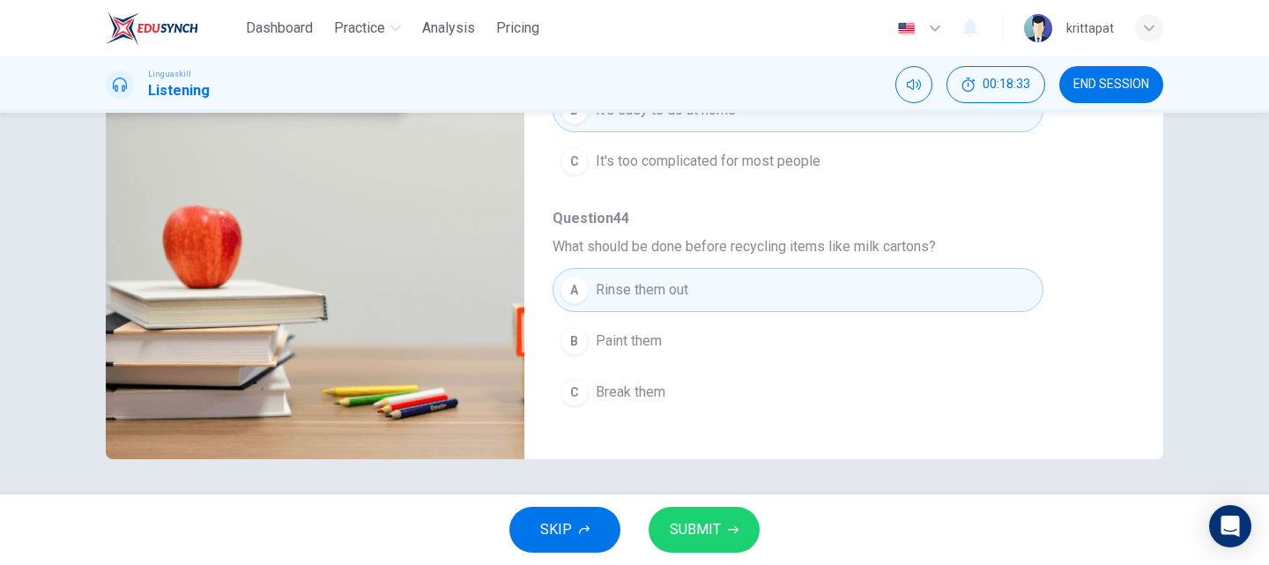
scroll to position [0, 0]
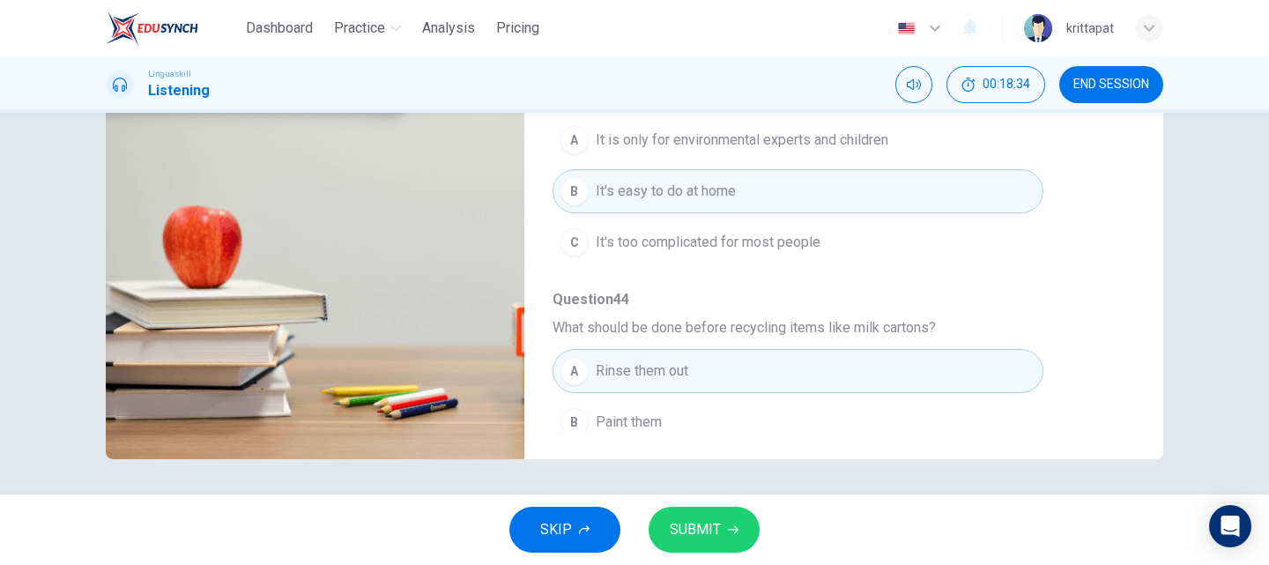
click at [691, 530] on span "SUBMIT" at bounding box center [695, 529] width 51 height 25
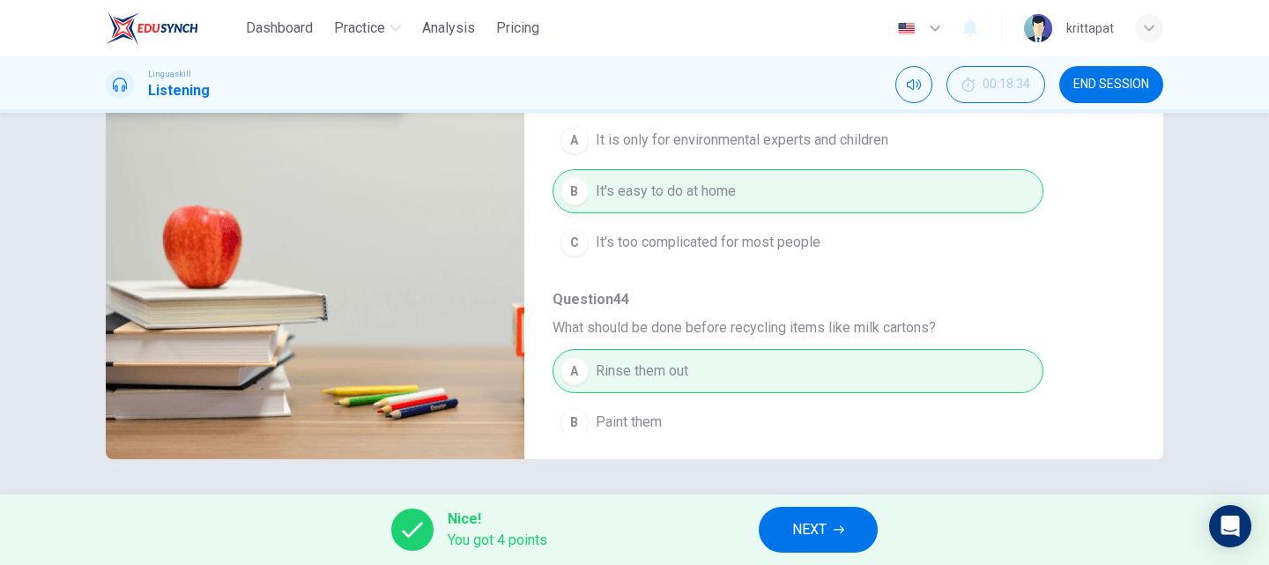
click at [823, 536] on span "NEXT" at bounding box center [809, 529] width 34 height 25
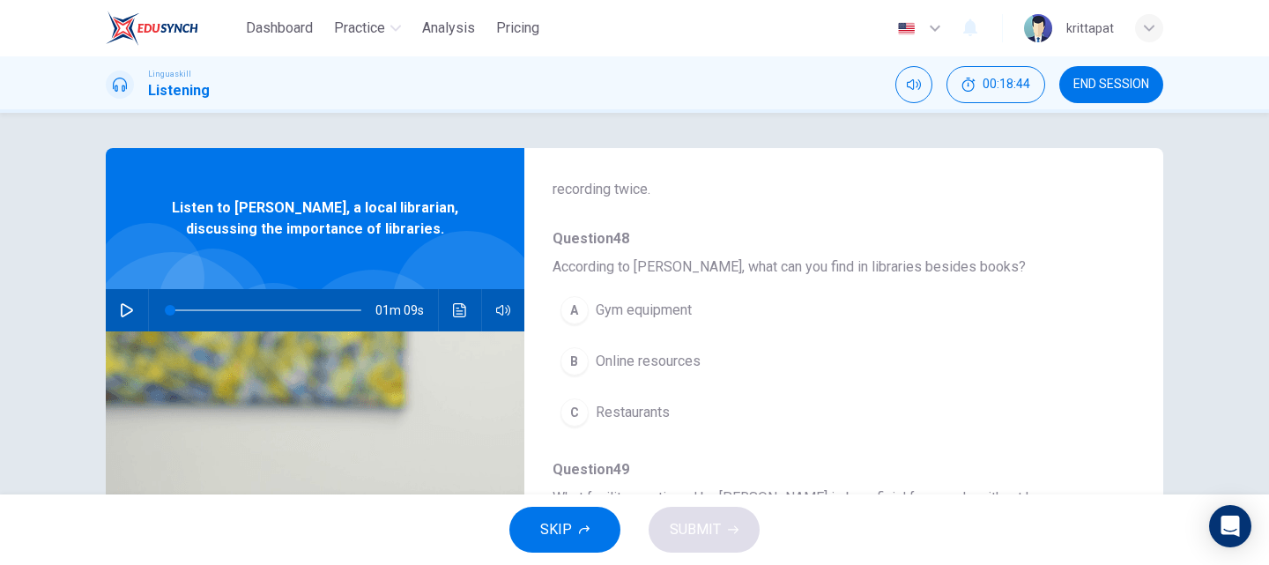
scroll to position [176, 0]
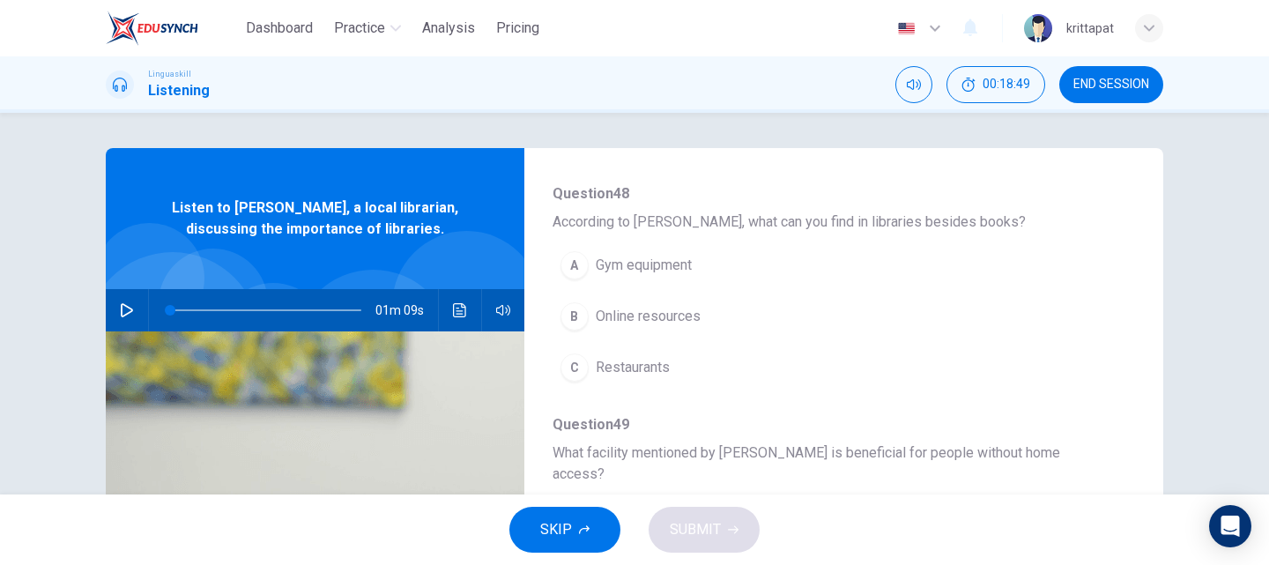
click at [120, 309] on icon "button" at bounding box center [127, 310] width 14 height 14
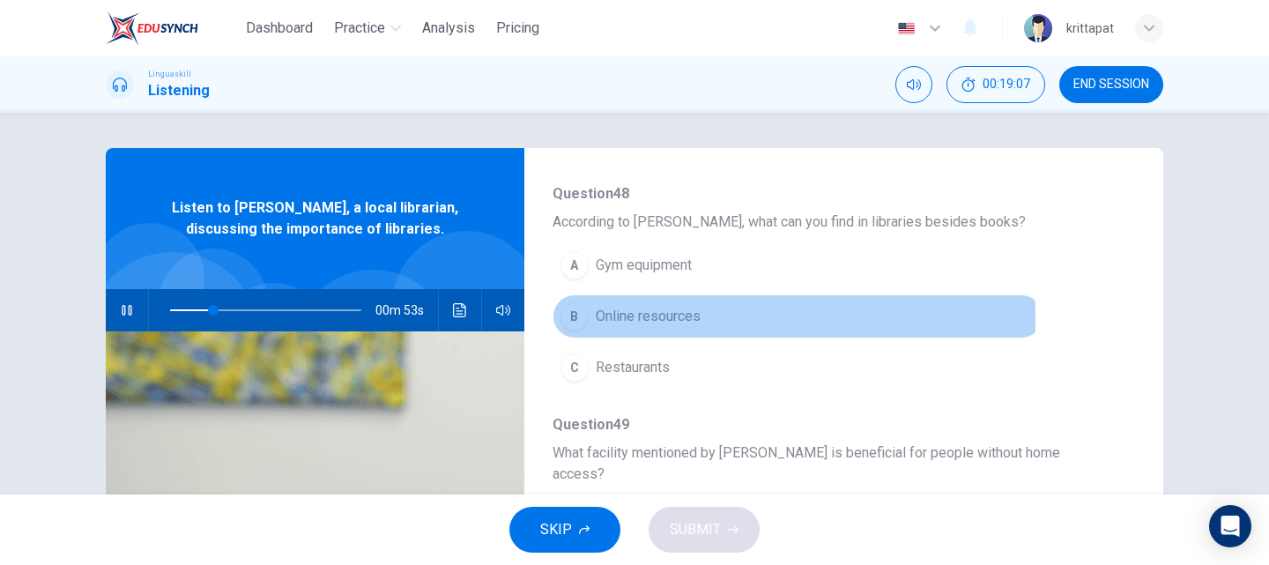
click at [574, 318] on div "B" at bounding box center [574, 316] width 28 height 28
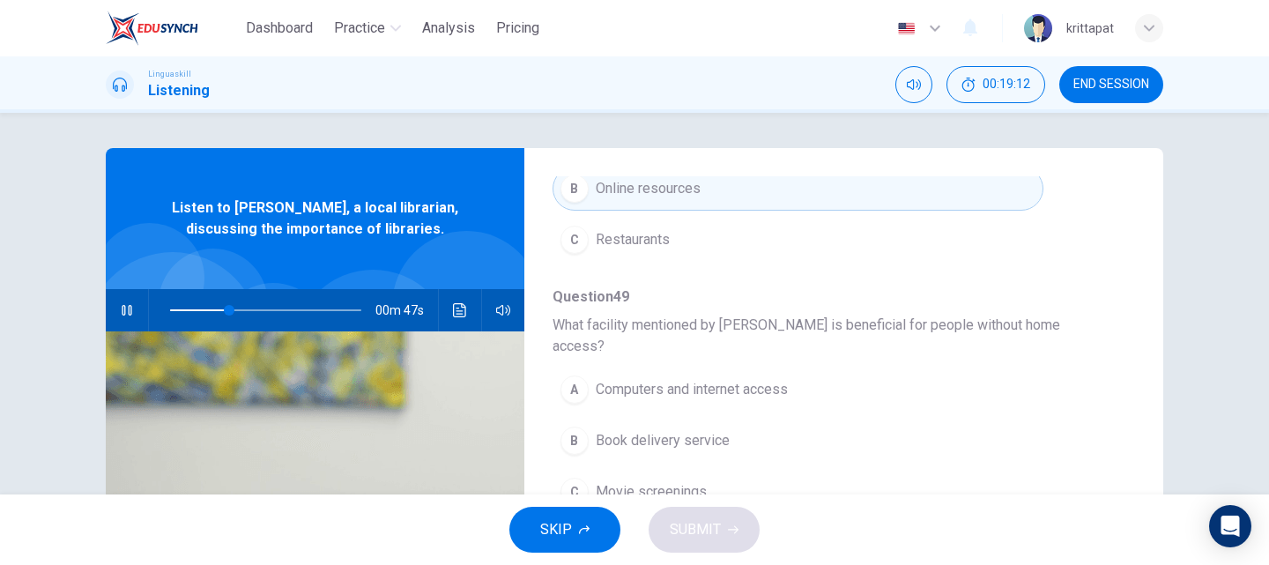
scroll to position [352, 0]
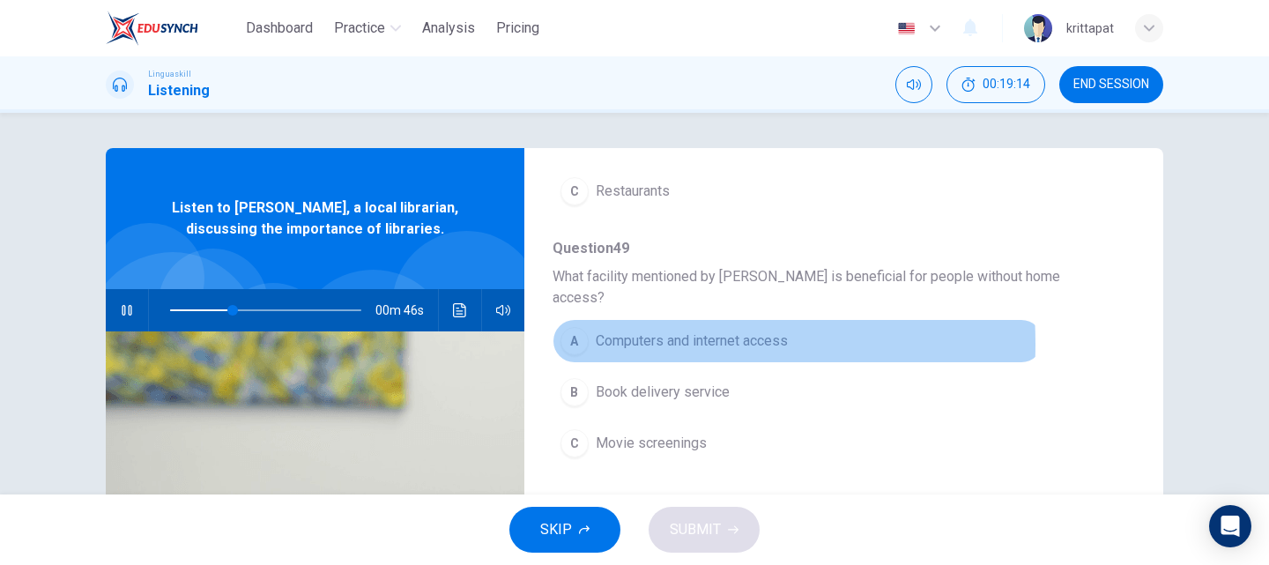
click at [596, 330] on span "Computers and internet access" at bounding box center [692, 340] width 192 height 21
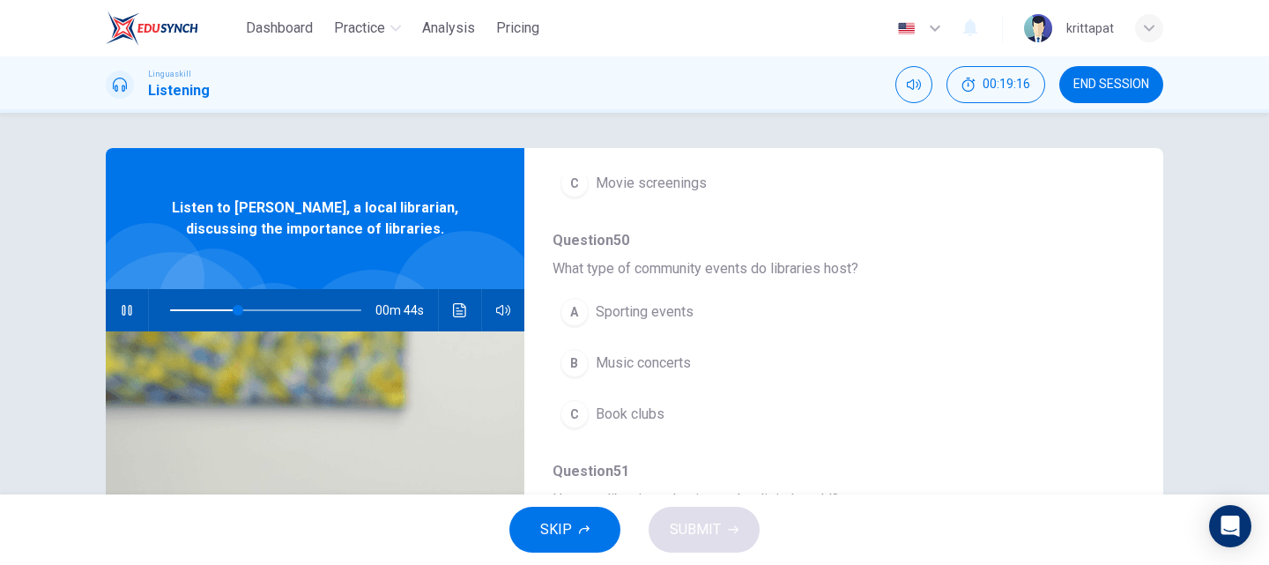
scroll to position [617, 0]
click at [566, 396] on div "C" at bounding box center [574, 410] width 28 height 28
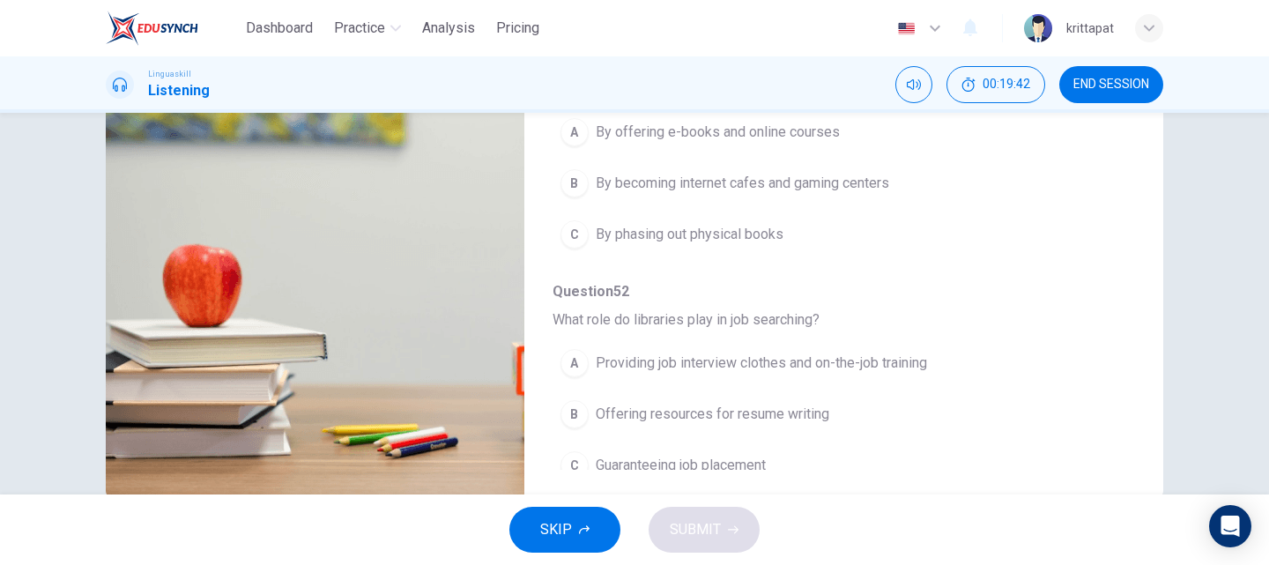
scroll to position [264, 0]
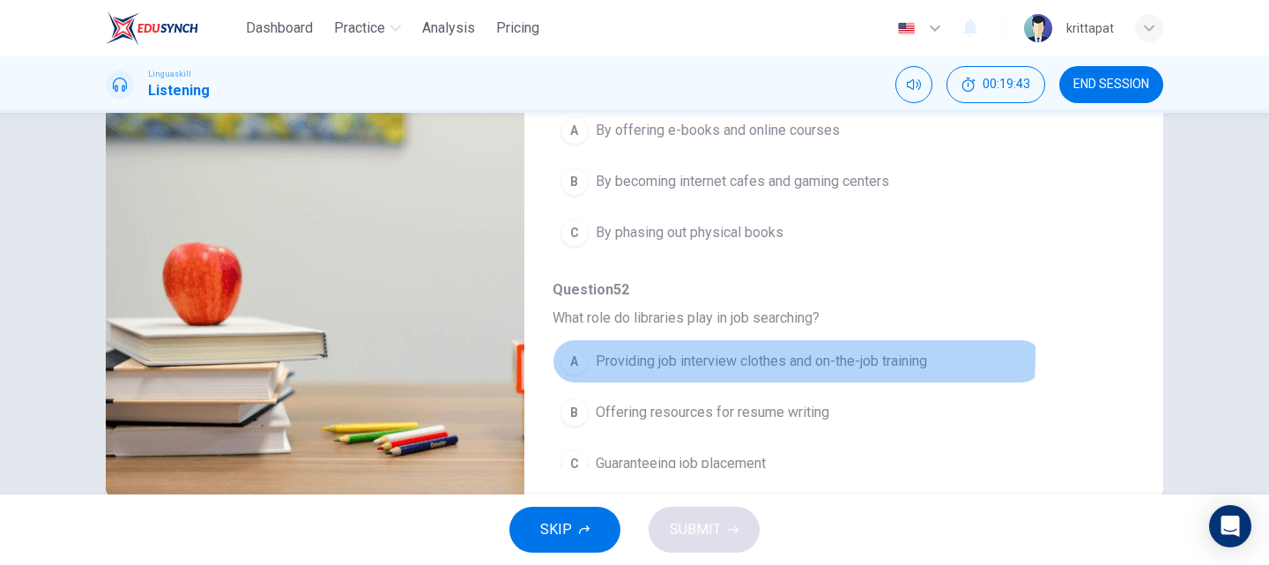
click at [623, 351] on span "Providing job interview clothes and on-the-job training" at bounding box center [761, 361] width 331 height 21
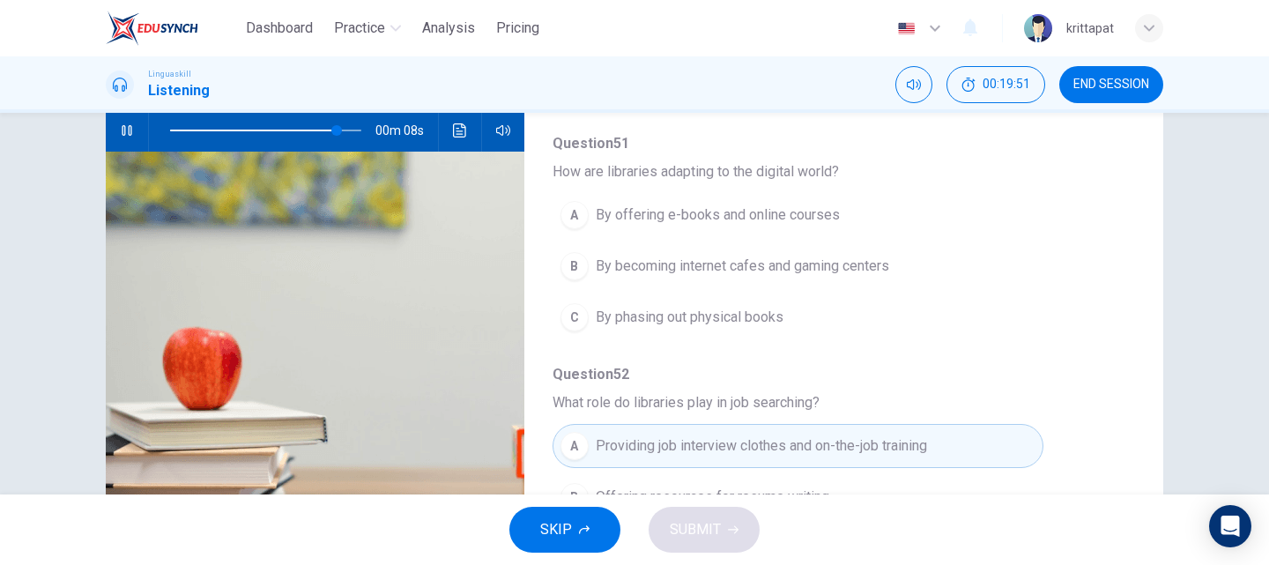
scroll to position [125, 0]
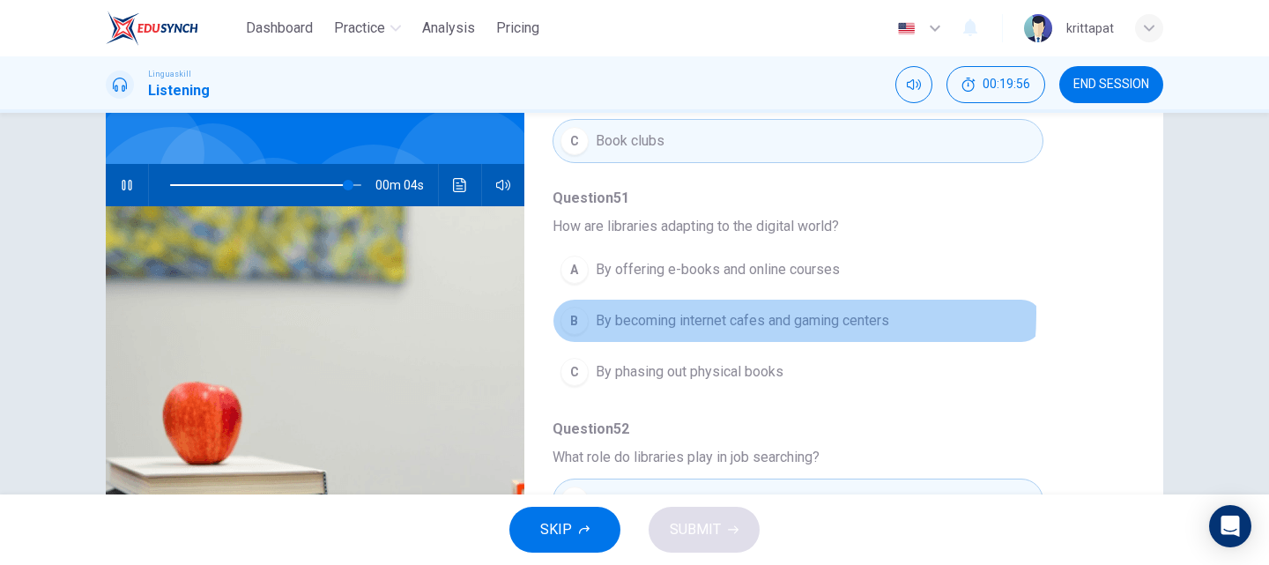
click at [731, 310] on span "By becoming internet cafes and gaming centers" at bounding box center [742, 320] width 293 height 21
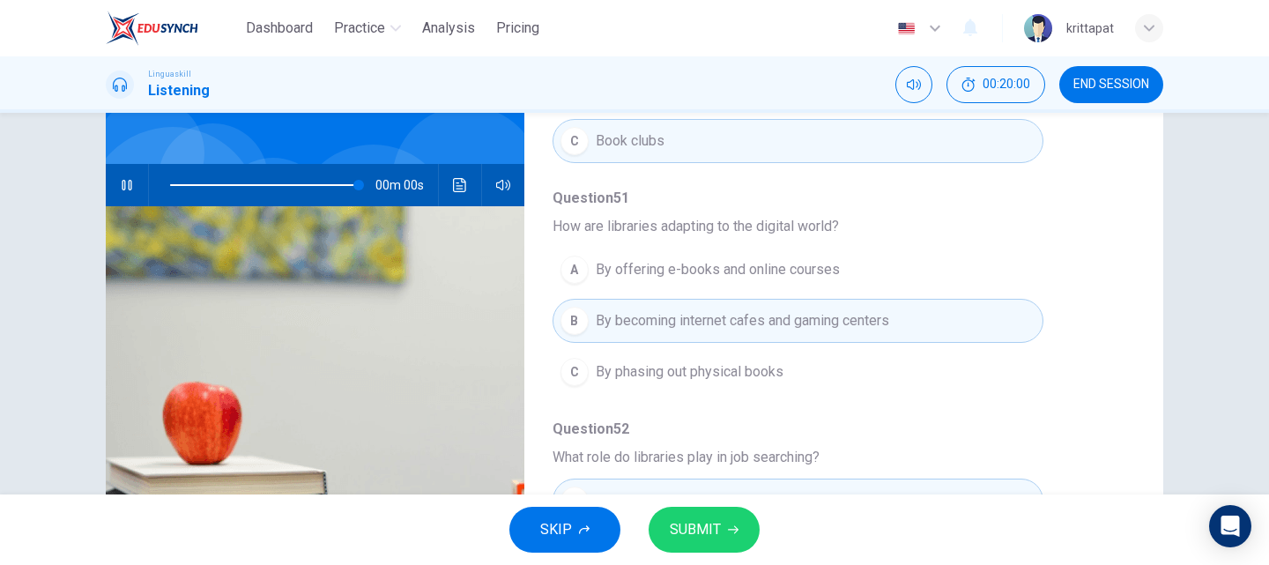
type input "0"
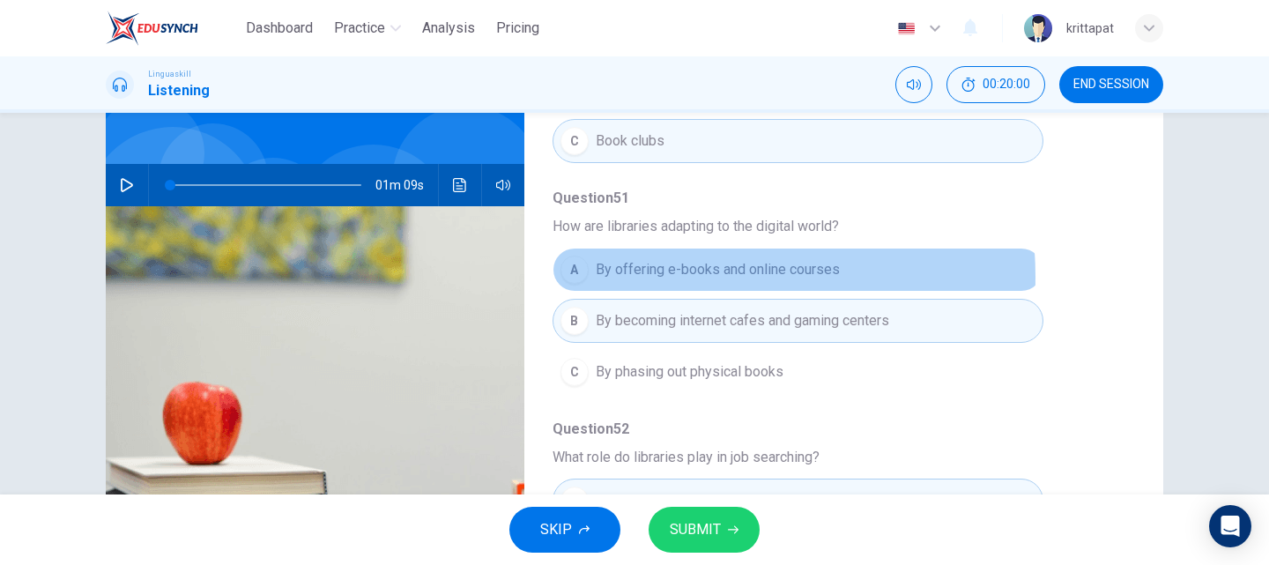
click at [653, 259] on span "By offering e-books and online courses" at bounding box center [718, 269] width 244 height 21
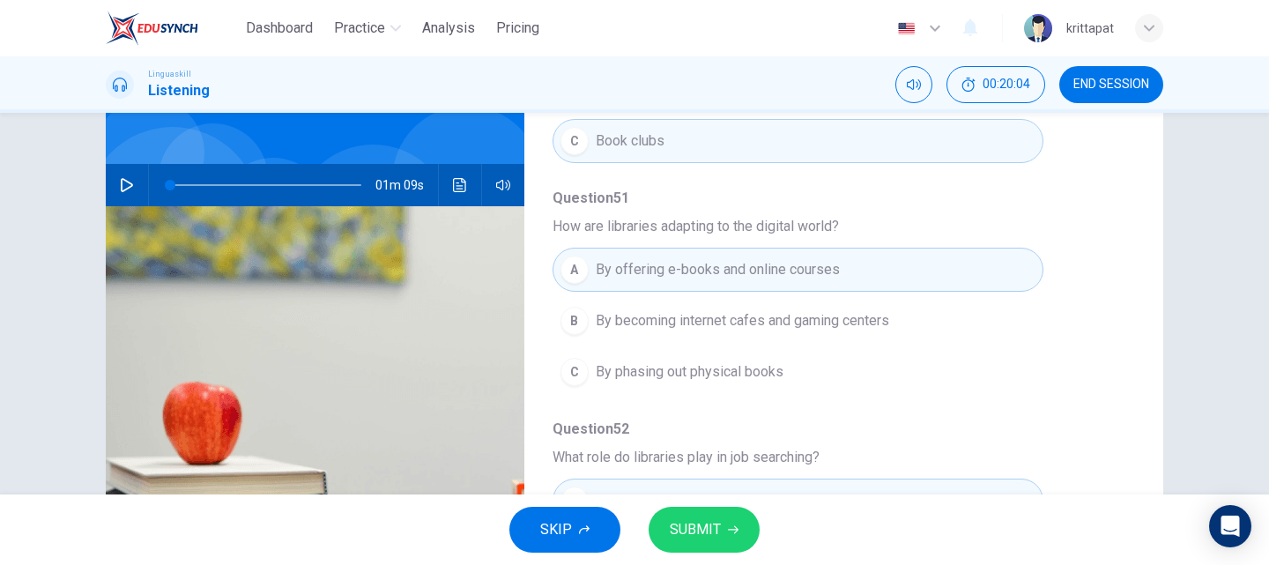
click at [672, 522] on span "SUBMIT" at bounding box center [695, 529] width 51 height 25
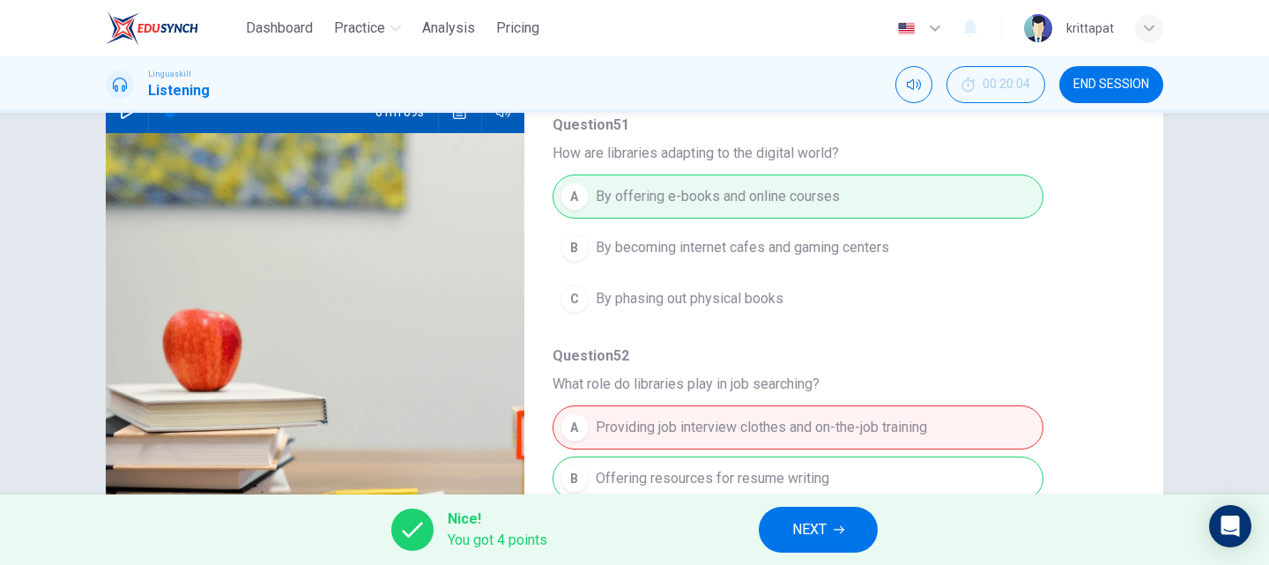
scroll to position [301, 0]
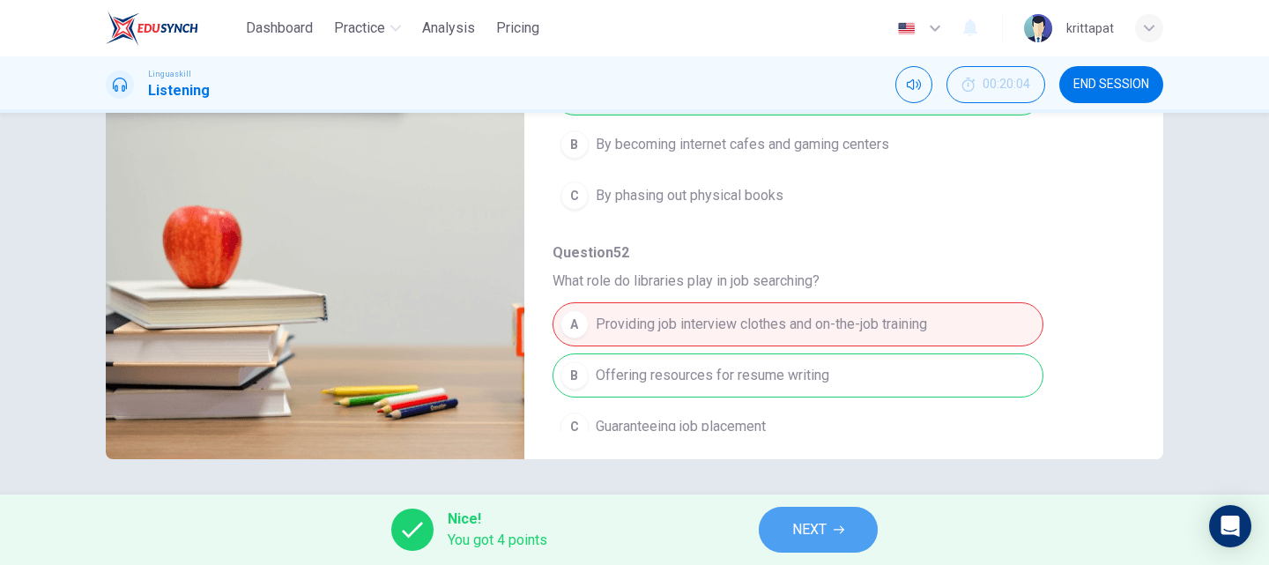
click at [836, 523] on button "NEXT" at bounding box center [818, 530] width 119 height 46
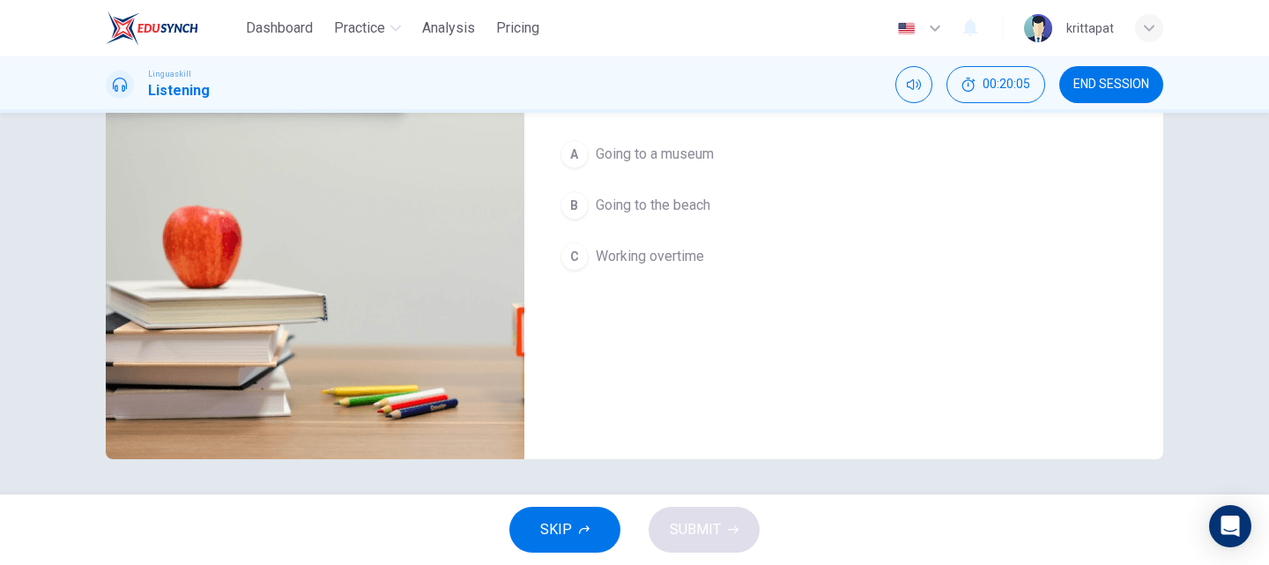
scroll to position [0, 0]
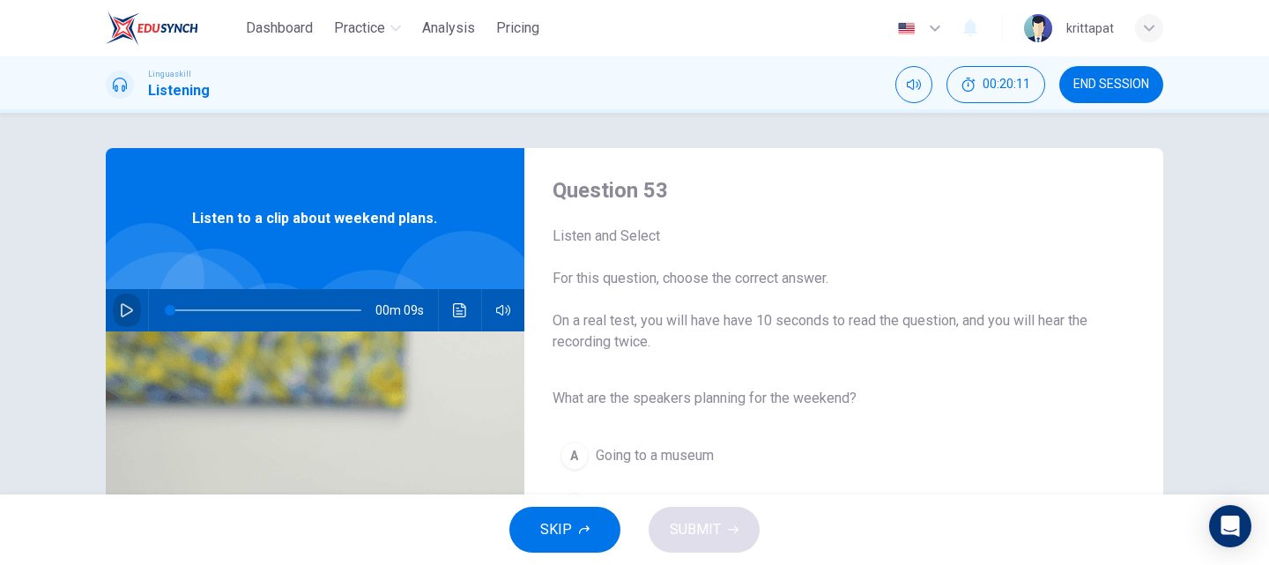
click at [121, 322] on button "button" at bounding box center [127, 310] width 28 height 42
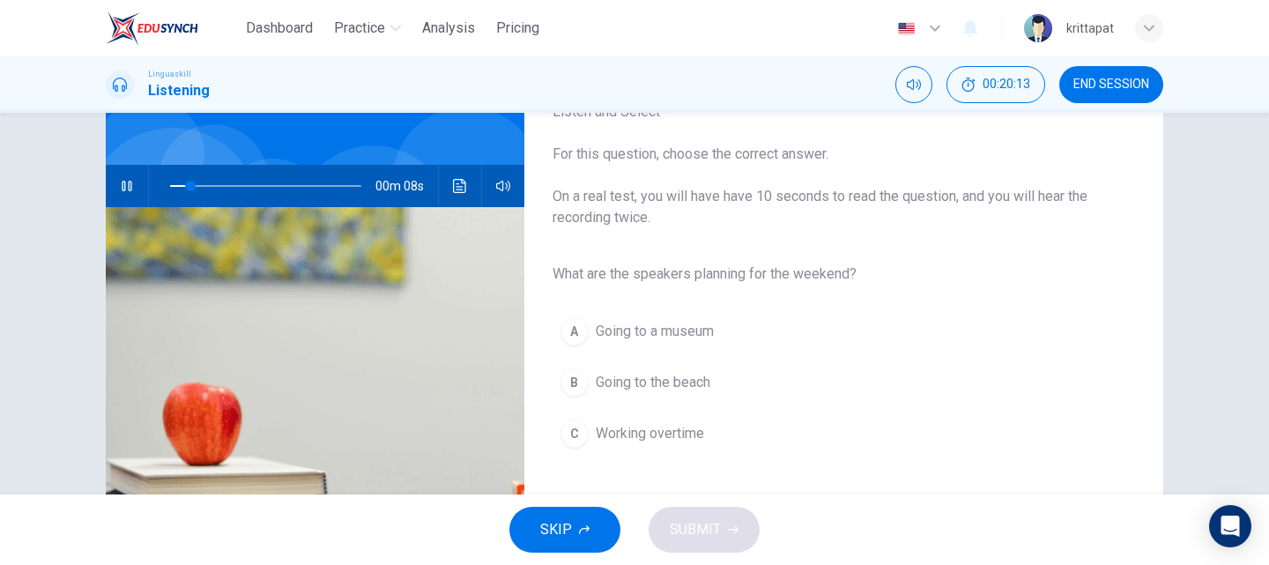
scroll to position [176, 0]
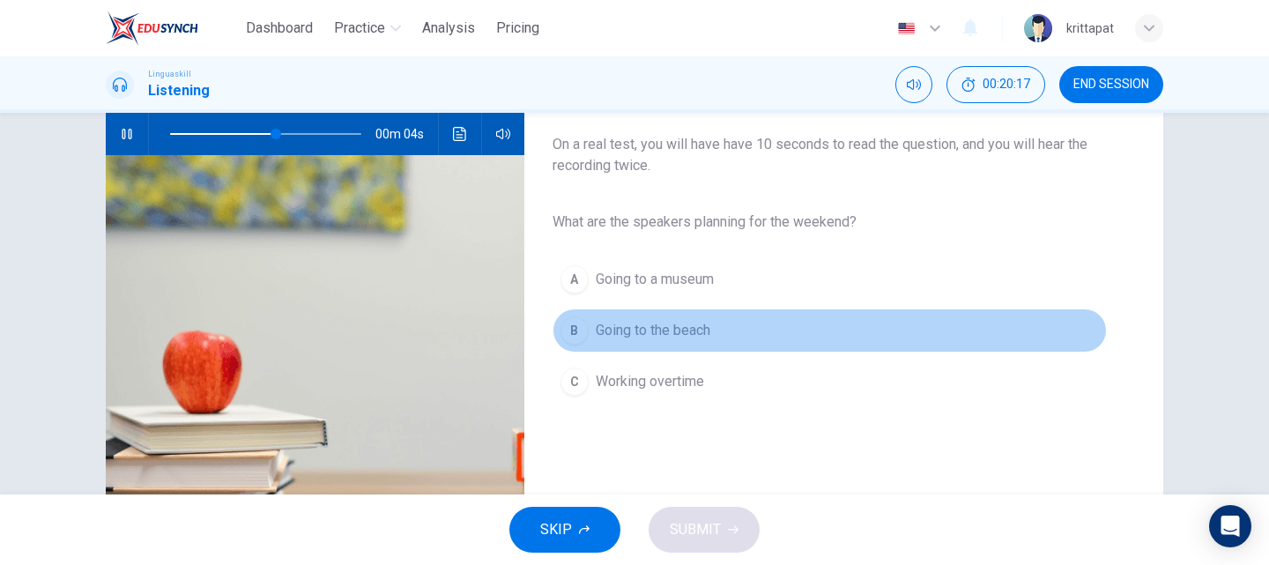
click at [569, 324] on div "B" at bounding box center [574, 330] width 28 height 28
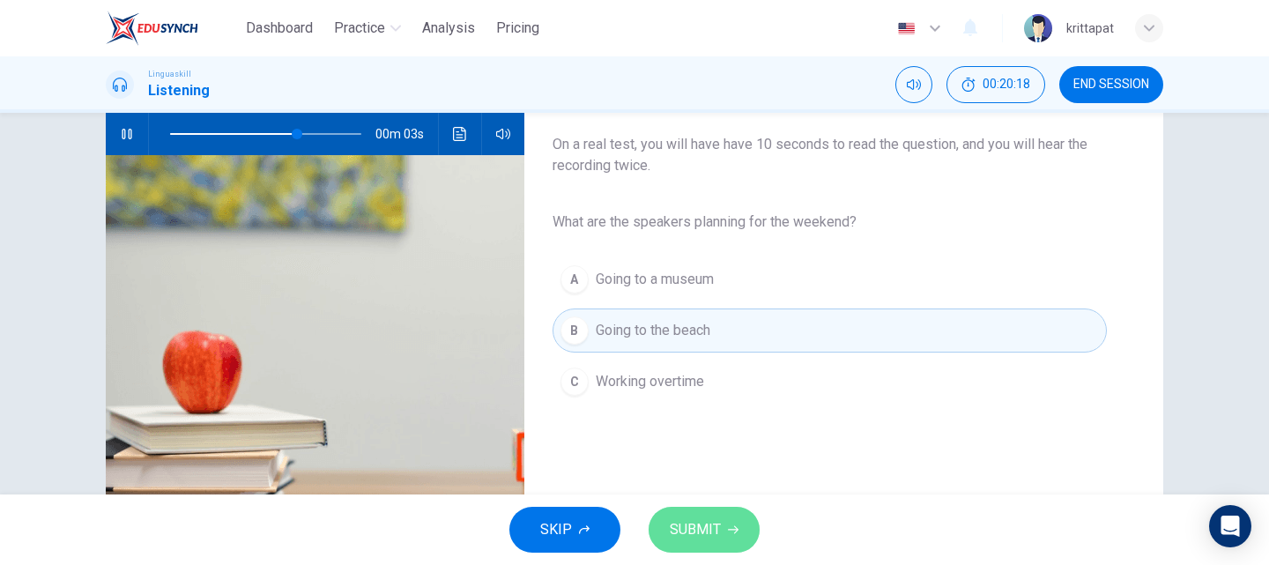
click at [685, 523] on span "SUBMIT" at bounding box center [695, 529] width 51 height 25
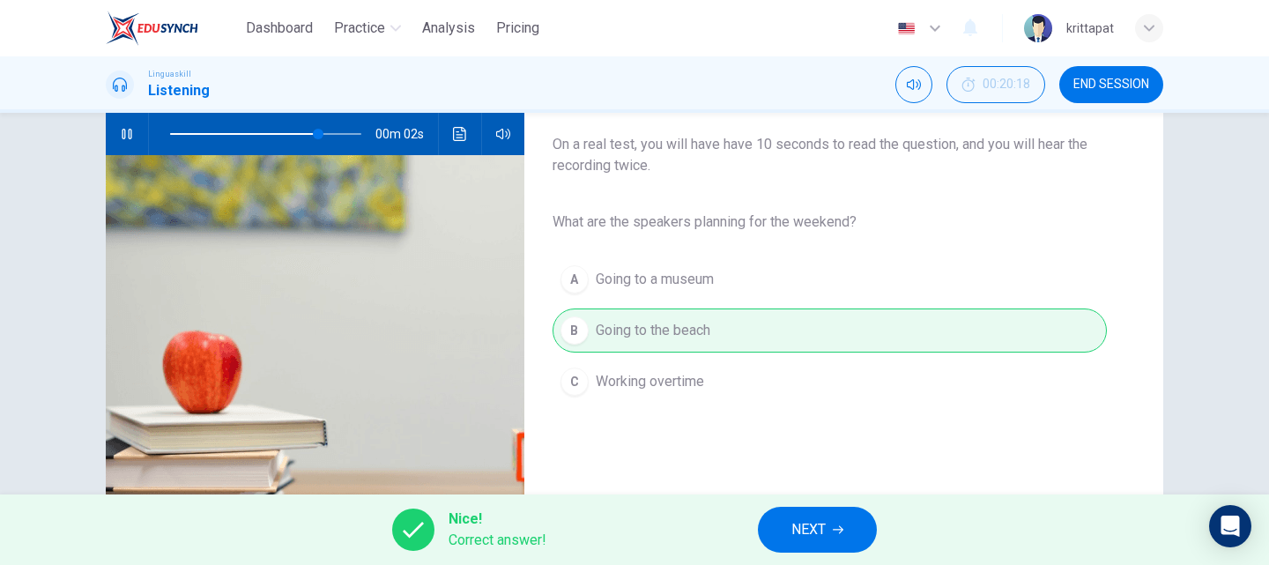
type input "88"
click at [781, 534] on button "NEXT" at bounding box center [817, 530] width 119 height 46
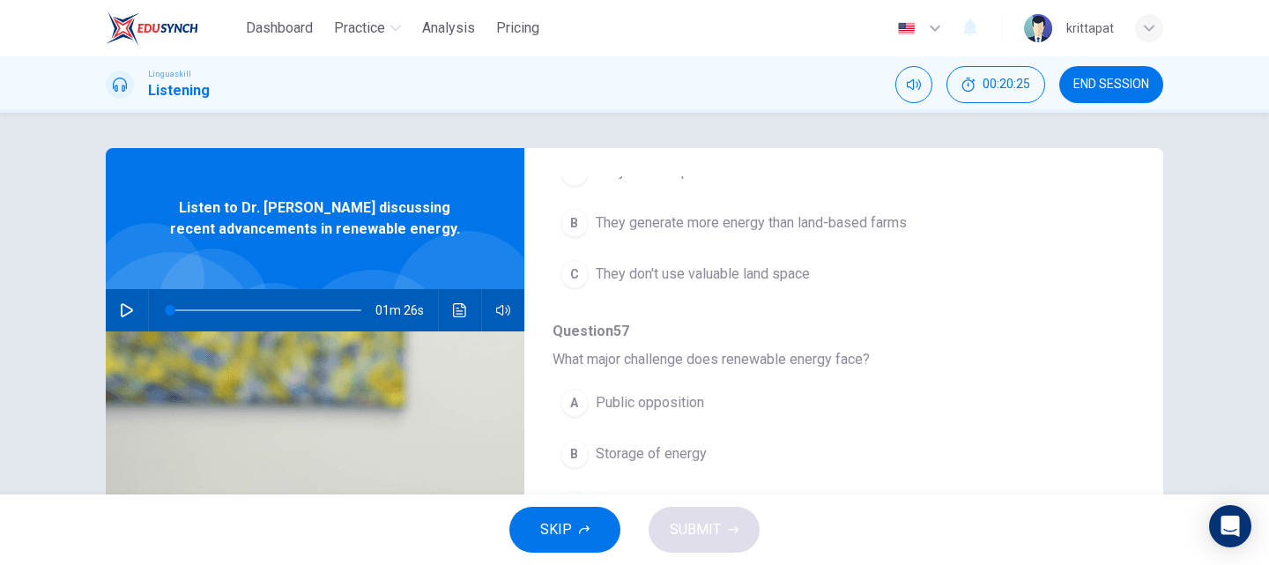
scroll to position [781, 0]
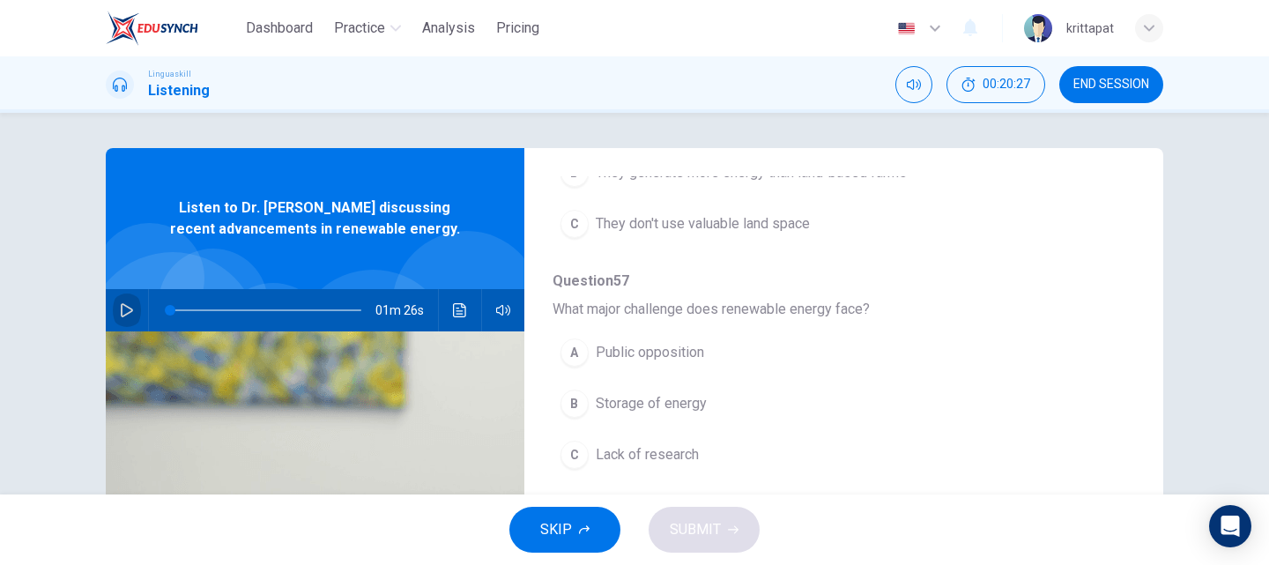
click at [120, 306] on icon "button" at bounding box center [127, 310] width 14 height 14
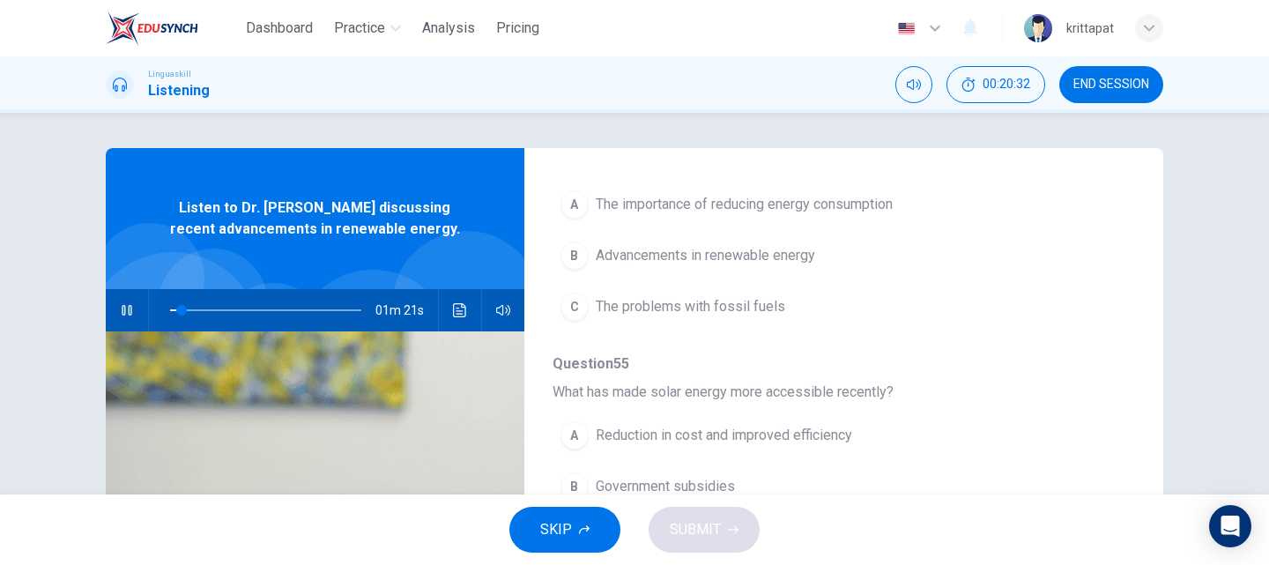
scroll to position [264, 0]
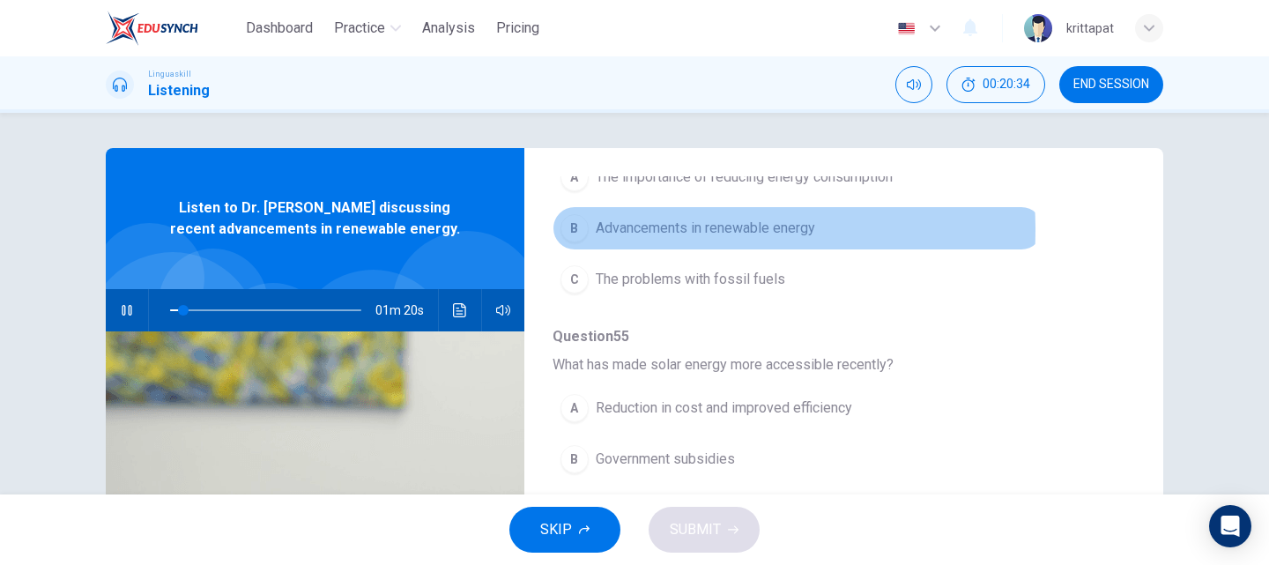
click at [619, 229] on span "Advancements in renewable energy" at bounding box center [705, 228] width 219 height 21
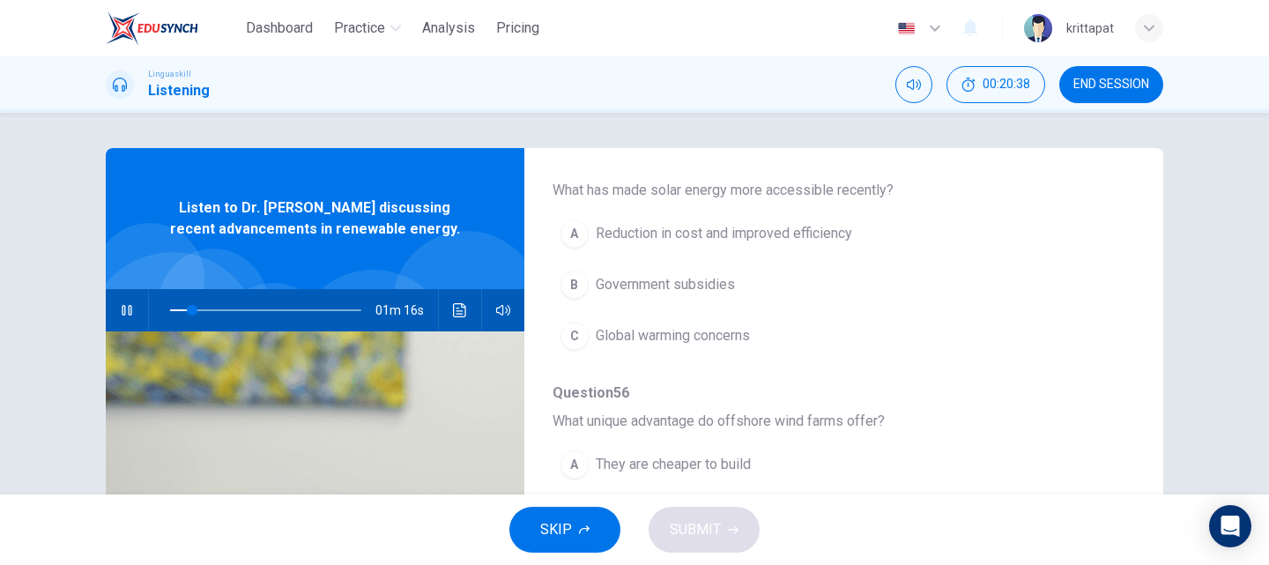
scroll to position [441, 0]
click at [732, 233] on span "Reduction in cost and improved efficiency" at bounding box center [724, 231] width 256 height 21
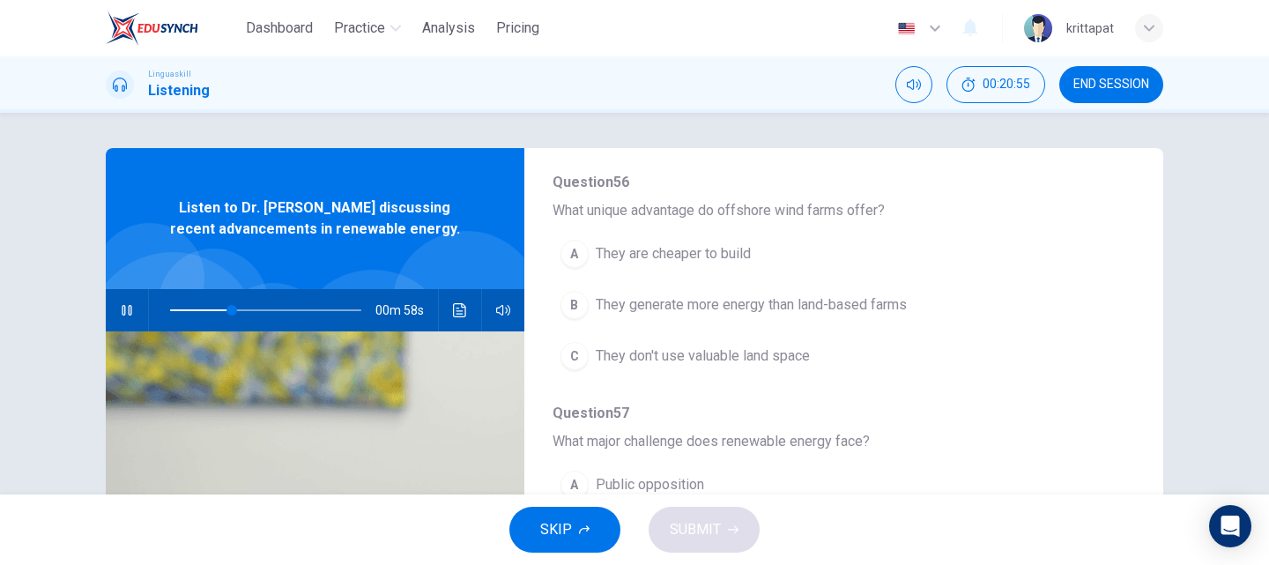
scroll to position [705, 0]
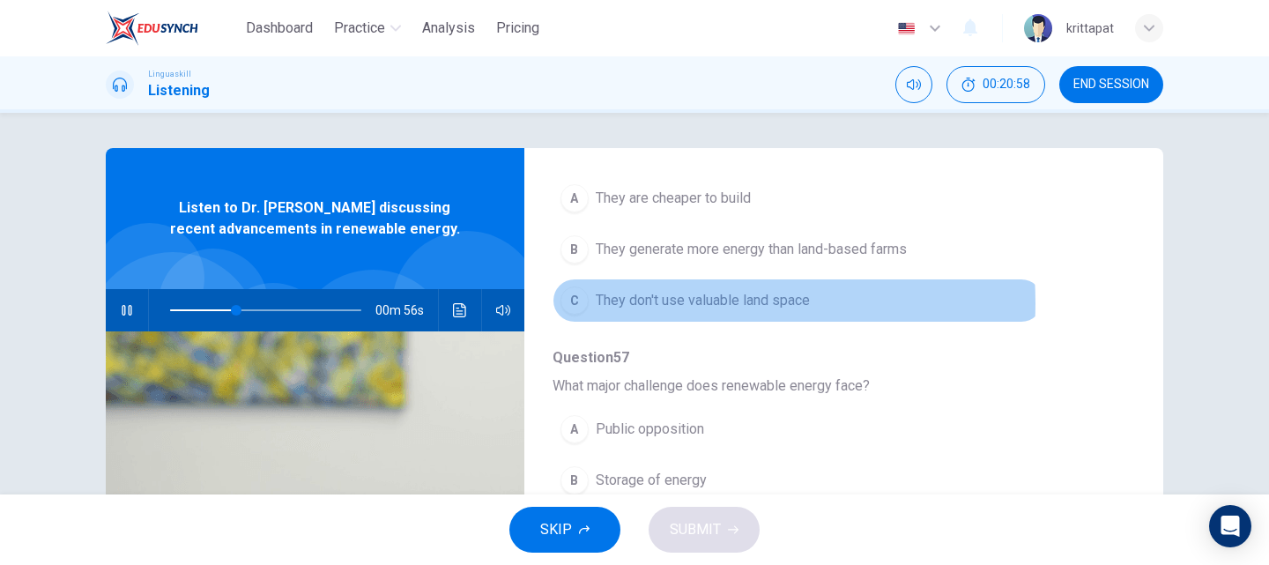
click at [640, 303] on span "They don't use valuable land space" at bounding box center [703, 300] width 214 height 21
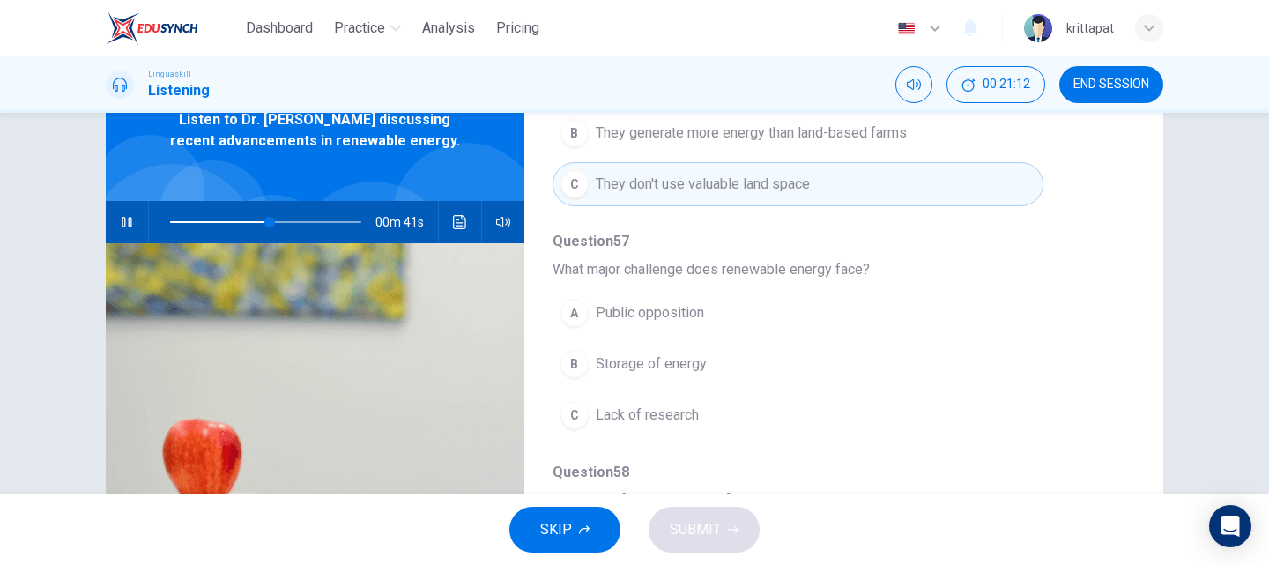
scroll to position [781, 0]
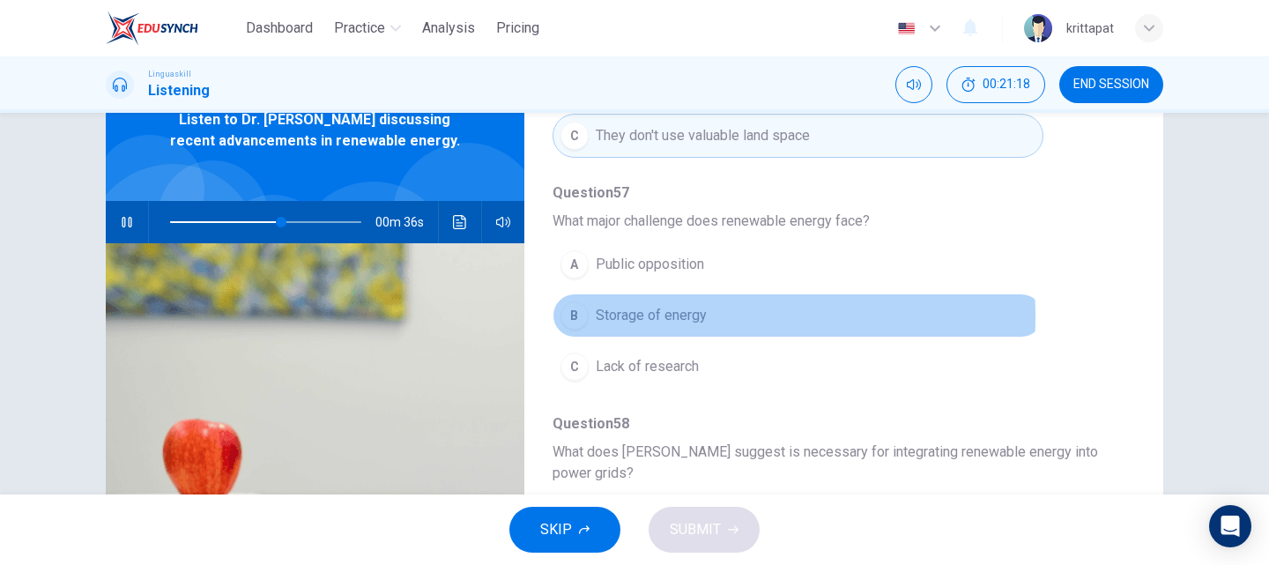
click at [646, 316] on span "Storage of energy" at bounding box center [651, 315] width 111 height 21
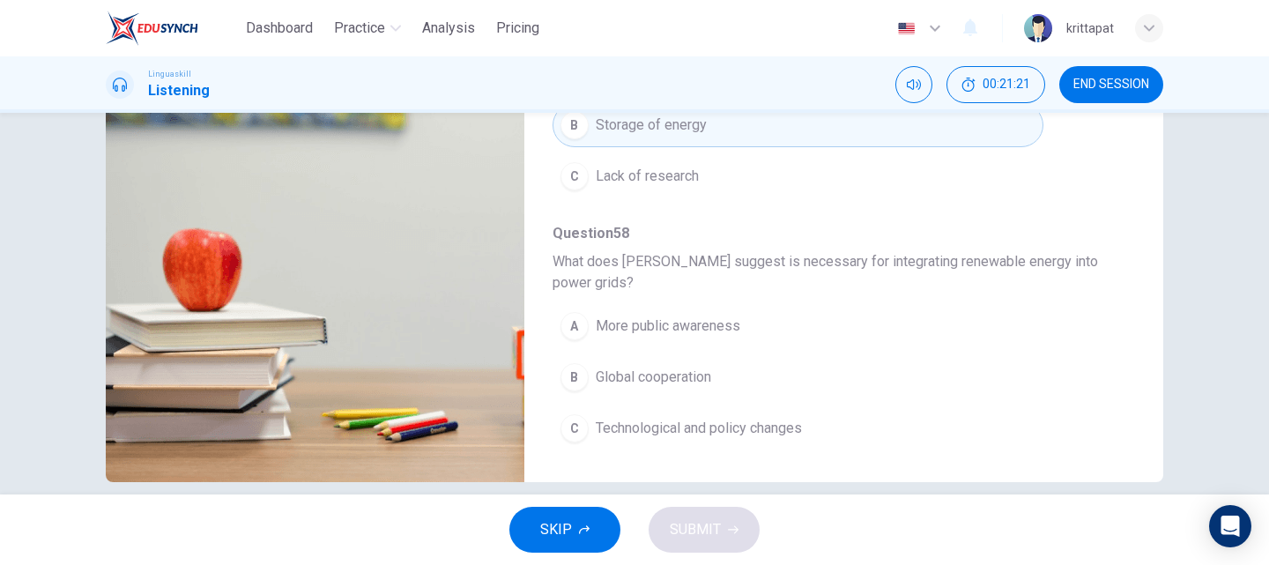
scroll to position [301, 0]
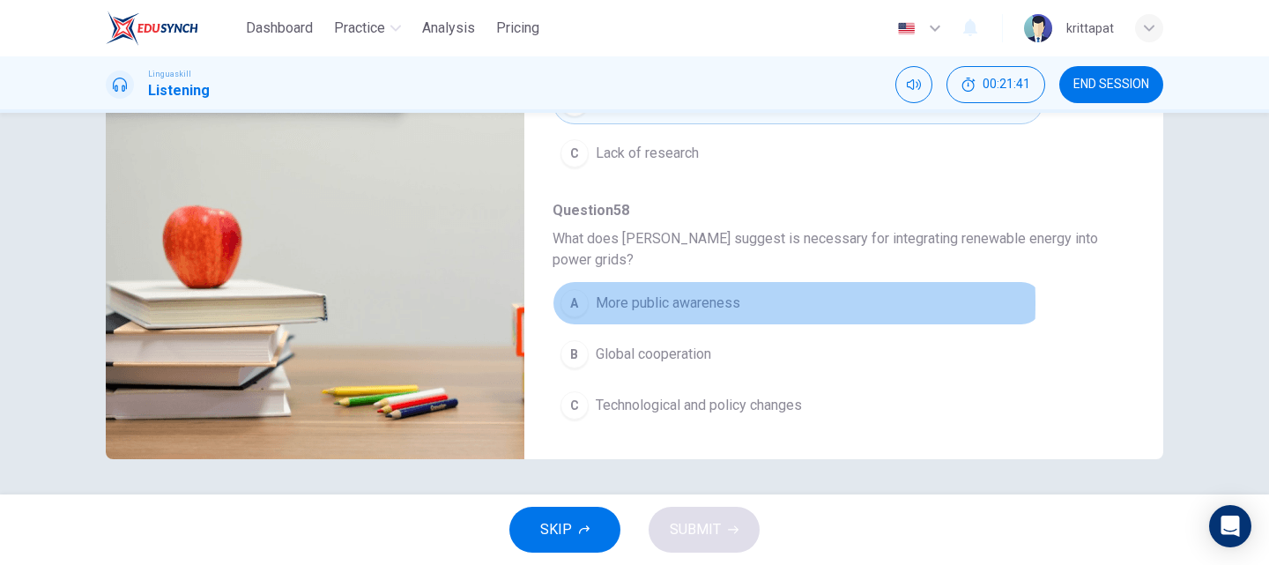
click at [568, 303] on div "A" at bounding box center [574, 303] width 28 height 28
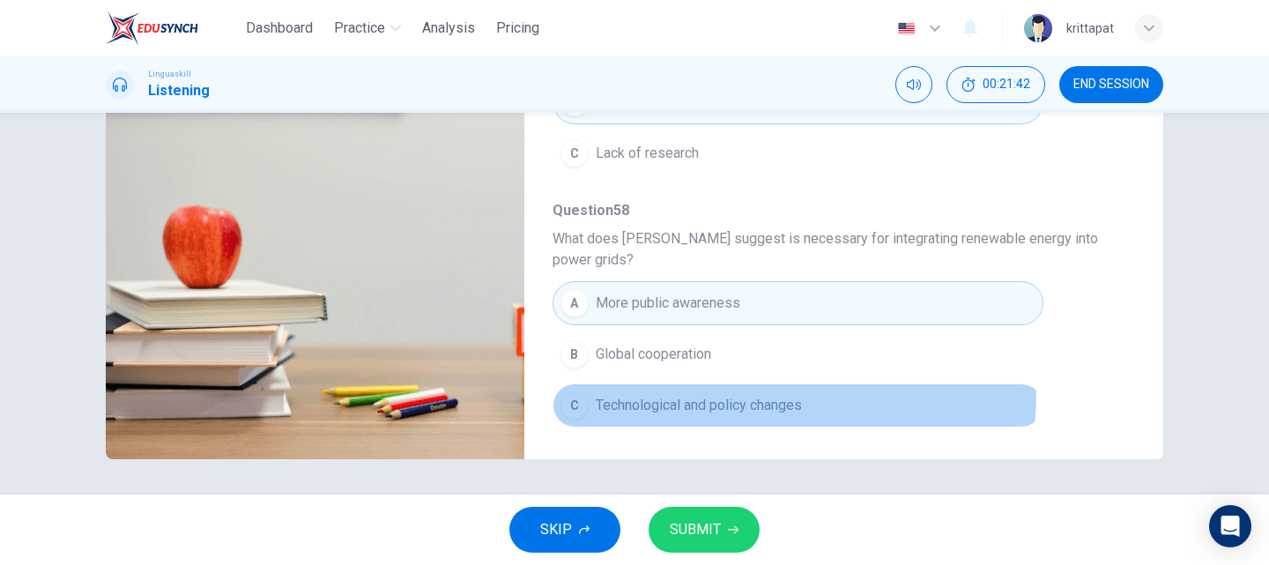
click at [559, 389] on button "C Technological and policy changes" at bounding box center [797, 405] width 491 height 44
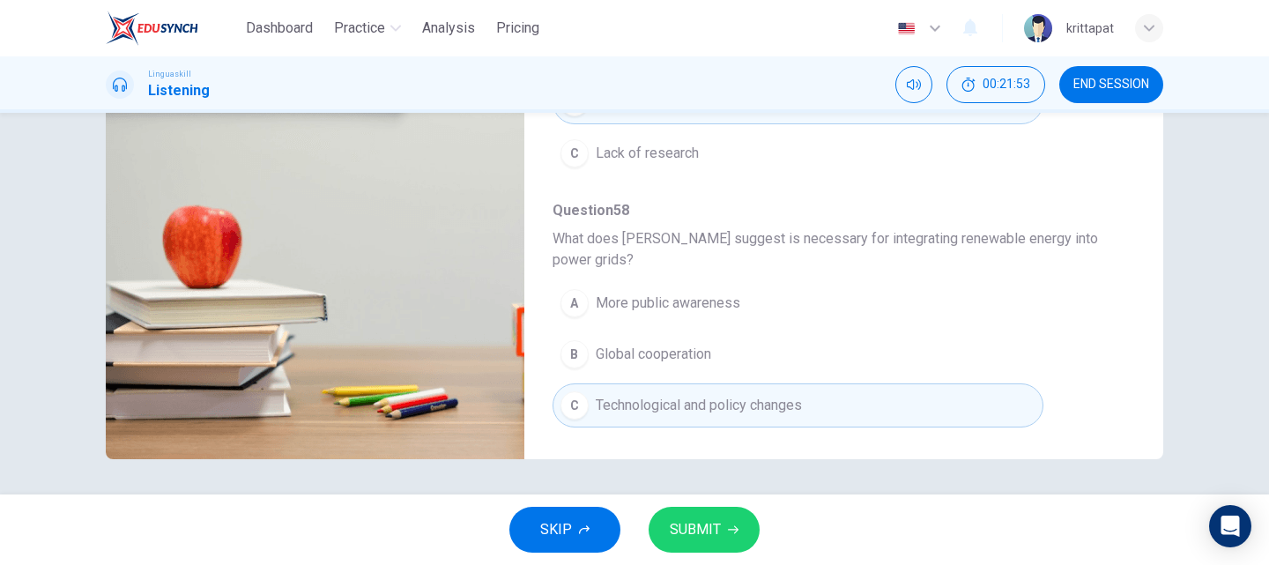
type input "0"
click at [722, 540] on button "SUBMIT" at bounding box center [703, 530] width 111 height 46
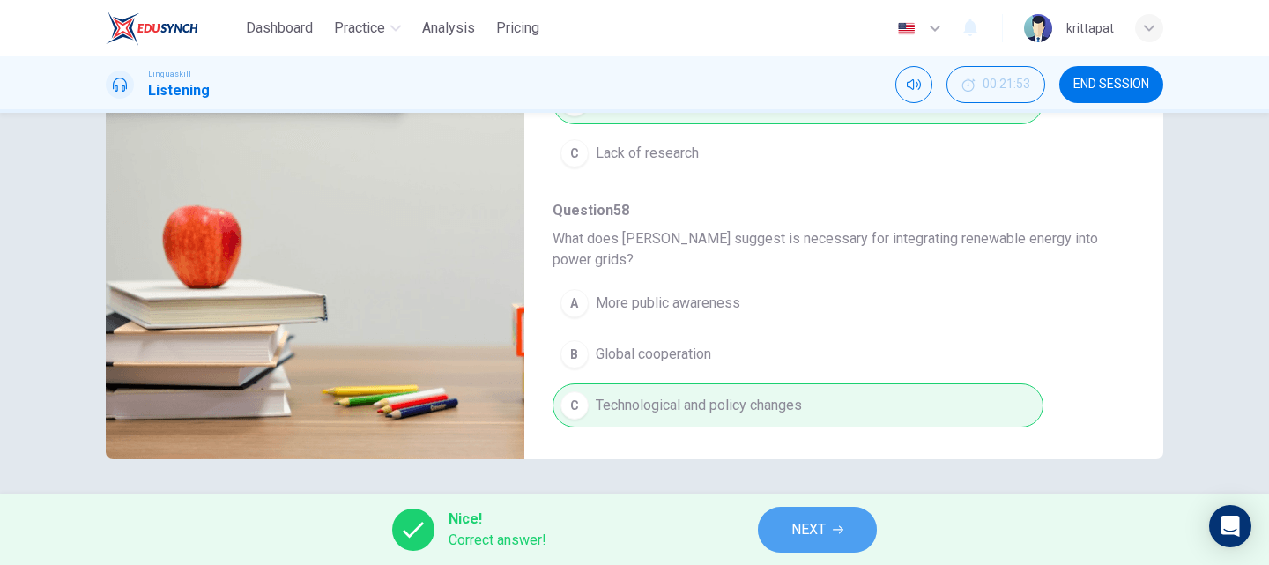
click at [814, 546] on button "NEXT" at bounding box center [817, 530] width 119 height 46
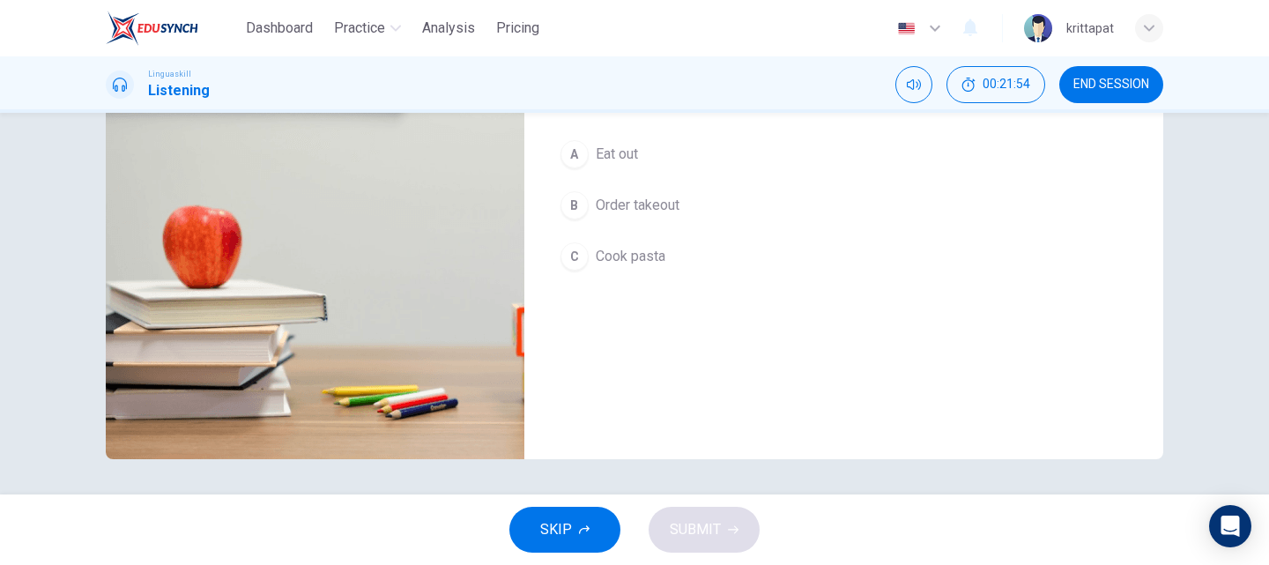
scroll to position [0, 0]
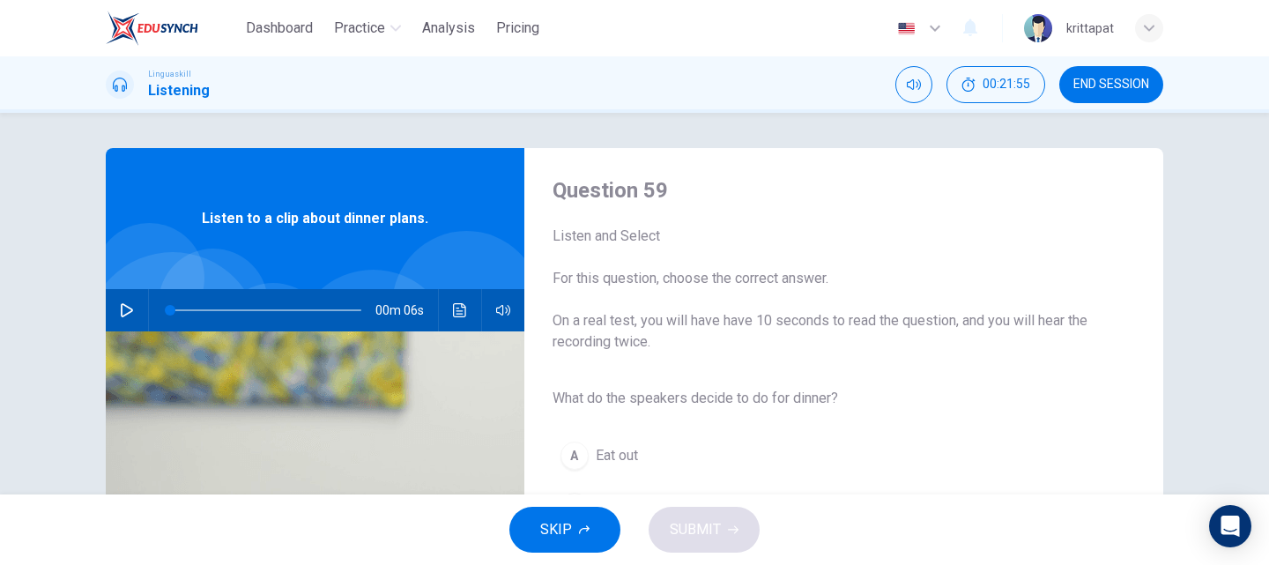
click at [136, 316] on button "button" at bounding box center [127, 310] width 28 height 42
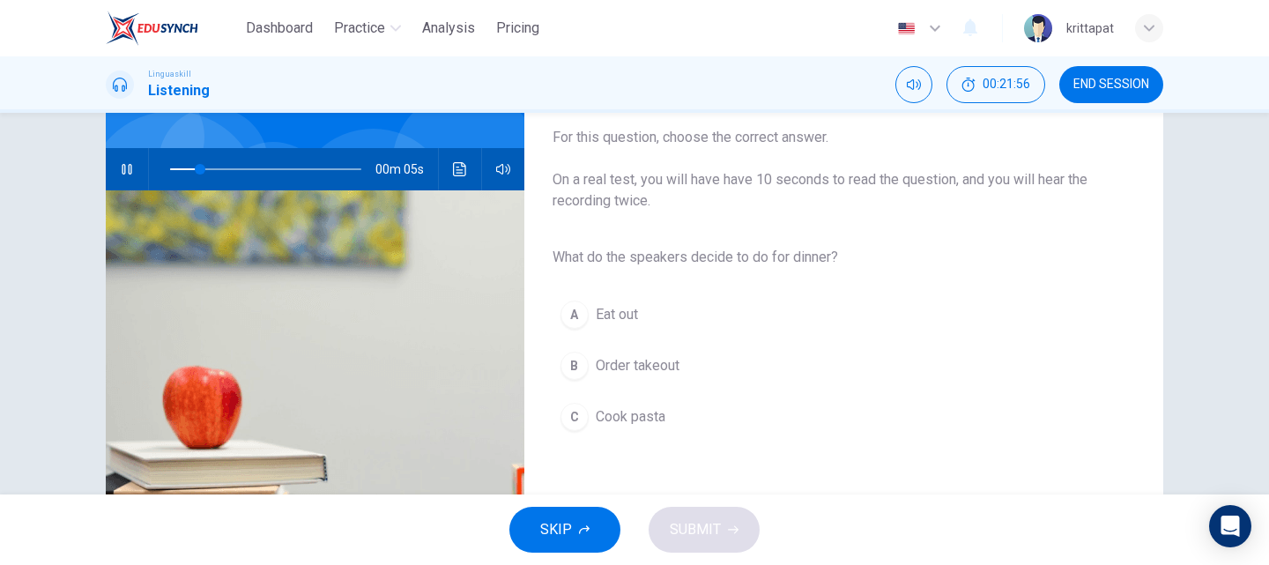
scroll to position [176, 0]
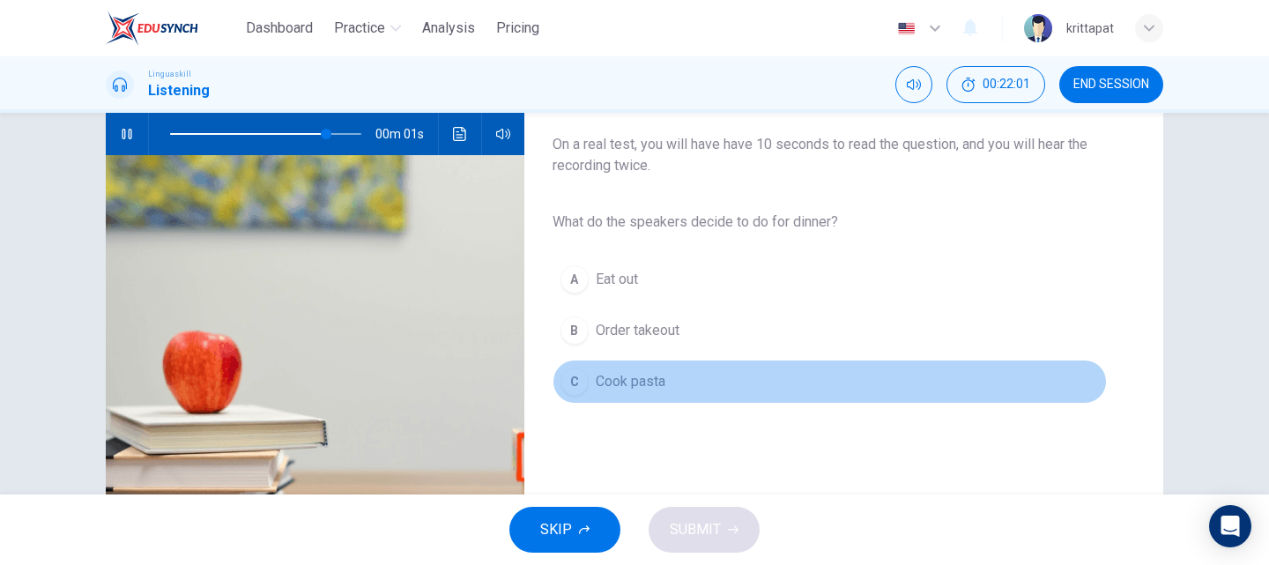
click at [634, 385] on span "Cook pasta" at bounding box center [631, 381] width 70 height 21
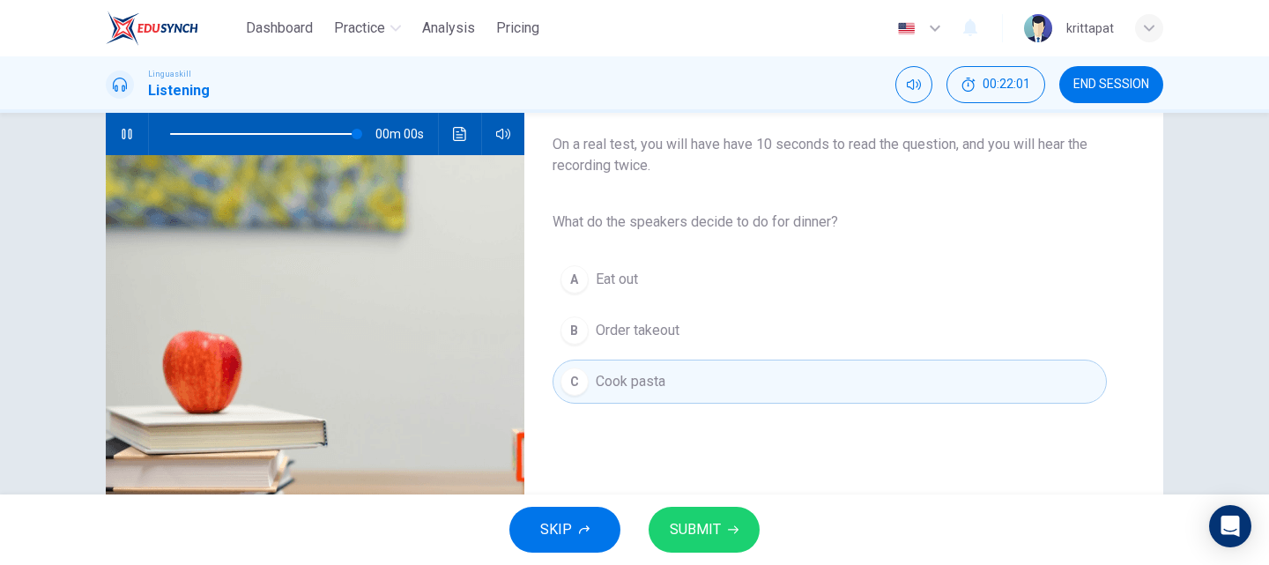
type input "0"
click at [720, 542] on button "SUBMIT" at bounding box center [703, 530] width 111 height 46
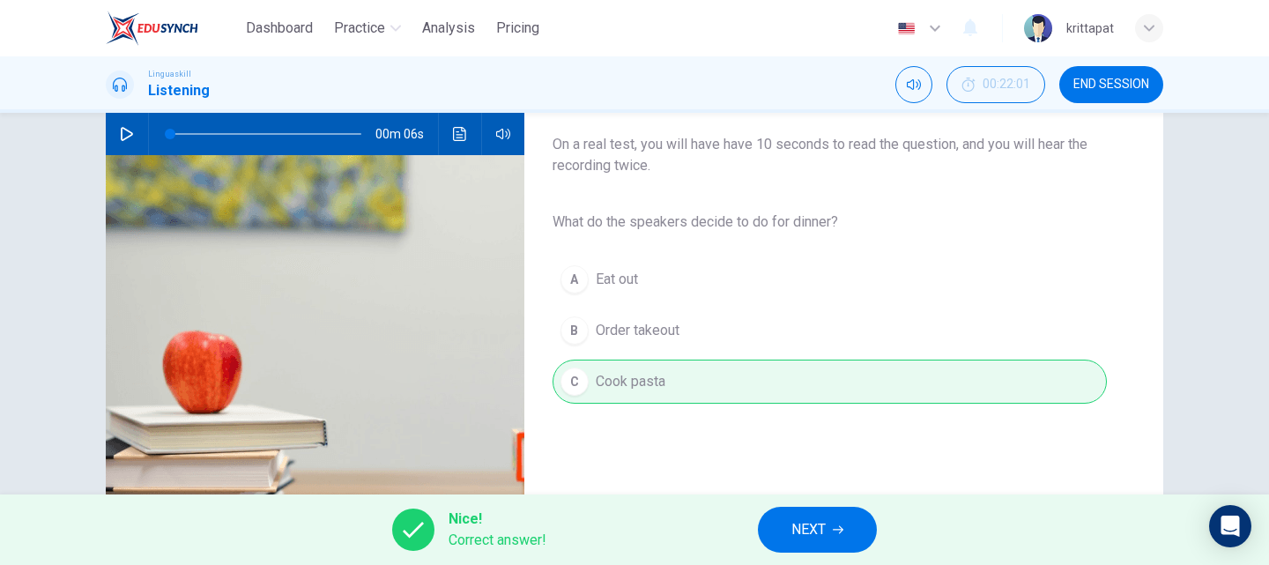
click at [833, 525] on button "NEXT" at bounding box center [817, 530] width 119 height 46
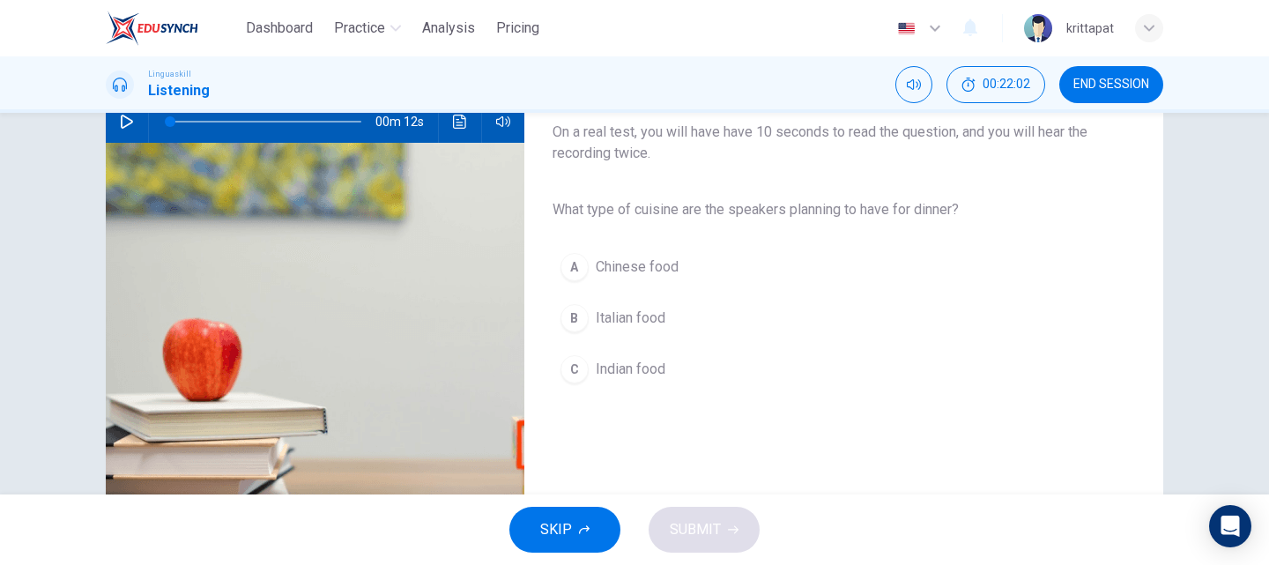
scroll to position [0, 0]
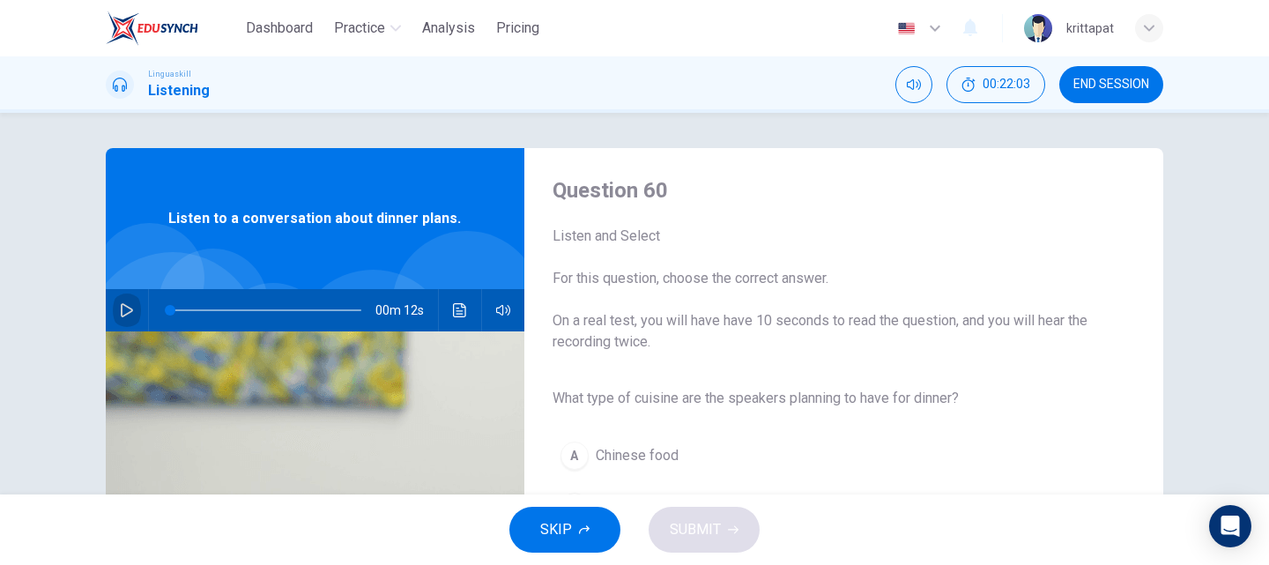
click at [123, 305] on icon "button" at bounding box center [127, 310] width 14 height 14
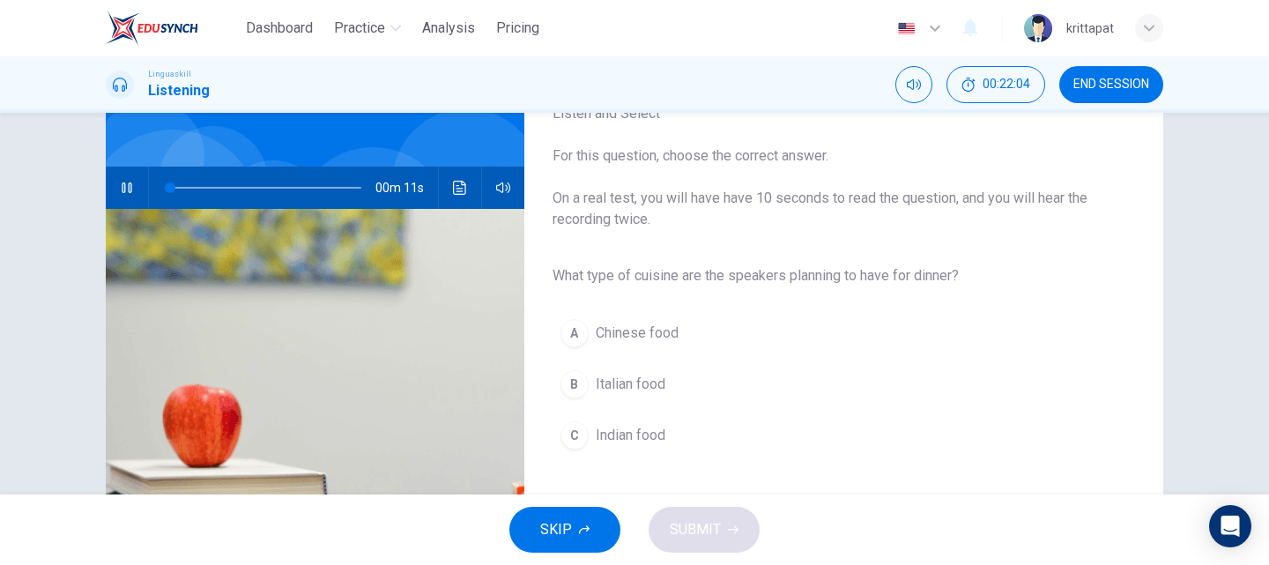
scroll to position [176, 0]
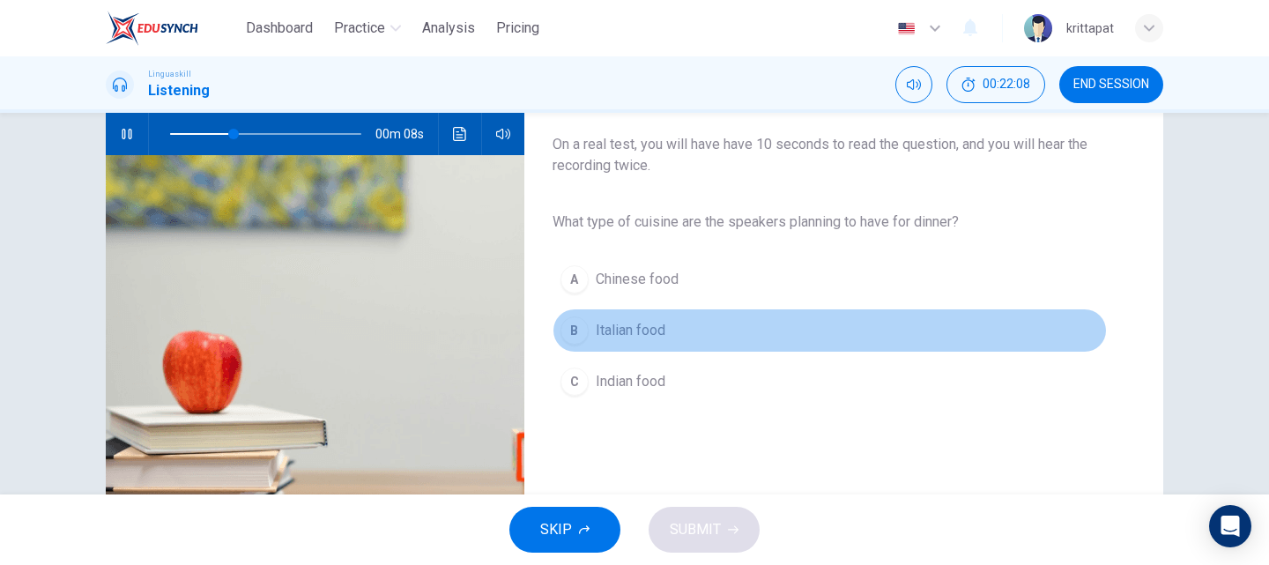
click at [606, 336] on span "Italian food" at bounding box center [631, 330] width 70 height 21
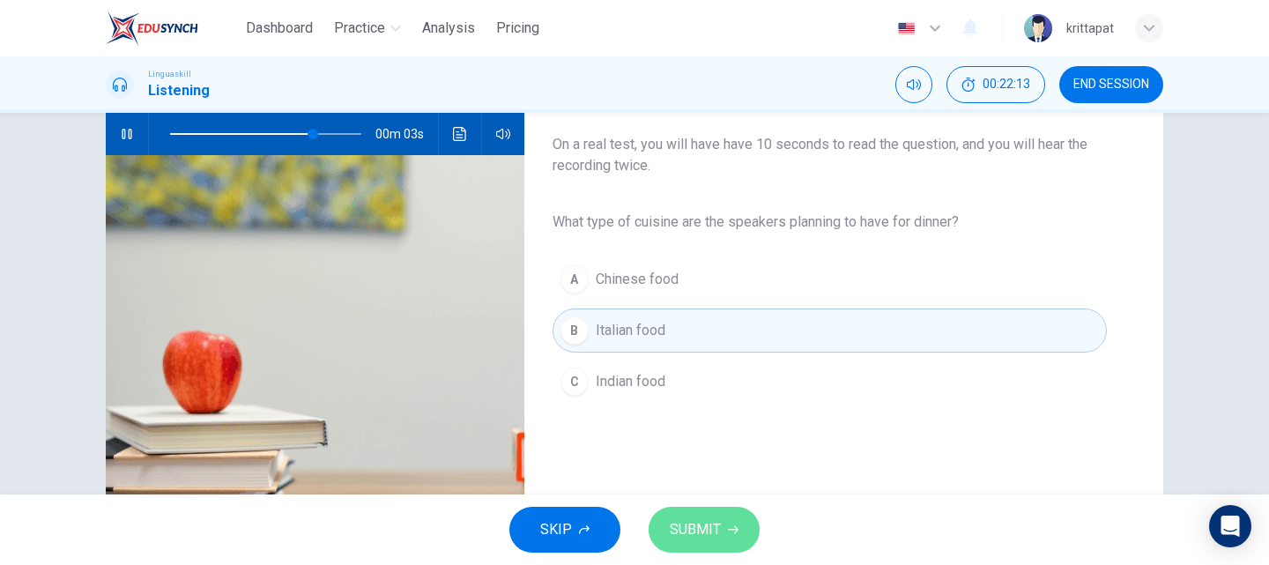
click at [721, 524] on button "SUBMIT" at bounding box center [703, 530] width 111 height 46
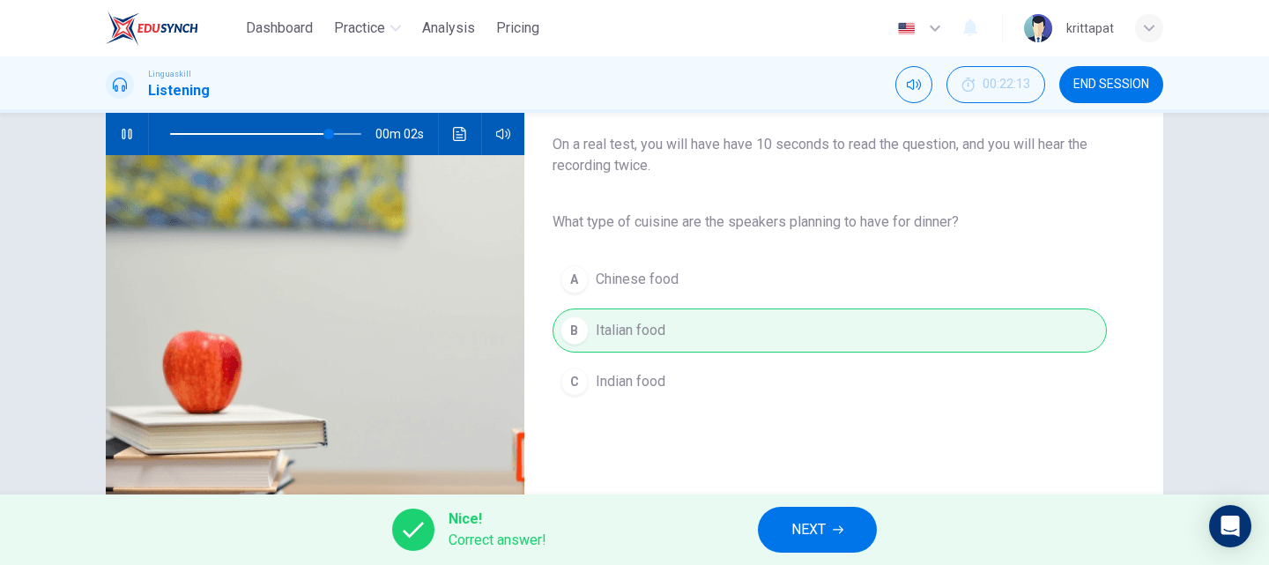
type input "91"
click at [847, 524] on button "NEXT" at bounding box center [817, 530] width 119 height 46
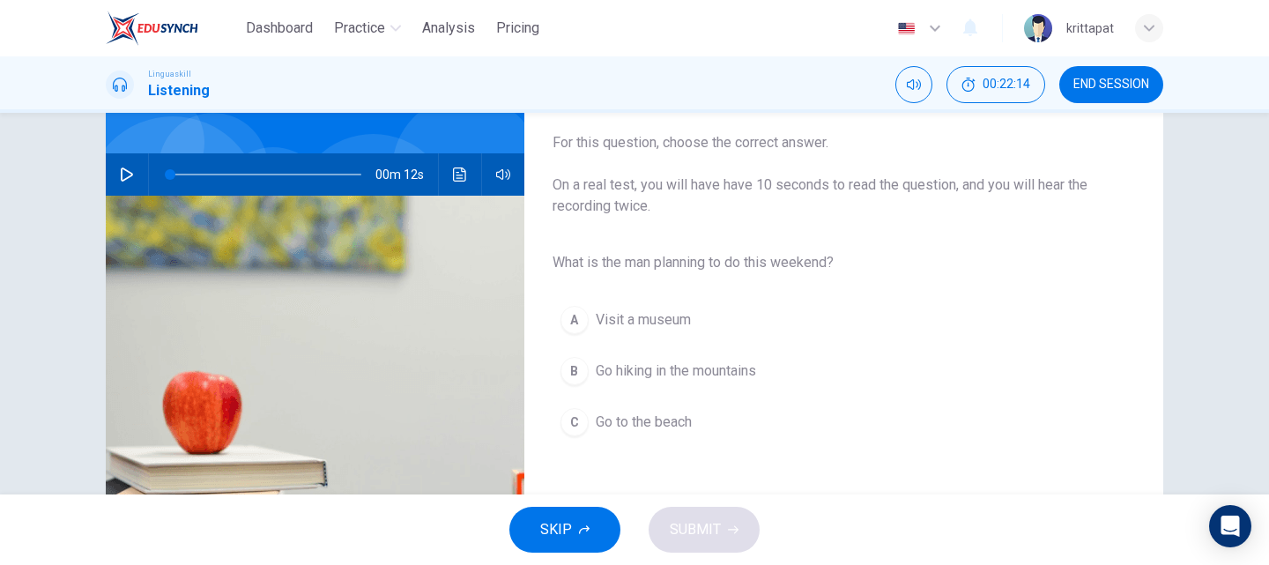
scroll to position [0, 0]
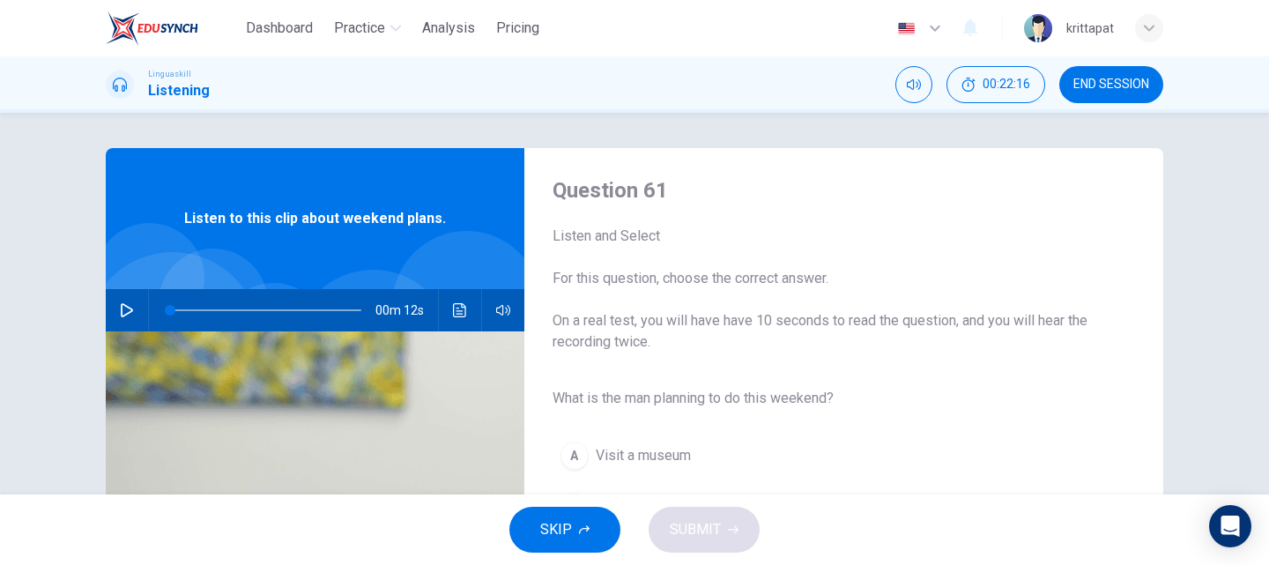
drag, startPoint x: 137, startPoint y: 309, endPoint x: 128, endPoint y: 310, distance: 9.7
click at [131, 310] on div "00m 12s" at bounding box center [315, 310] width 418 height 42
click at [125, 310] on icon "button" at bounding box center [127, 310] width 14 height 14
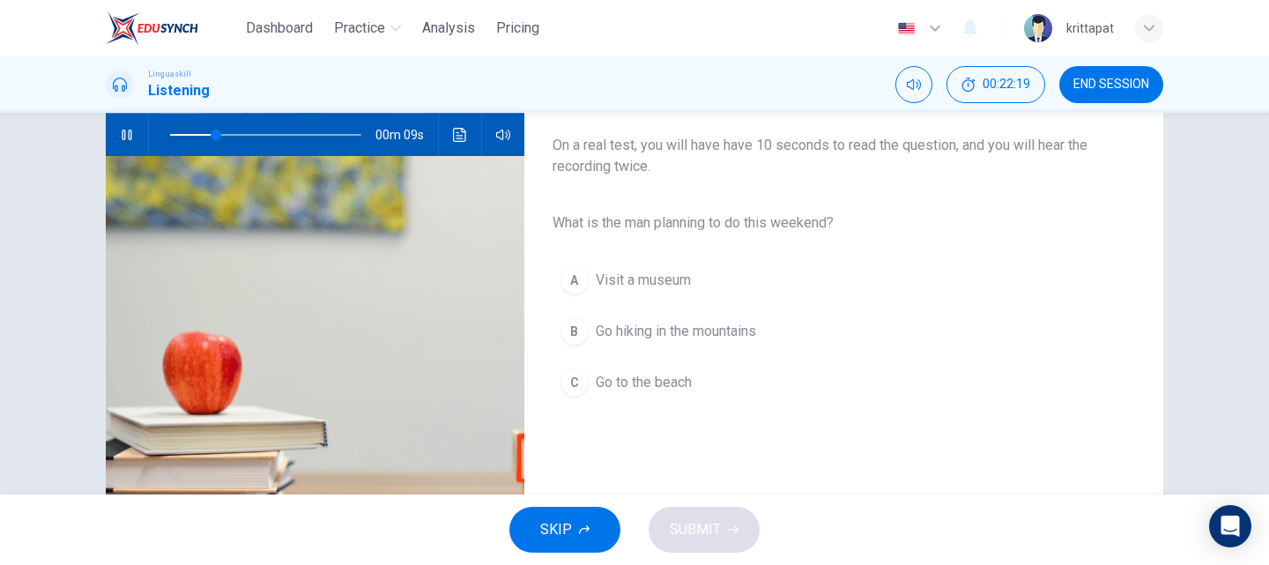
scroll to position [176, 0]
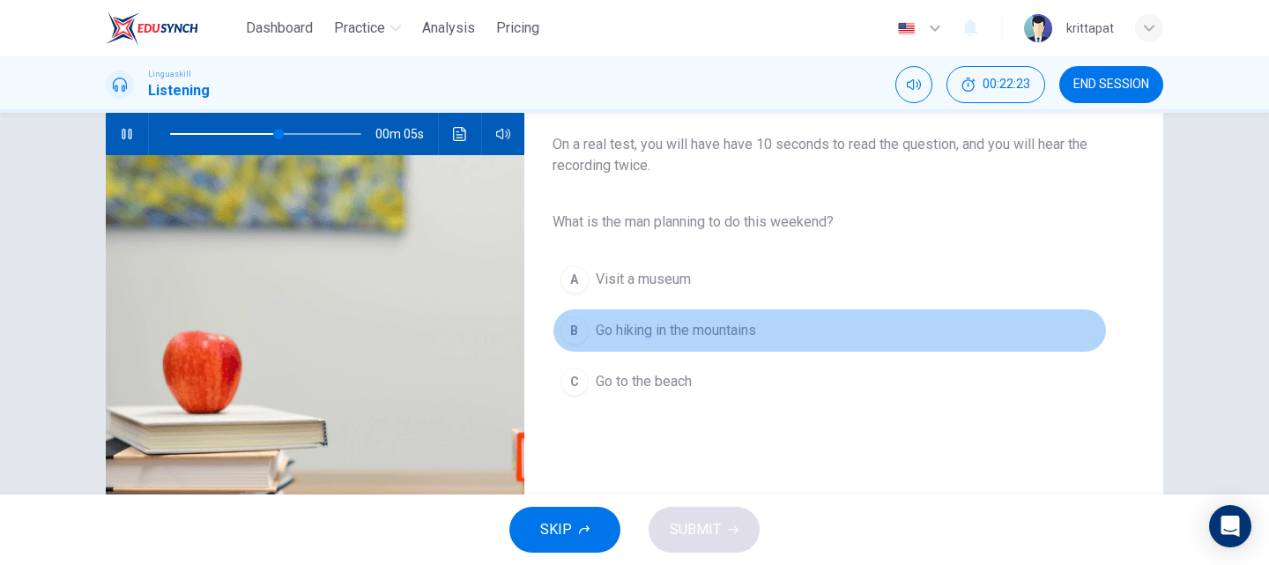
click at [623, 334] on span "Go hiking in the mountains" at bounding box center [676, 330] width 160 height 21
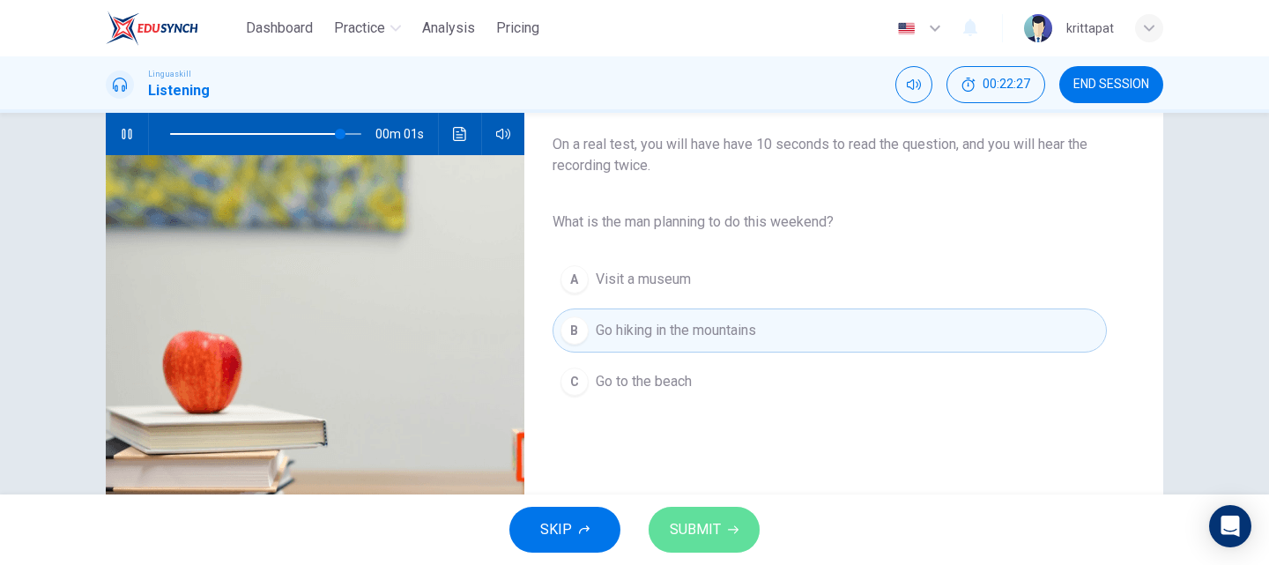
click at [694, 530] on span "SUBMIT" at bounding box center [695, 529] width 51 height 25
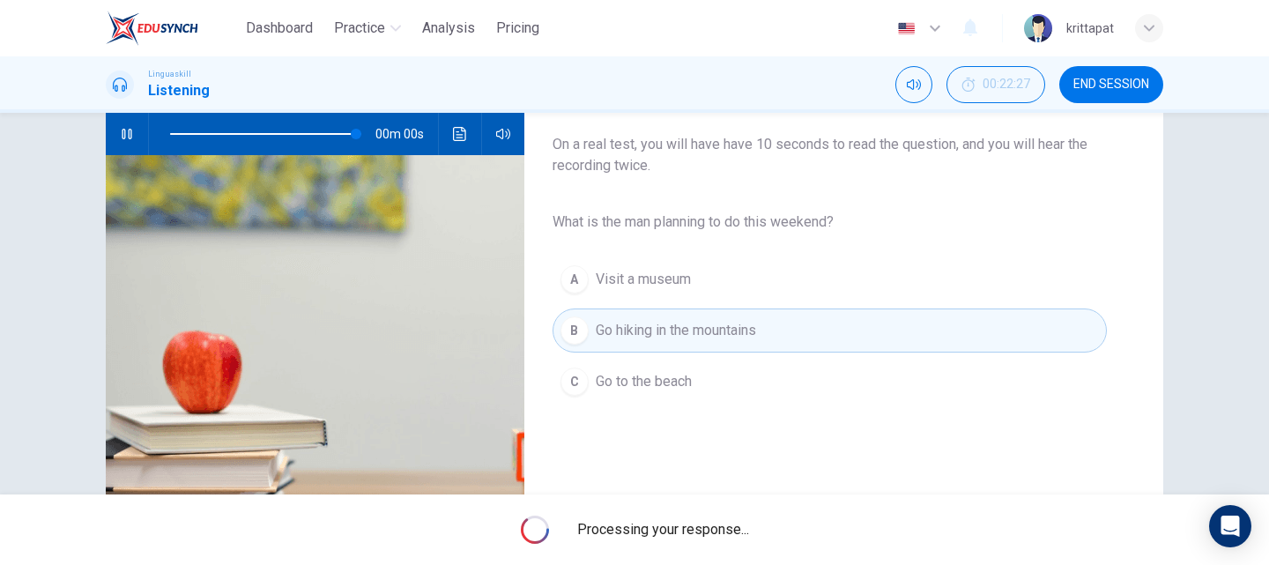
type input "0"
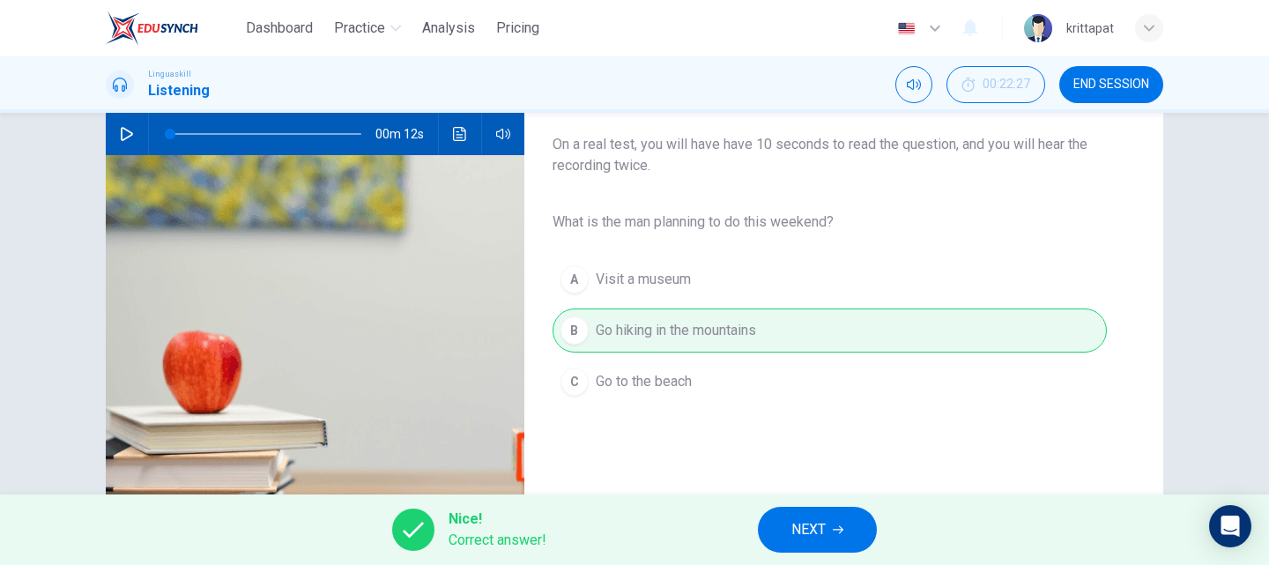
click at [839, 541] on button "NEXT" at bounding box center [817, 530] width 119 height 46
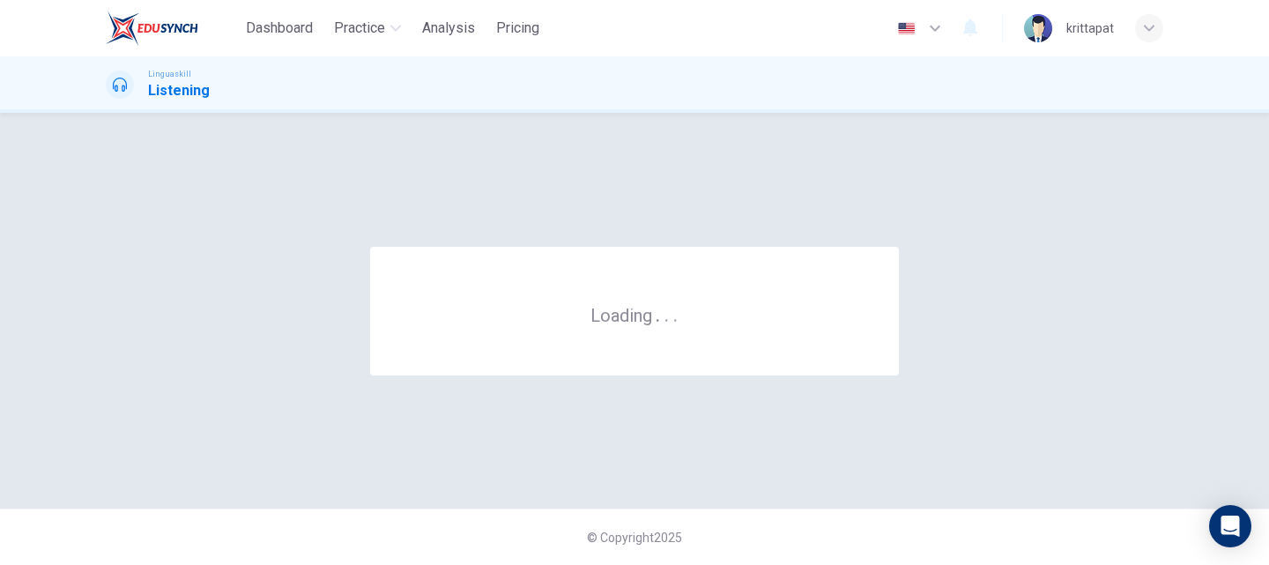
scroll to position [0, 0]
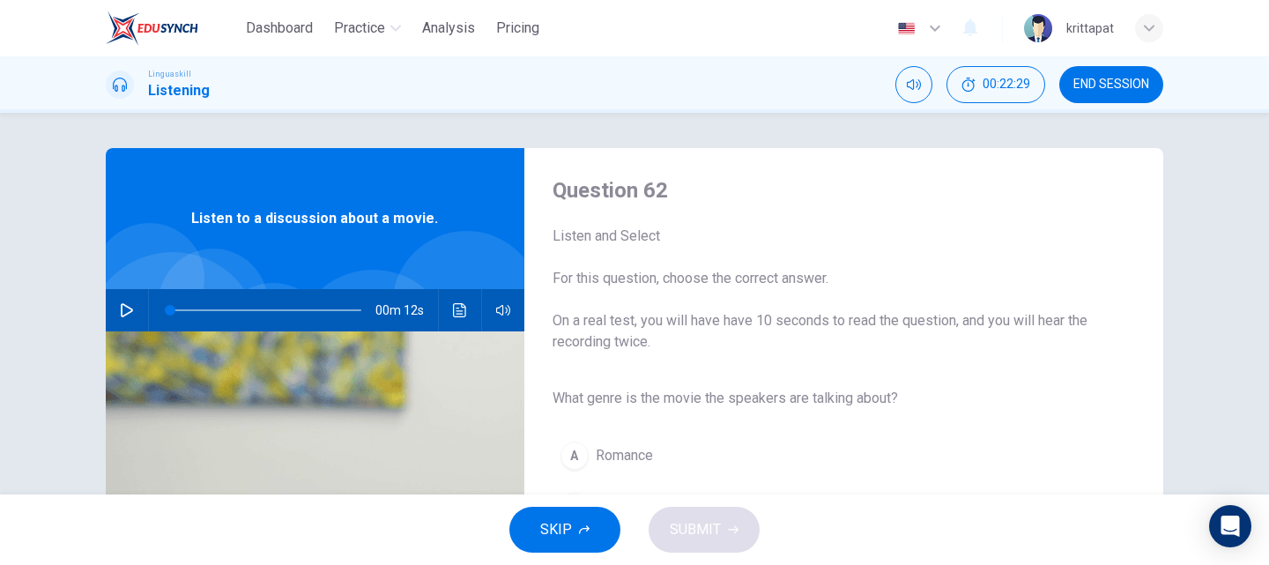
click at [129, 311] on icon "button" at bounding box center [127, 310] width 14 height 14
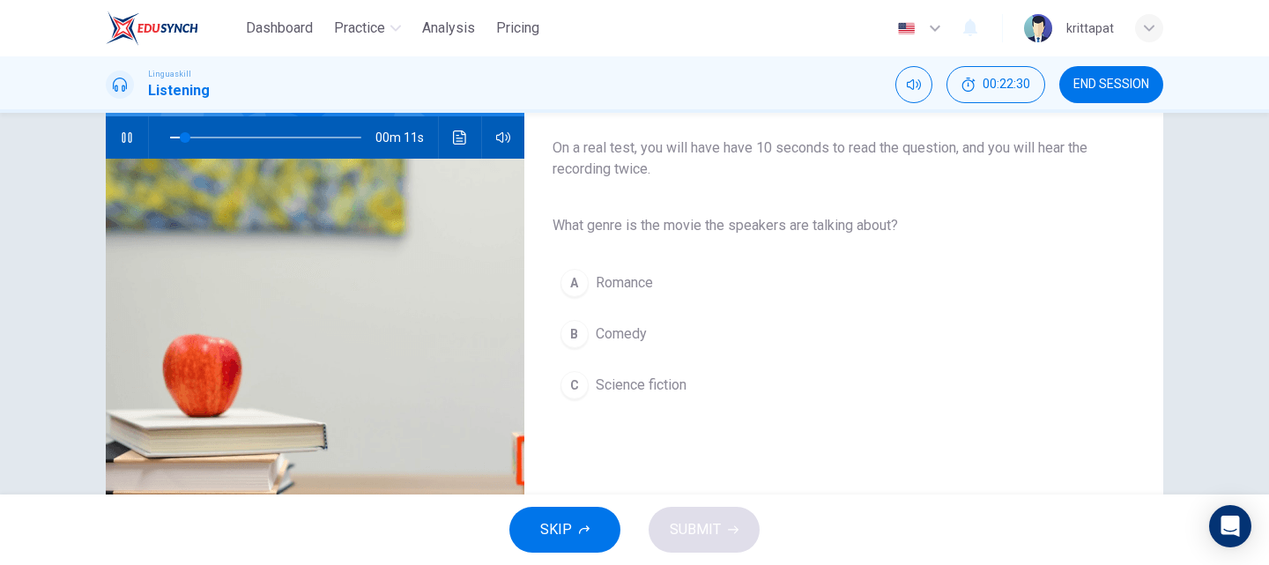
scroll to position [176, 0]
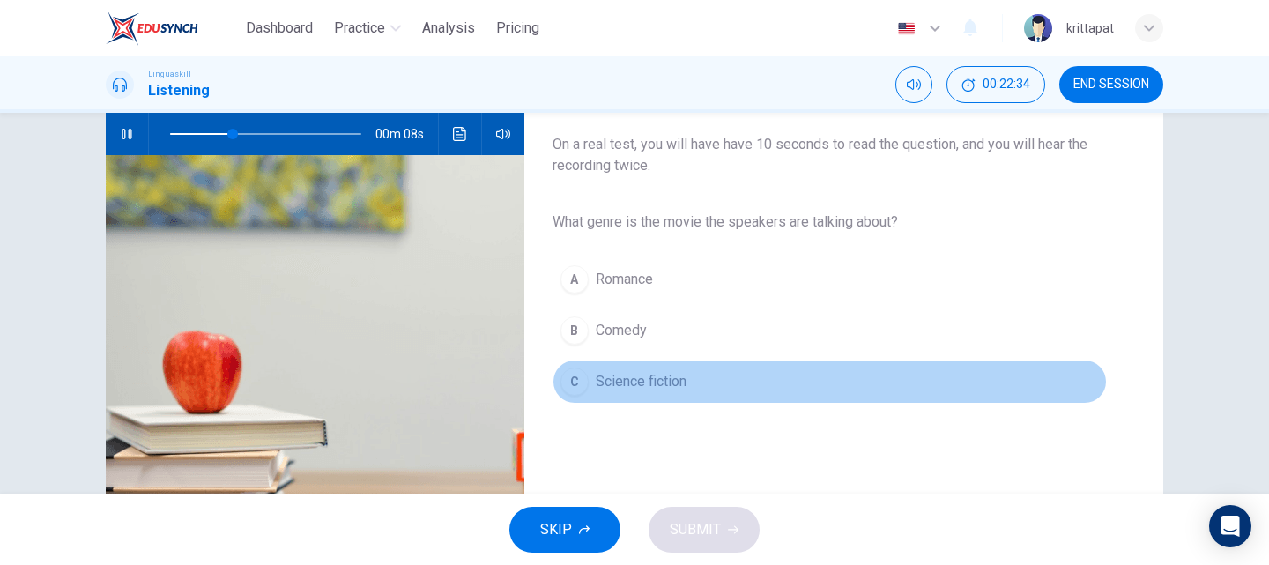
click at [637, 381] on span "Science fiction" at bounding box center [641, 381] width 91 height 21
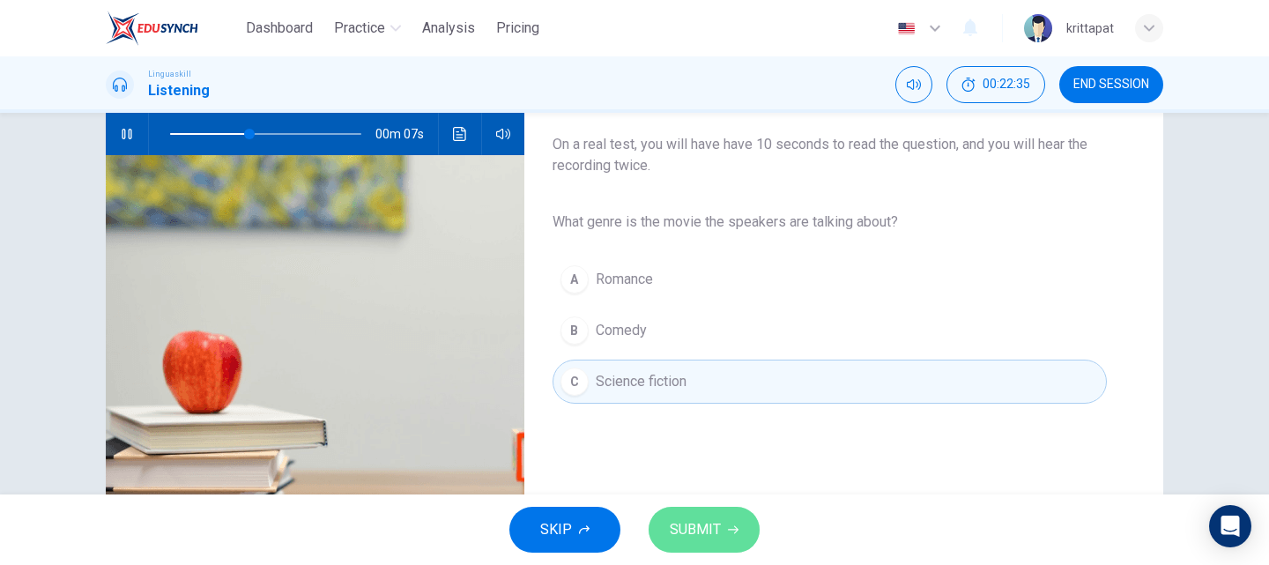
click at [716, 531] on span "SUBMIT" at bounding box center [695, 529] width 51 height 25
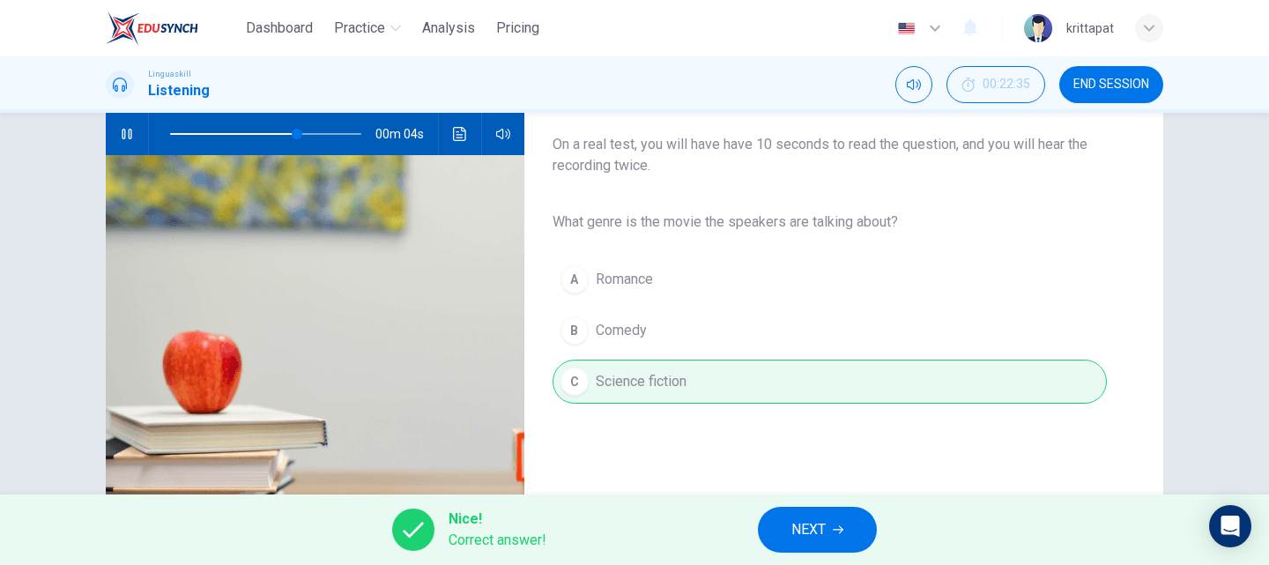
type input "75"
click at [788, 522] on button "NEXT" at bounding box center [817, 530] width 119 height 46
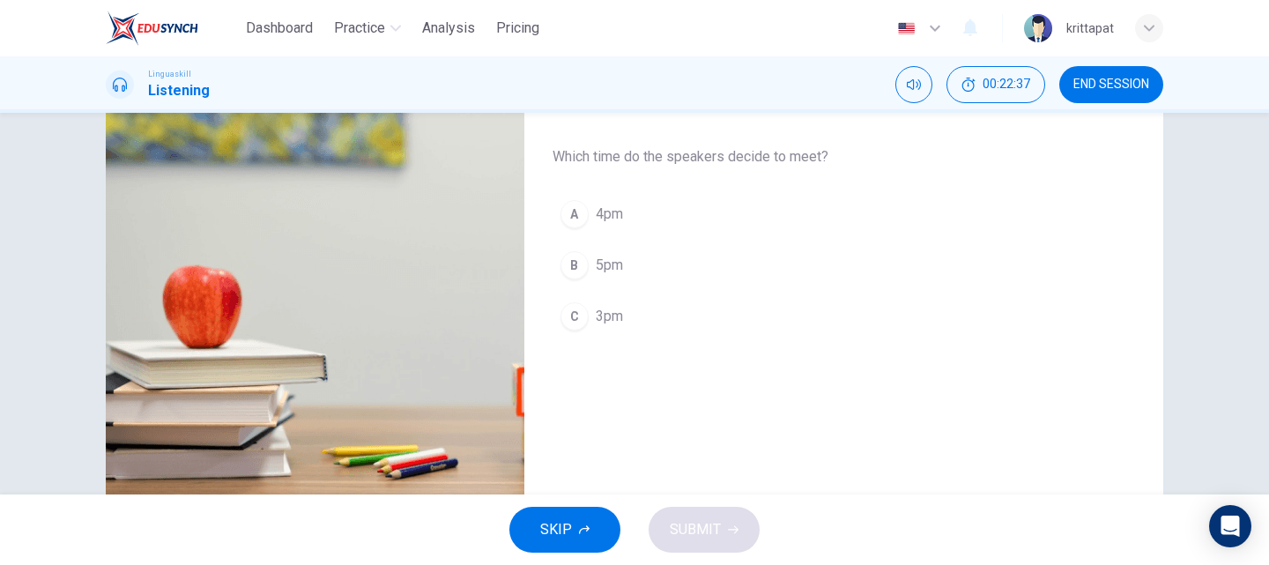
scroll to position [0, 0]
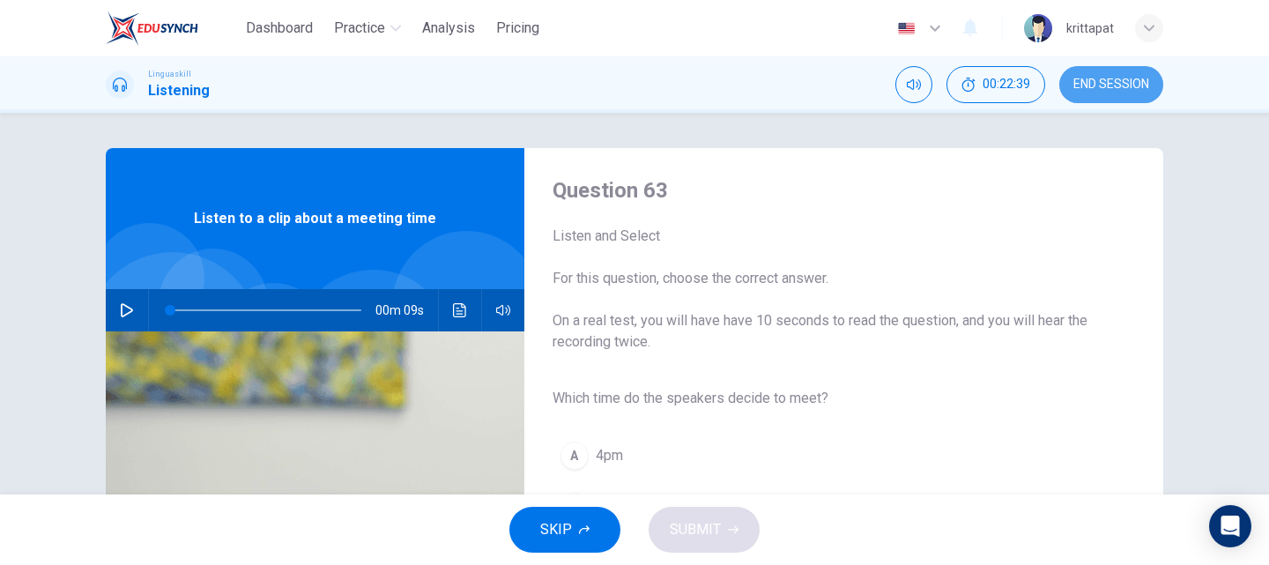
click at [1100, 78] on span "END SESSION" at bounding box center [1111, 85] width 76 height 14
click at [556, 522] on span "SKIP" at bounding box center [556, 529] width 32 height 25
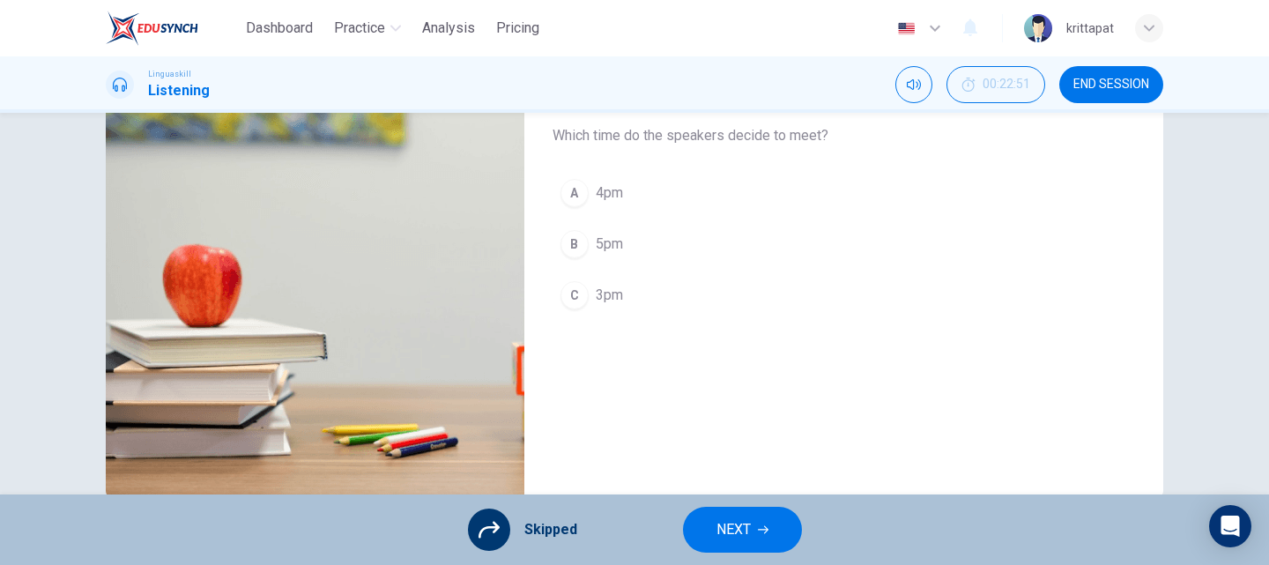
scroll to position [125, 0]
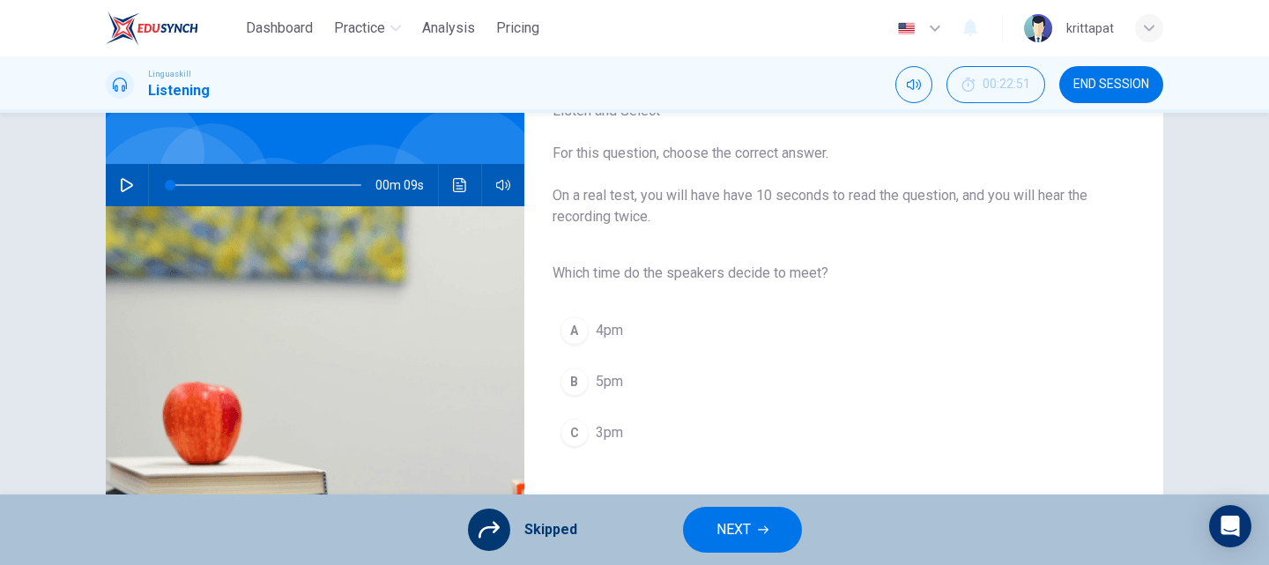
click at [115, 190] on button "button" at bounding box center [127, 185] width 28 height 42
click at [603, 422] on div "A 4pm B 5pm C 3pm" at bounding box center [829, 381] width 554 height 153
click at [574, 428] on div "A 4pm B 5pm C 3pm" at bounding box center [829, 381] width 554 height 153
click at [570, 431] on div "A 4pm B 5pm C 3pm" at bounding box center [829, 381] width 554 height 153
click at [487, 522] on icon at bounding box center [488, 529] width 21 height 21
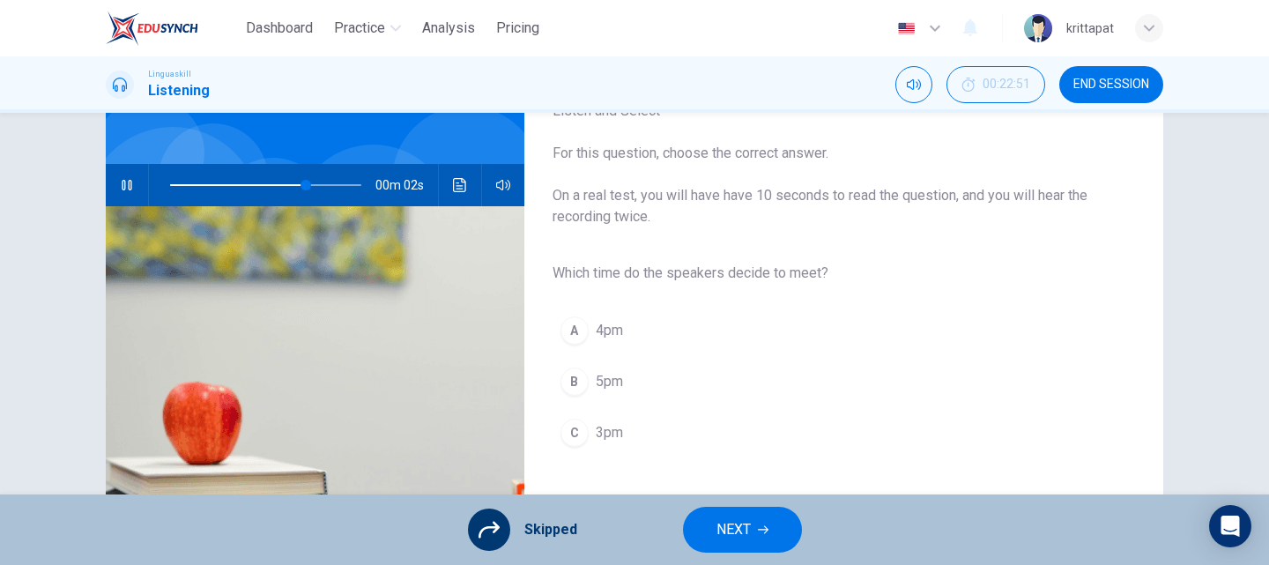
click at [567, 433] on div "A 4pm B 5pm C 3pm" at bounding box center [829, 381] width 554 height 153
click at [599, 440] on div "A 4pm B 5pm C 3pm" at bounding box center [829, 381] width 554 height 153
click at [741, 540] on span "NEXT" at bounding box center [733, 529] width 34 height 25
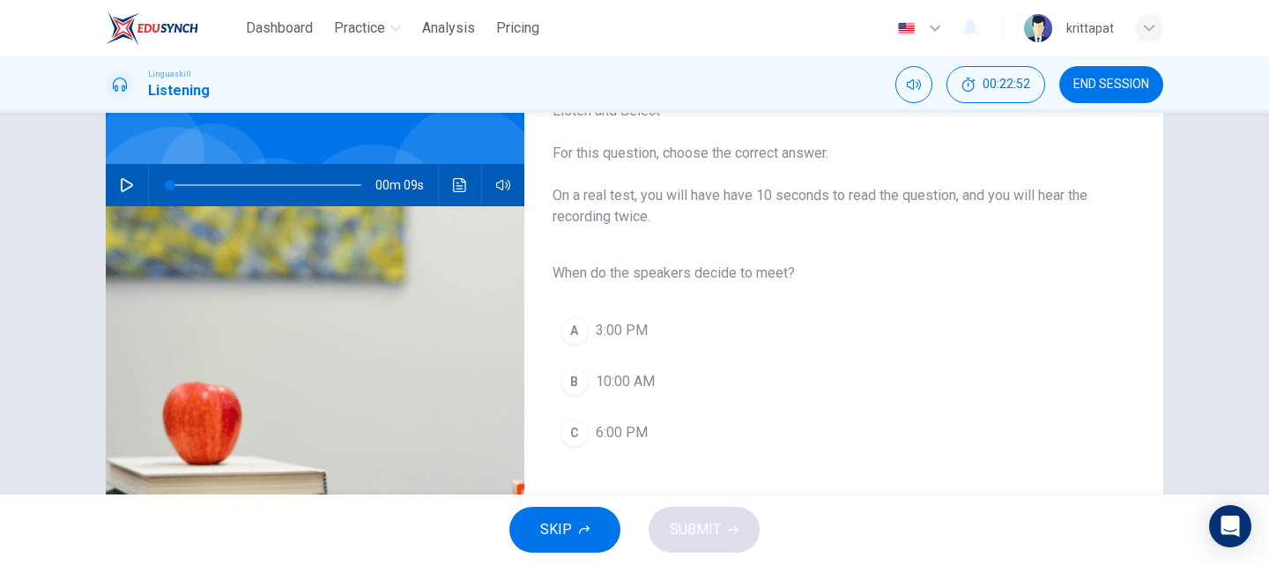
click at [602, 445] on button "C 6:00 PM" at bounding box center [829, 433] width 554 height 44
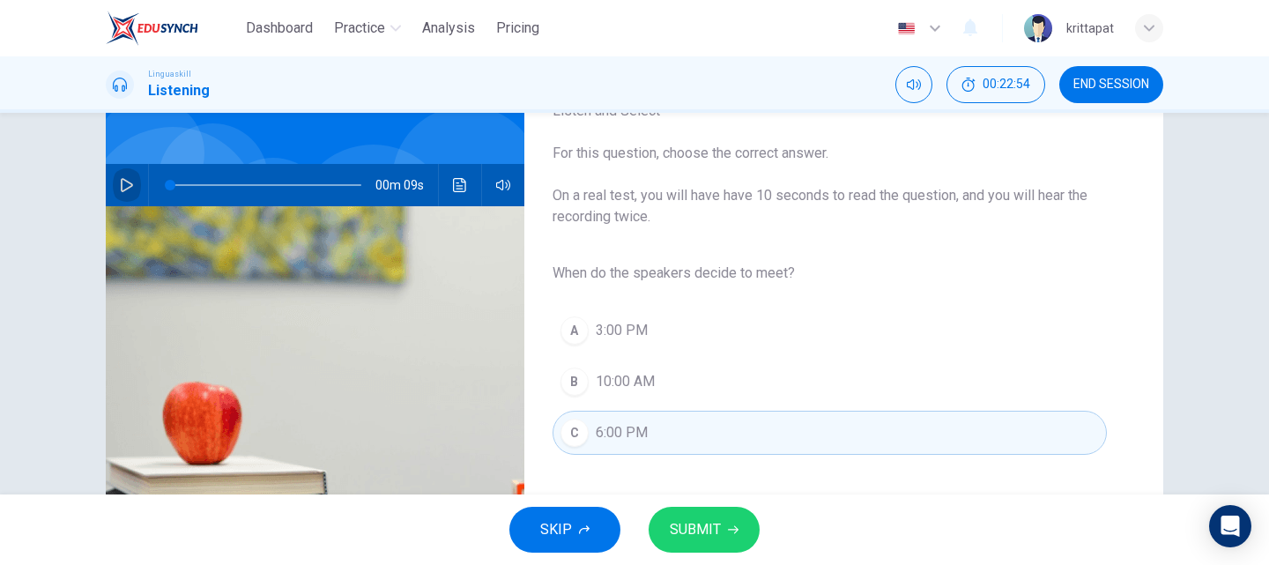
click at [115, 183] on button "button" at bounding box center [127, 185] width 28 height 42
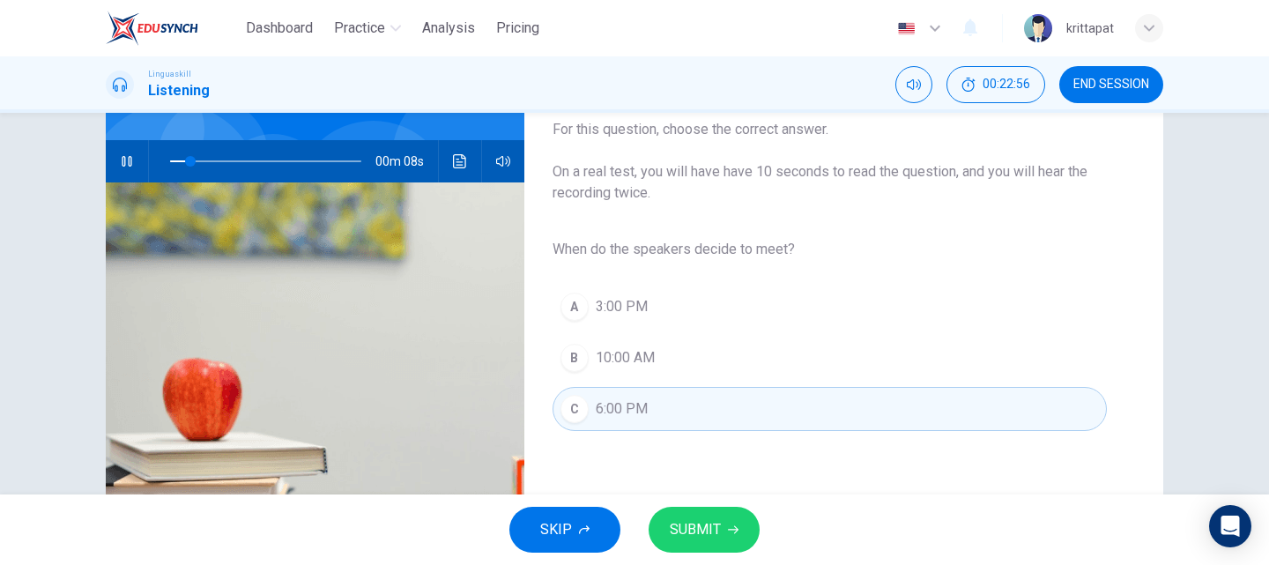
scroll to position [176, 0]
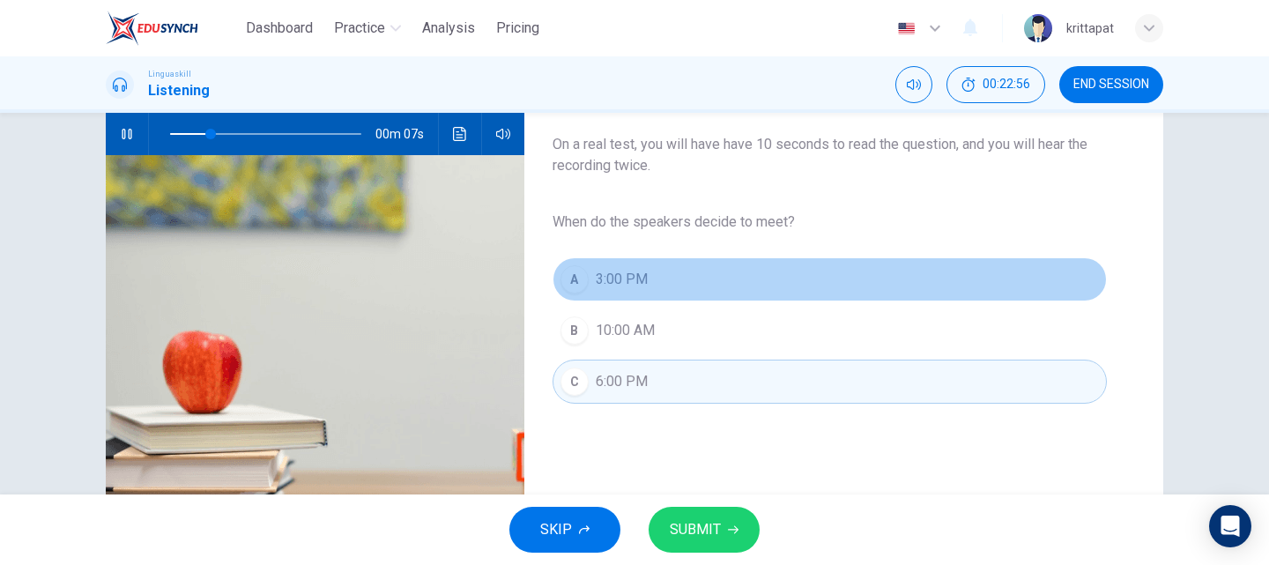
click at [600, 272] on span "3:00 PM" at bounding box center [622, 279] width 52 height 21
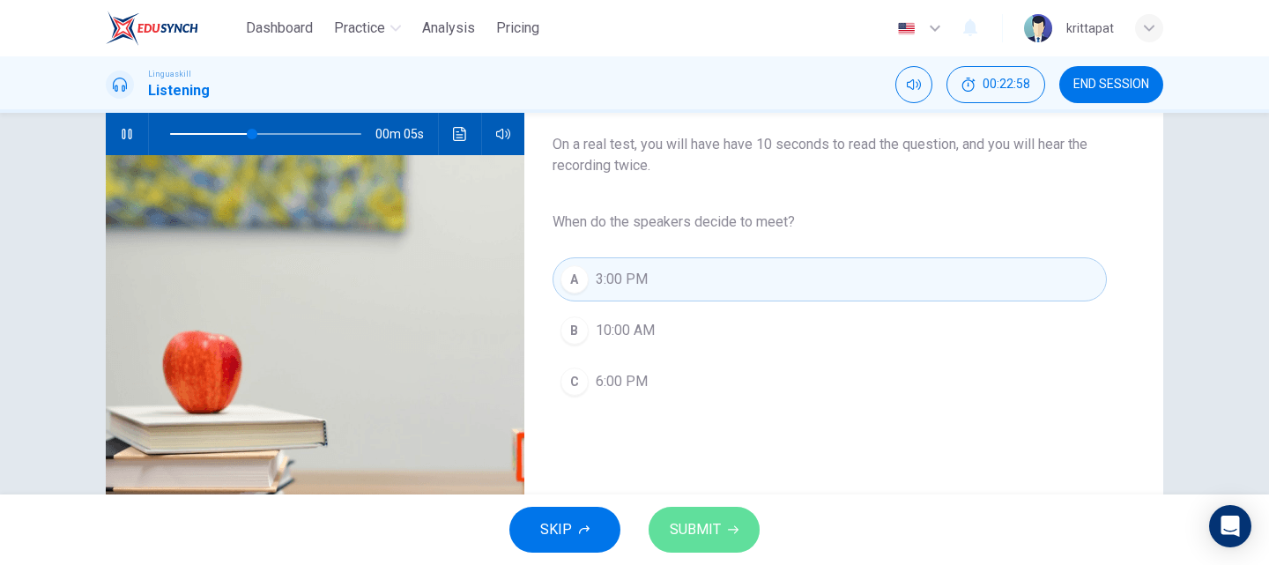
click at [732, 528] on icon "button" at bounding box center [733, 529] width 11 height 11
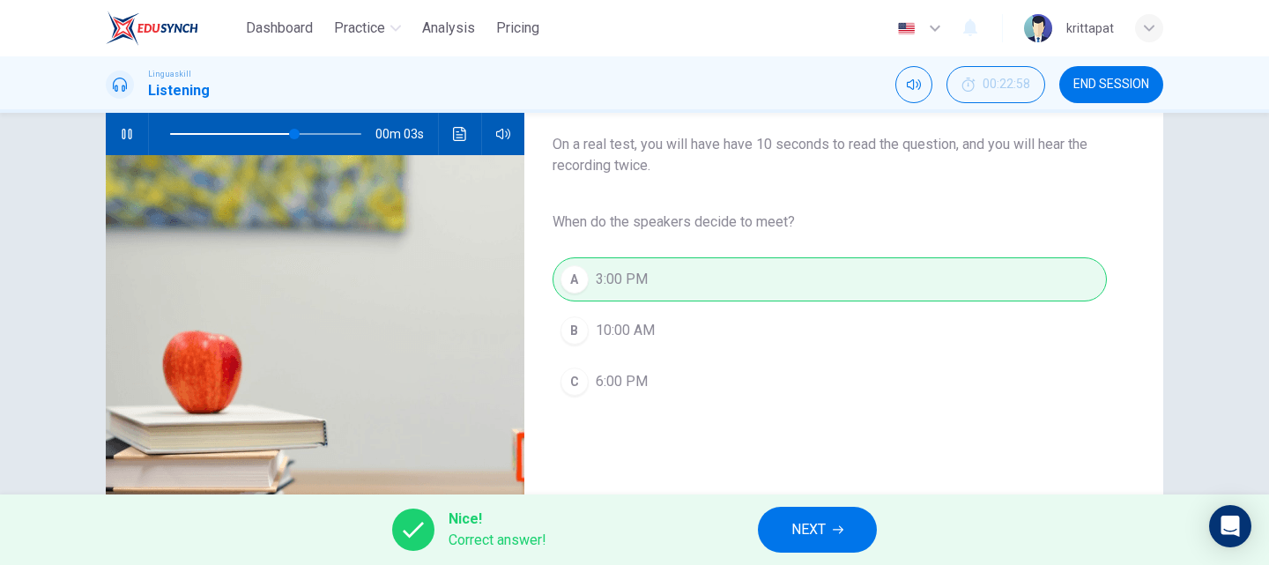
type input "76"
click at [867, 530] on button "NEXT" at bounding box center [817, 530] width 119 height 46
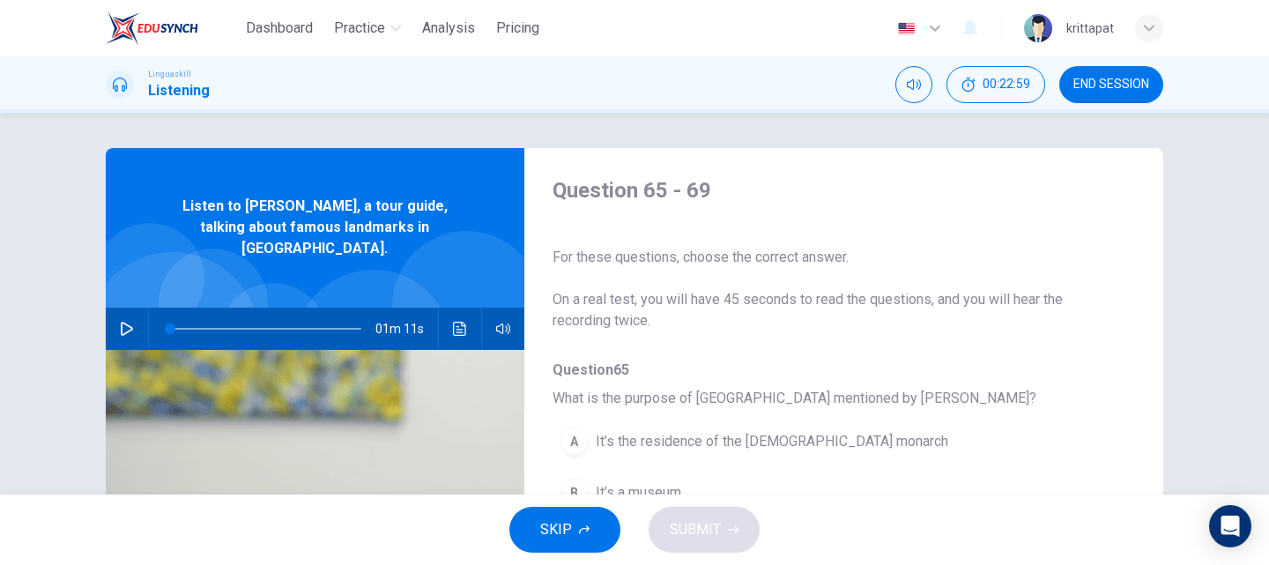
click at [121, 322] on icon "button" at bounding box center [127, 329] width 14 height 14
type input "3"
click at [1080, 71] on button "END SESSION" at bounding box center [1111, 84] width 104 height 37
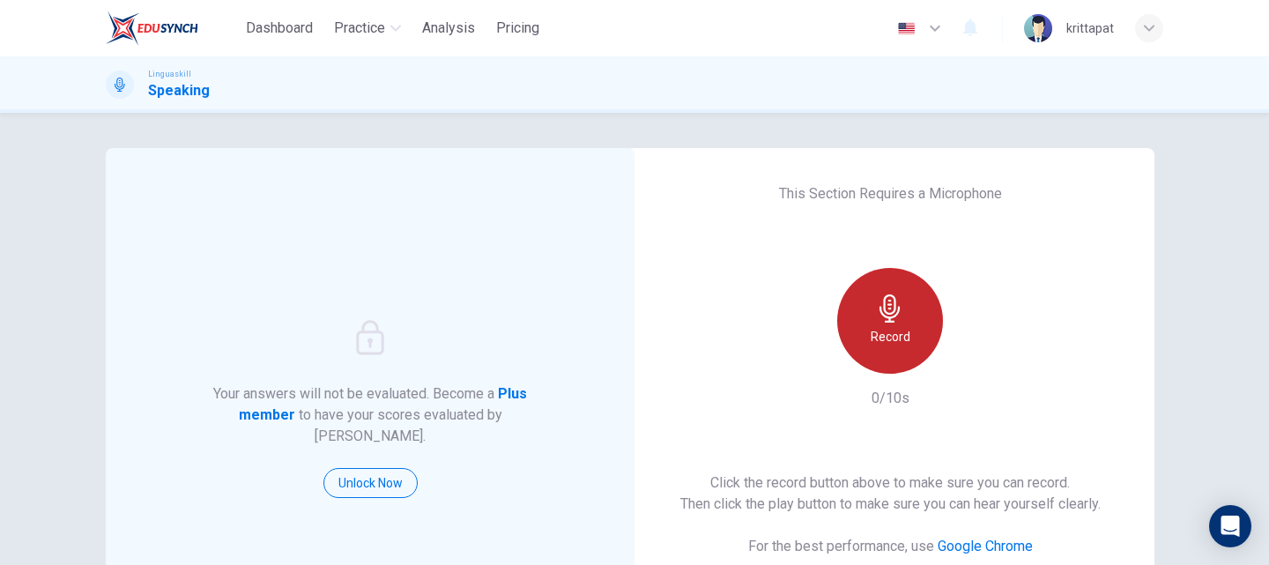
click at [893, 317] on icon "button" at bounding box center [890, 308] width 28 height 28
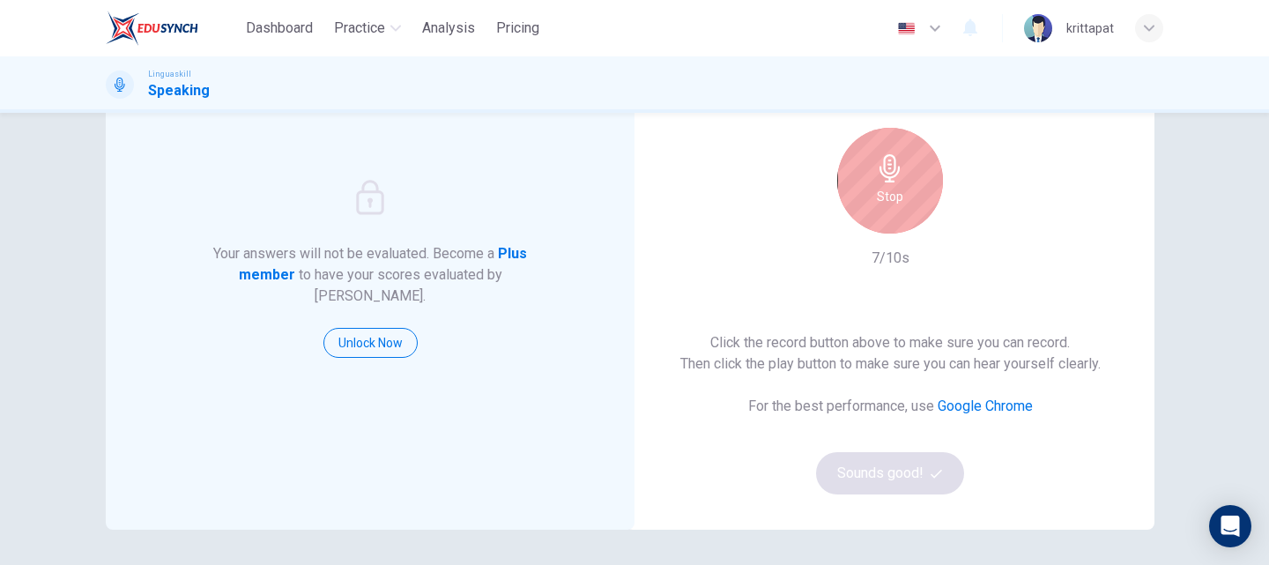
scroll to position [176, 0]
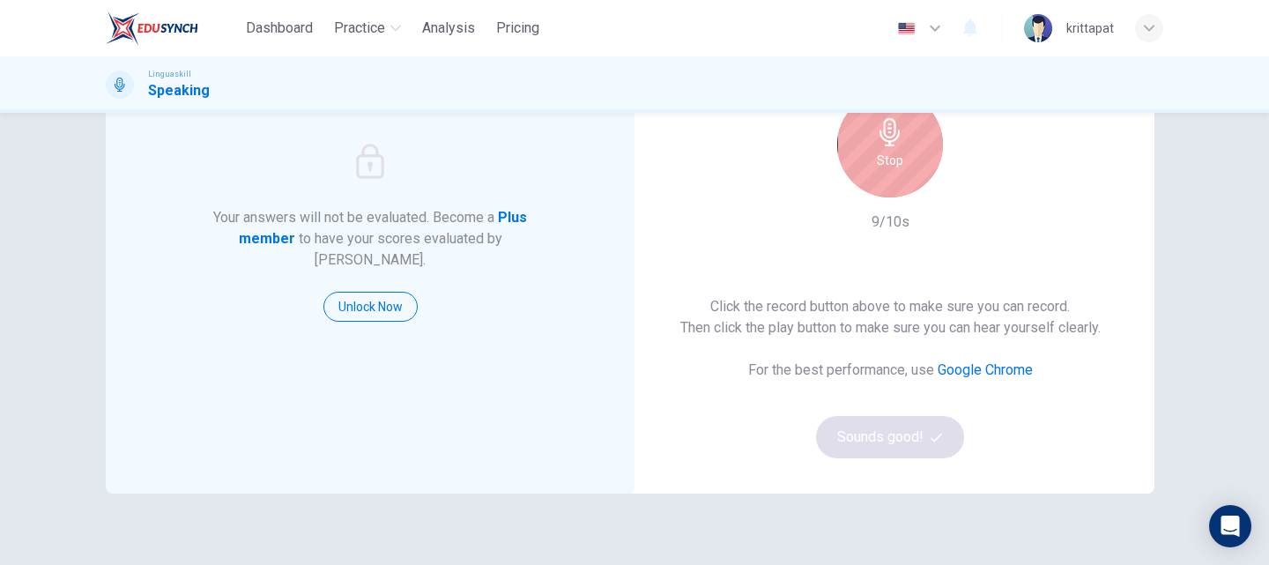
click at [870, 156] on div "Stop" at bounding box center [890, 145] width 106 height 106
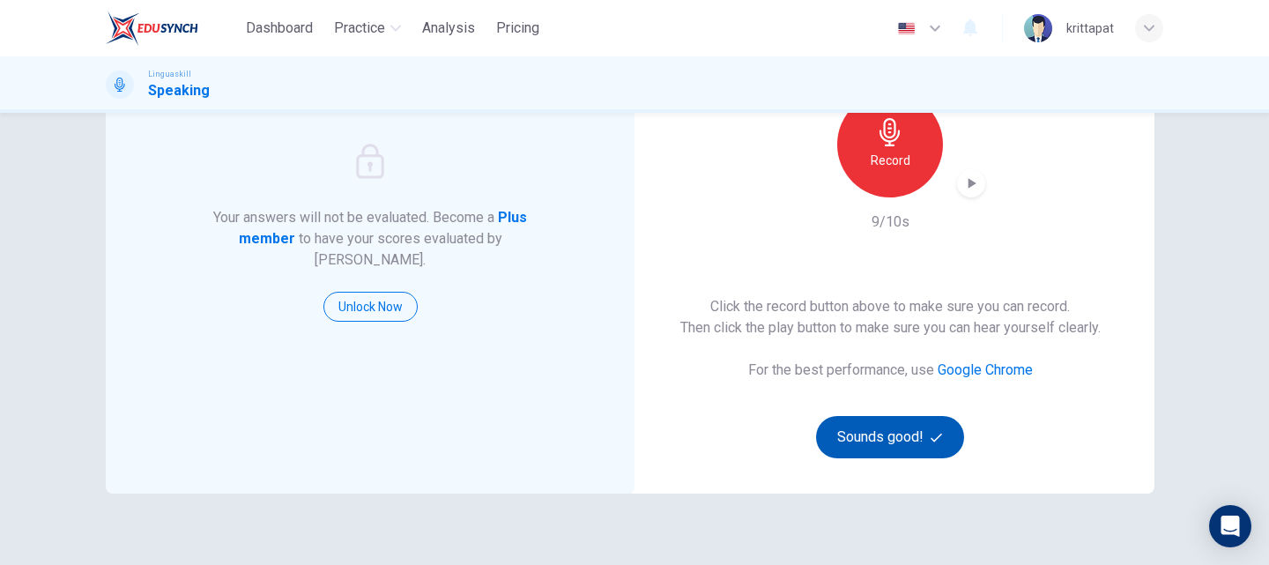
click at [914, 446] on button "Sounds good!" at bounding box center [890, 437] width 148 height 42
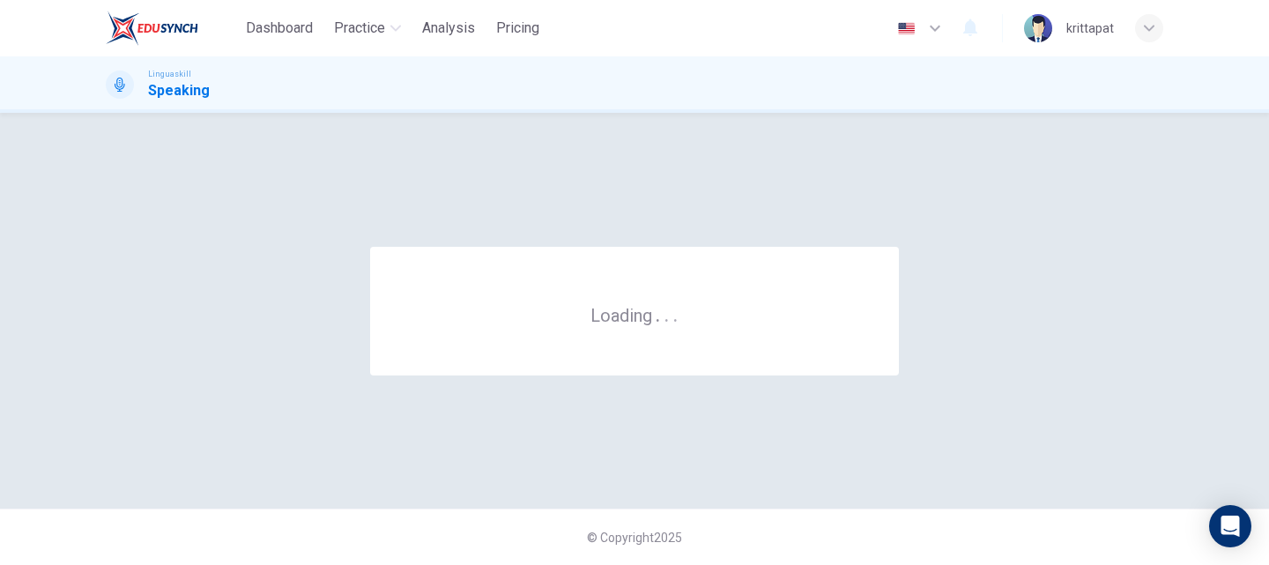
scroll to position [0, 0]
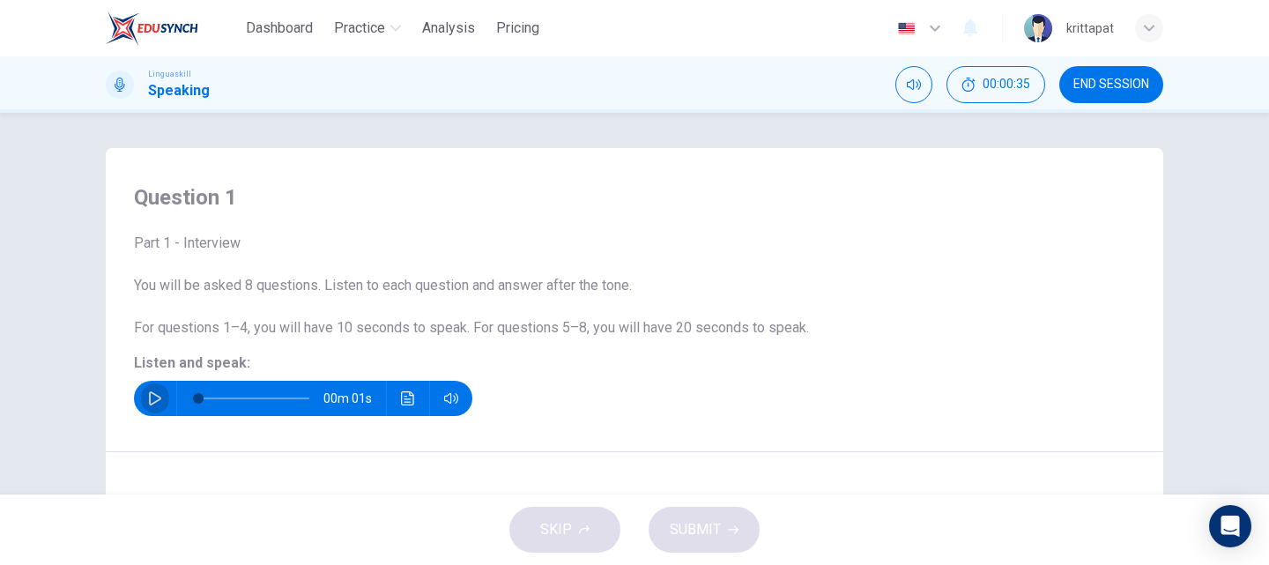
click at [152, 399] on icon "button" at bounding box center [155, 398] width 14 height 14
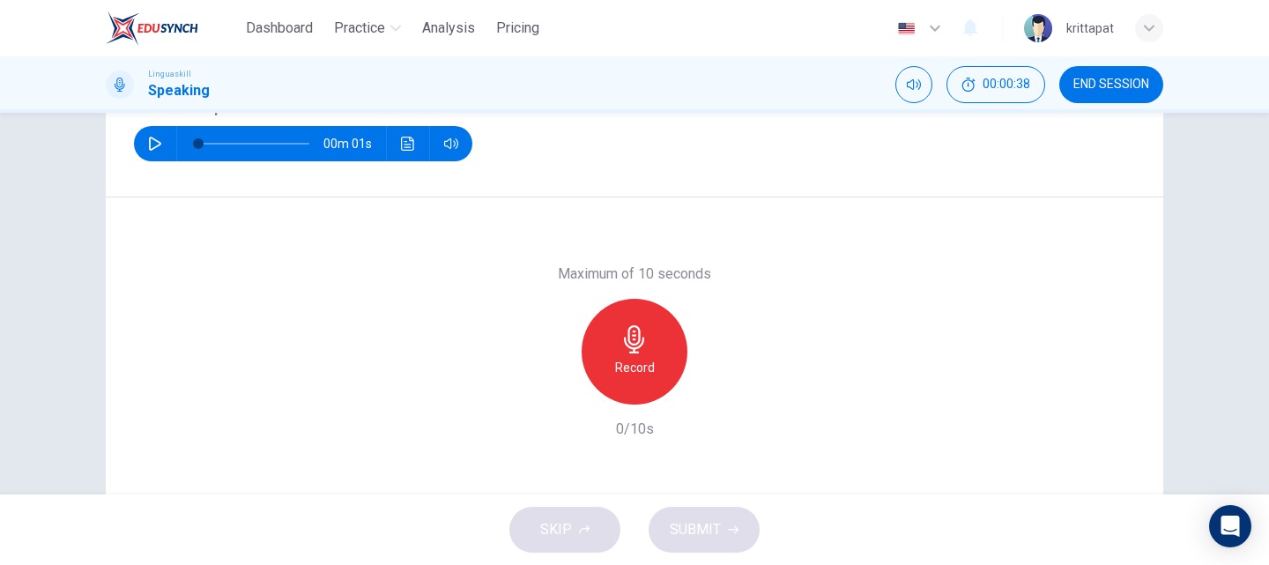
scroll to position [301, 0]
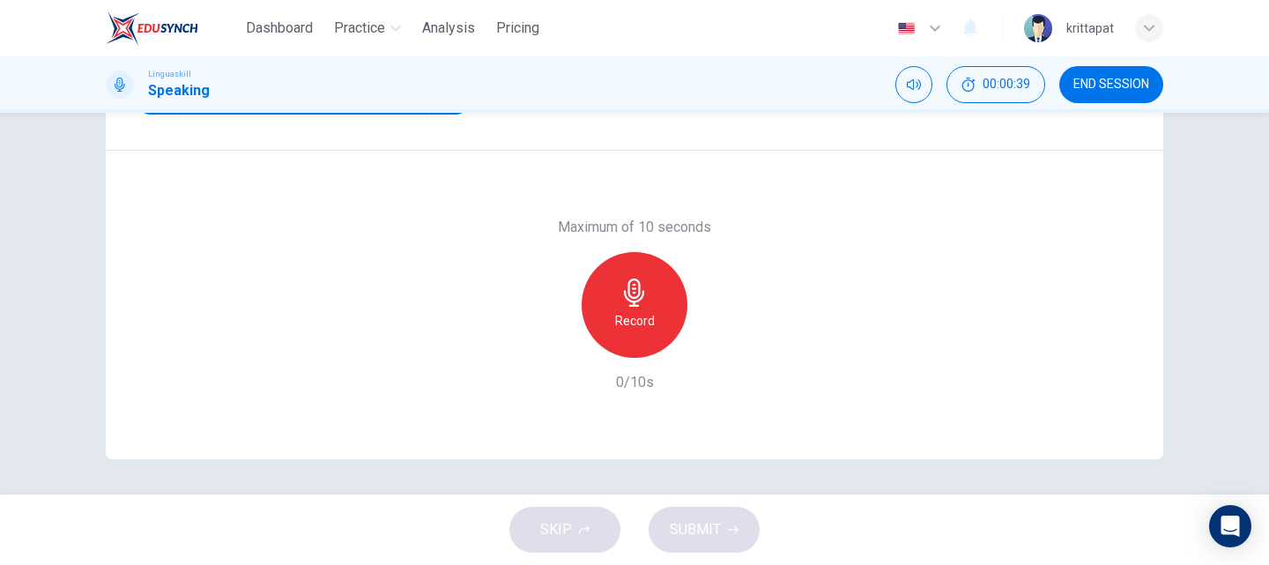
click at [663, 292] on div "Record" at bounding box center [634, 305] width 106 height 106
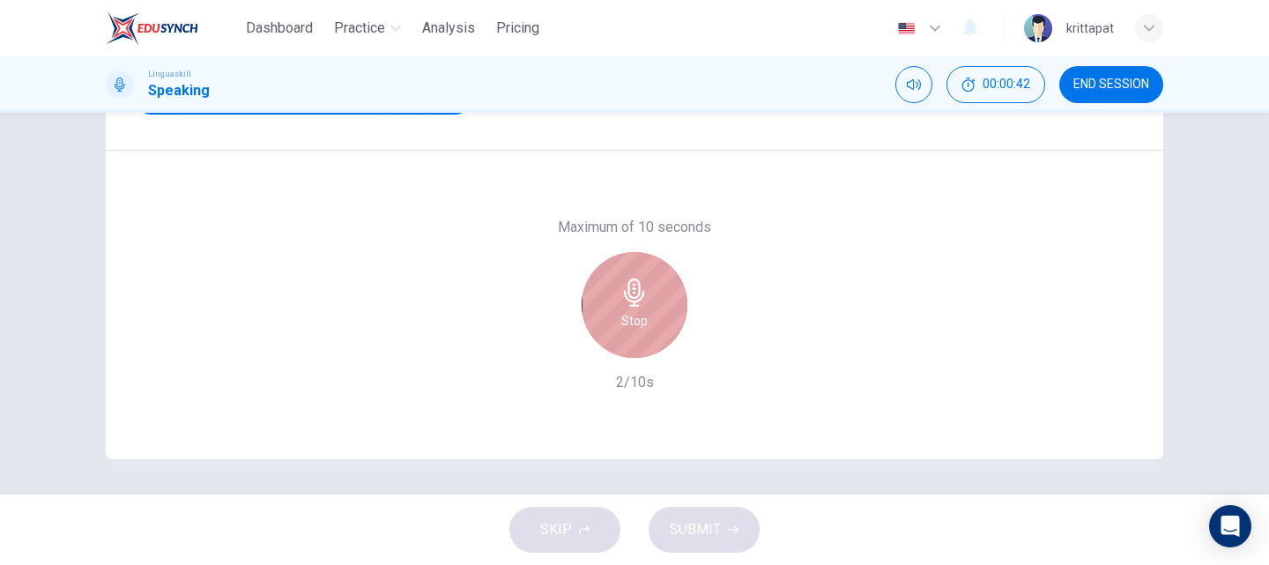
click at [656, 293] on div "Stop" at bounding box center [634, 305] width 106 height 106
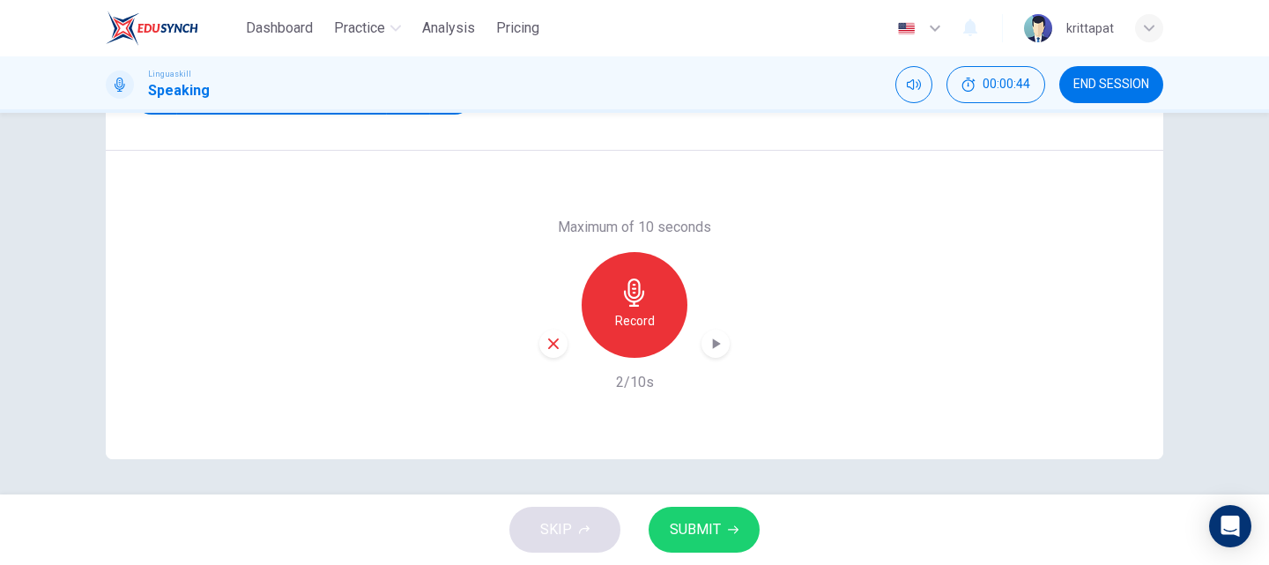
click at [707, 350] on icon "button" at bounding box center [716, 344] width 18 height 18
click at [677, 520] on span "SUBMIT" at bounding box center [695, 529] width 51 height 25
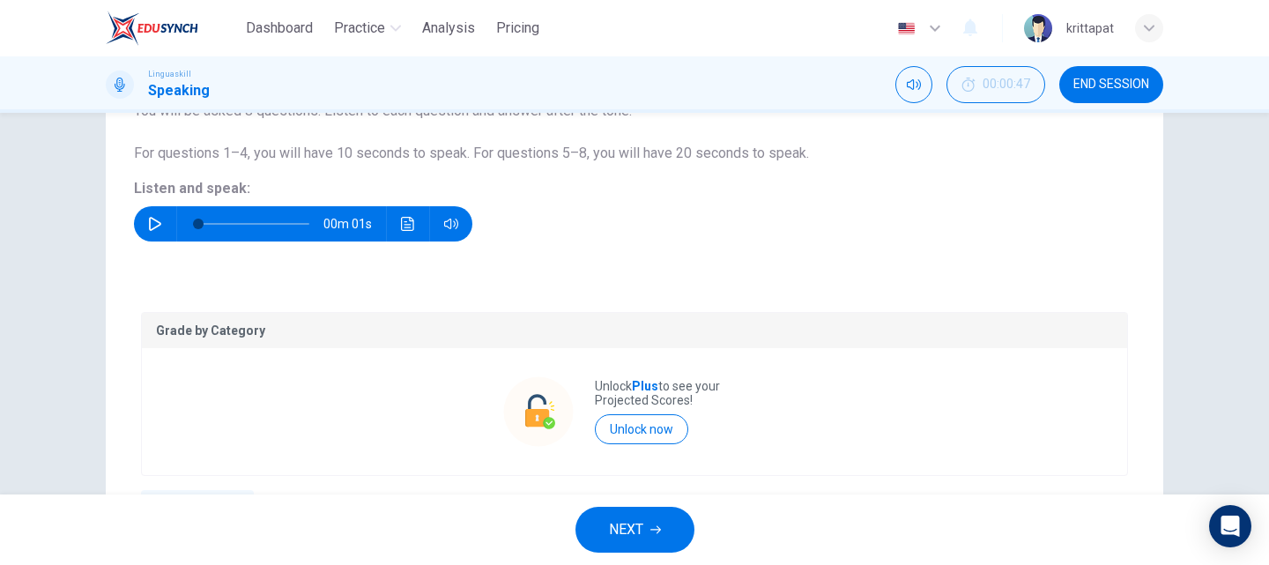
scroll to position [176, 0]
click at [143, 225] on button "button" at bounding box center [155, 221] width 28 height 35
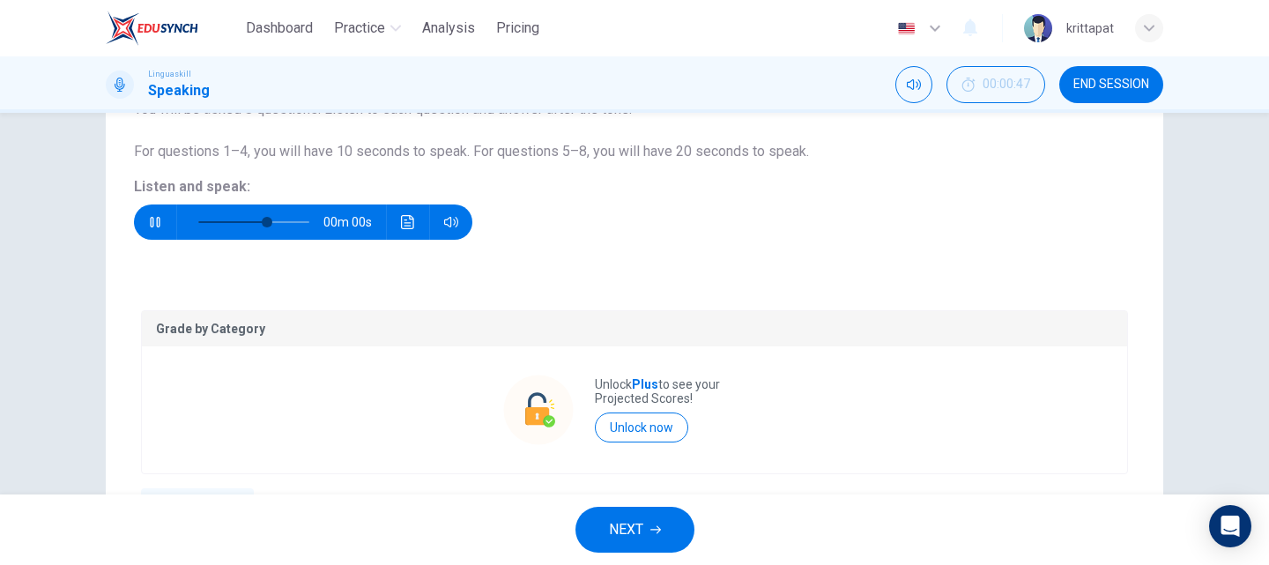
type input "0"
click at [661, 537] on button "NEXT" at bounding box center [634, 530] width 119 height 46
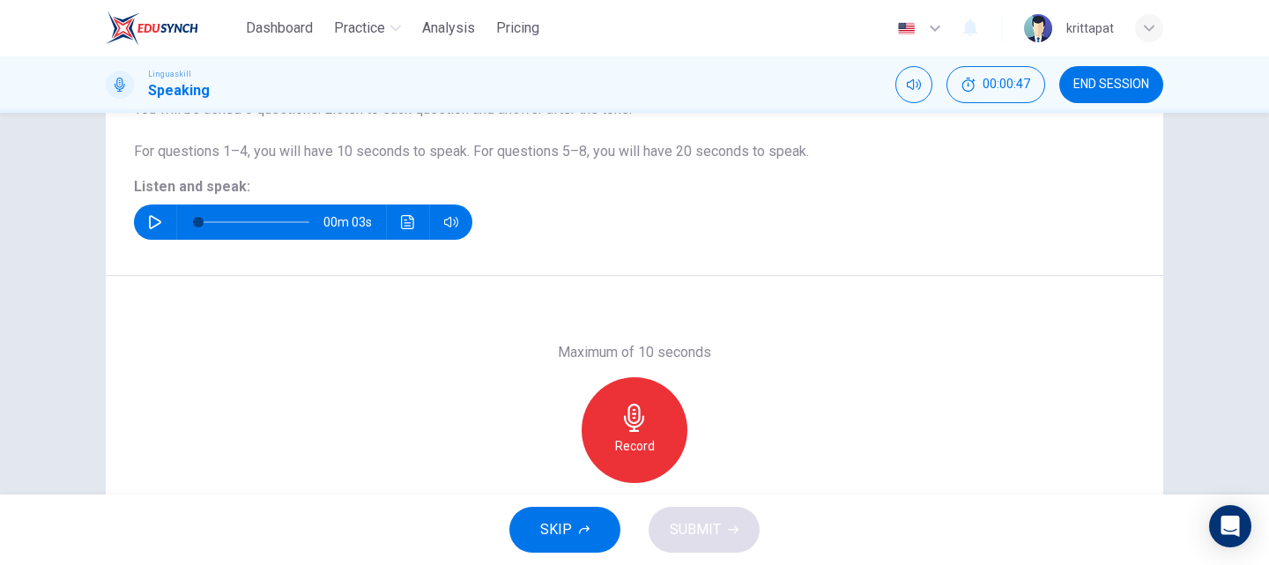
click at [604, 441] on div "Record" at bounding box center [634, 430] width 106 height 106
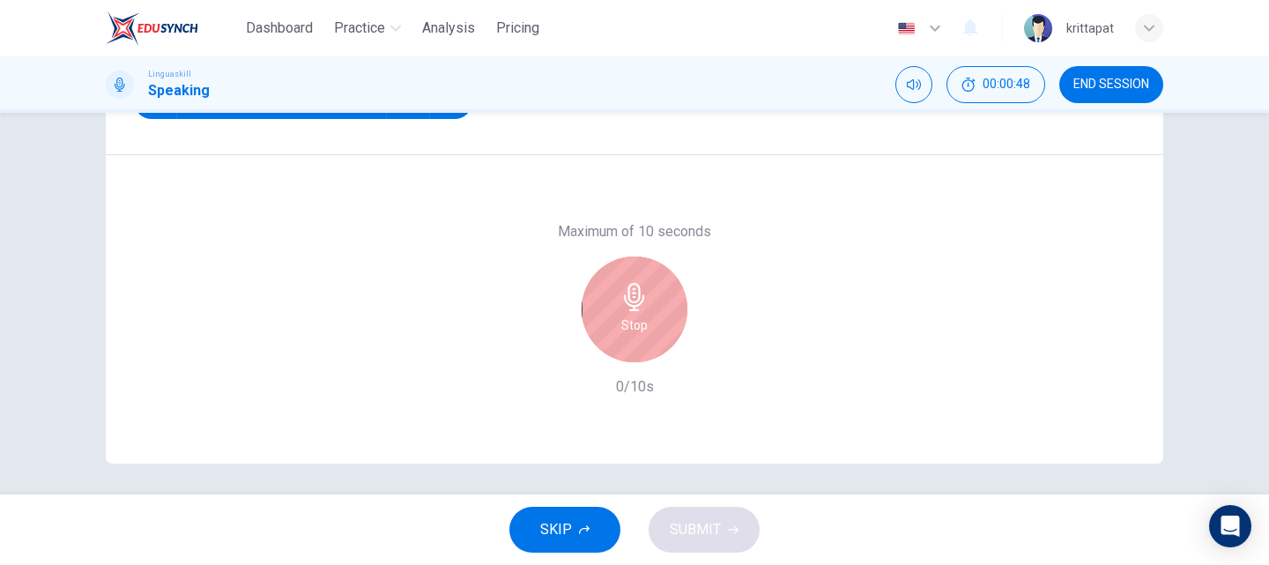
scroll to position [301, 0]
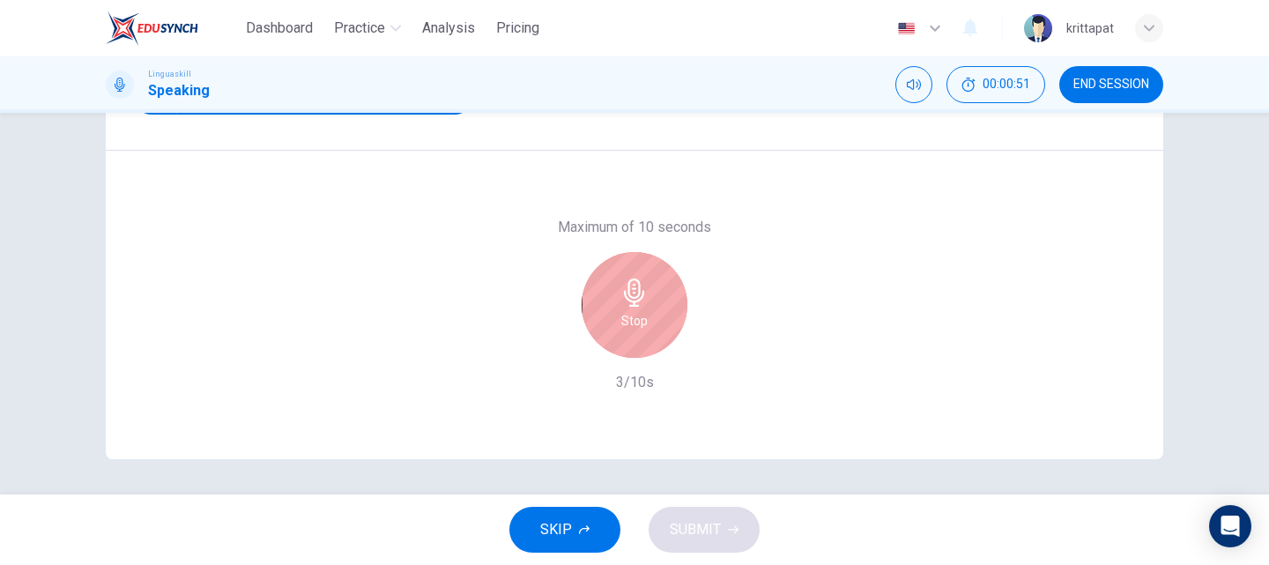
click at [607, 292] on div "Stop" at bounding box center [634, 305] width 106 height 106
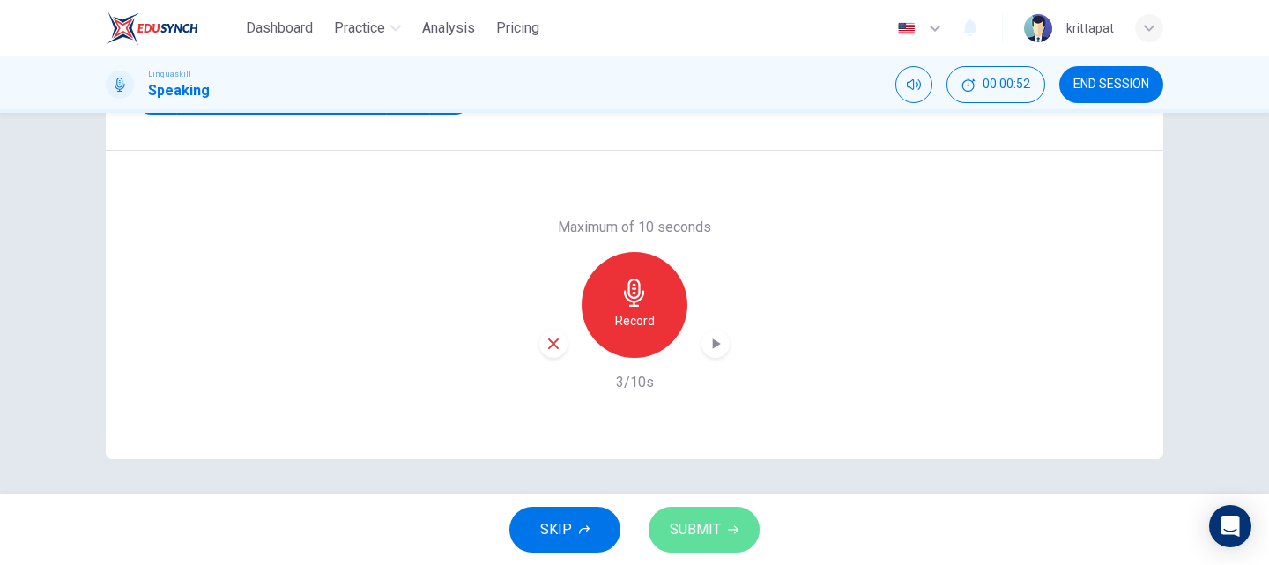
click at [704, 552] on button "SUBMIT" at bounding box center [703, 530] width 111 height 46
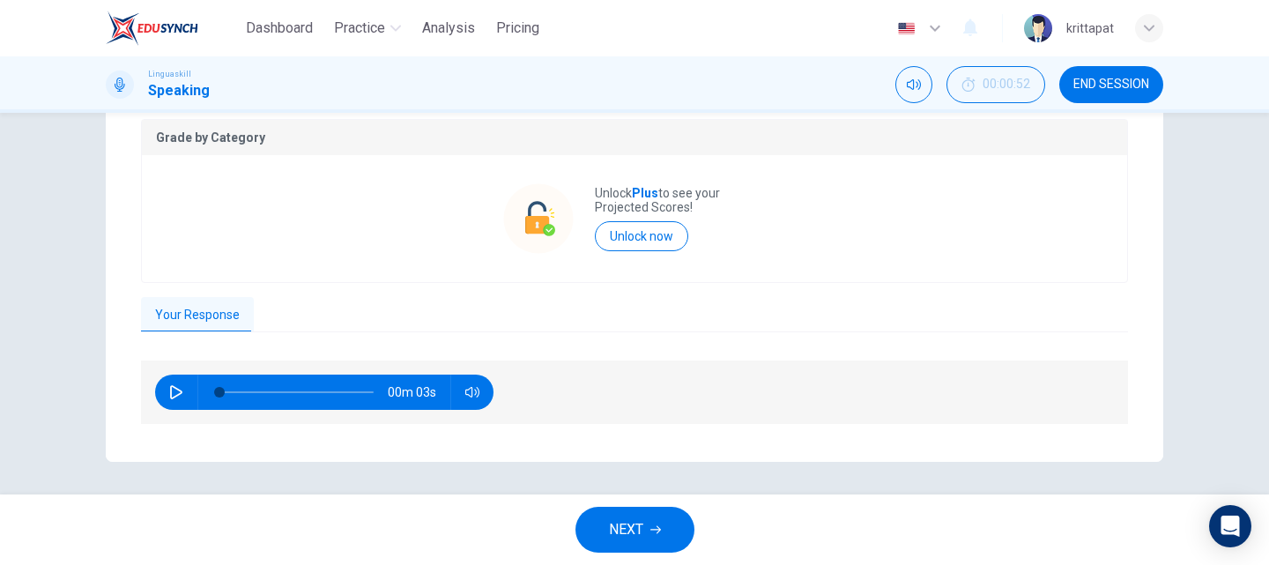
scroll to position [369, 0]
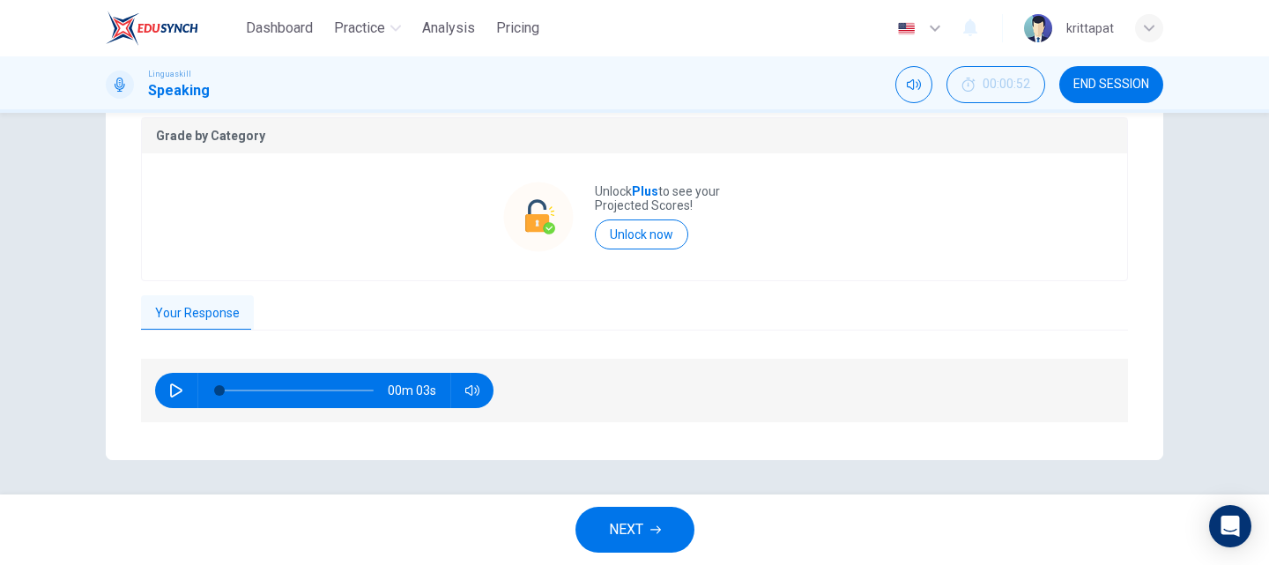
click at [169, 383] on icon "button" at bounding box center [176, 390] width 14 height 14
type input "63"
click at [639, 532] on span "NEXT" at bounding box center [626, 529] width 34 height 25
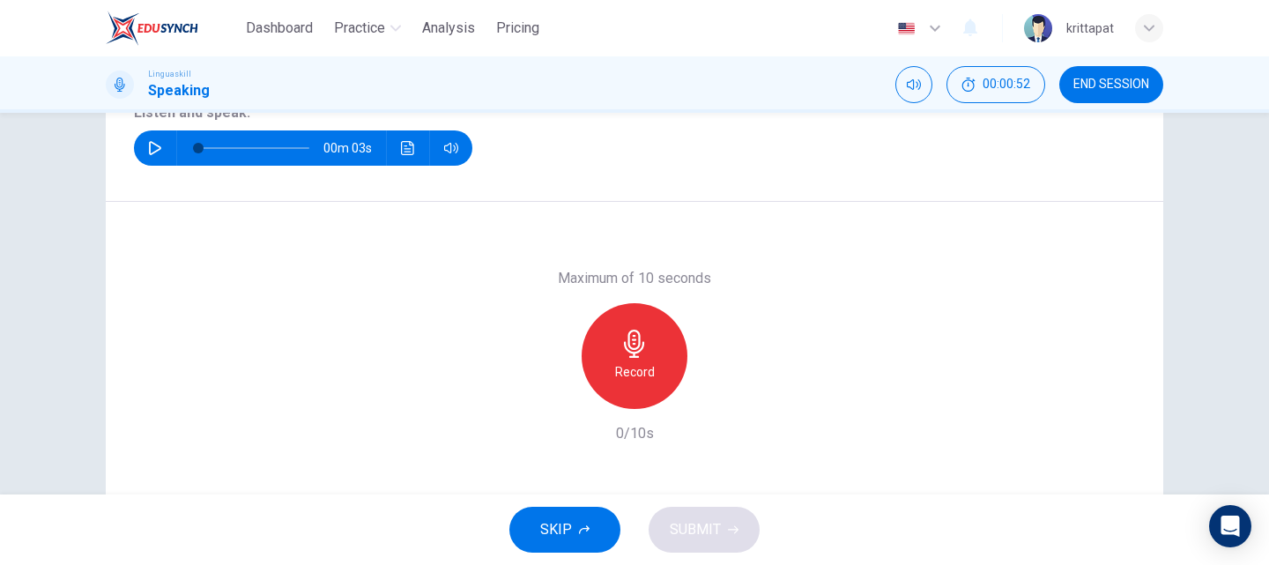
scroll to position [37, 0]
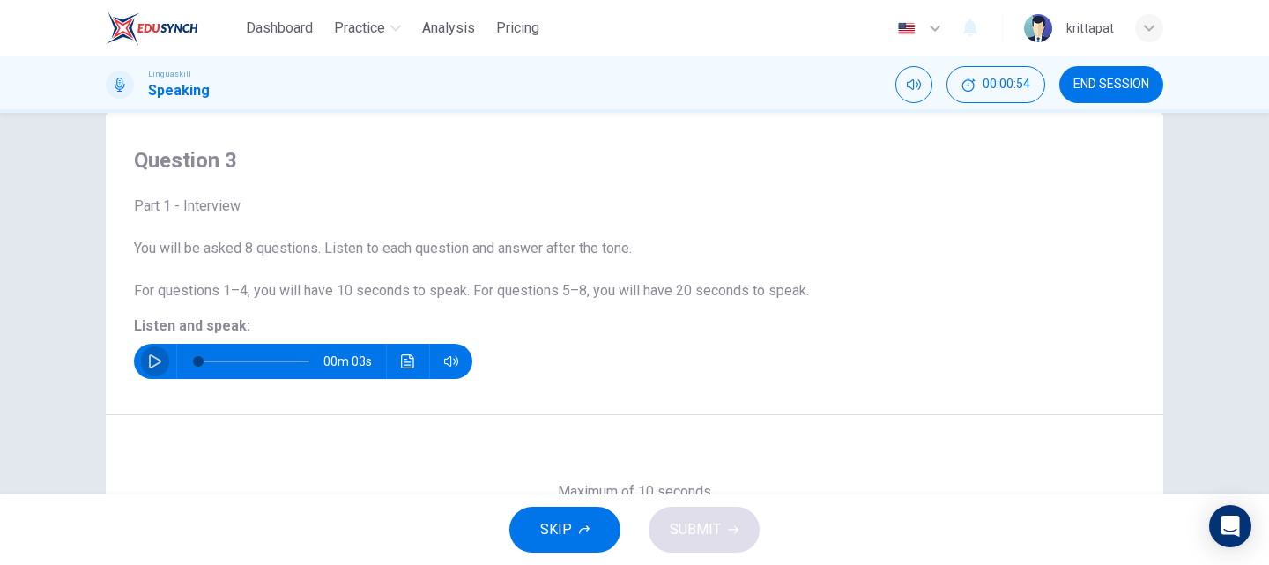
click at [148, 359] on icon "button" at bounding box center [155, 361] width 14 height 14
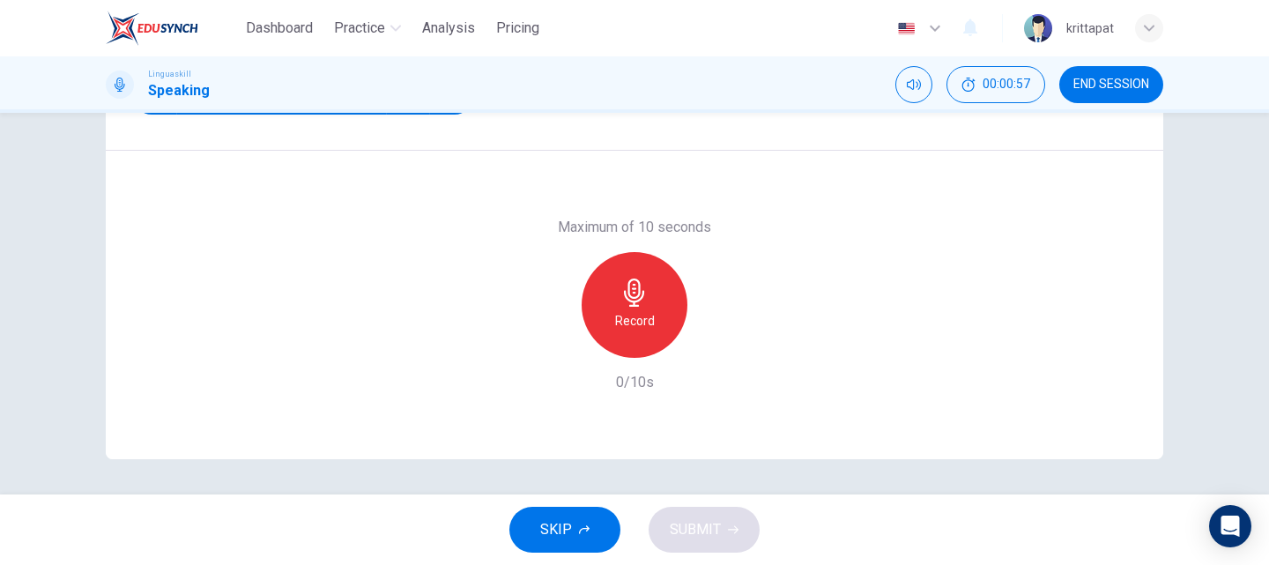
type input "0"
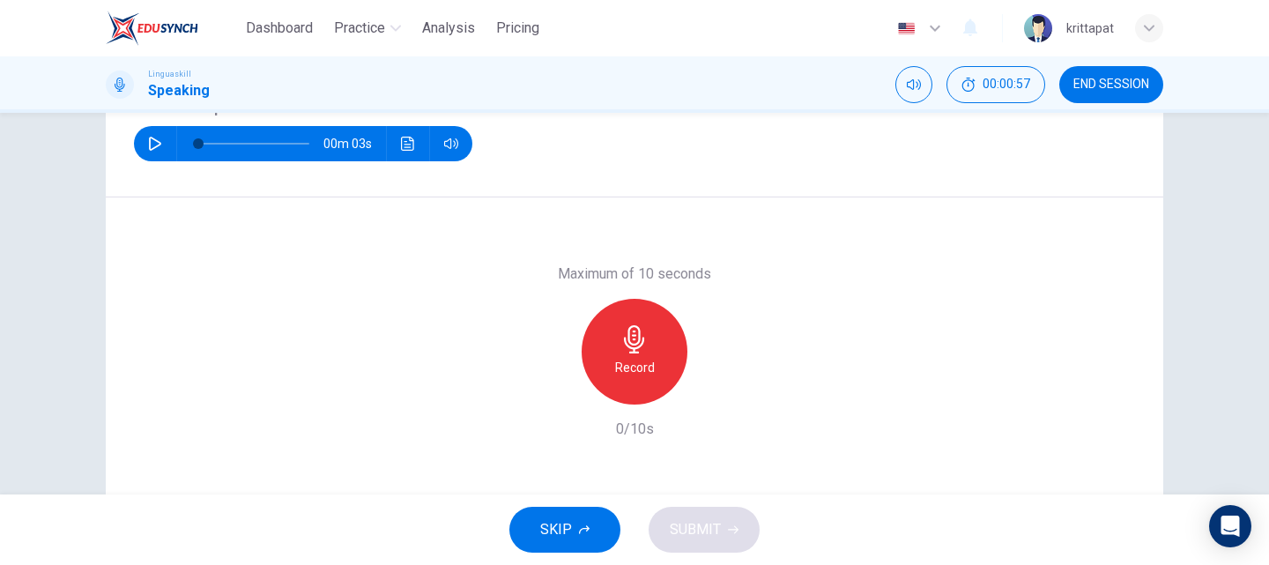
scroll to position [213, 0]
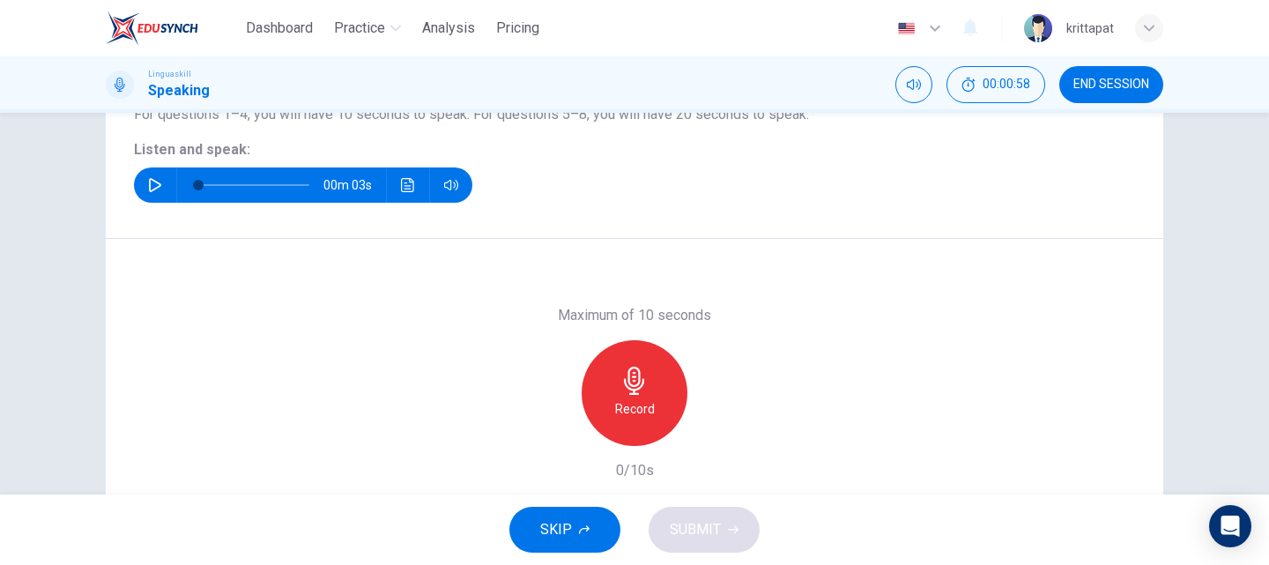
click at [643, 402] on h6 "Record" at bounding box center [635, 408] width 40 height 21
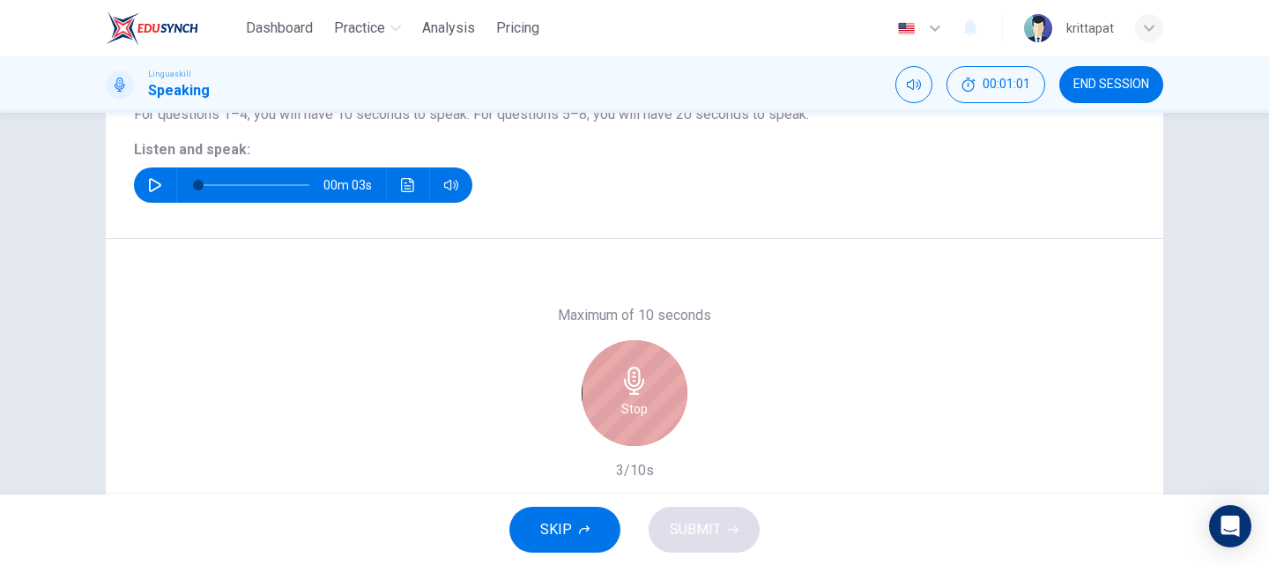
click at [611, 407] on div "Stop" at bounding box center [634, 393] width 106 height 106
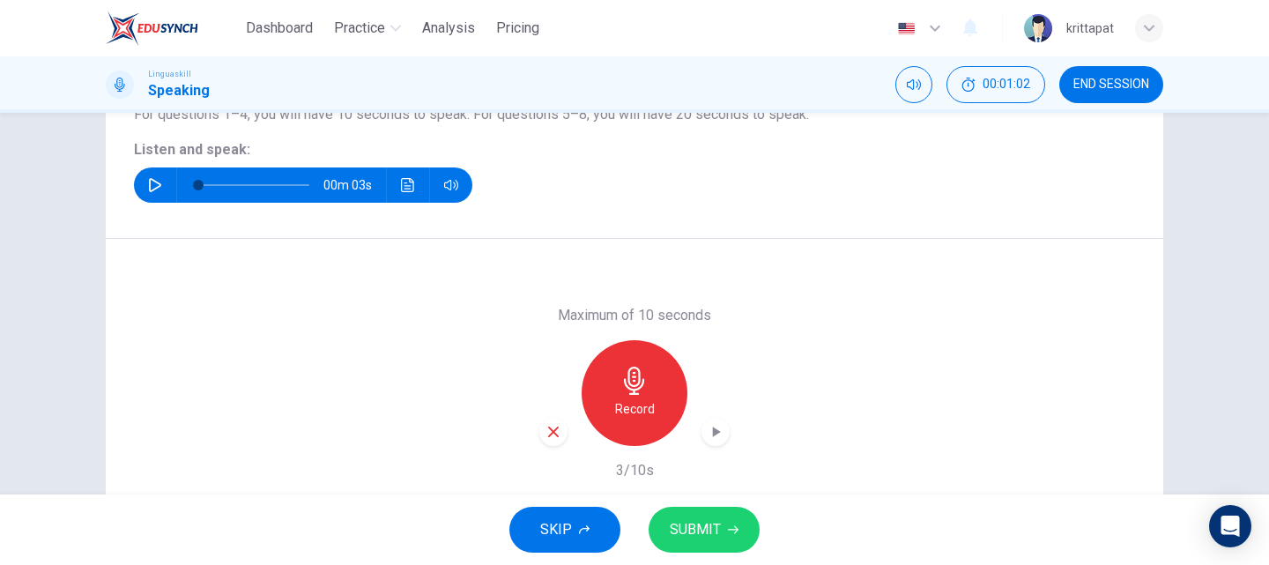
click at [698, 529] on span "SUBMIT" at bounding box center [695, 529] width 51 height 25
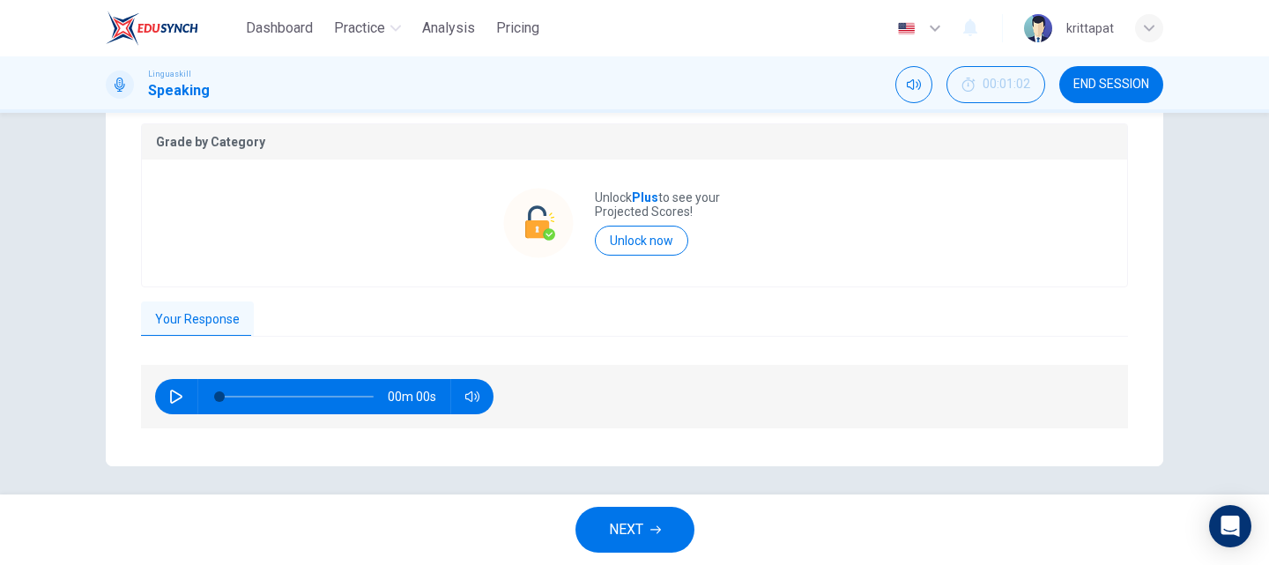
scroll to position [369, 0]
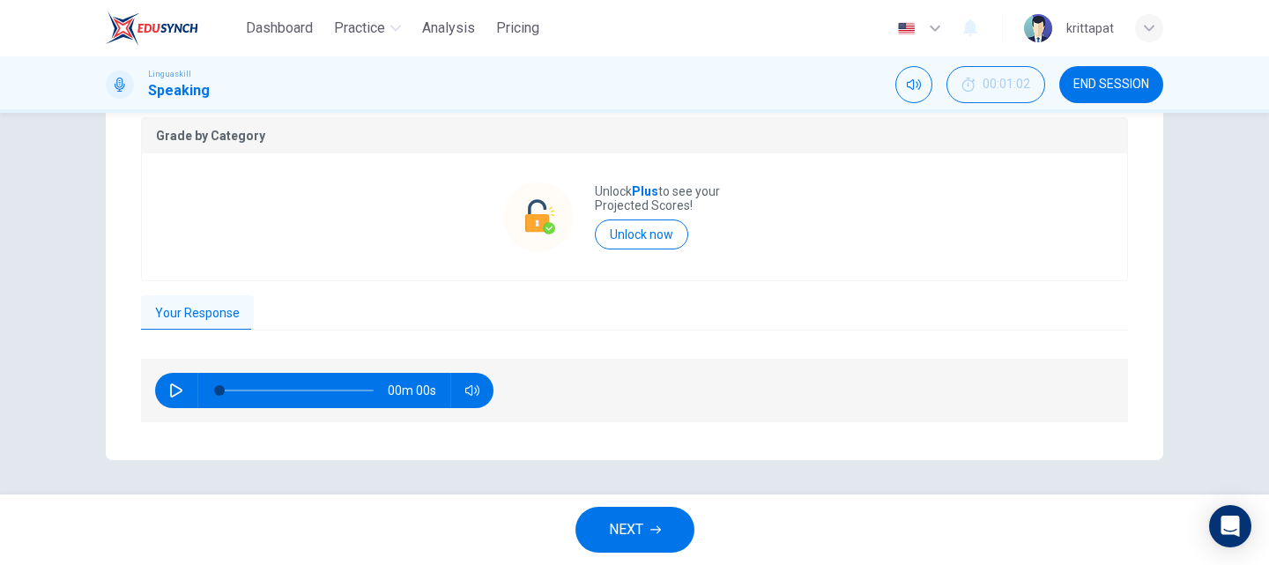
click at [172, 398] on button "button" at bounding box center [176, 390] width 28 height 35
type input "67"
click at [654, 534] on icon "button" at bounding box center [655, 529] width 11 height 11
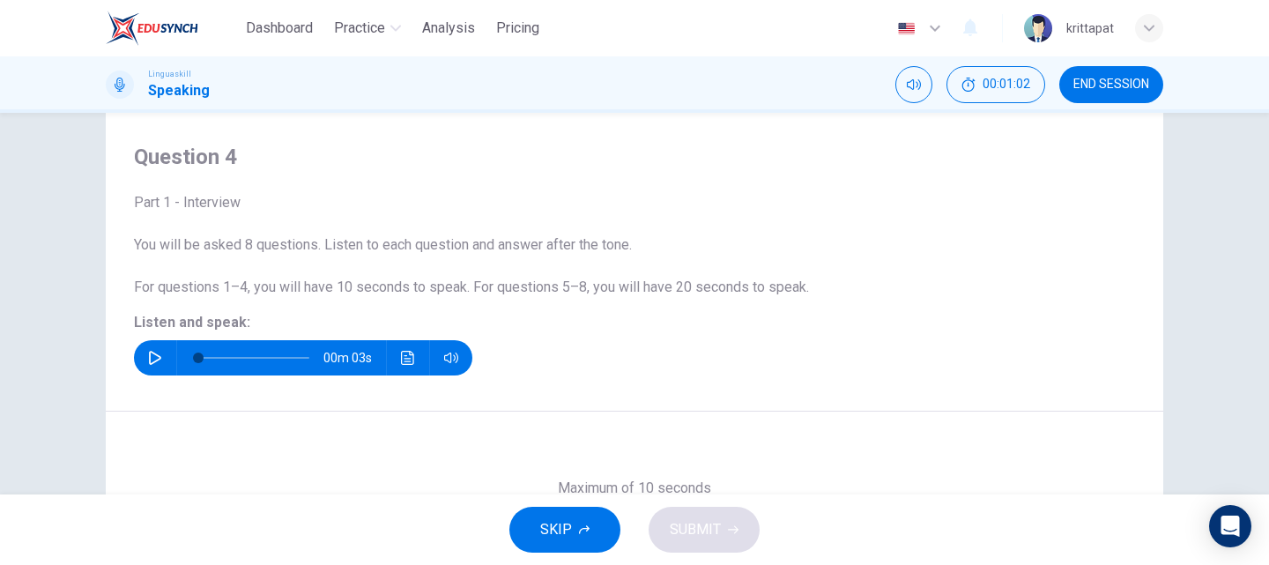
scroll to position [37, 0]
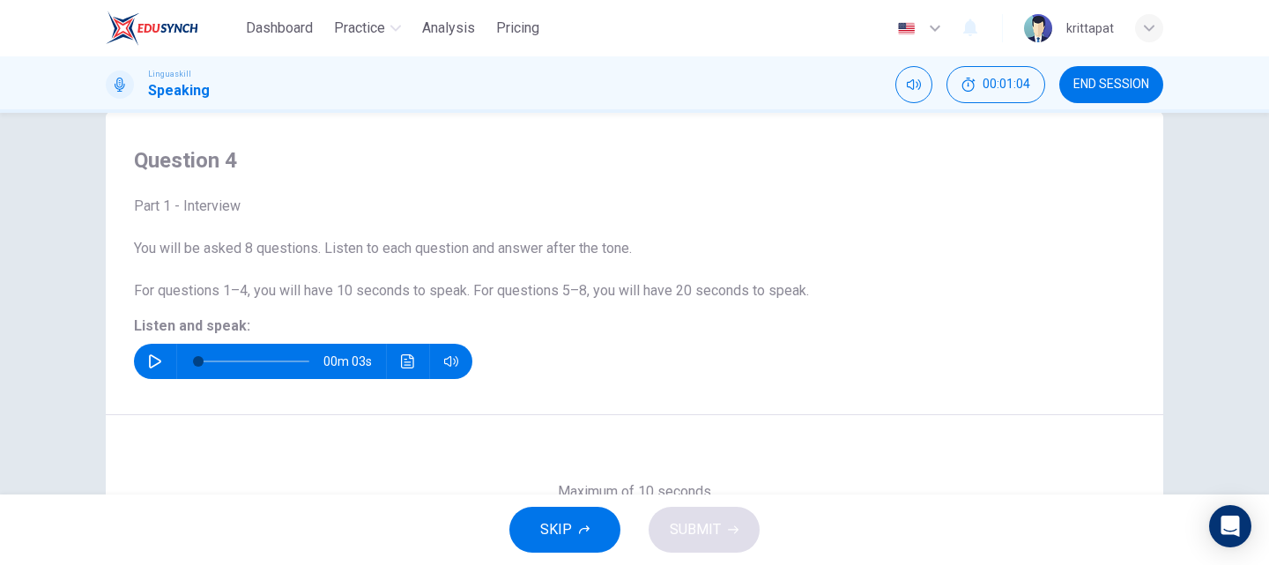
click at [148, 358] on icon "button" at bounding box center [155, 361] width 14 height 14
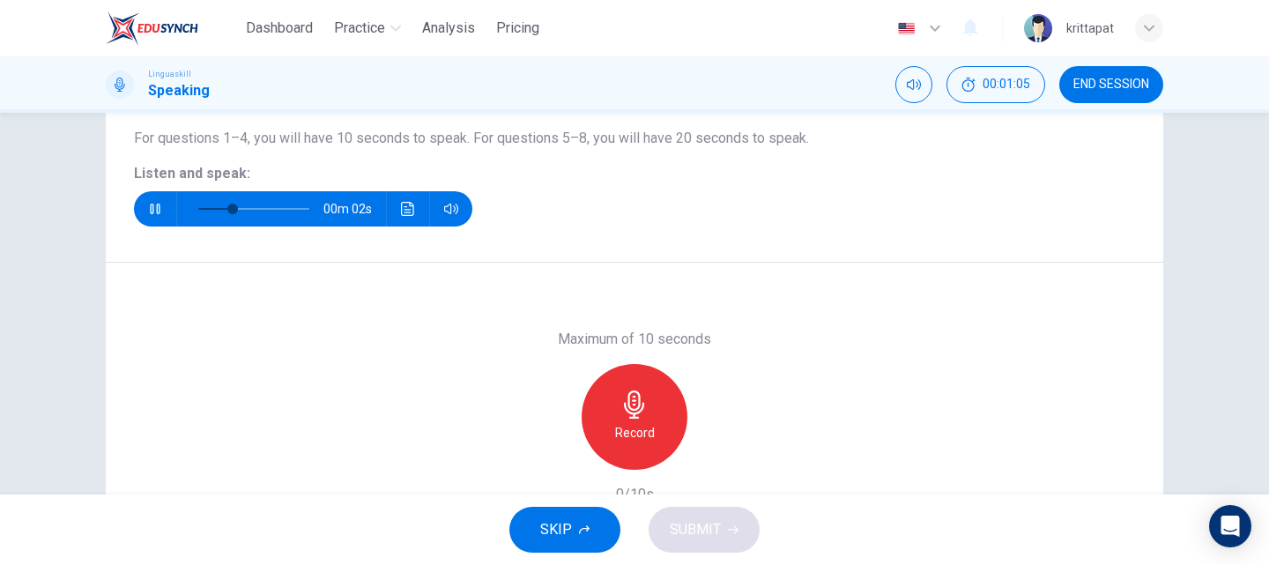
scroll to position [213, 0]
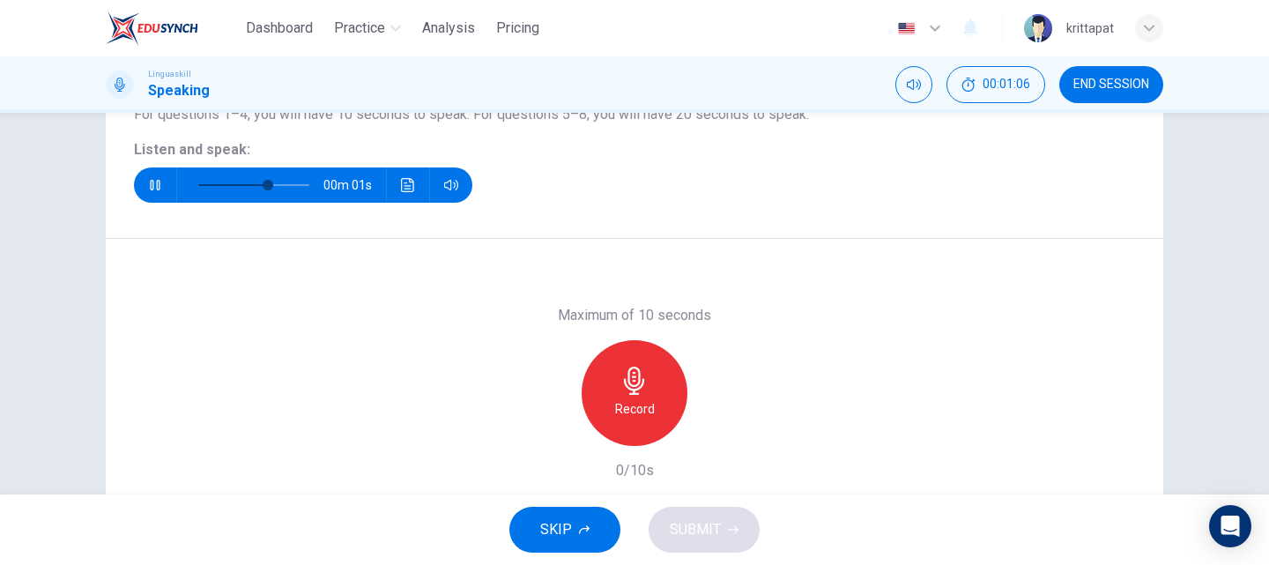
click at [641, 392] on icon "button" at bounding box center [634, 381] width 28 height 28
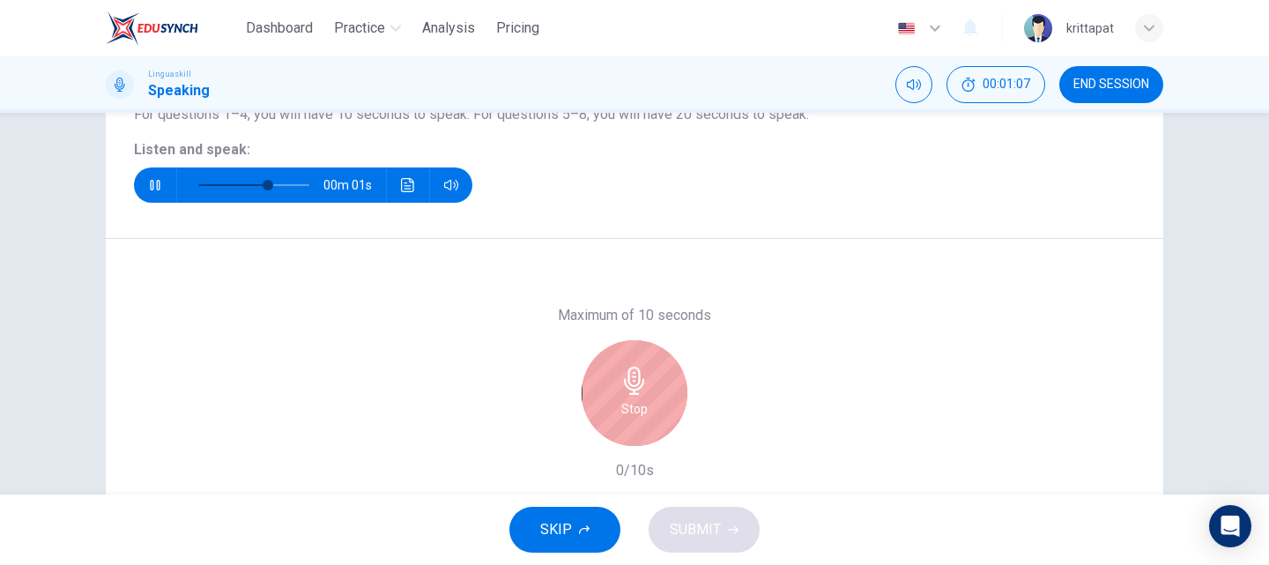
scroll to position [301, 0]
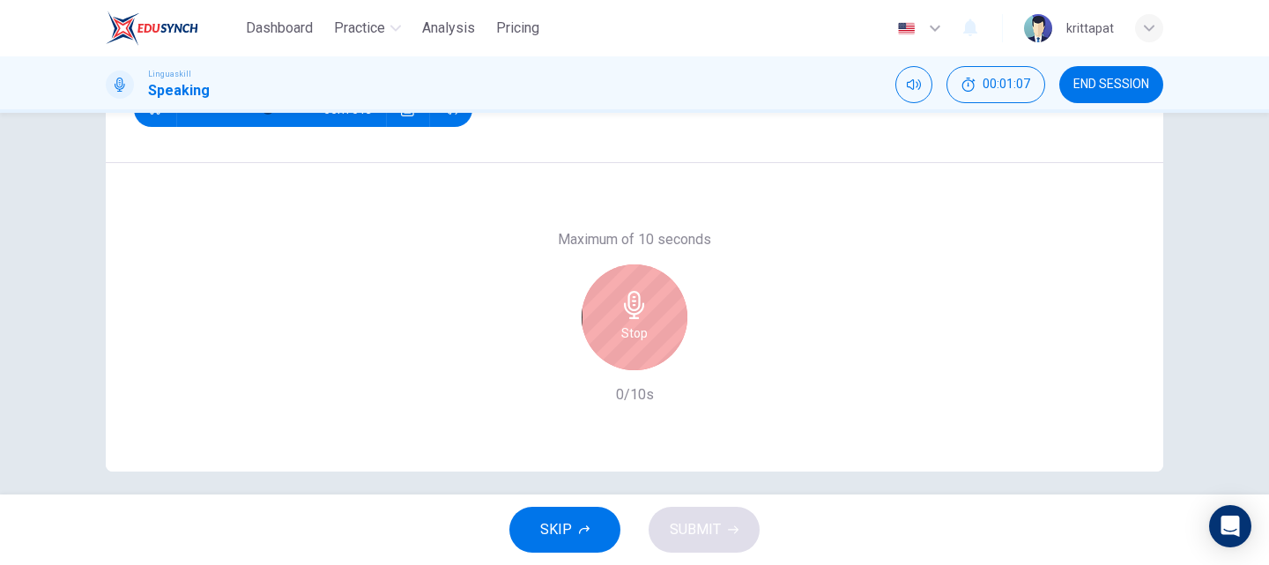
type input "0"
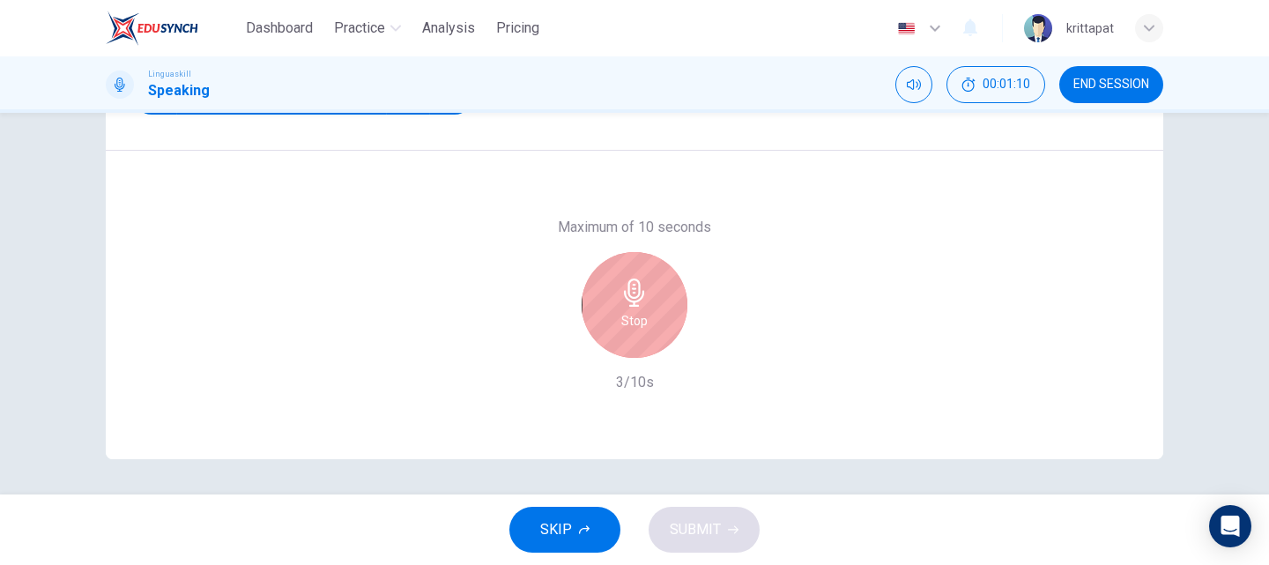
click at [604, 326] on div "Stop" at bounding box center [634, 305] width 106 height 106
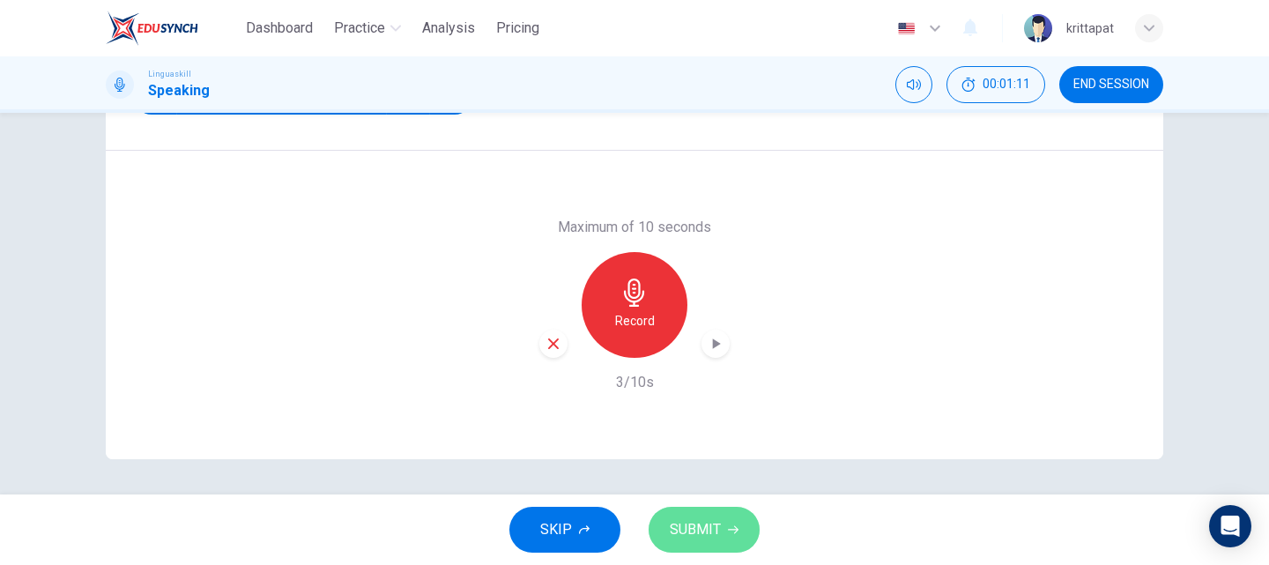
click at [697, 531] on span "SUBMIT" at bounding box center [695, 529] width 51 height 25
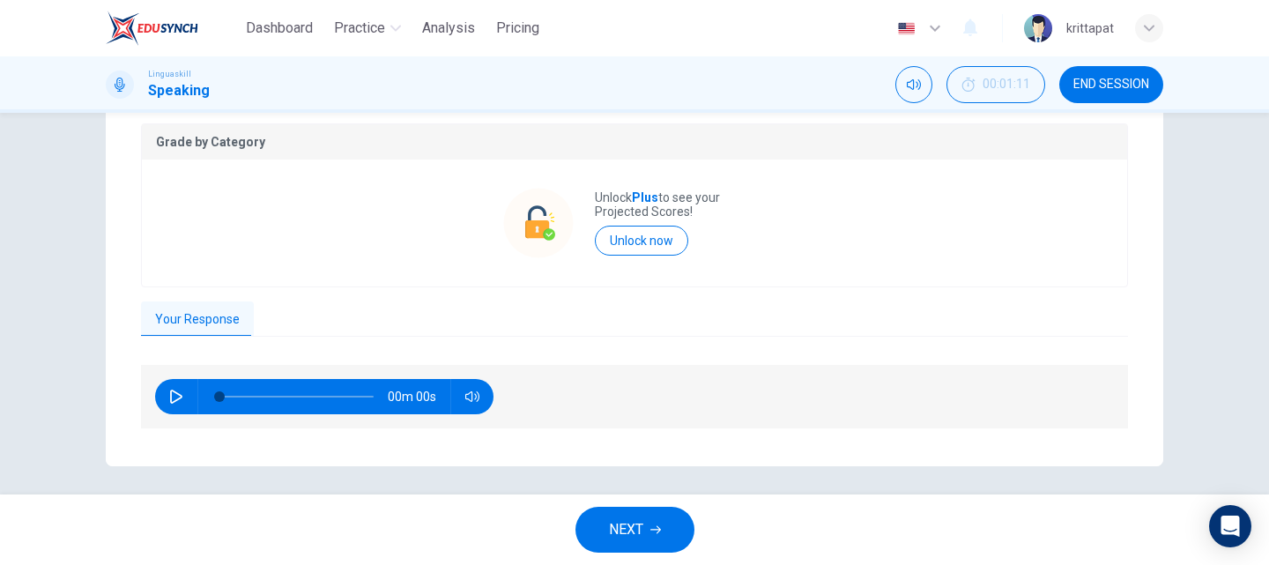
scroll to position [369, 0]
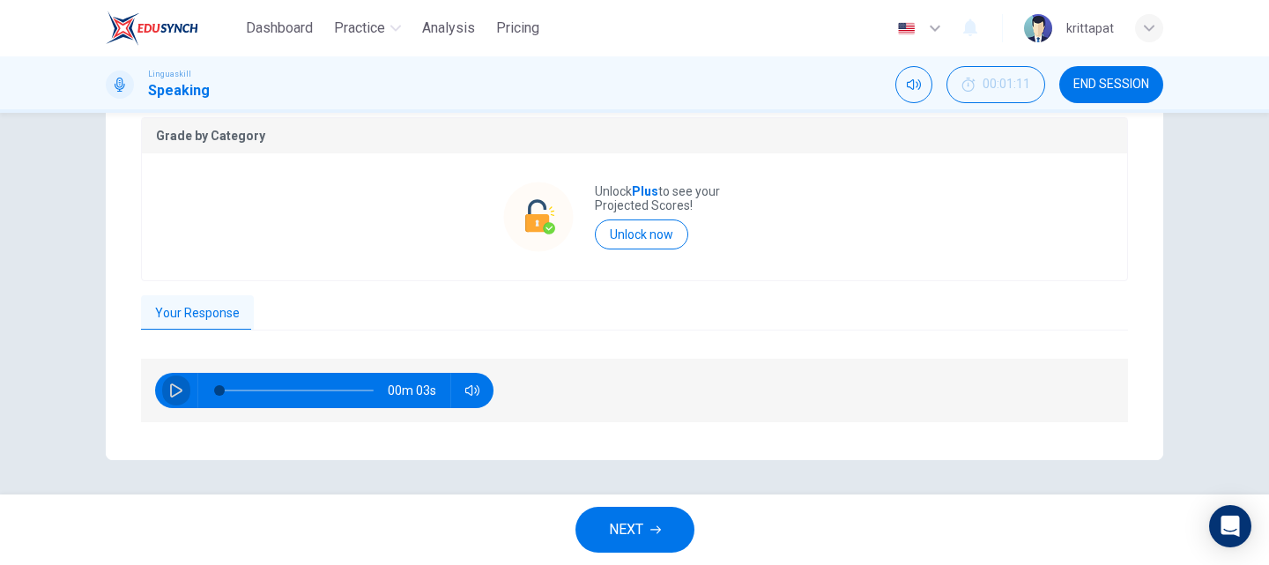
click at [182, 394] on button "button" at bounding box center [176, 390] width 28 height 35
type input "92"
click at [634, 522] on span "NEXT" at bounding box center [626, 529] width 34 height 25
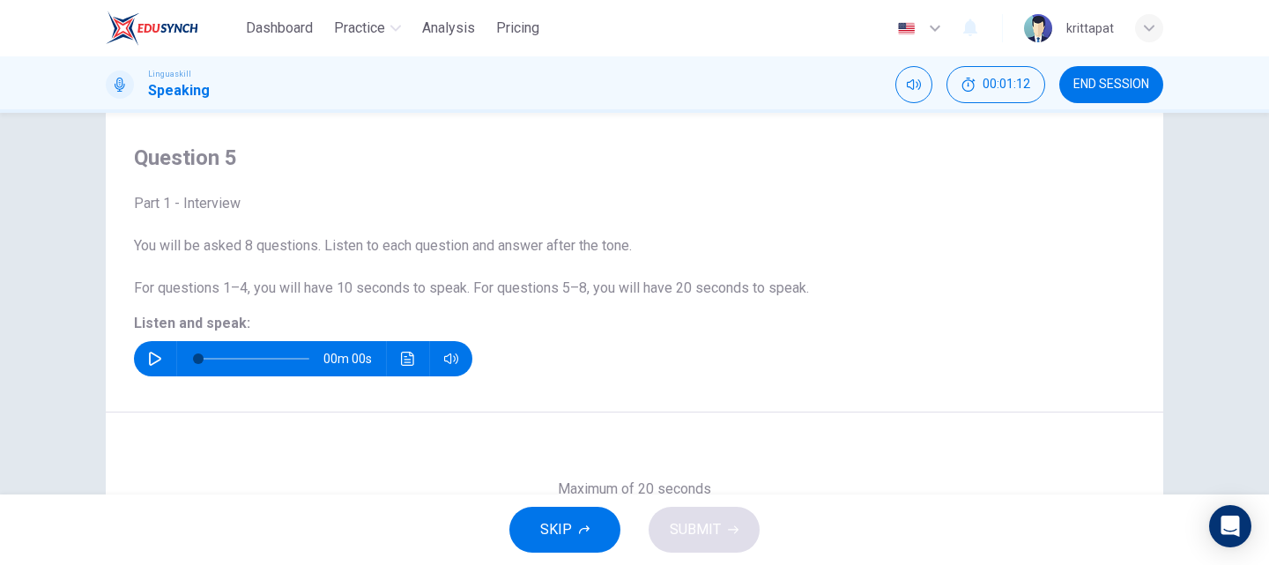
scroll to position [88, 0]
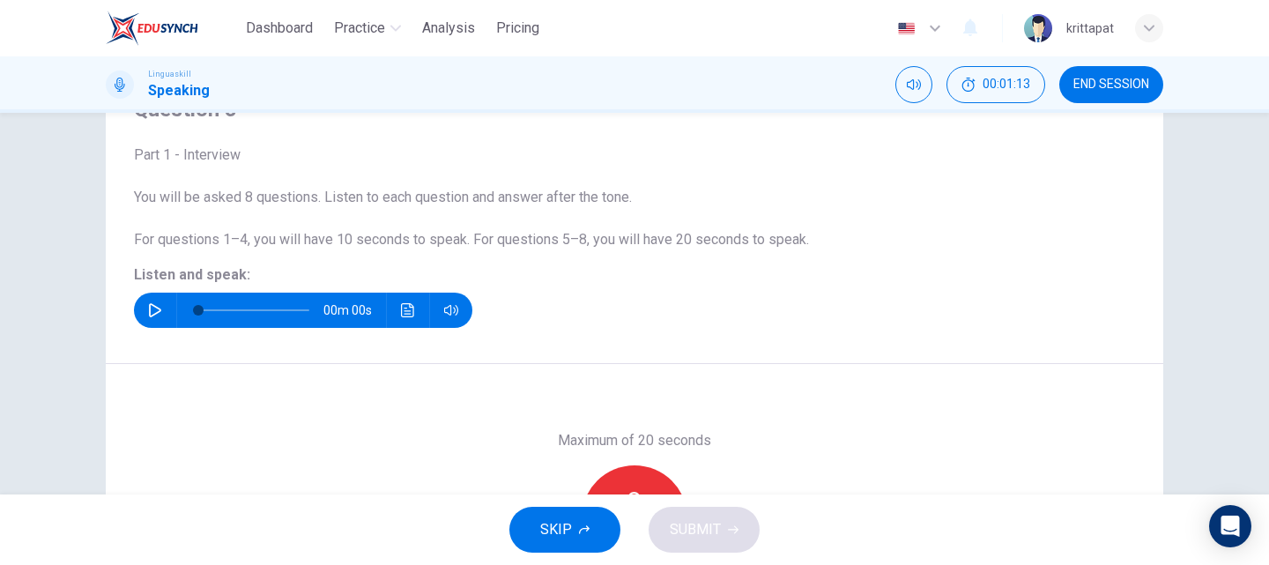
click at [153, 308] on icon "button" at bounding box center [155, 310] width 12 height 14
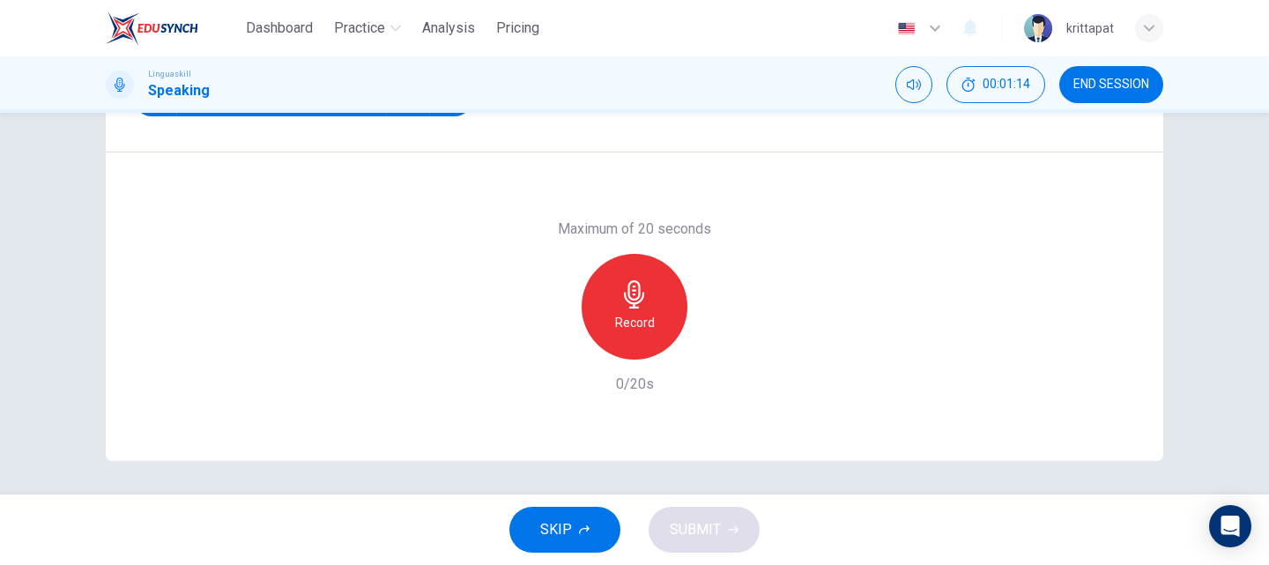
scroll to position [301, 0]
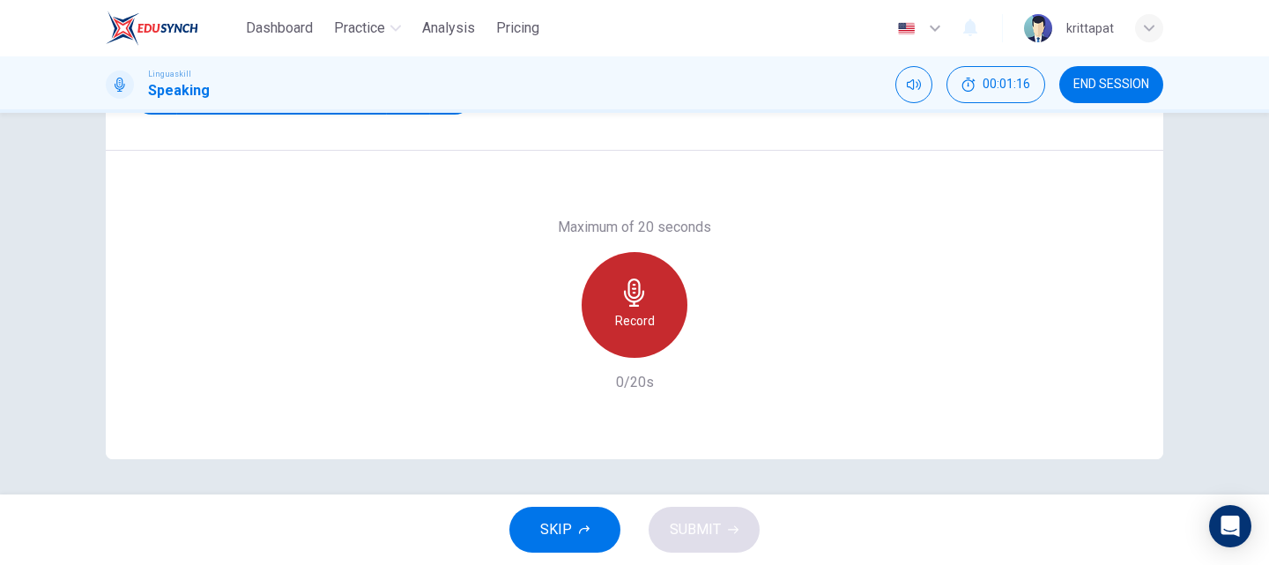
click at [620, 285] on icon "button" at bounding box center [634, 292] width 28 height 28
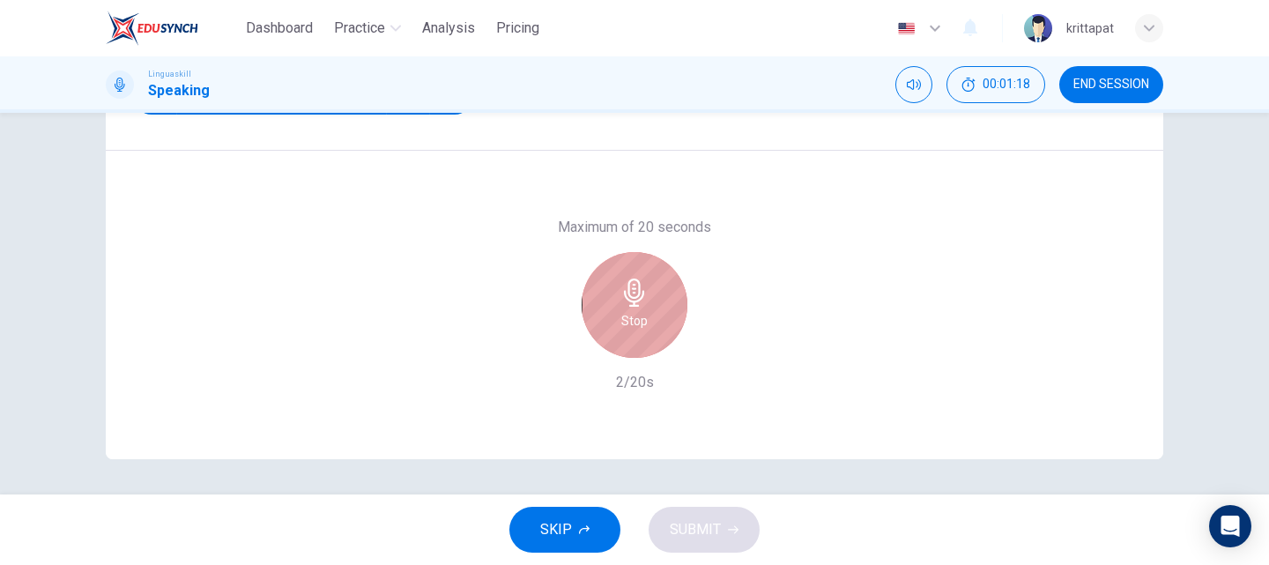
click at [626, 307] on div "Stop" at bounding box center [634, 305] width 106 height 106
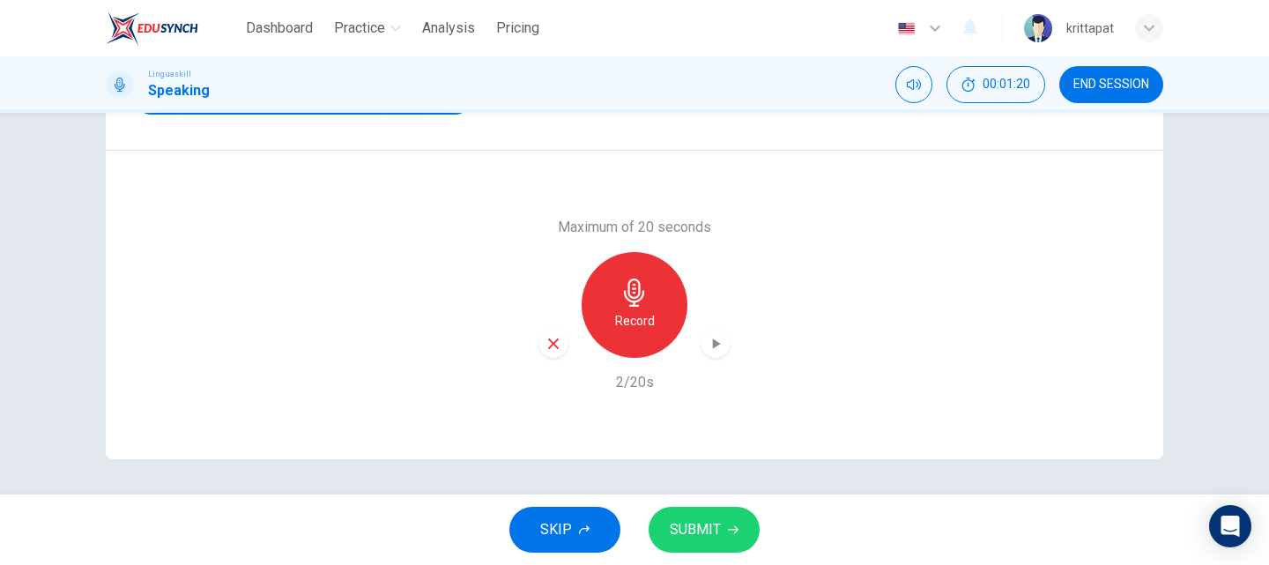
click at [620, 300] on icon "button" at bounding box center [634, 292] width 28 height 28
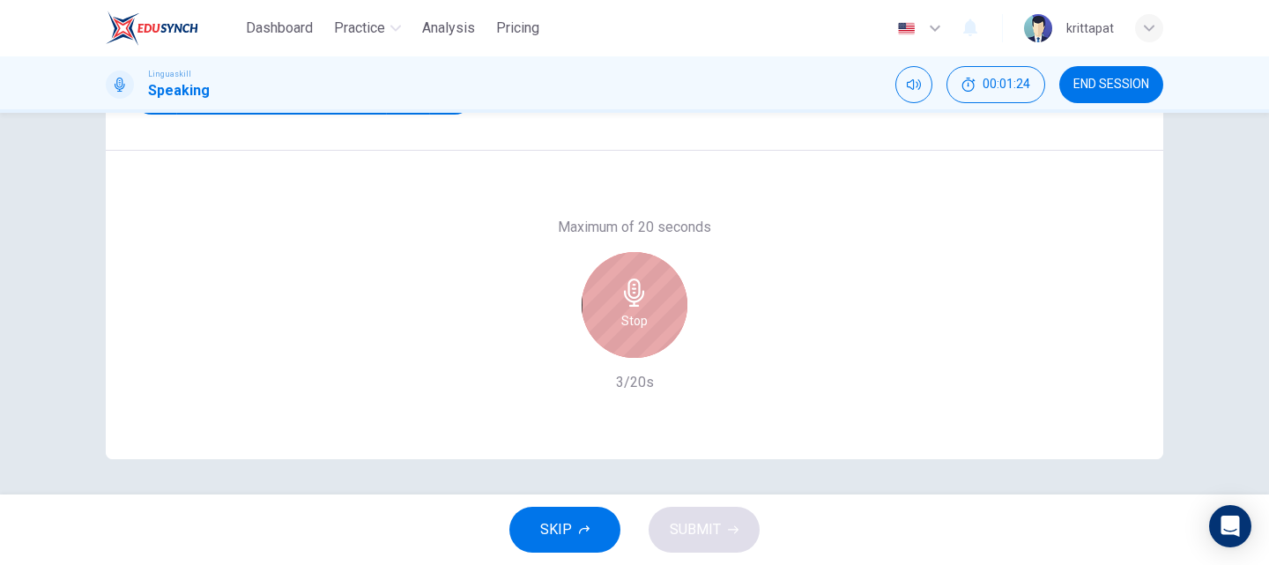
click at [658, 321] on div "Stop" at bounding box center [634, 305] width 106 height 106
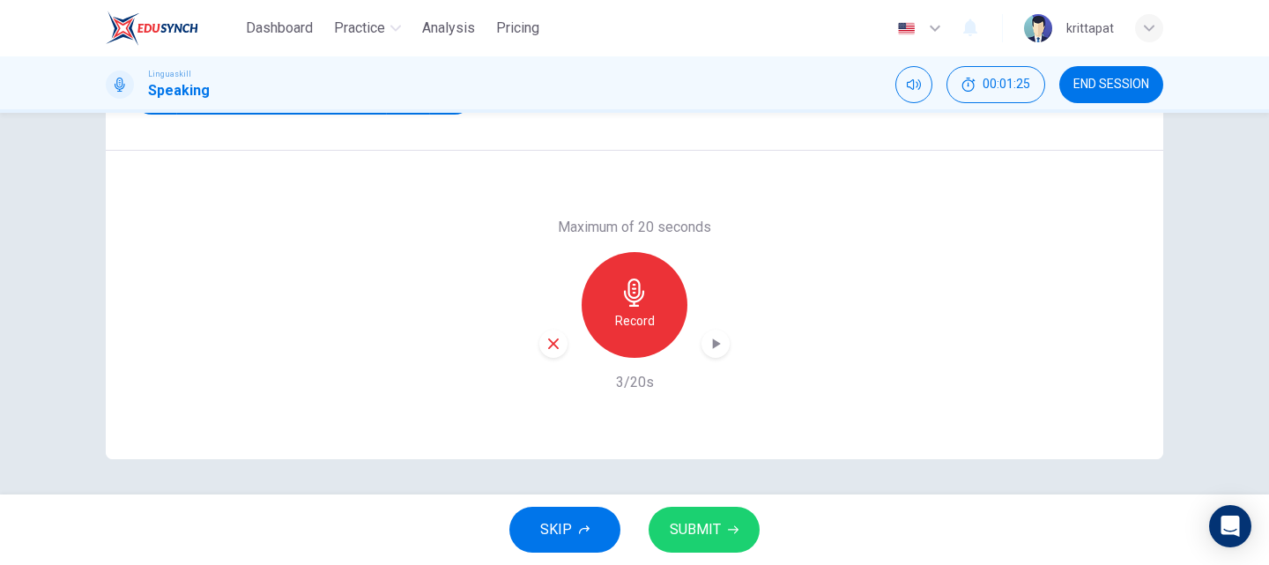
click at [706, 536] on span "SUBMIT" at bounding box center [695, 529] width 51 height 25
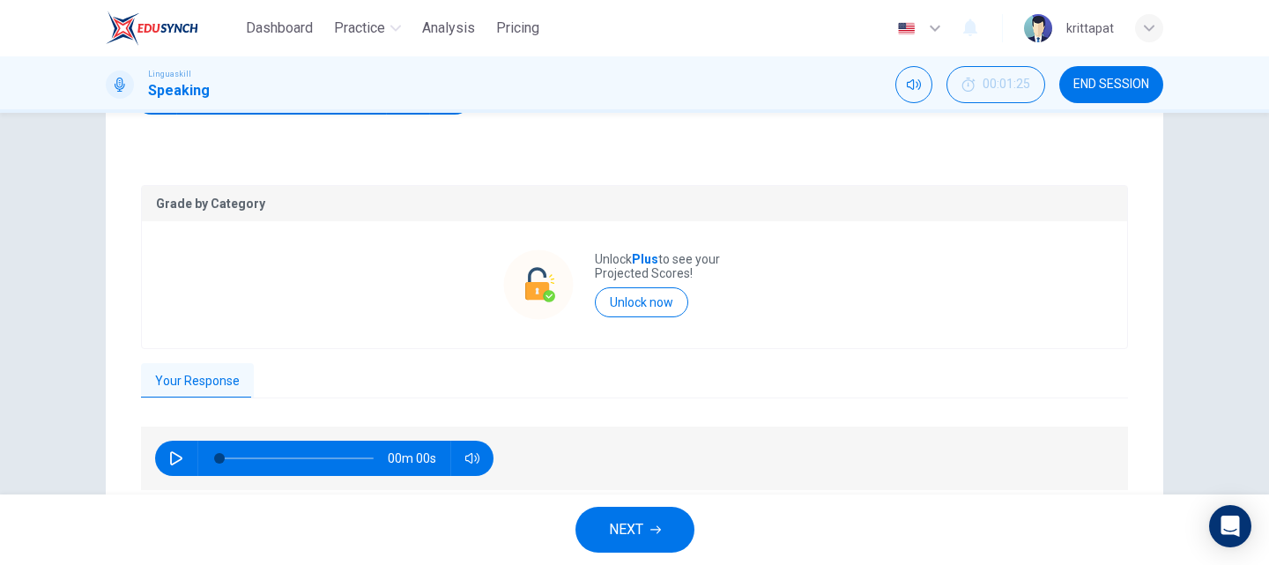
click at [630, 525] on span "NEXT" at bounding box center [626, 529] width 34 height 25
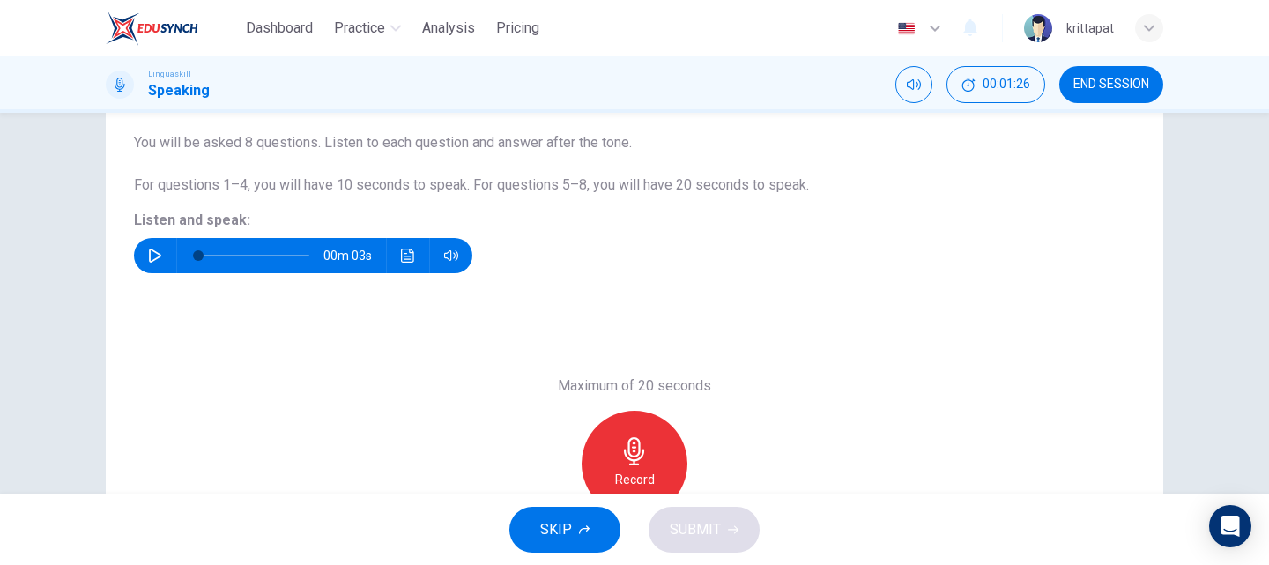
scroll to position [125, 0]
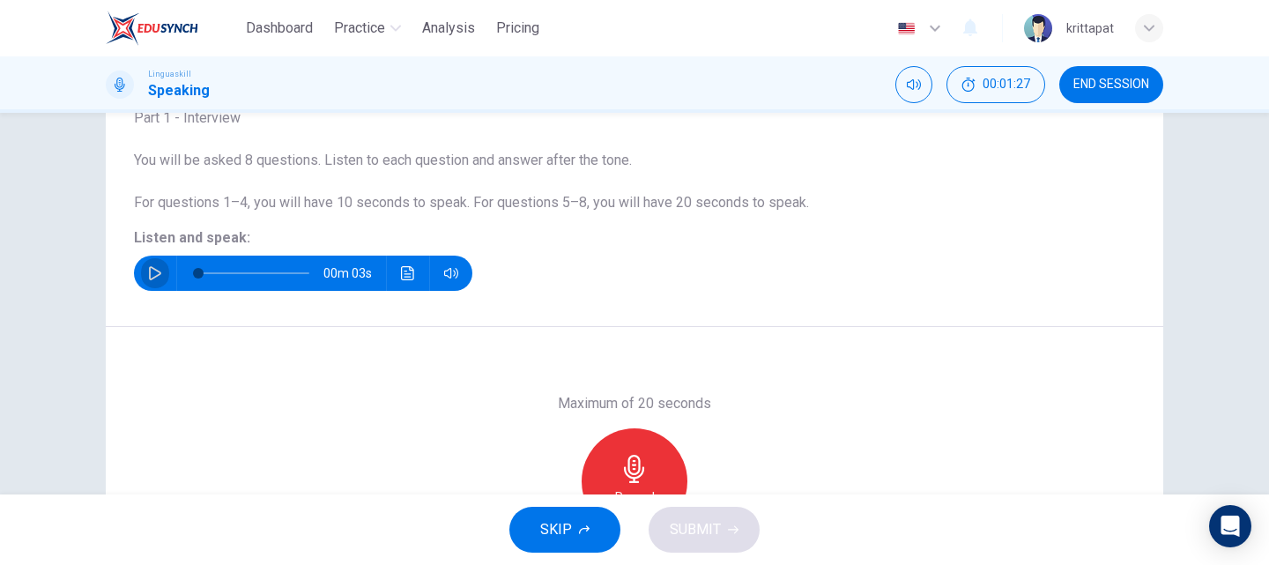
click at [141, 269] on button "button" at bounding box center [155, 273] width 28 height 35
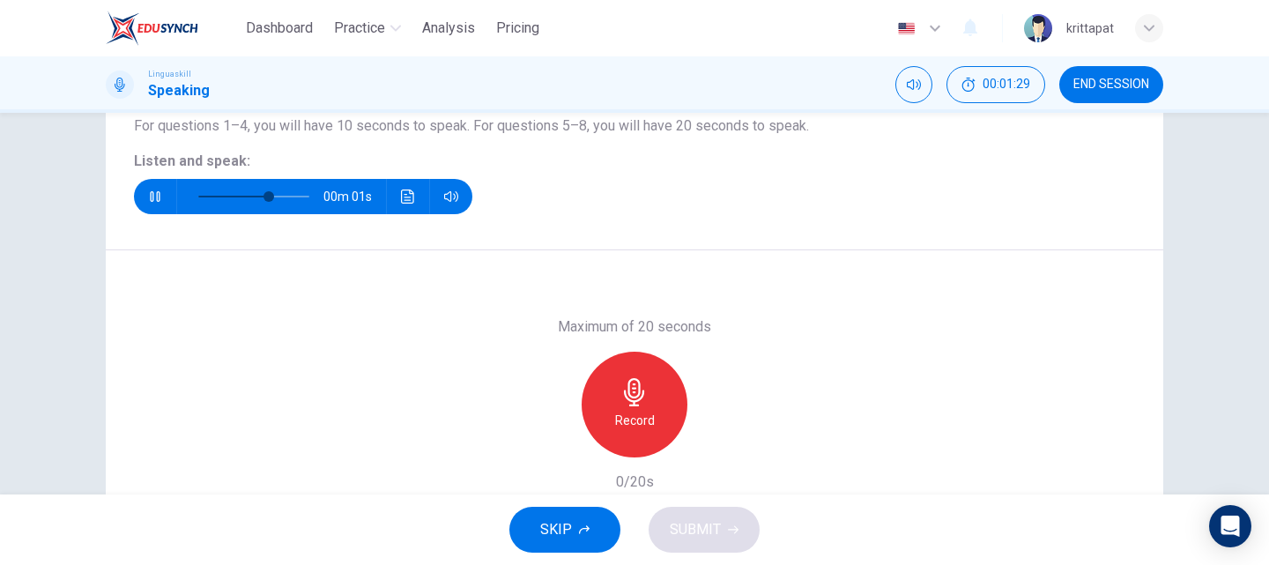
scroll to position [301, 0]
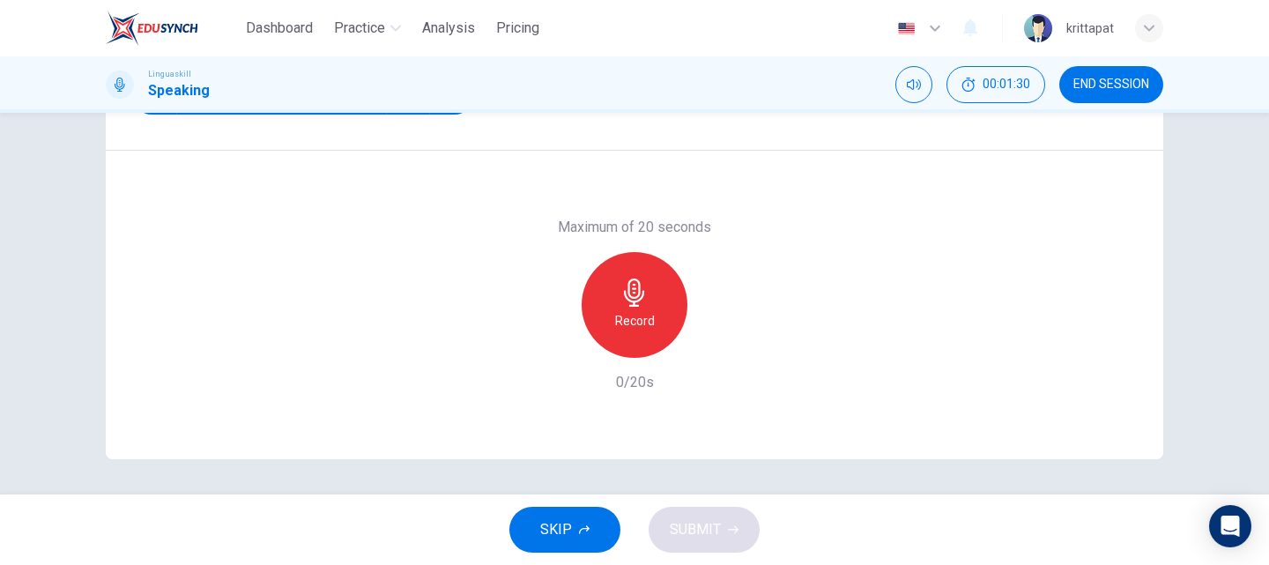
click at [648, 319] on h6 "Record" at bounding box center [635, 320] width 40 height 21
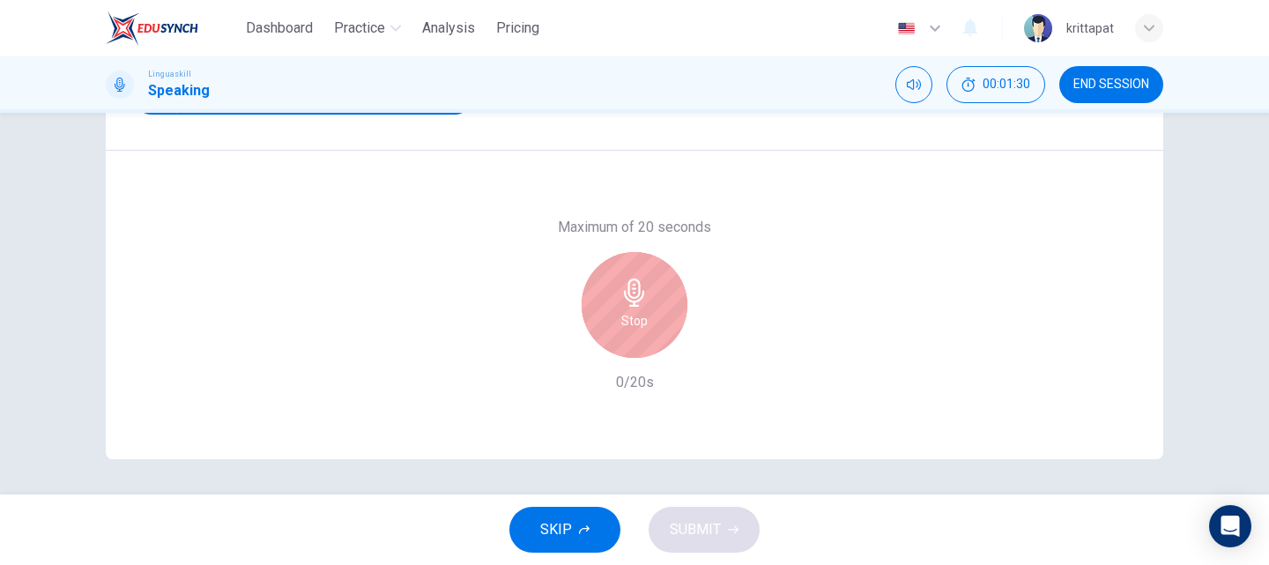
type input "0"
click at [616, 322] on div "Stop" at bounding box center [634, 305] width 106 height 106
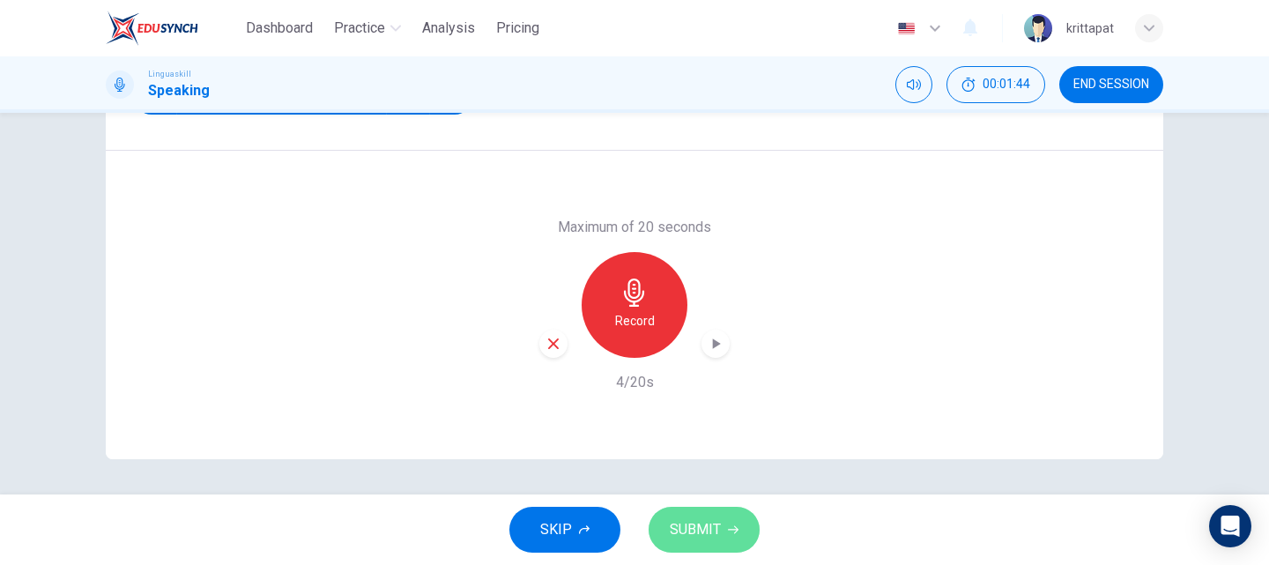
click at [689, 522] on span "SUBMIT" at bounding box center [695, 529] width 51 height 25
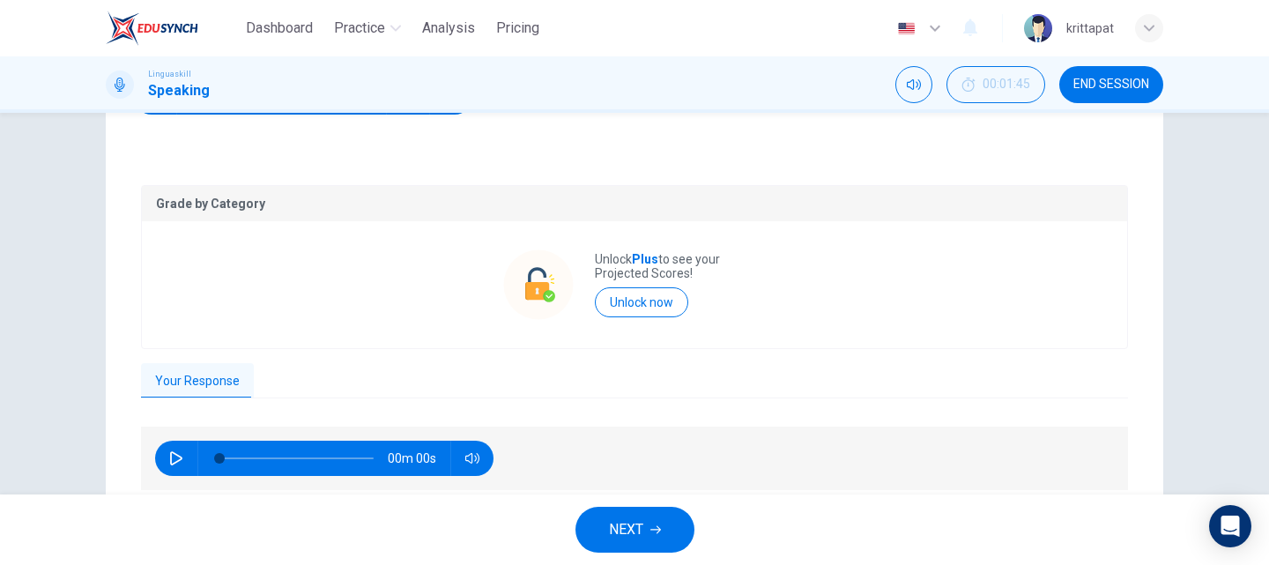
click at [177, 451] on icon "button" at bounding box center [176, 458] width 14 height 14
type input "0"
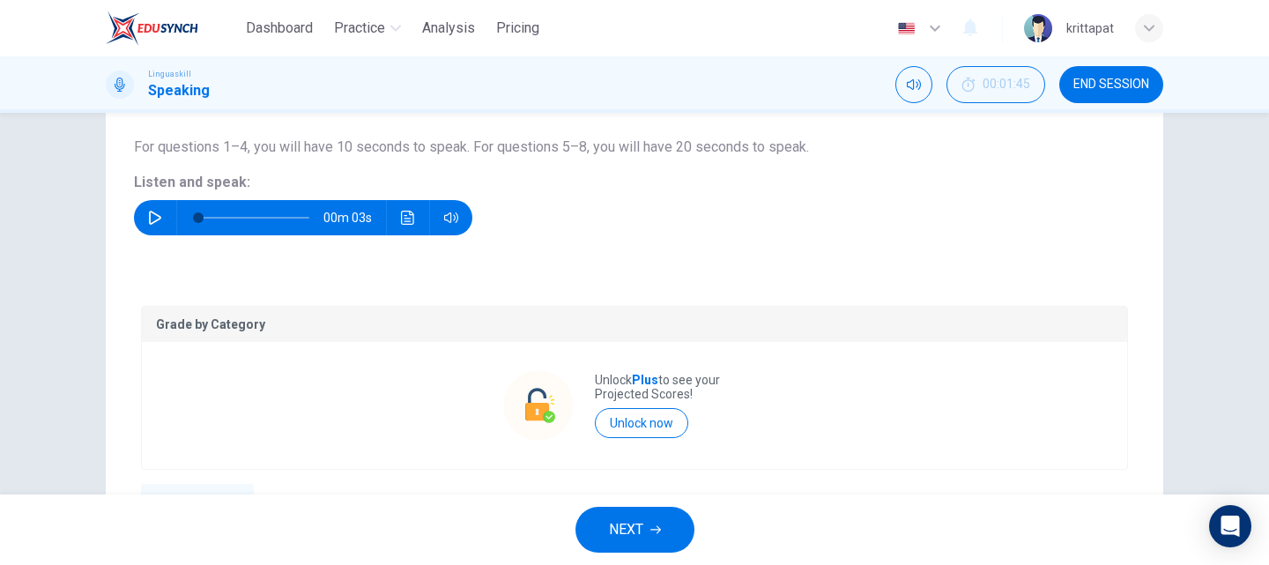
scroll to position [0, 0]
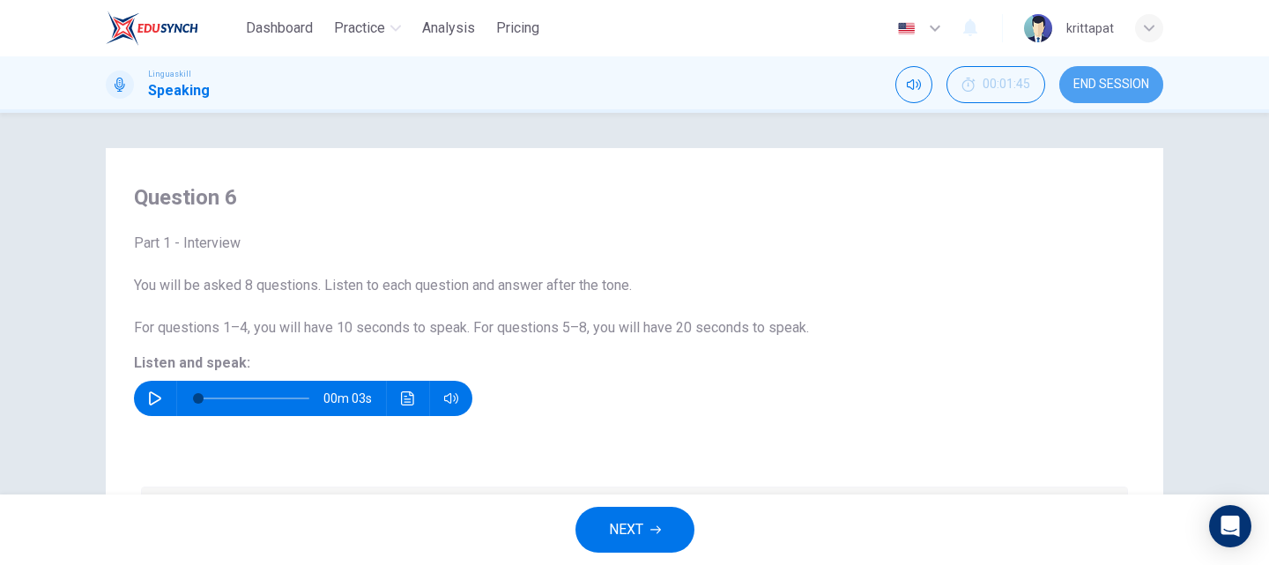
click at [1119, 71] on button "END SESSION" at bounding box center [1111, 84] width 104 height 37
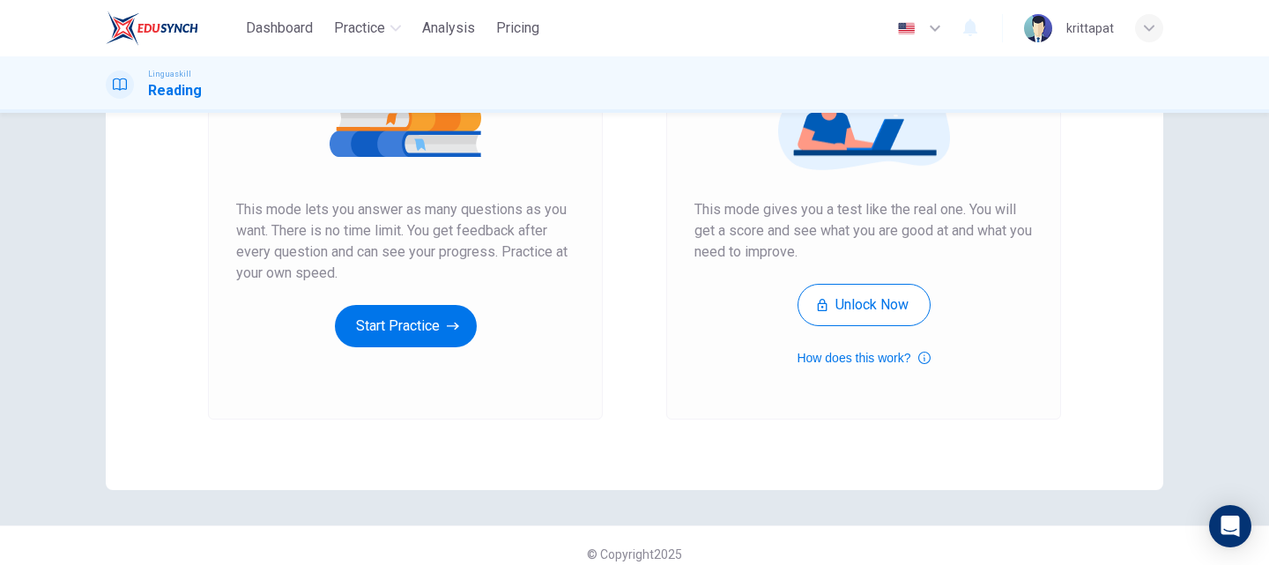
scroll to position [287, 0]
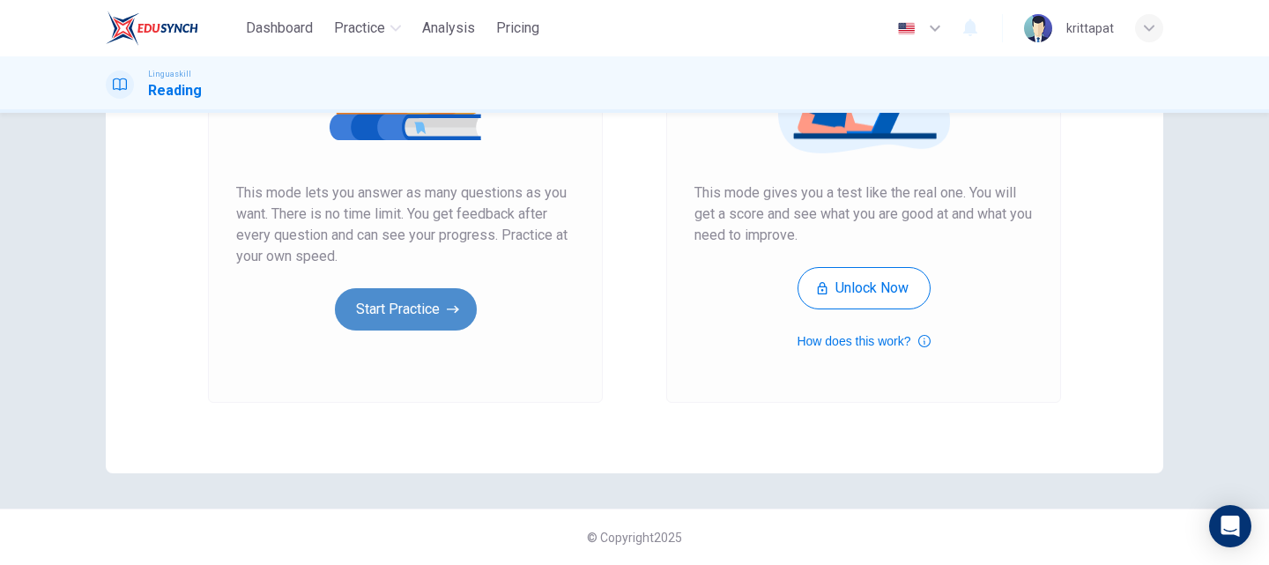
click at [438, 319] on button "Start Practice" at bounding box center [406, 309] width 142 height 42
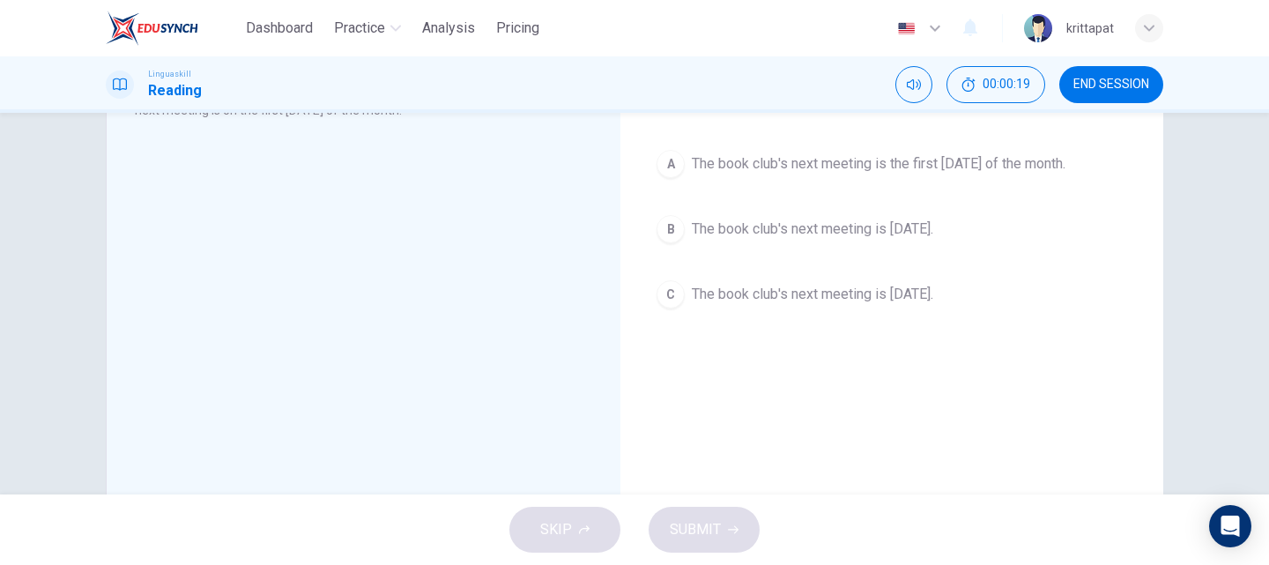
scroll to position [0, 0]
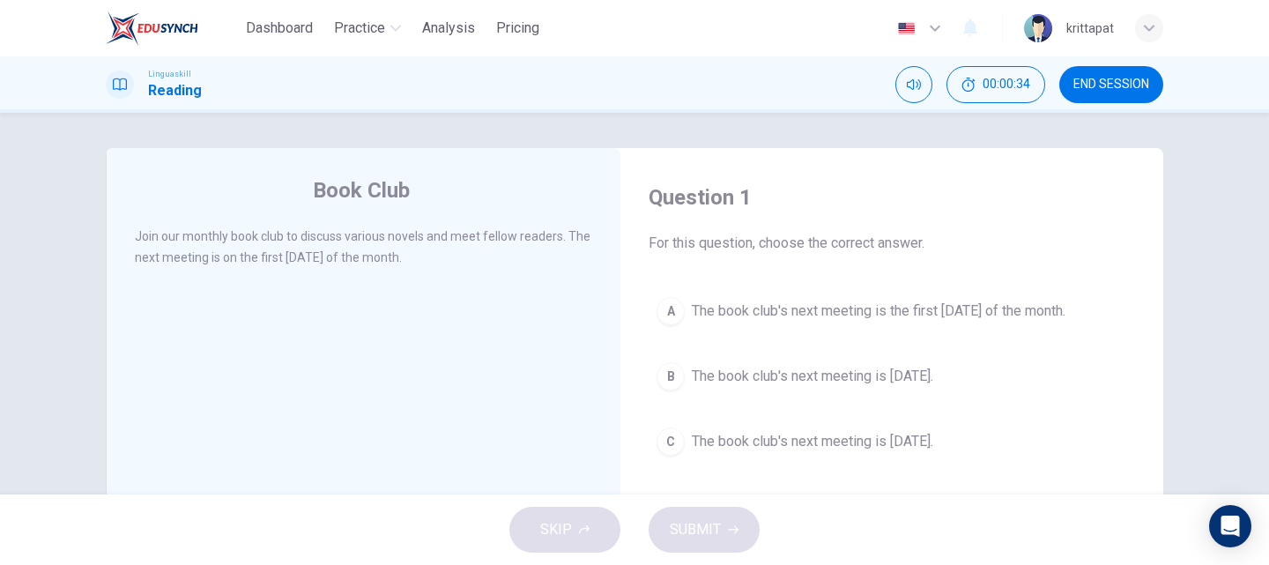
click at [712, 307] on span "The book club's next meeting is the first [DATE] of the month." at bounding box center [879, 310] width 374 height 21
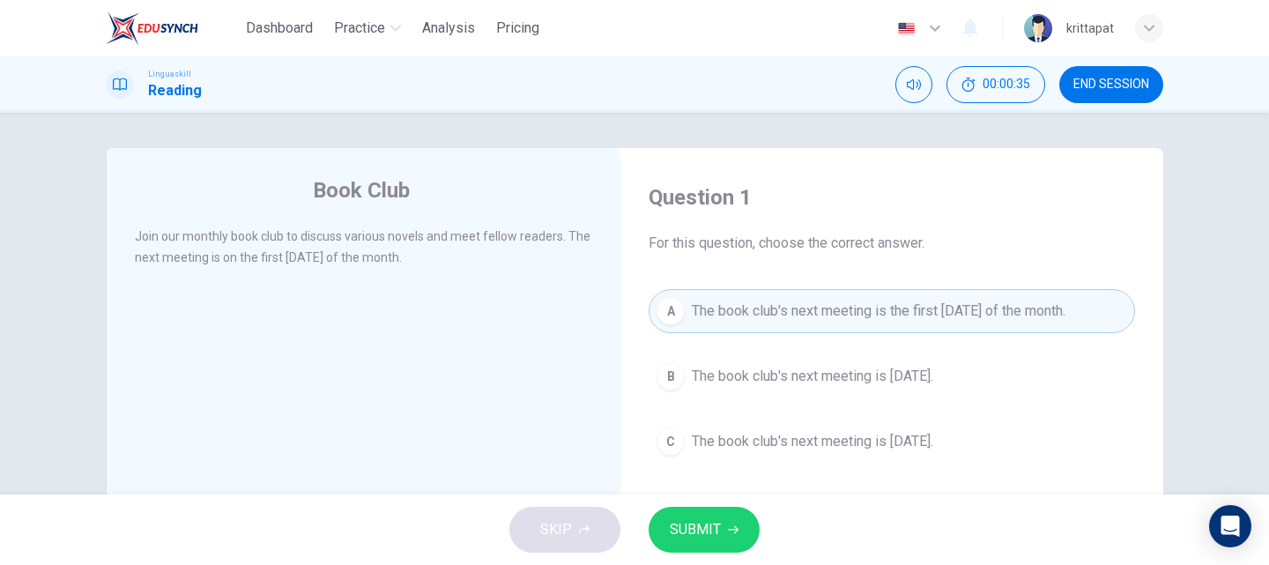
scroll to position [176, 0]
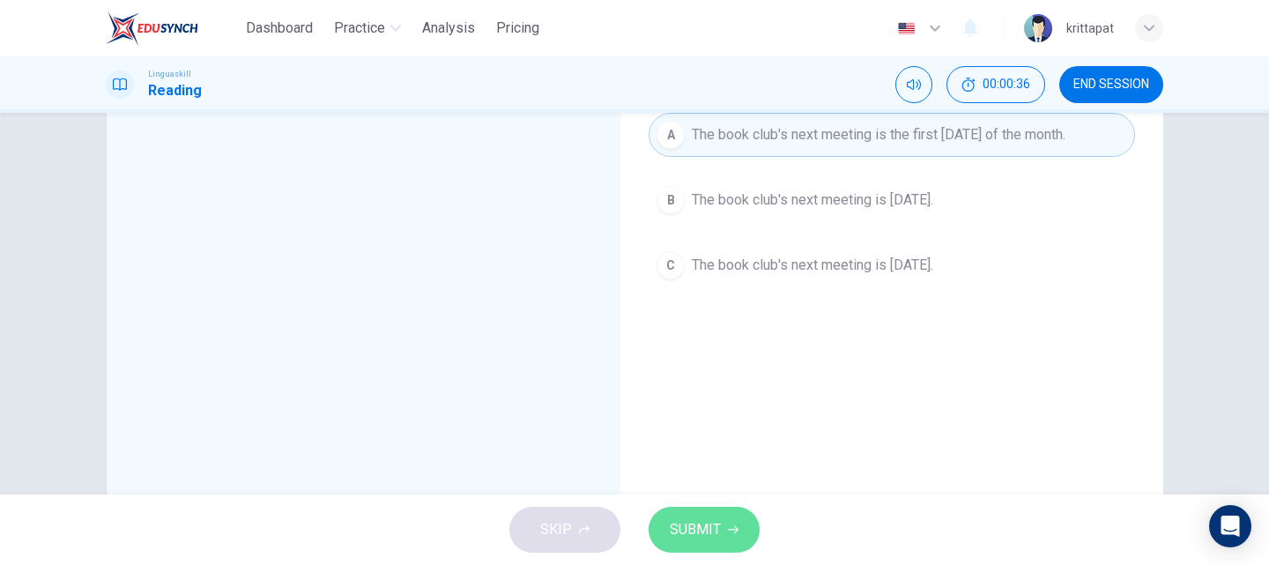
click at [728, 525] on button "SUBMIT" at bounding box center [703, 530] width 111 height 46
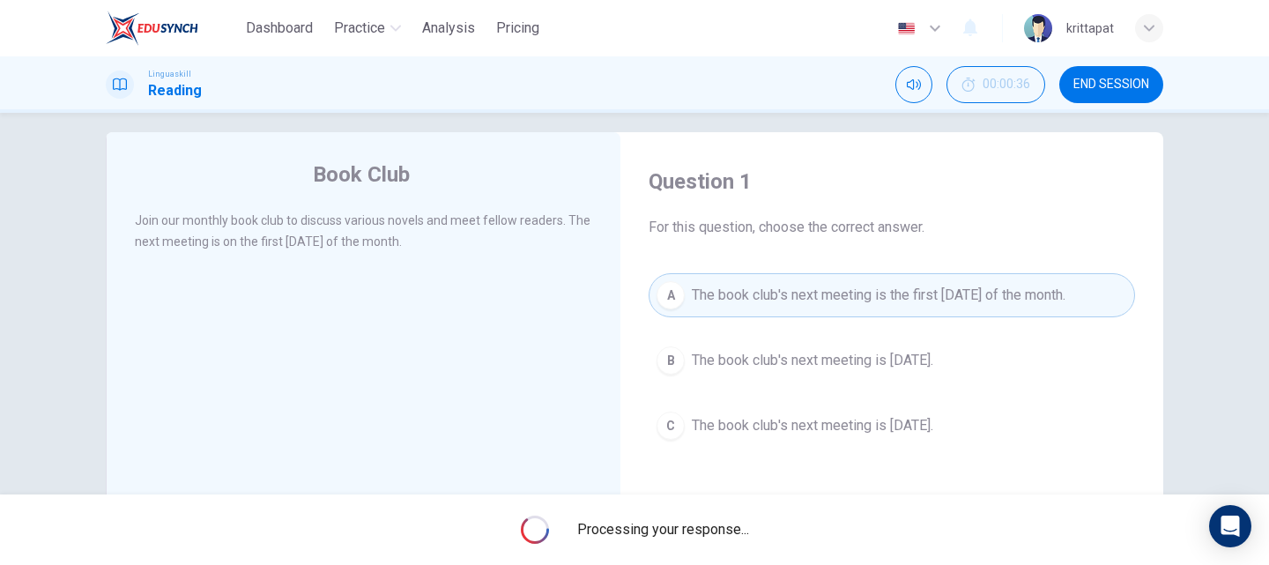
scroll to position [0, 0]
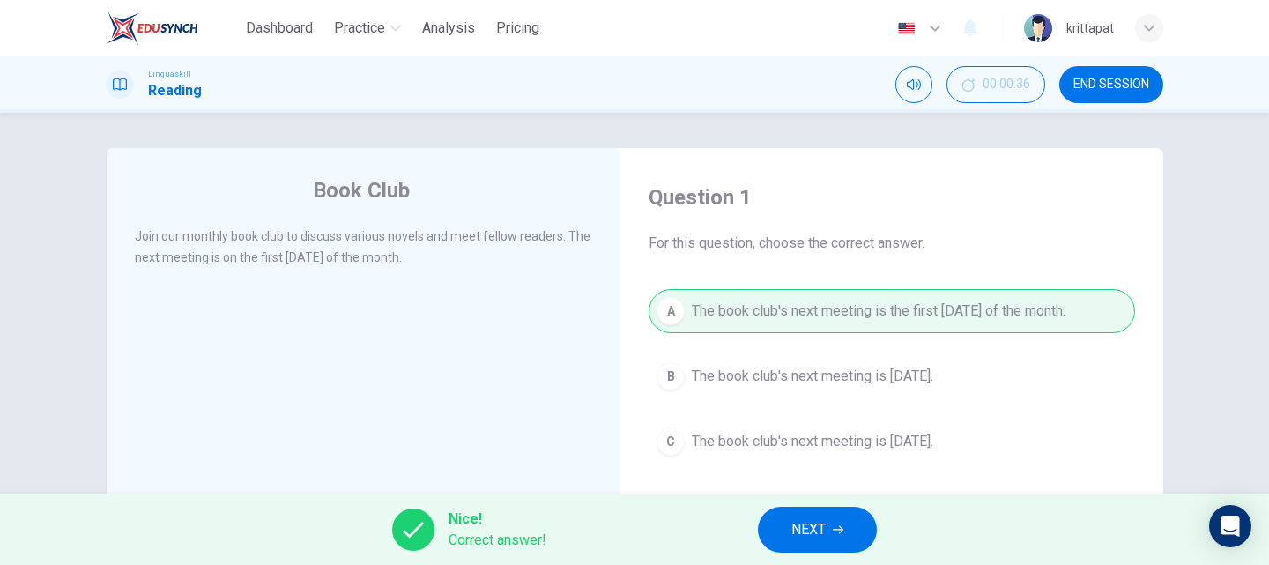
click at [840, 522] on button "NEXT" at bounding box center [817, 530] width 119 height 46
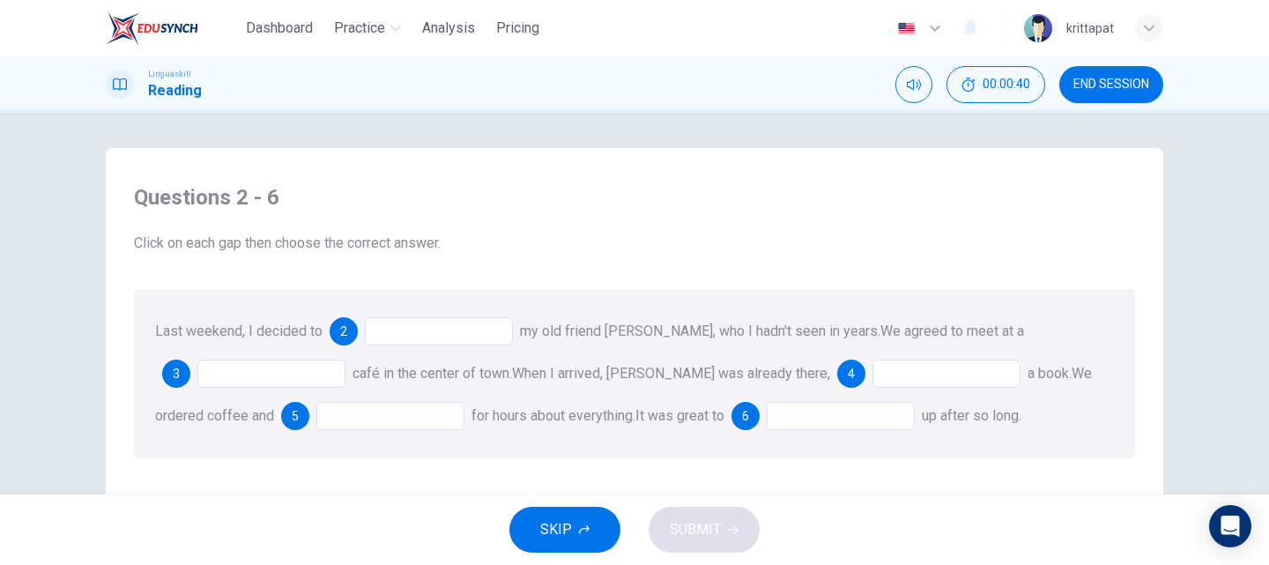
click at [432, 324] on div at bounding box center [439, 331] width 148 height 28
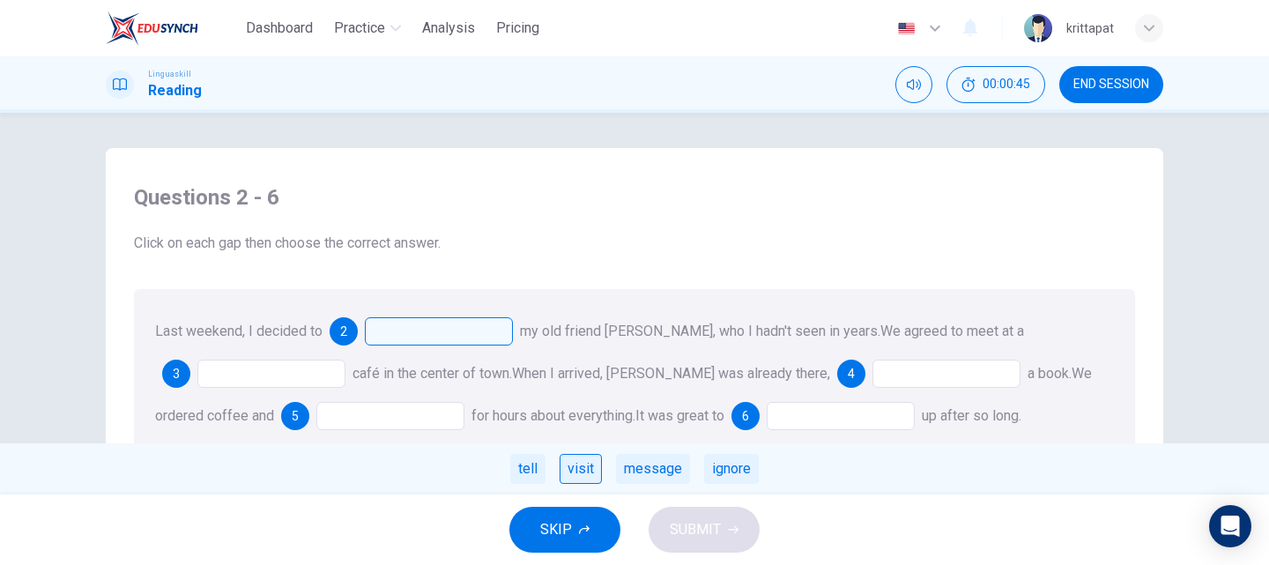
click at [589, 464] on div "visit" at bounding box center [580, 469] width 42 height 30
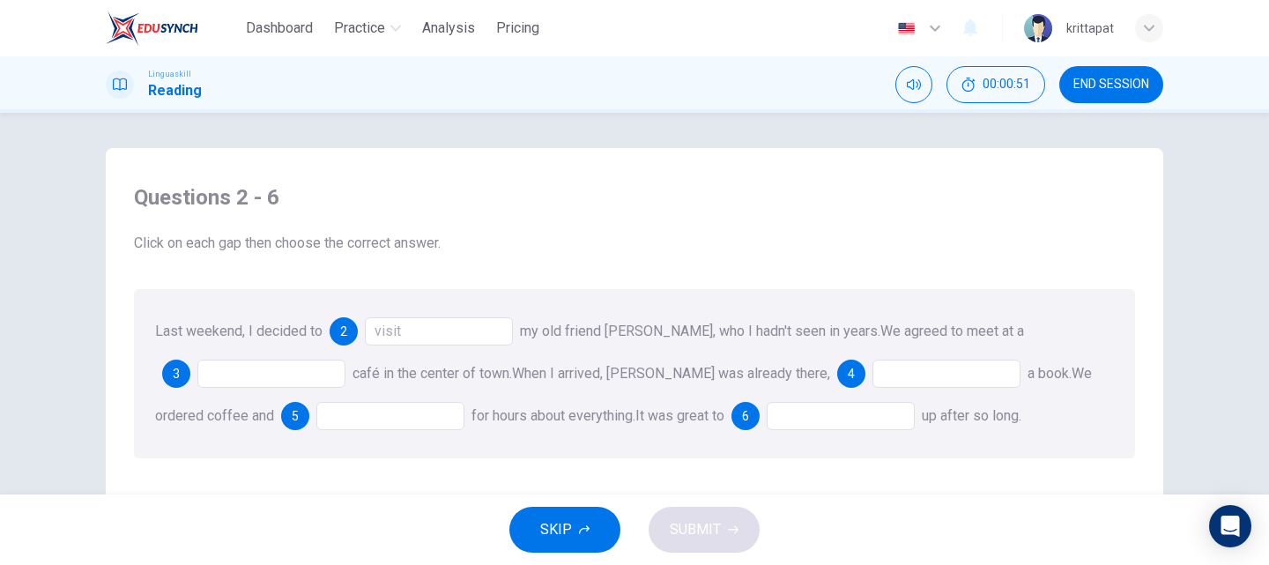
click at [261, 372] on div at bounding box center [271, 373] width 148 height 28
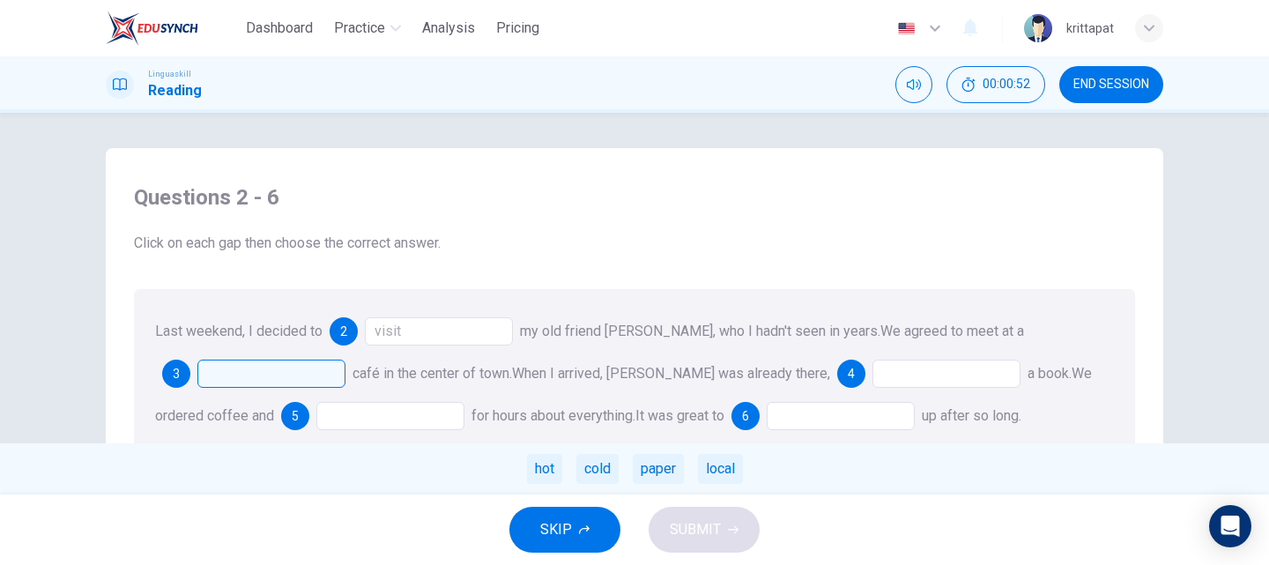
click at [263, 373] on div at bounding box center [271, 373] width 148 height 28
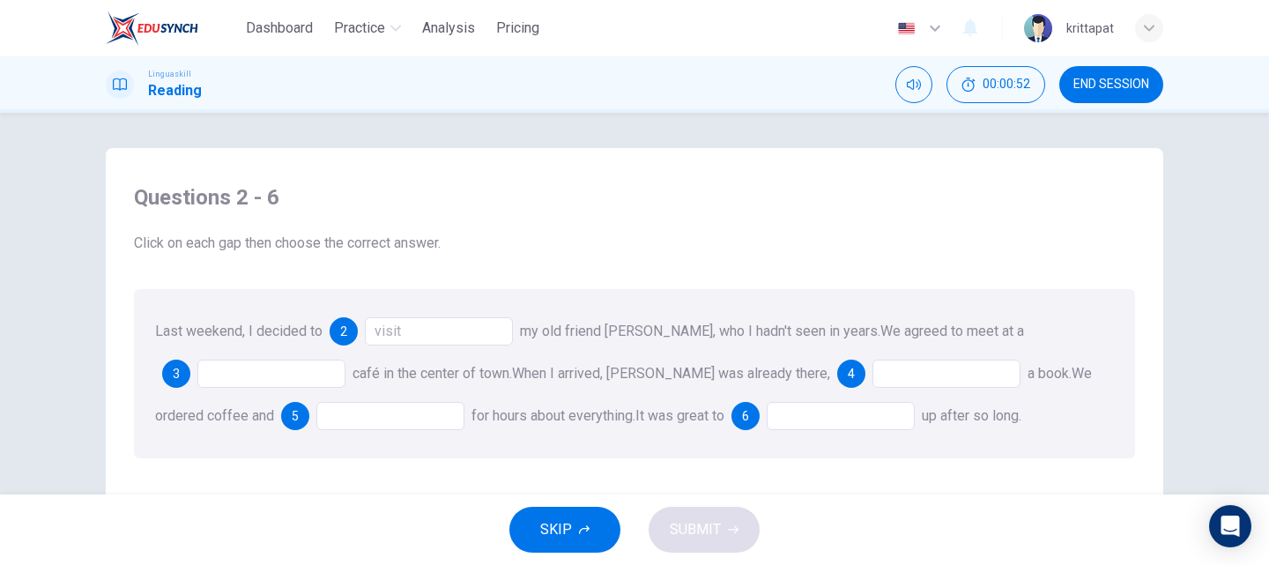
click at [263, 373] on div at bounding box center [271, 373] width 148 height 28
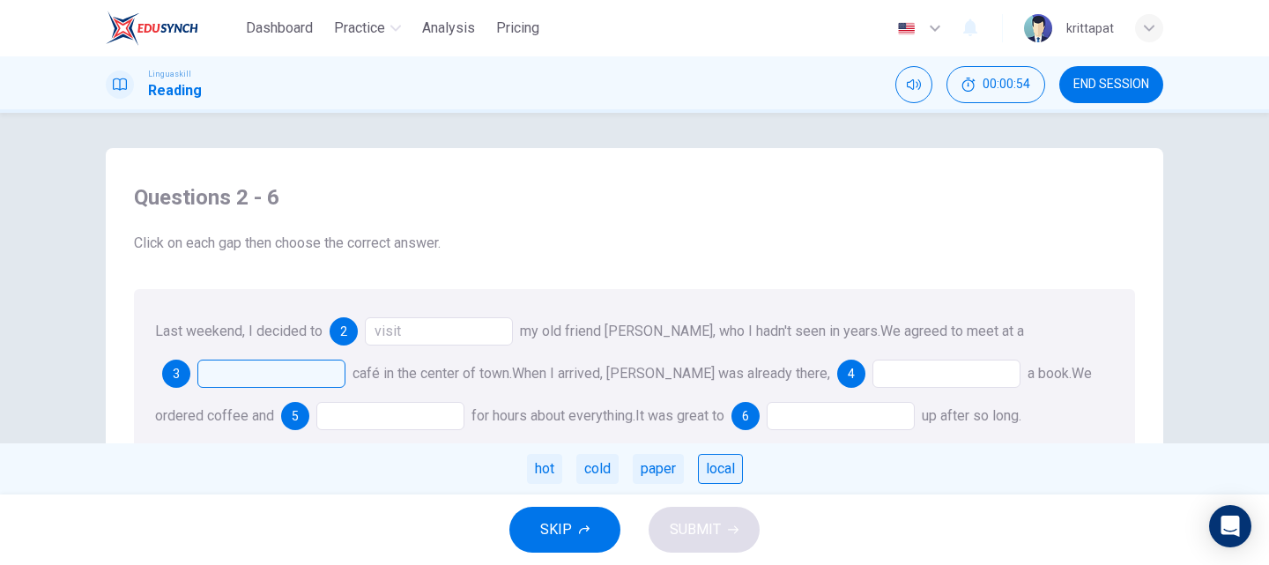
click at [725, 470] on div "local" at bounding box center [720, 469] width 45 height 30
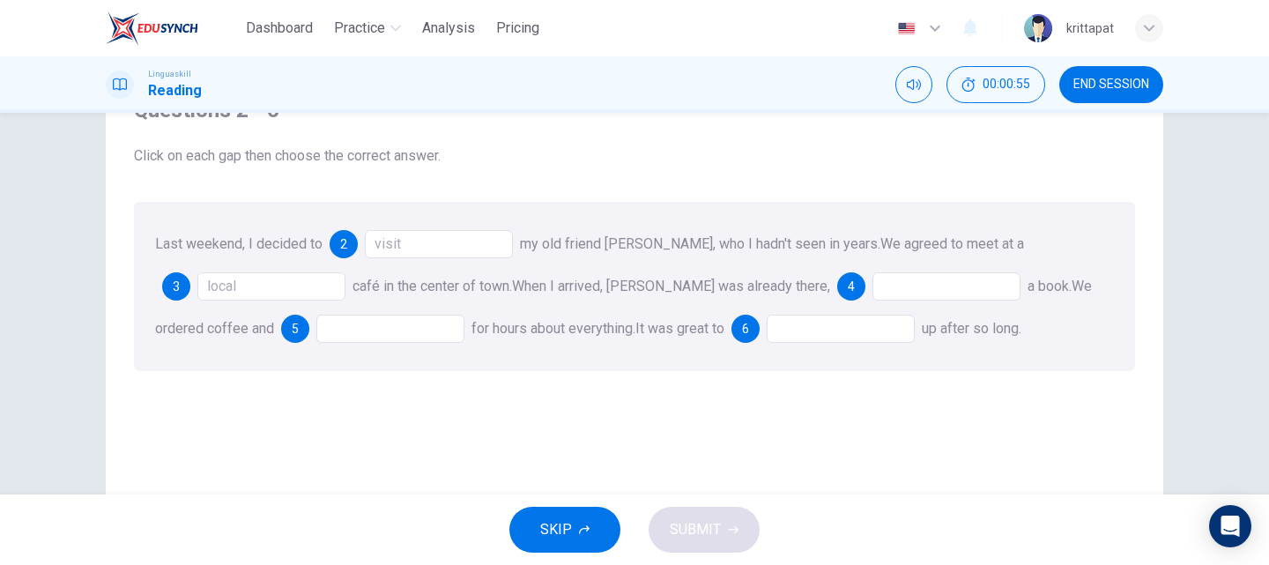
scroll to position [88, 0]
click at [907, 291] on div at bounding box center [946, 285] width 148 height 28
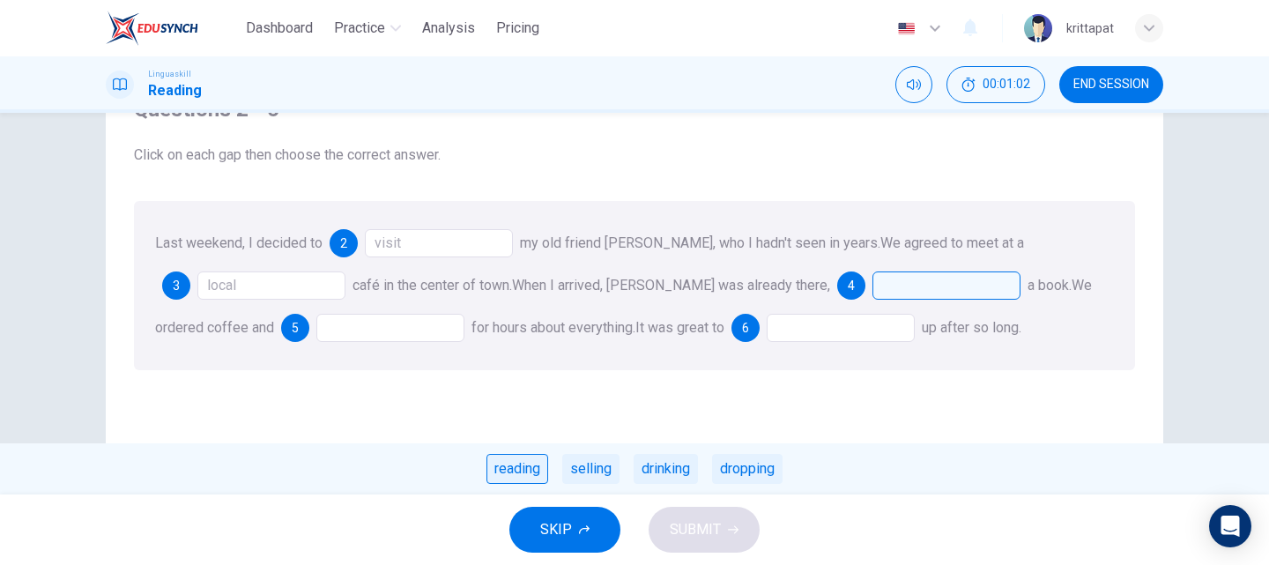
click at [511, 472] on div "reading" at bounding box center [517, 469] width 62 height 30
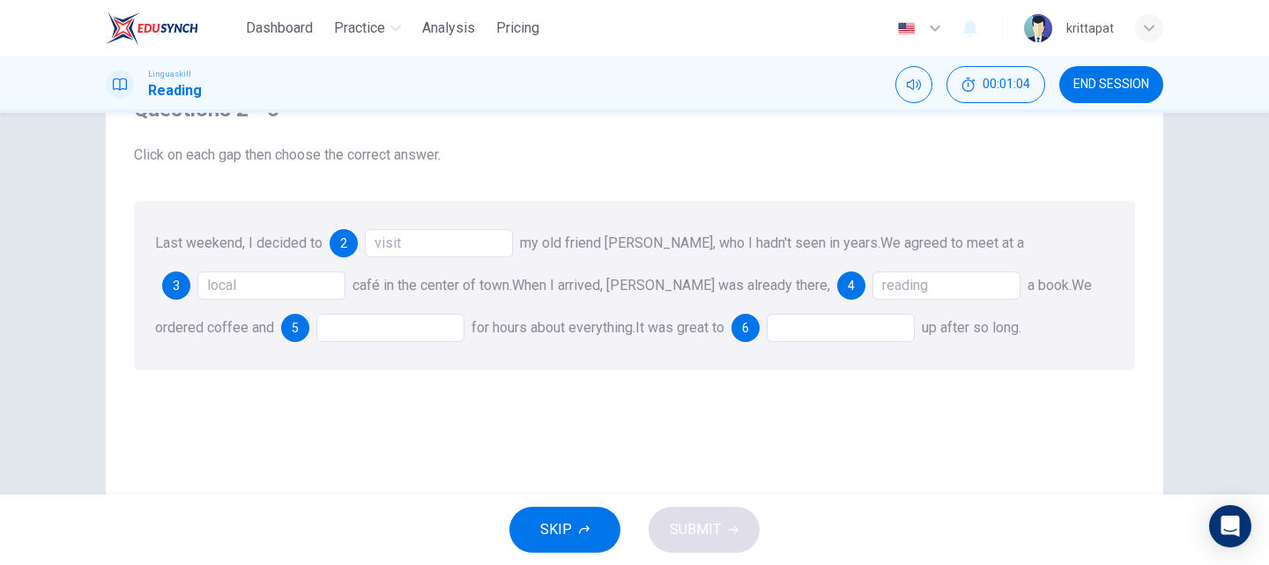
click at [368, 337] on div at bounding box center [390, 328] width 148 height 28
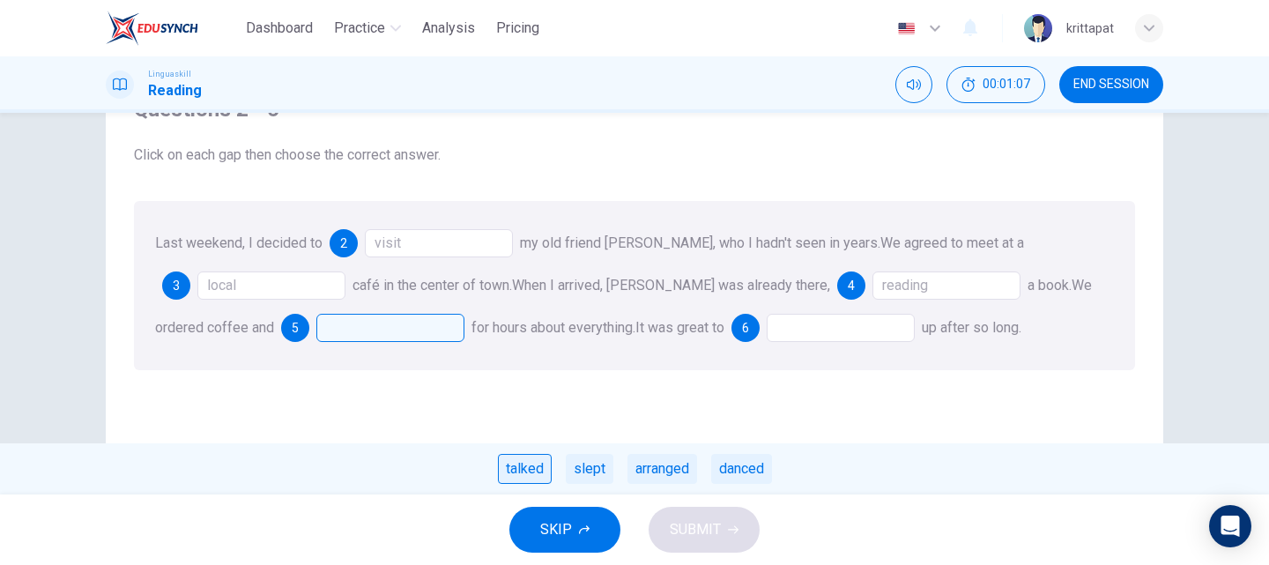
click at [520, 479] on div "talked" at bounding box center [525, 469] width 54 height 30
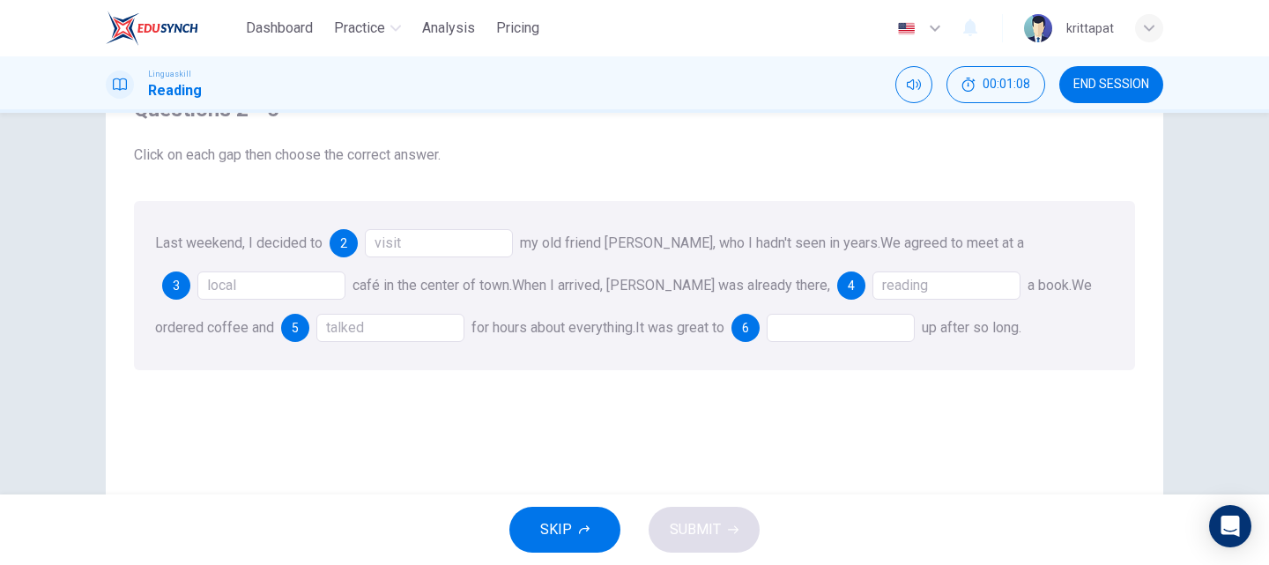
click at [844, 320] on div at bounding box center [841, 328] width 148 height 28
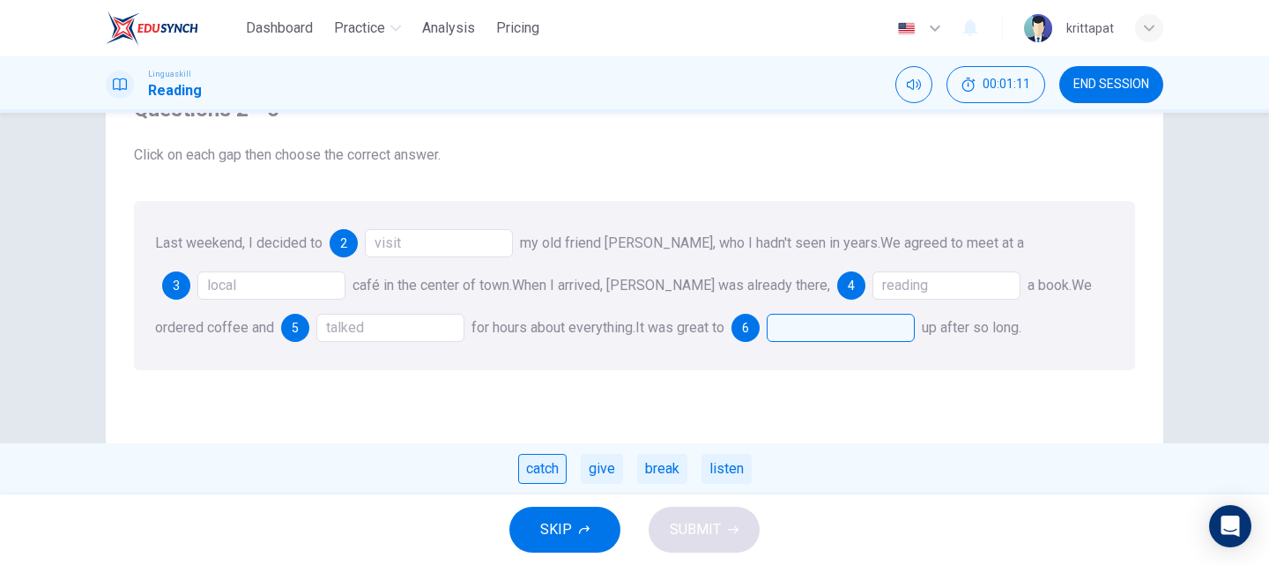
click at [532, 468] on div "catch" at bounding box center [542, 469] width 48 height 30
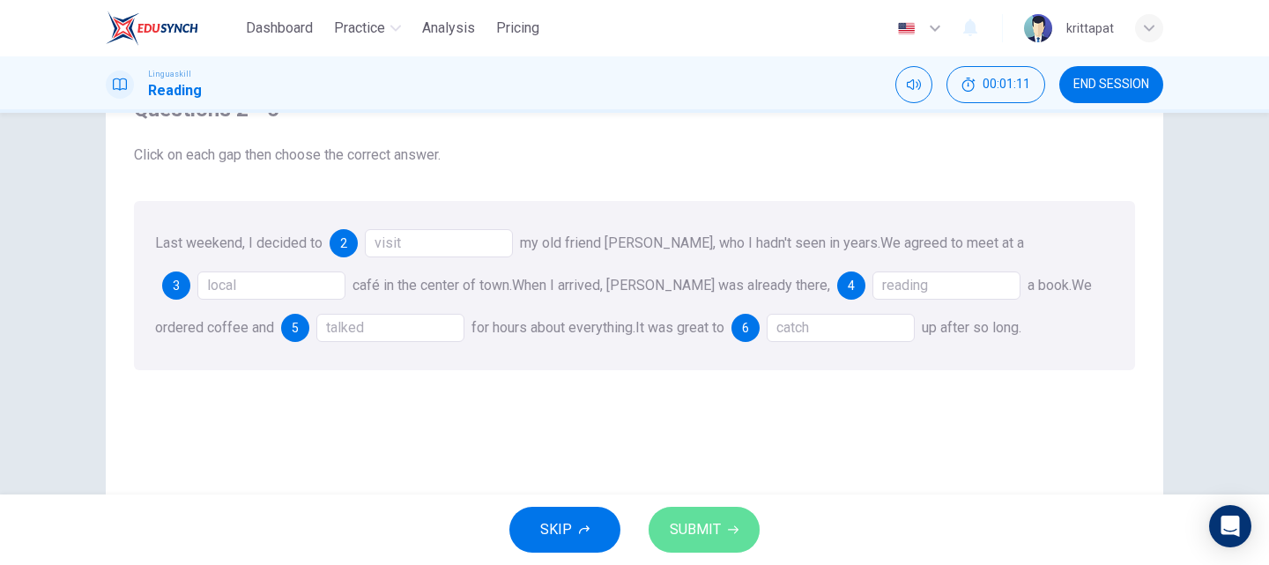
click at [699, 519] on span "SUBMIT" at bounding box center [695, 529] width 51 height 25
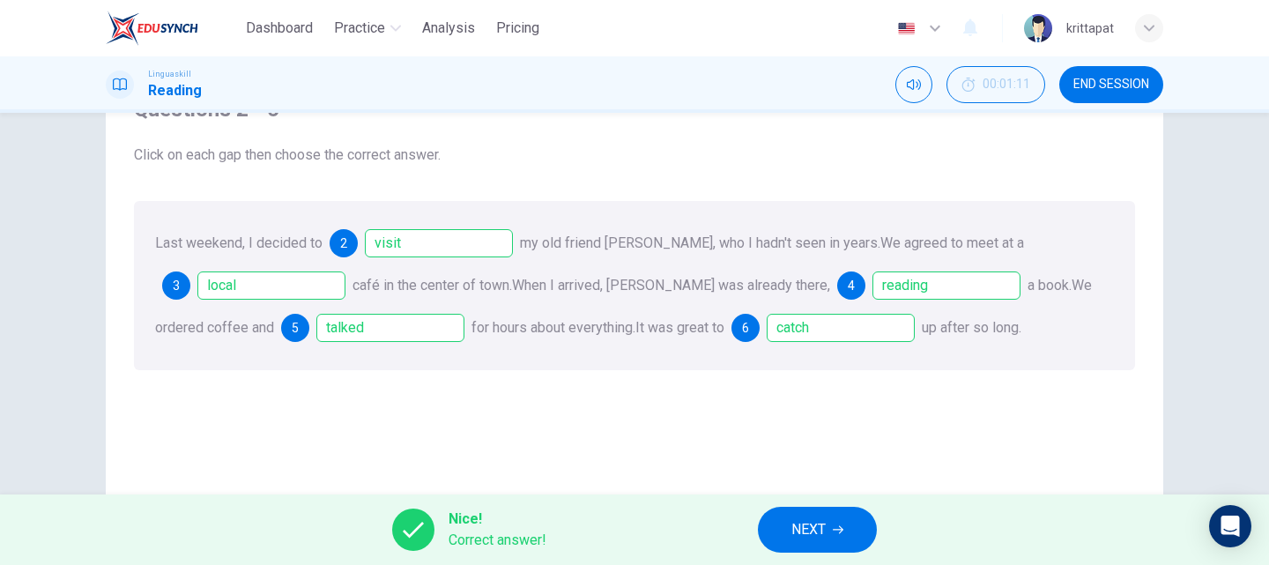
click at [837, 522] on button "NEXT" at bounding box center [817, 530] width 119 height 46
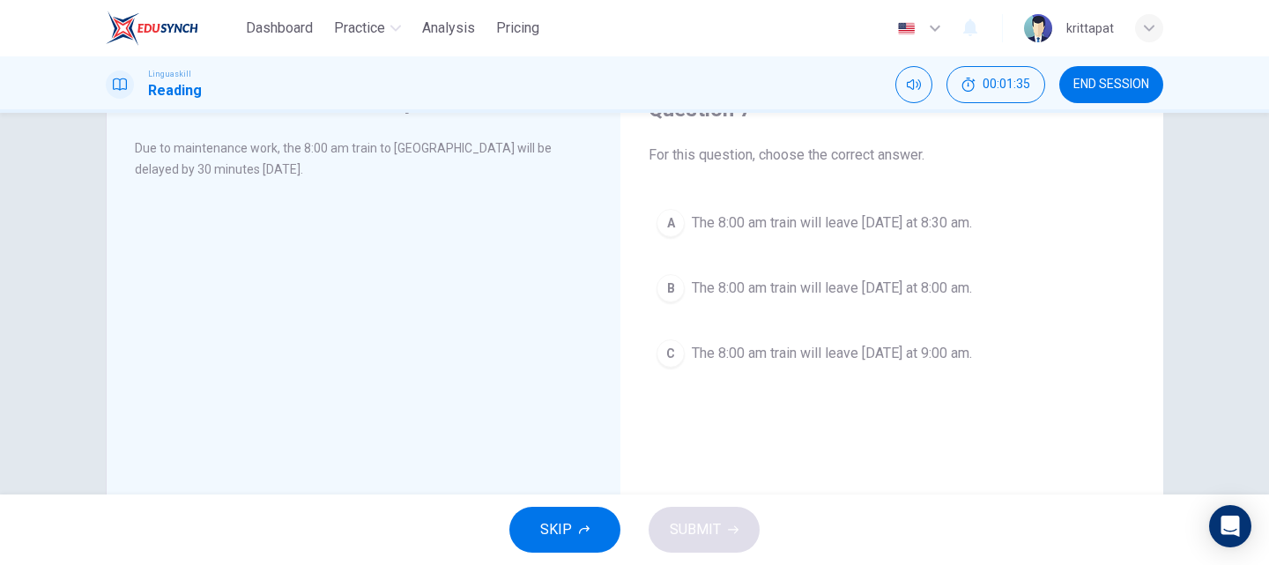
click at [737, 210] on button "A The 8:00 am train will leave tomorrow at 8:30 am." at bounding box center [891, 223] width 486 height 44
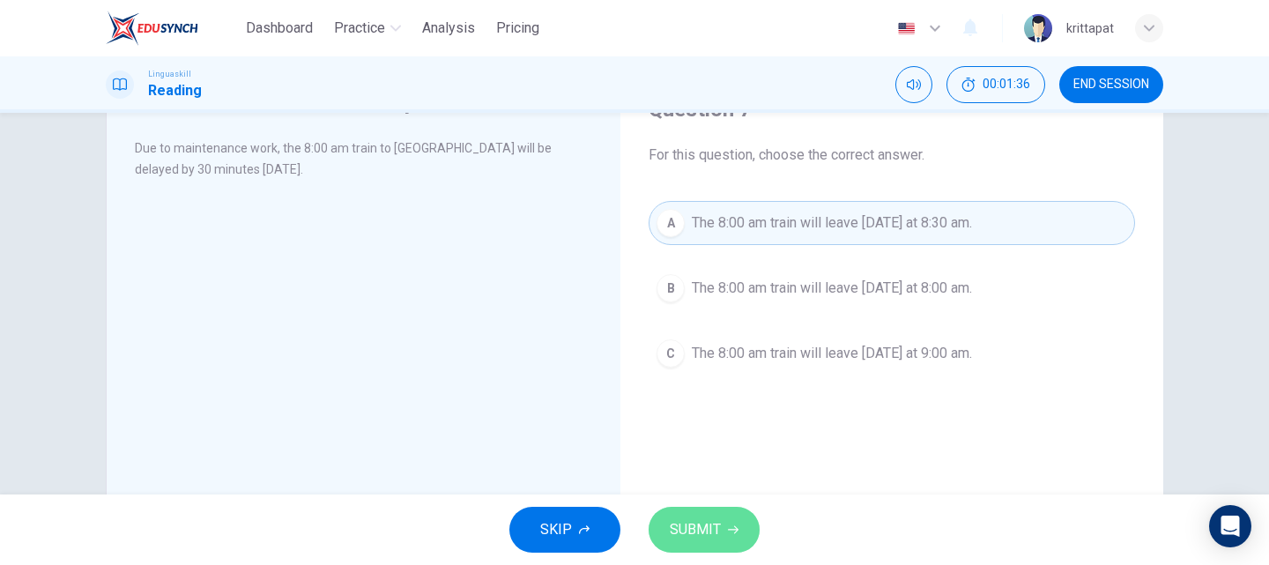
click at [715, 546] on button "SUBMIT" at bounding box center [703, 530] width 111 height 46
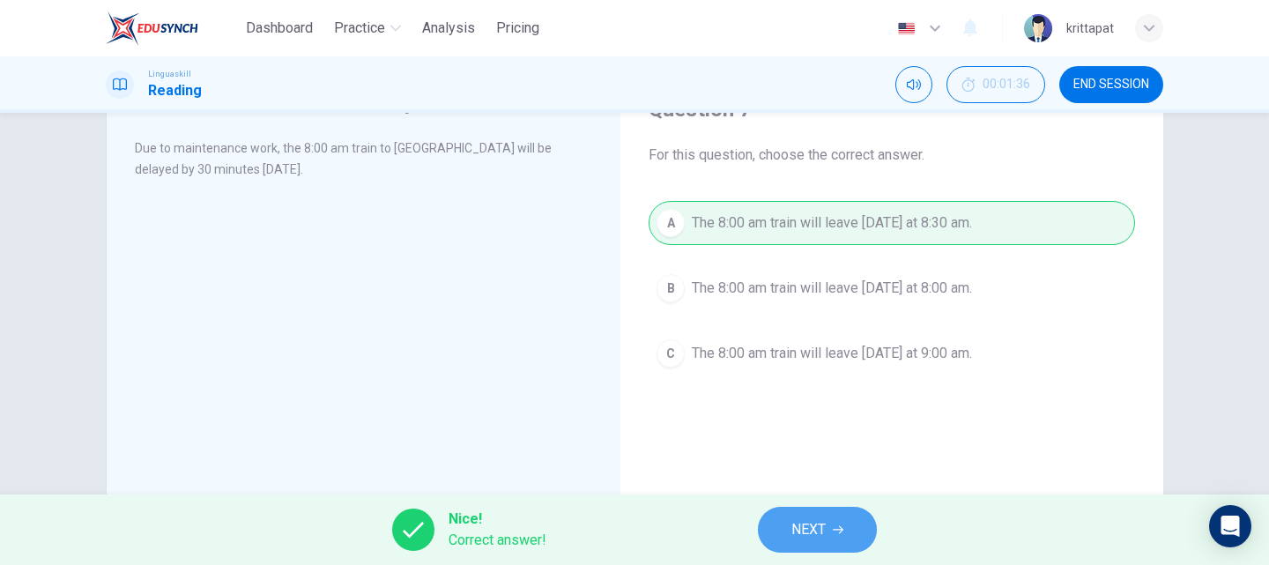
click at [826, 524] on span "NEXT" at bounding box center [808, 529] width 34 height 25
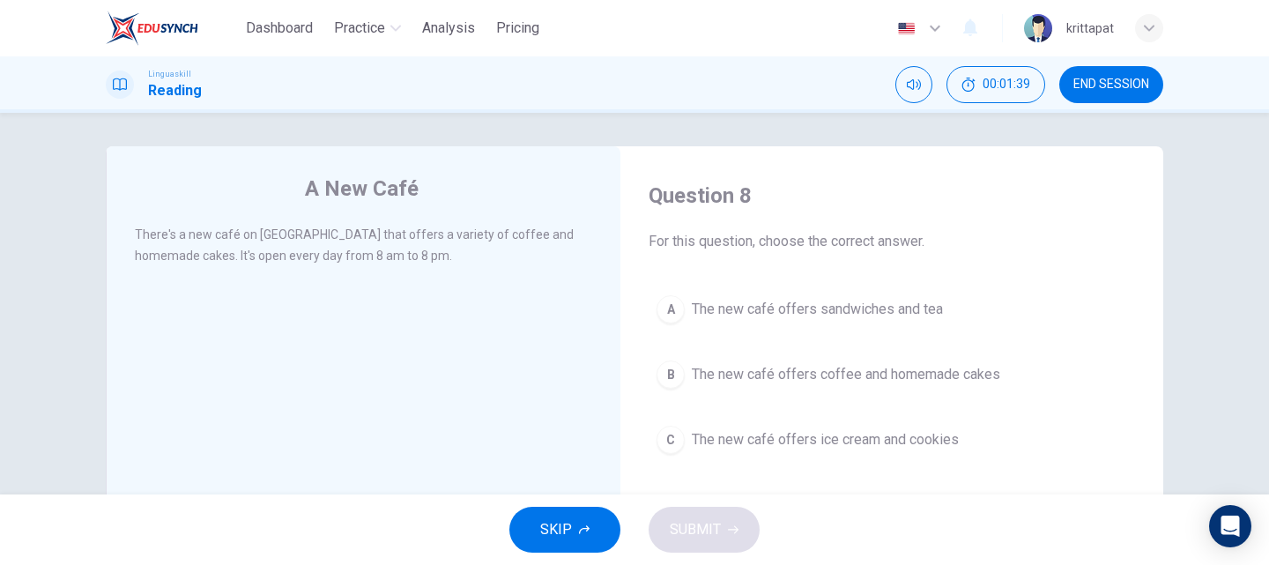
scroll to position [0, 0]
click at [1124, 86] on span "END SESSION" at bounding box center [1111, 85] width 76 height 14
